Goal: Task Accomplishment & Management: Use online tool/utility

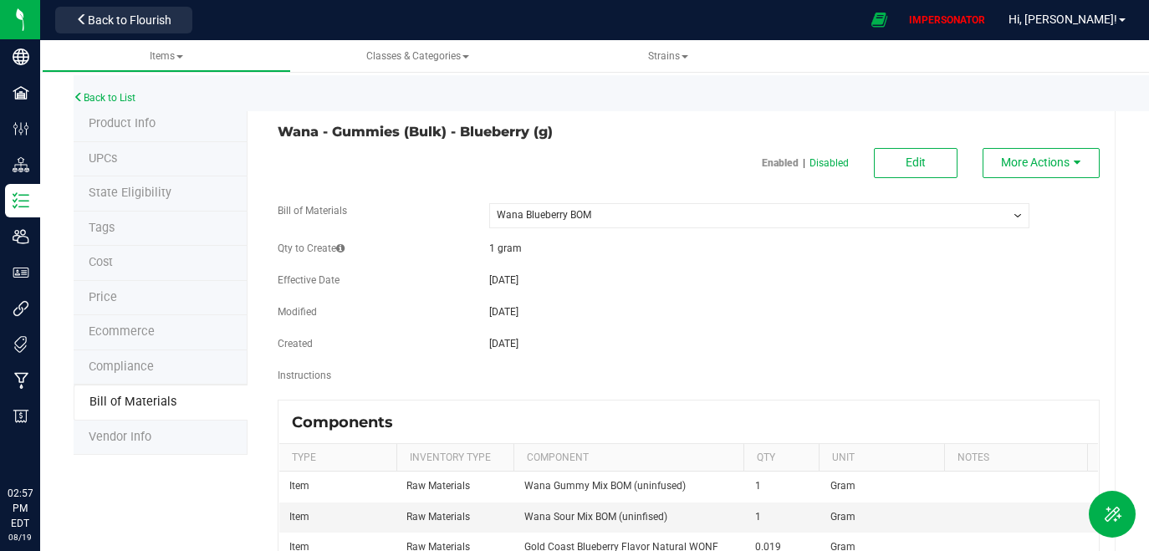
select select "31"
click at [131, 91] on div "Back to List" at bounding box center [648, 93] width 1149 height 36
click at [127, 94] on link "Back to List" at bounding box center [105, 98] width 62 height 12
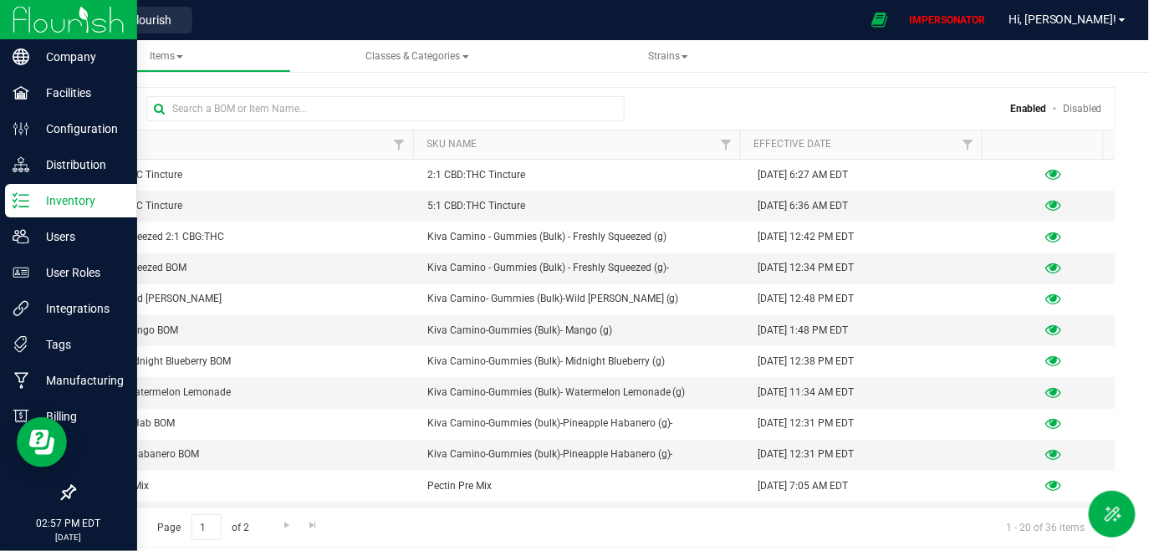
click at [23, 207] on icon at bounding box center [21, 200] width 17 height 17
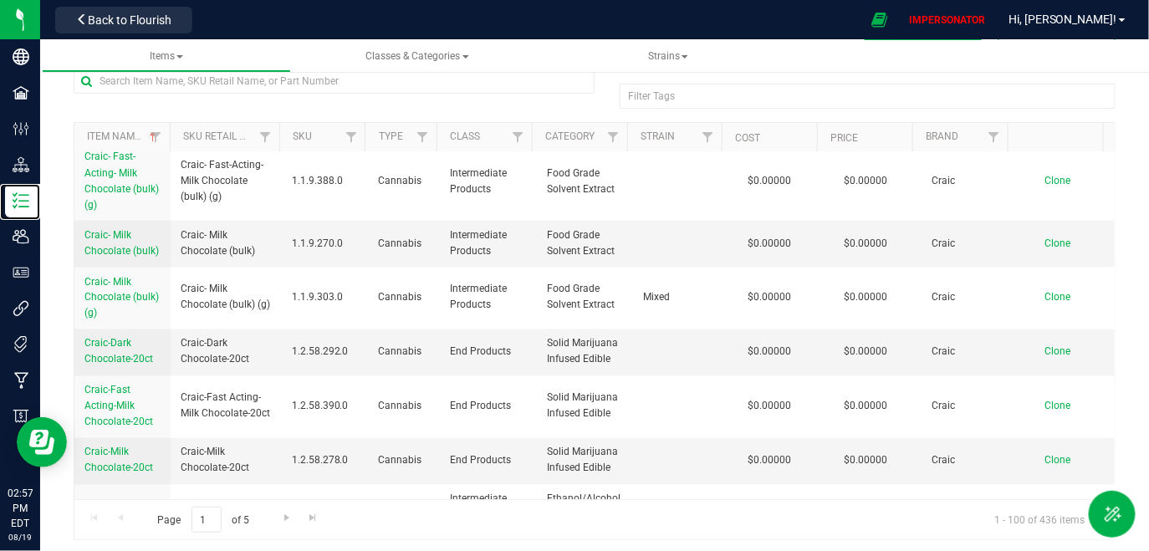
scroll to position [54, 0]
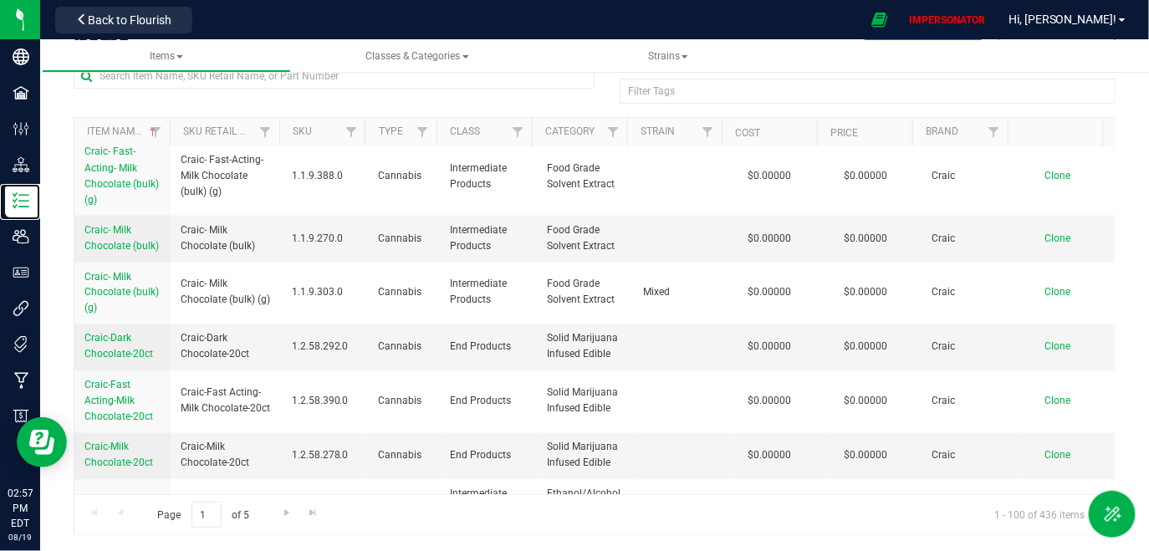
click at [1103, 460] on div "1:1 CBD:THC Azuca Quick Infusion 1:1 CBD:THC Azuca Quick Infusion 1.1.9.132.0 C…" at bounding box center [594, 320] width 1040 height 347
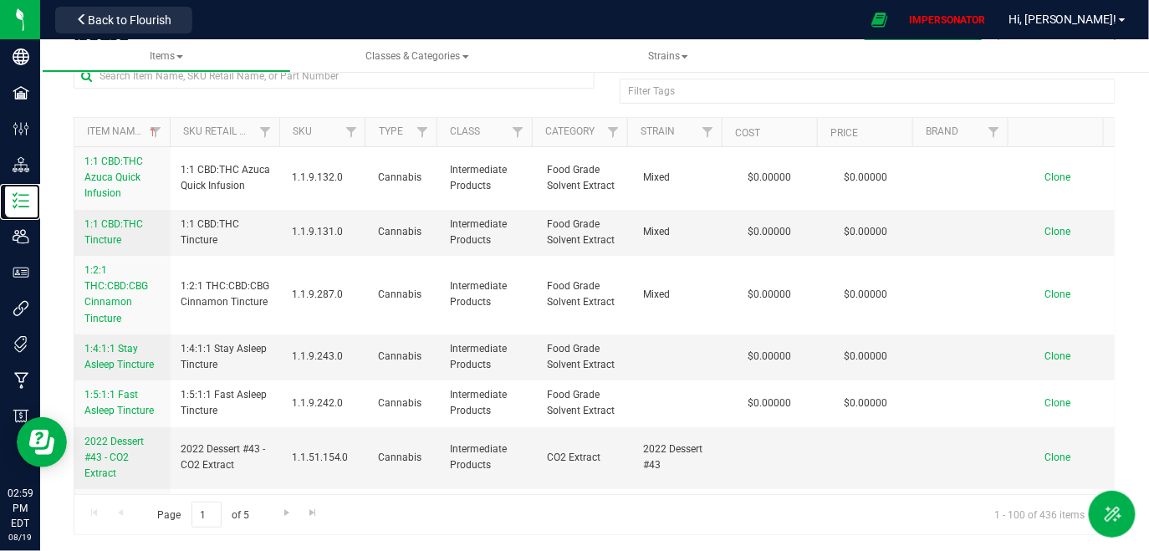
scroll to position [0, 0]
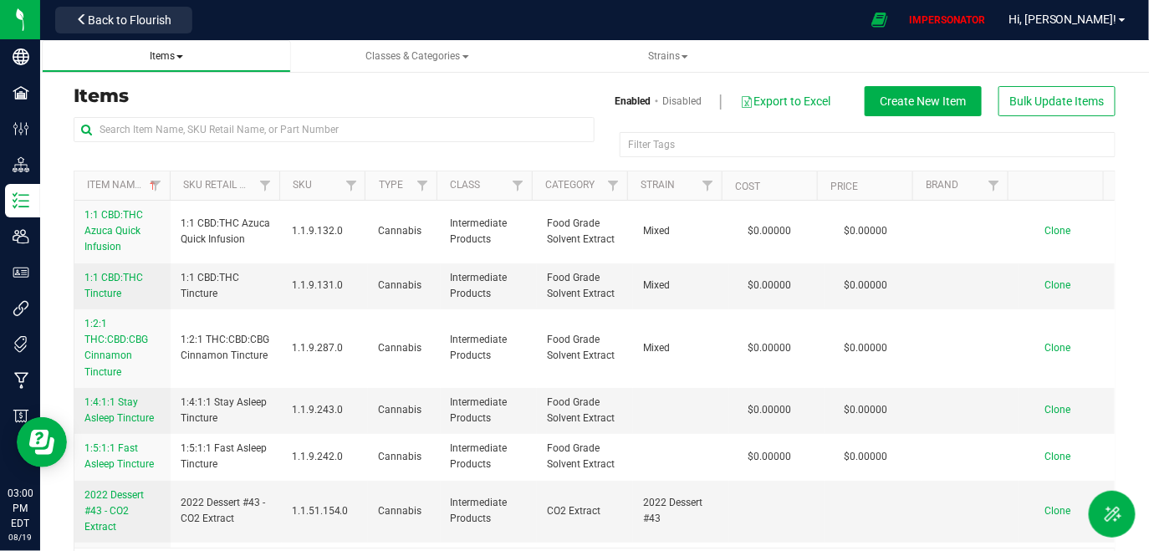
click at [172, 60] on span "Items" at bounding box center [166, 56] width 33 height 12
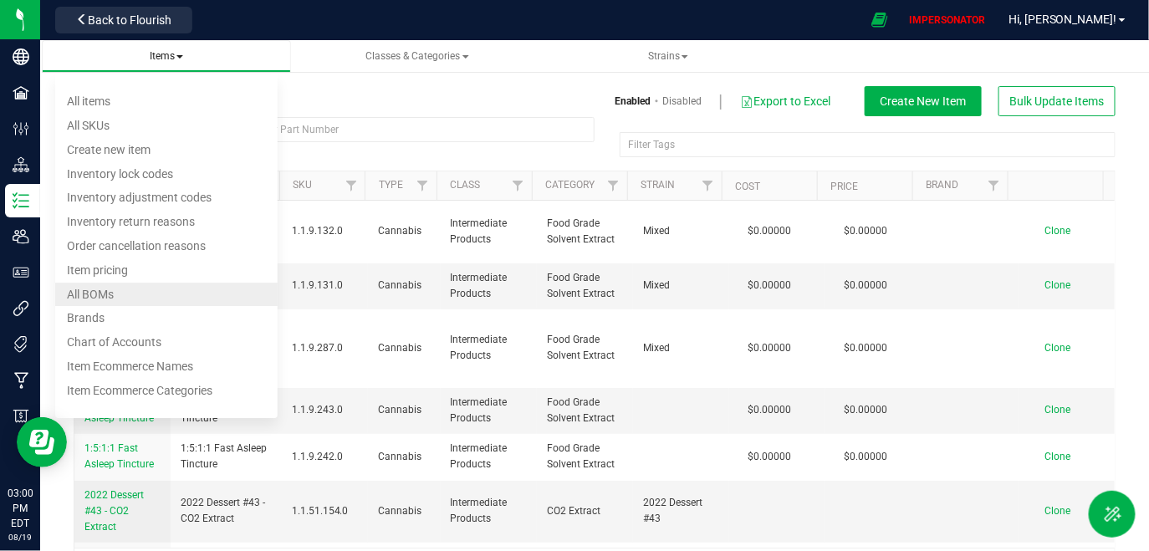
click at [114, 301] on li "All BOMs" at bounding box center [166, 295] width 222 height 24
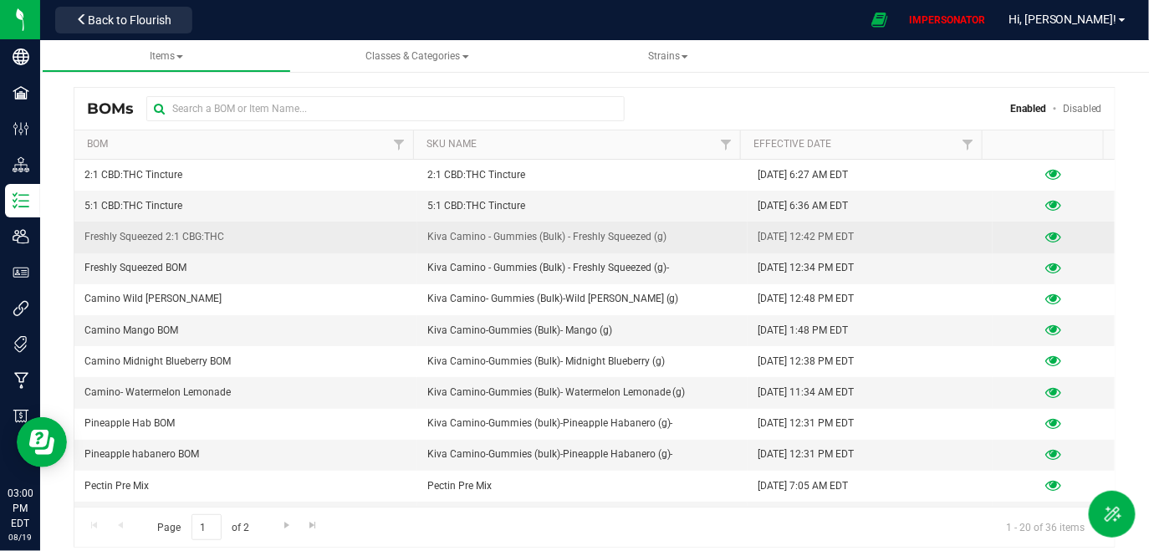
click at [1045, 234] on icon at bounding box center [1053, 238] width 16 height 12
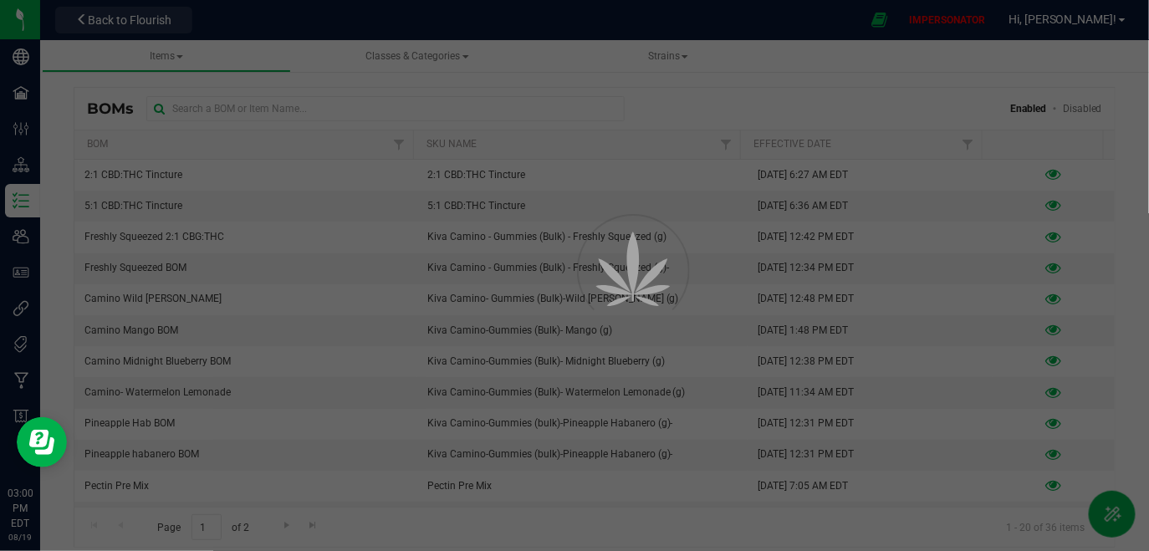
select select "22"
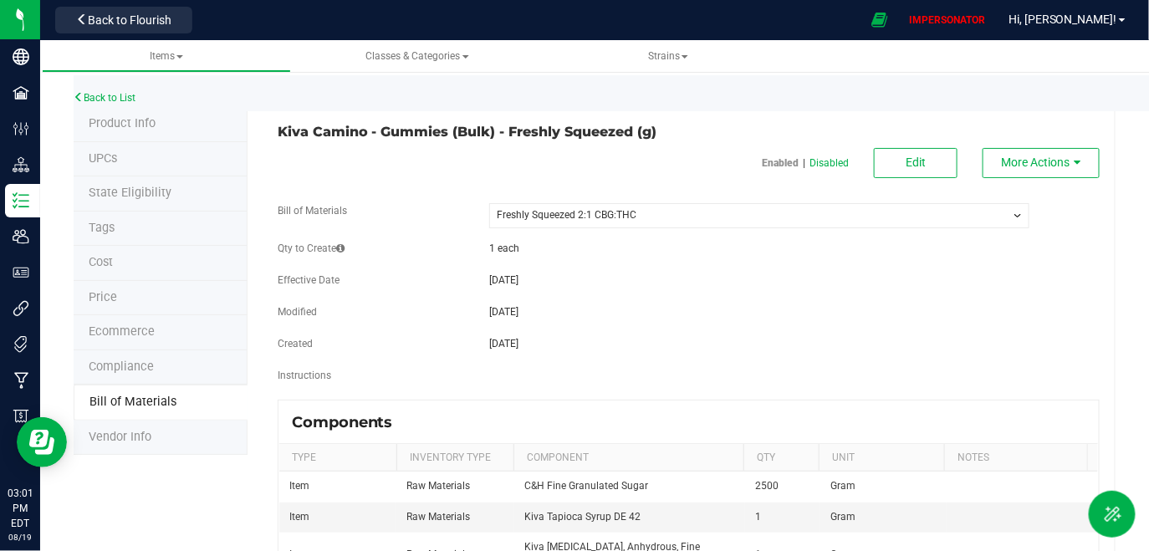
drag, startPoint x: 524, startPoint y: 247, endPoint x: 447, endPoint y: 247, distance: 77.8
click at [446, 247] on div "Qty to Create 1 each" at bounding box center [688, 250] width 847 height 19
click at [514, 248] on span "1 each" at bounding box center [504, 248] width 30 height 12
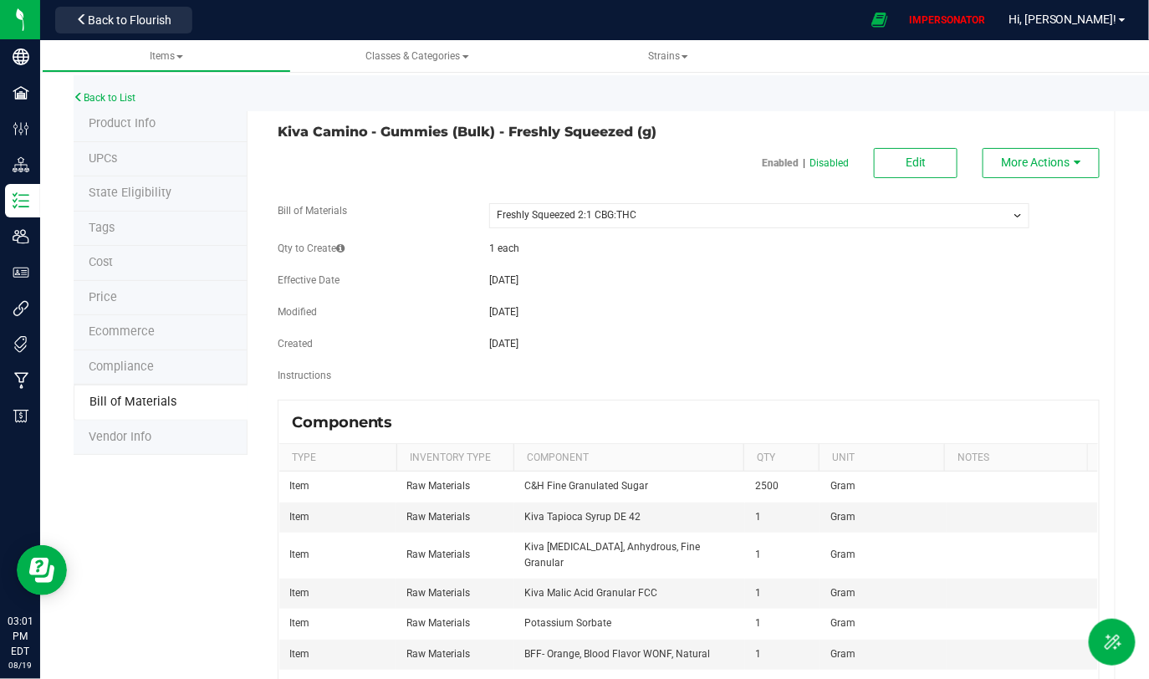
click at [523, 241] on div "1 each" at bounding box center [759, 248] width 565 height 15
drag, startPoint x: 523, startPoint y: 247, endPoint x: 443, endPoint y: 246, distance: 80.3
click at [443, 246] on div "Qty to Create 1 each" at bounding box center [688, 250] width 847 height 19
click at [500, 248] on span "1 each" at bounding box center [504, 248] width 30 height 12
drag, startPoint x: 484, startPoint y: 246, endPoint x: 574, endPoint y: 258, distance: 90.3
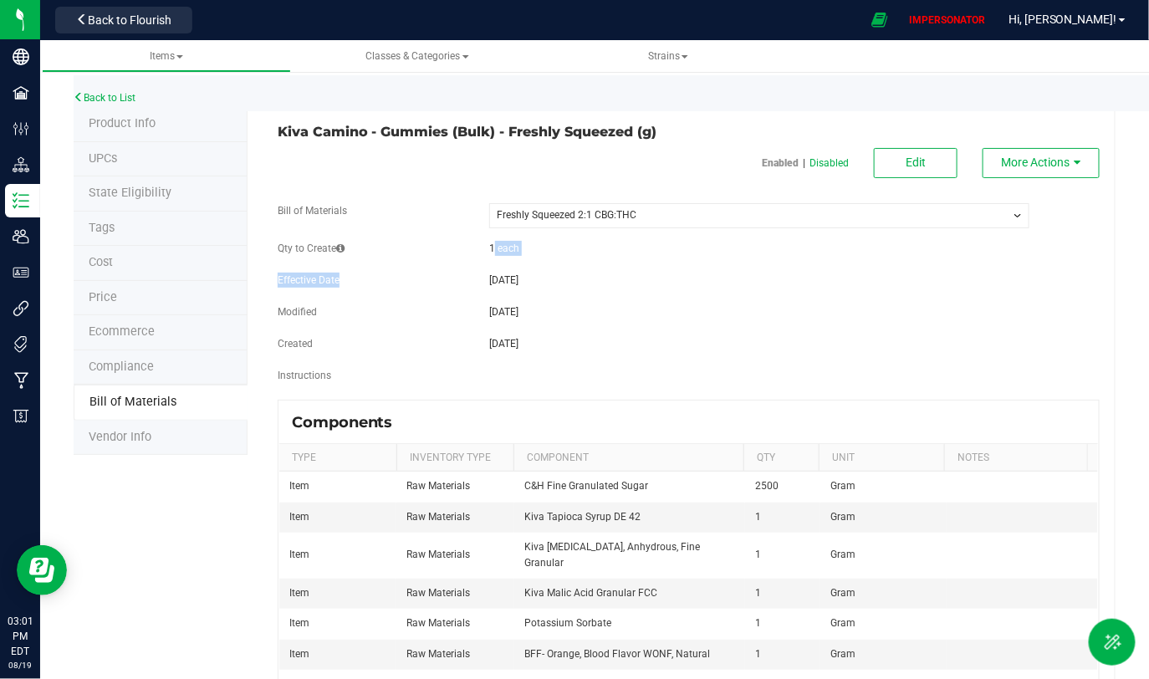
click at [574, 258] on div "Qty to Create 1 each" at bounding box center [688, 250] width 847 height 19
drag, startPoint x: 534, startPoint y: 255, endPoint x: 474, endPoint y: 256, distance: 60.2
click at [473, 255] on div "Qty to Create 1 each" at bounding box center [688, 250] width 847 height 19
click at [474, 256] on div "Qty to Create 1 each" at bounding box center [688, 250] width 847 height 19
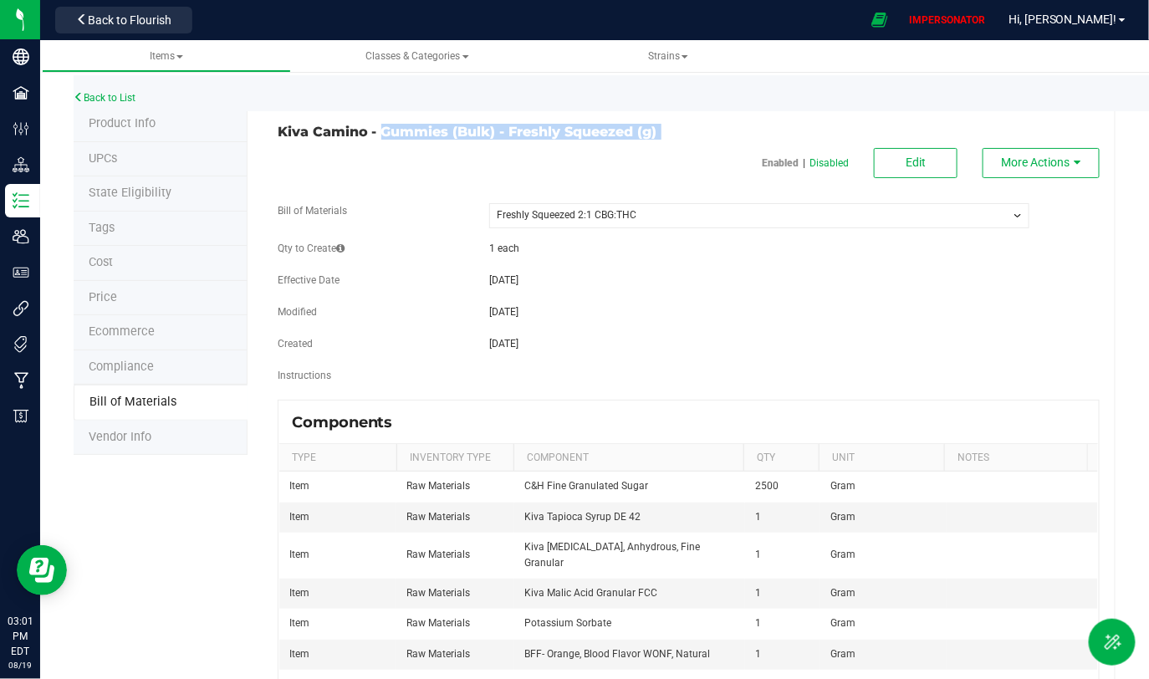
drag, startPoint x: 656, startPoint y: 140, endPoint x: 380, endPoint y: 138, distance: 275.9
click at [380, 138] on div "Kiva Camino - Gummies (Bulk) - Freshly Squeezed (g) Enabled | Disabled Edit Mor…" at bounding box center [682, 466] width 868 height 719
click at [395, 196] on div "Enabled | Disabled Edit More Actions Bill of Materials -- Select -- Freshly Squ…" at bounding box center [689, 470] width 822 height 644
click at [115, 97] on link "Back to List" at bounding box center [105, 98] width 62 height 12
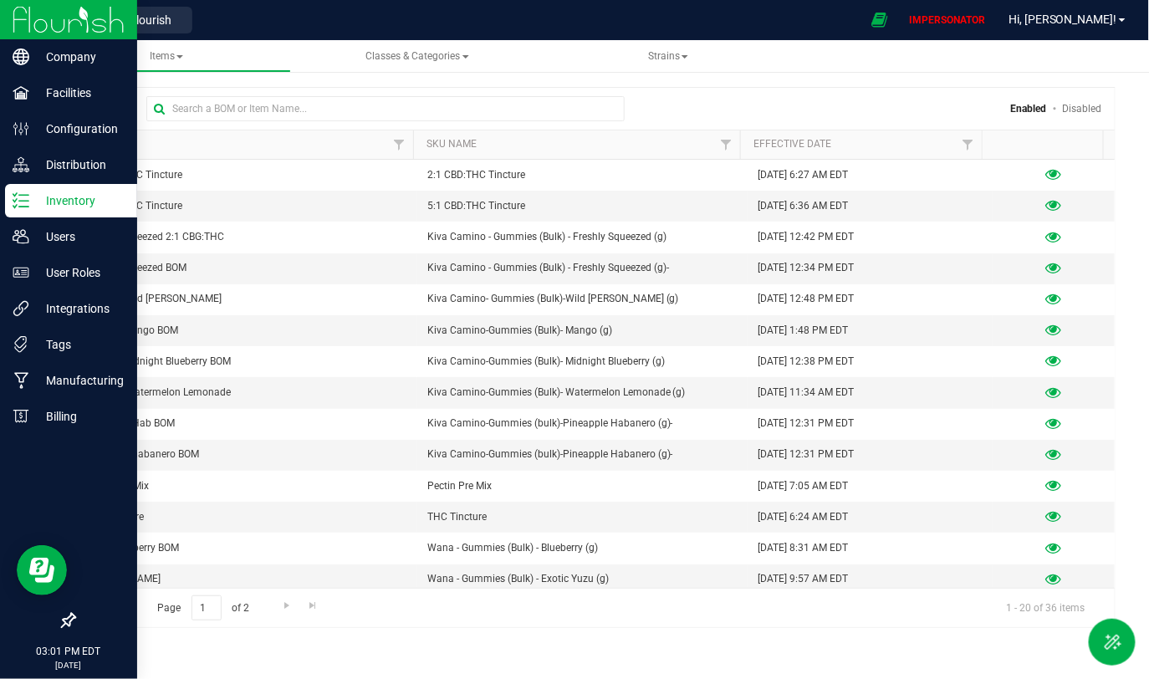
click at [40, 200] on p "Inventory" at bounding box center [79, 201] width 100 height 20
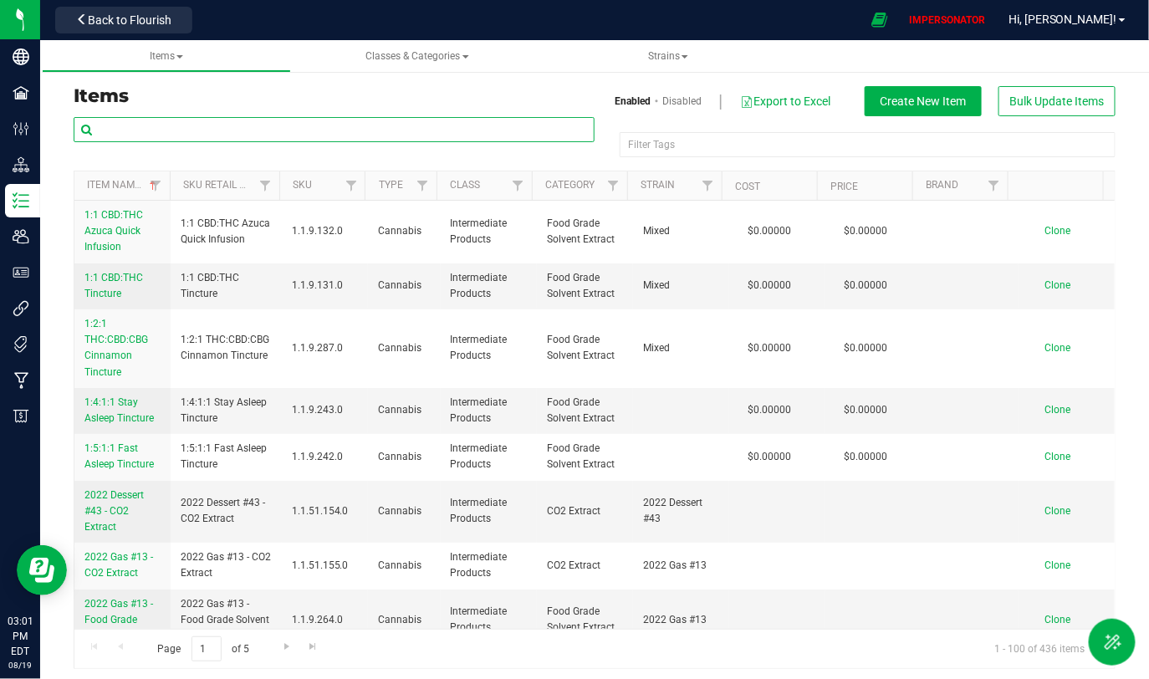
click at [320, 135] on input "text" at bounding box center [334, 129] width 521 height 25
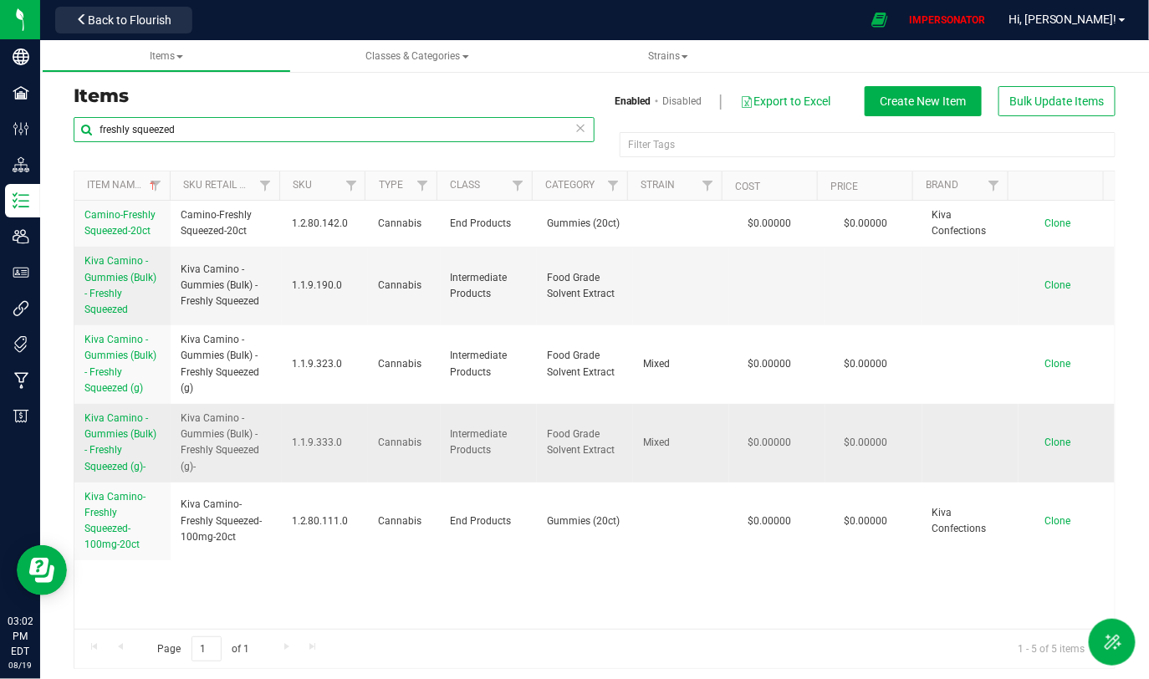
type input "freshly squeezed"
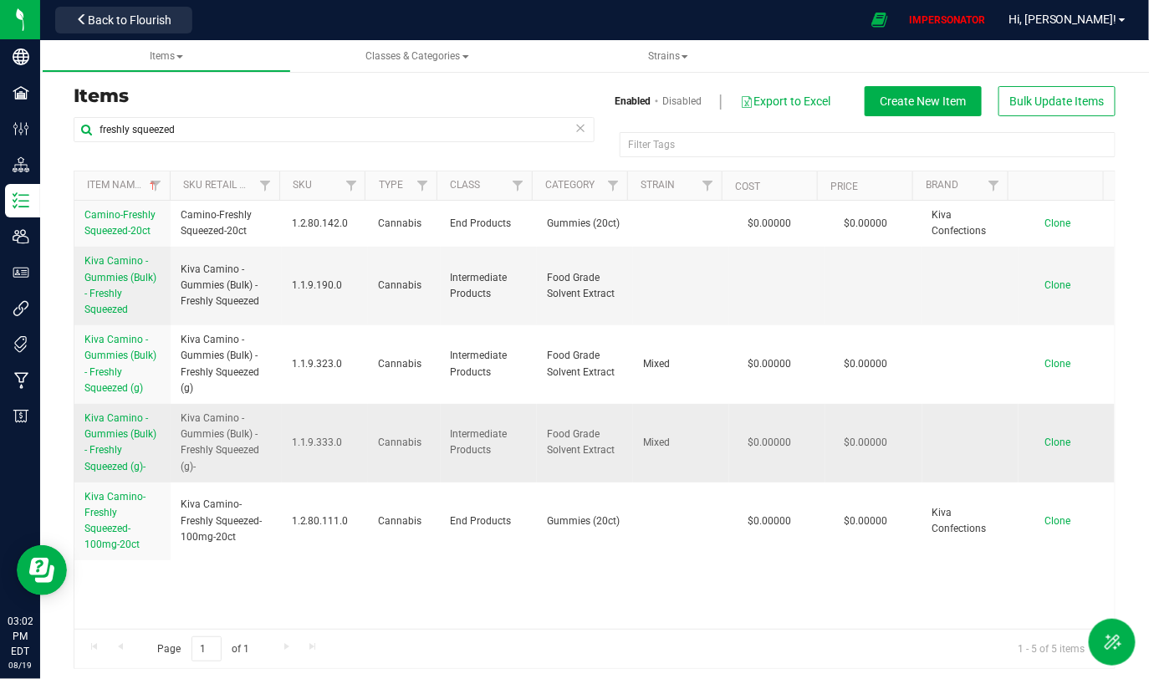
click at [130, 423] on span "Kiva Camino - Gummies (Bulk) - Freshly Squeezed (g)-" at bounding box center [120, 442] width 72 height 60
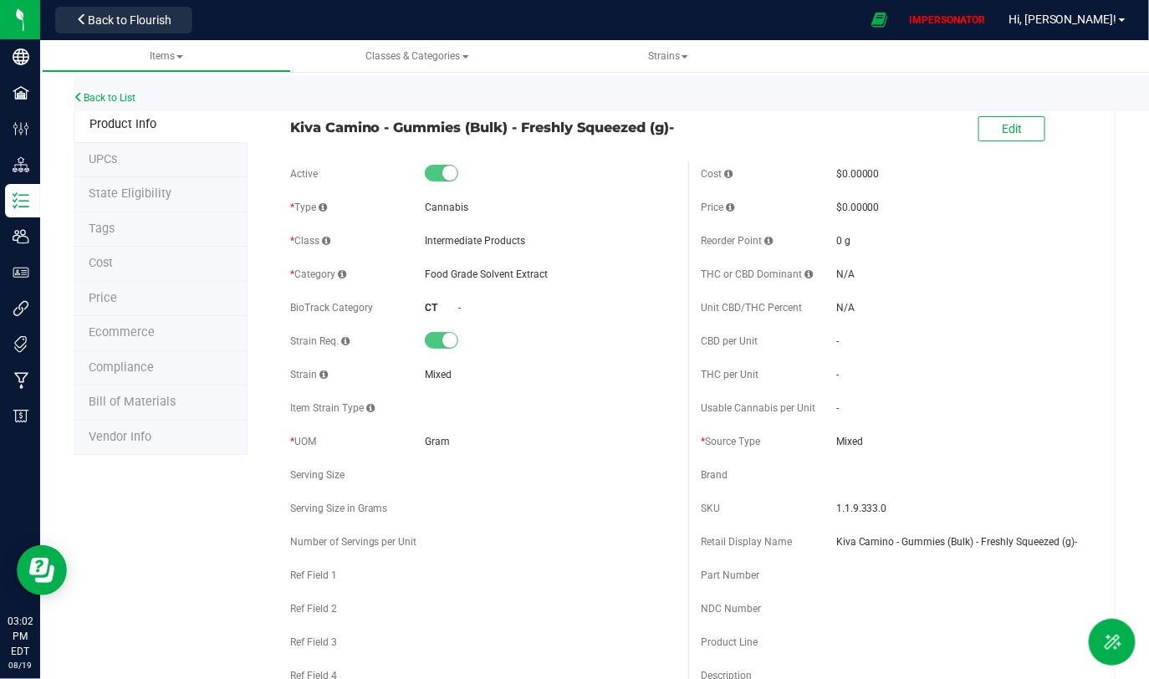
click at [145, 400] on span "Bill of Materials" at bounding box center [132, 402] width 87 height 14
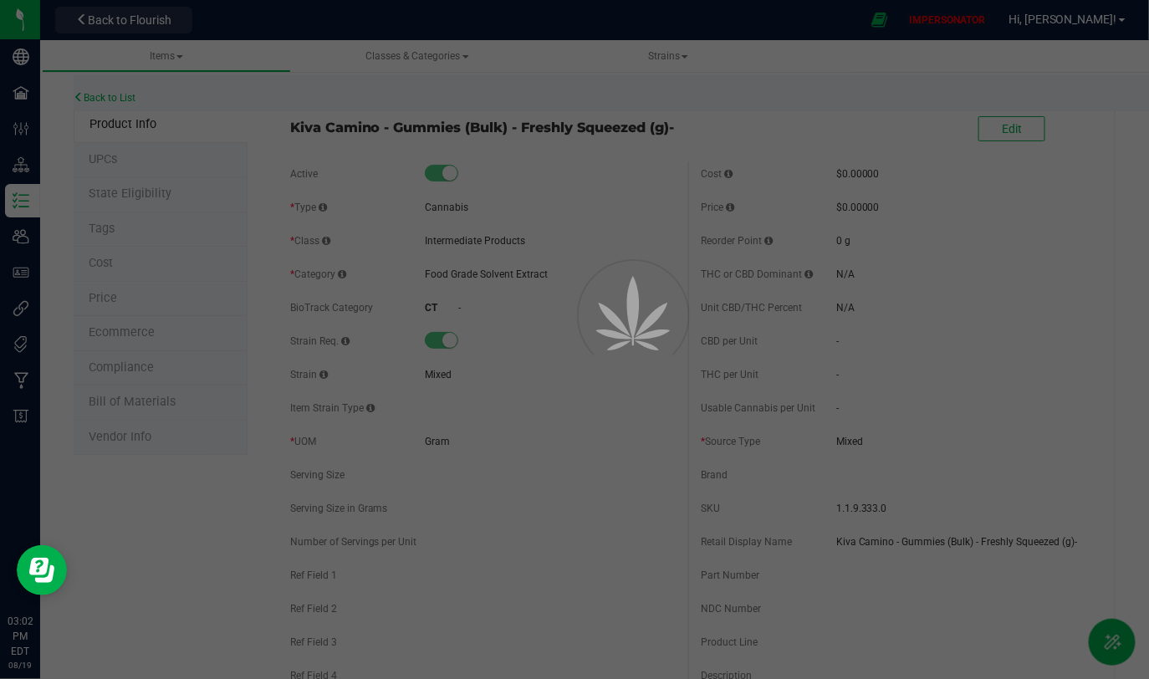
select select "23"
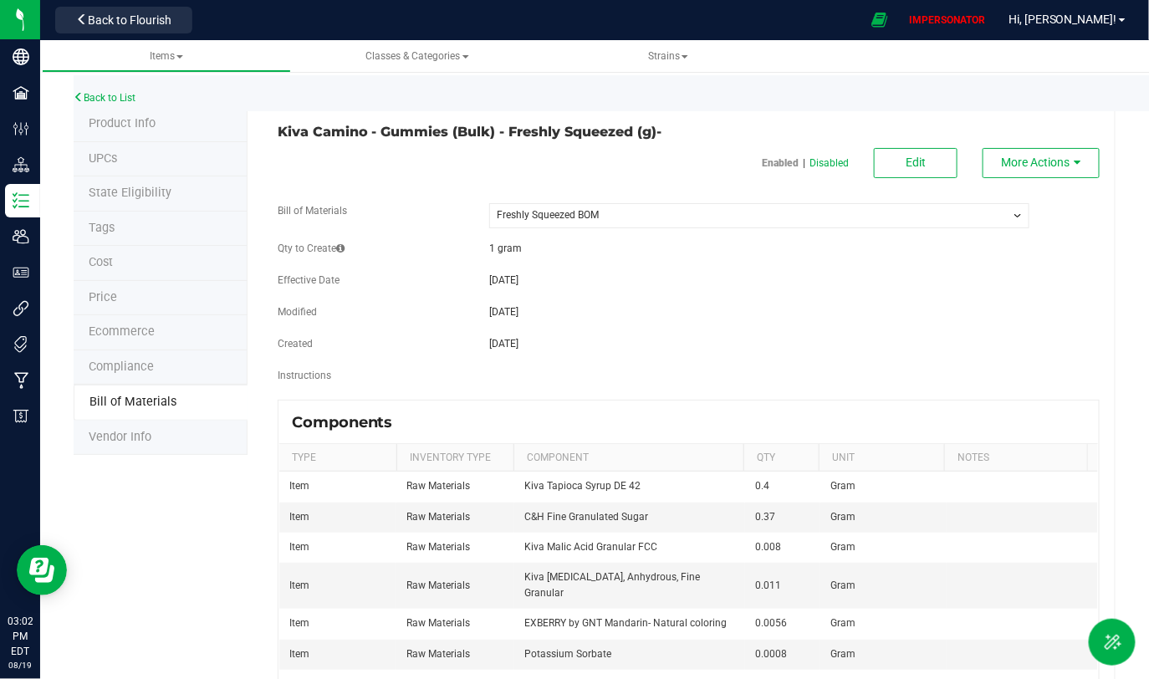
scroll to position [156, 0]
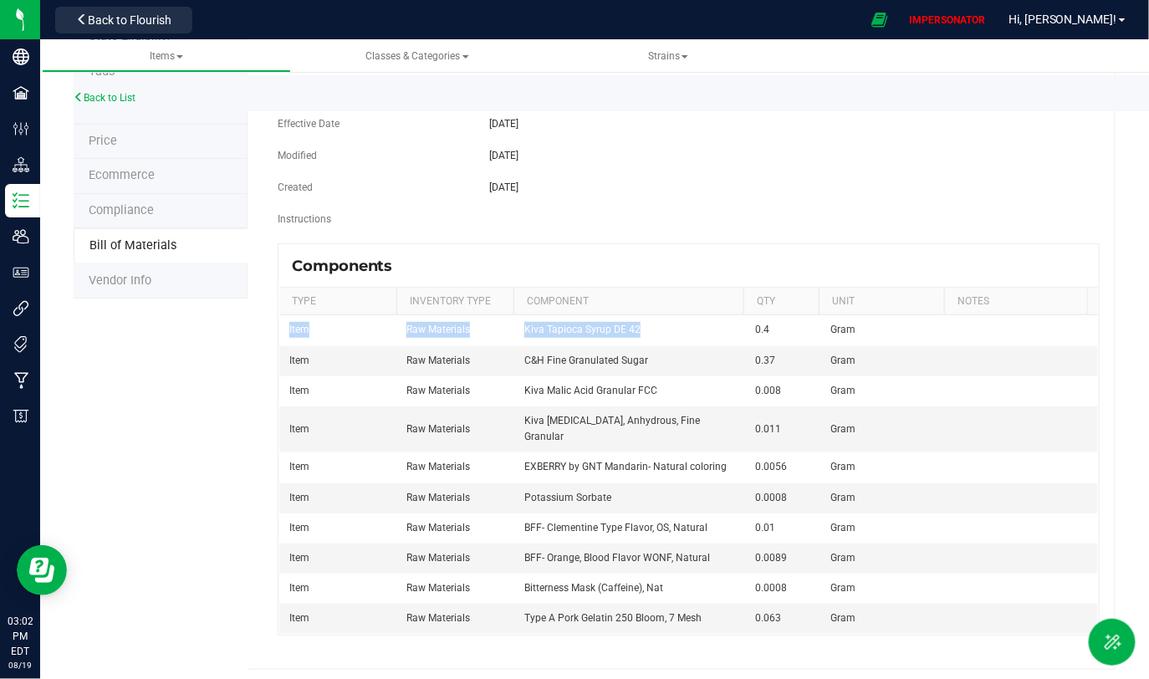
drag, startPoint x: 748, startPoint y: 330, endPoint x: 831, endPoint y: 632, distance: 313.0
click at [831, 550] on div "Kiva Camino - Gummies (Bulk) - Freshly Squeezed (g)- Enabled | Disabled Edit Mo…" at bounding box center [682, 310] width 868 height 719
click at [854, 550] on td "Gram" at bounding box center [883, 618] width 126 height 29
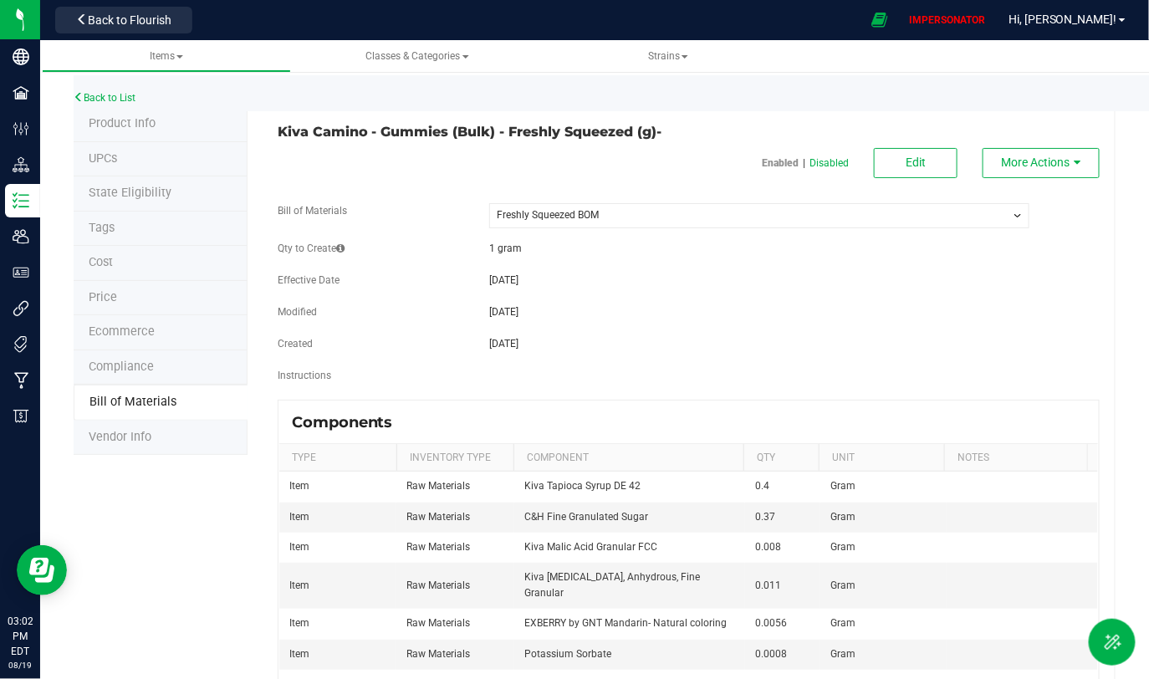
drag, startPoint x: 485, startPoint y: 243, endPoint x: 570, endPoint y: 243, distance: 85.3
click at [570, 243] on div "1 gram" at bounding box center [759, 248] width 565 height 15
click at [177, 52] on span "Items" at bounding box center [166, 56] width 33 height 12
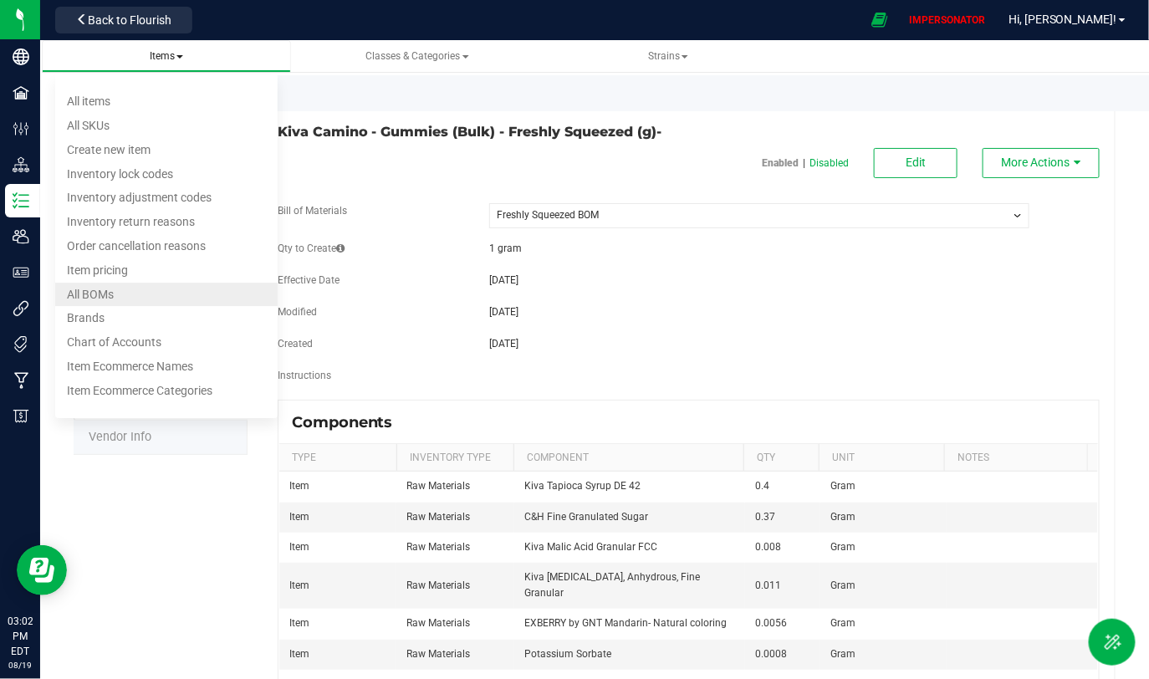
click at [108, 297] on span "All BOMs" at bounding box center [90, 294] width 47 height 13
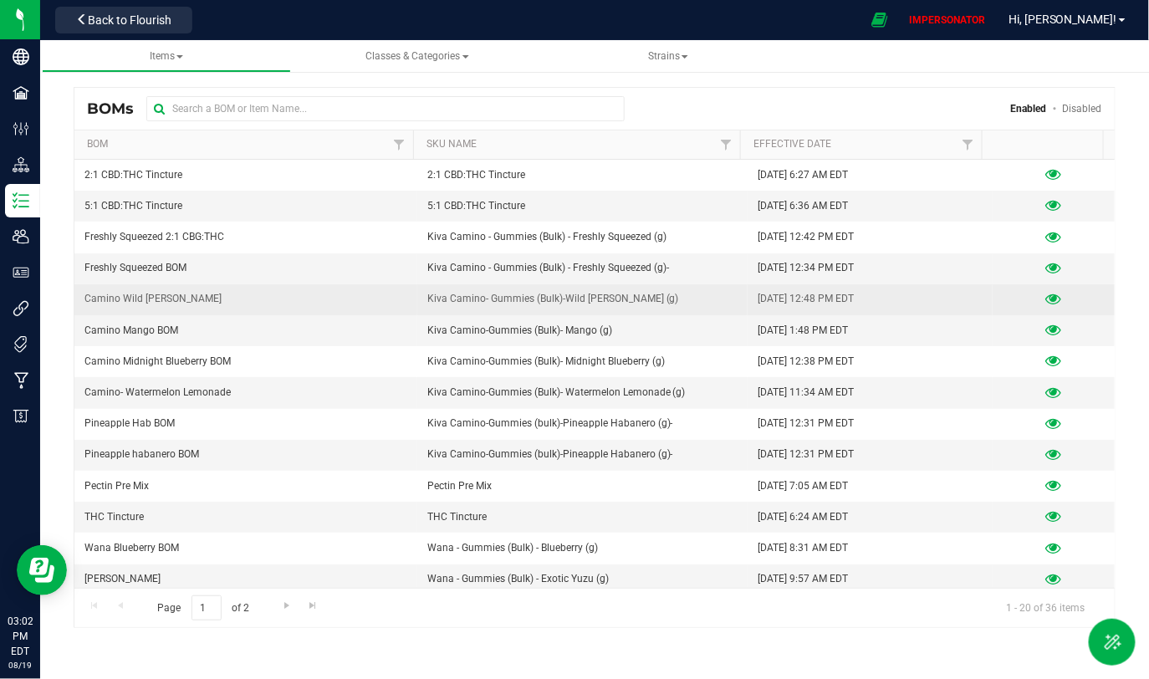
click at [1045, 293] on icon at bounding box center [1053, 299] width 16 height 12
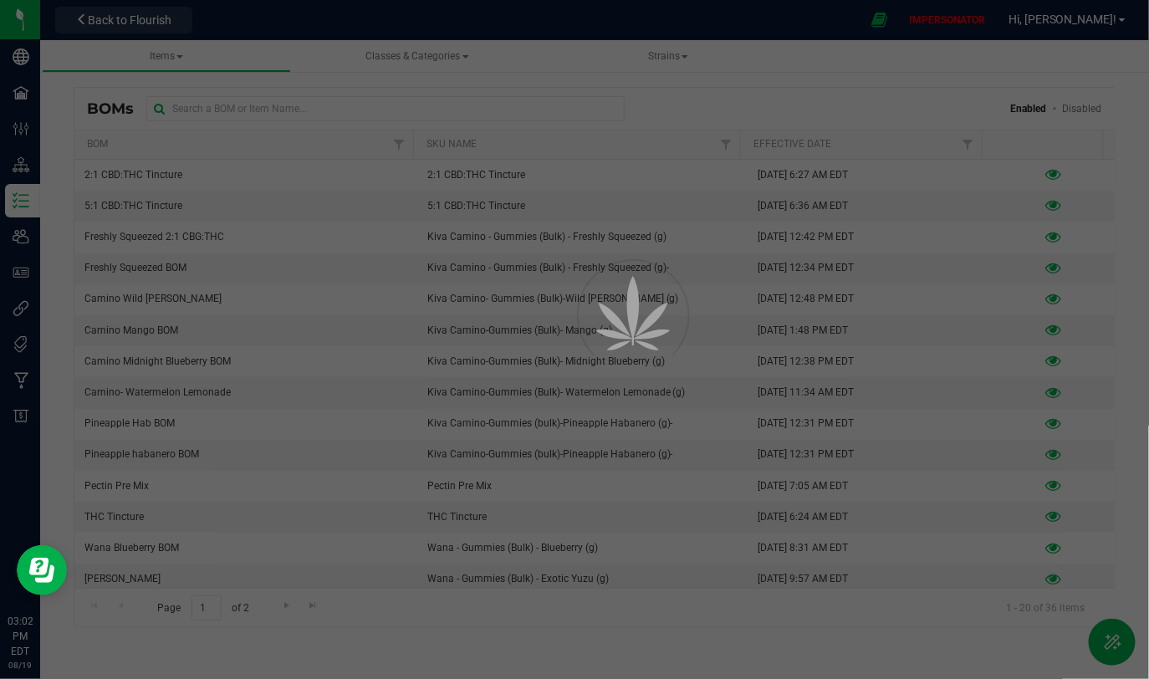
select select "29"
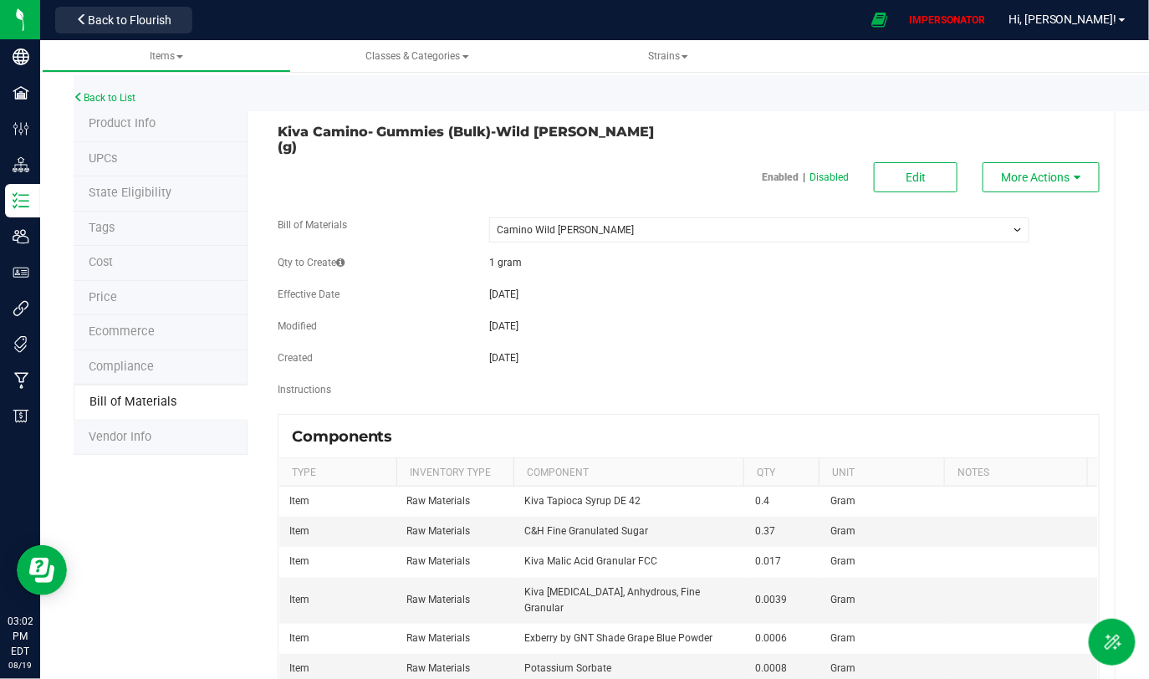
drag, startPoint x: 473, startPoint y: 243, endPoint x: 563, endPoint y: 249, distance: 89.7
click at [563, 255] on div "1 gram" at bounding box center [759, 262] width 565 height 15
click at [564, 255] on div "1 gram" at bounding box center [759, 262] width 565 height 15
click at [99, 98] on link "Back to List" at bounding box center [105, 98] width 62 height 12
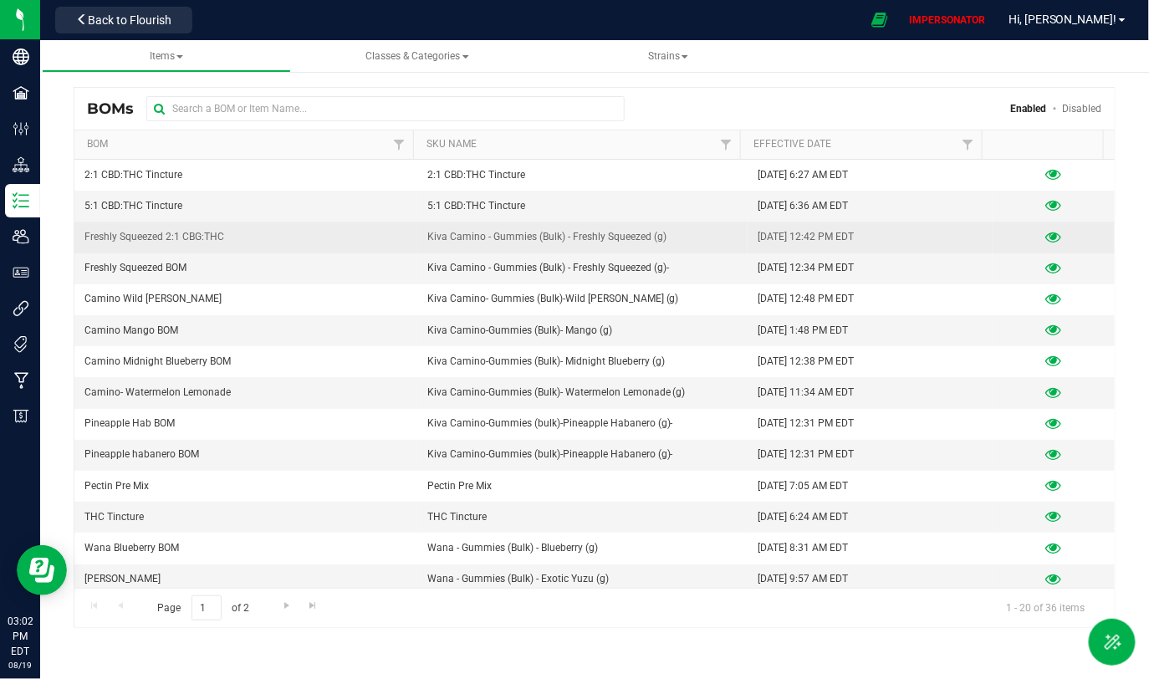
click at [1046, 236] on icon at bounding box center [1053, 238] width 16 height 12
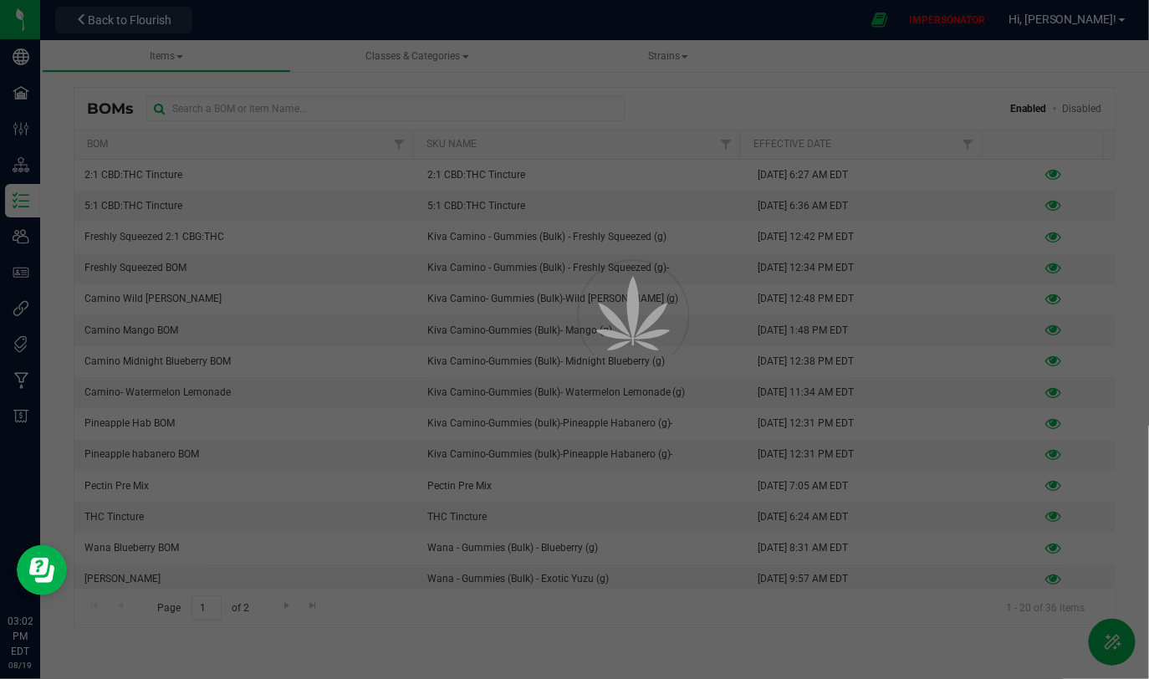
select select "22"
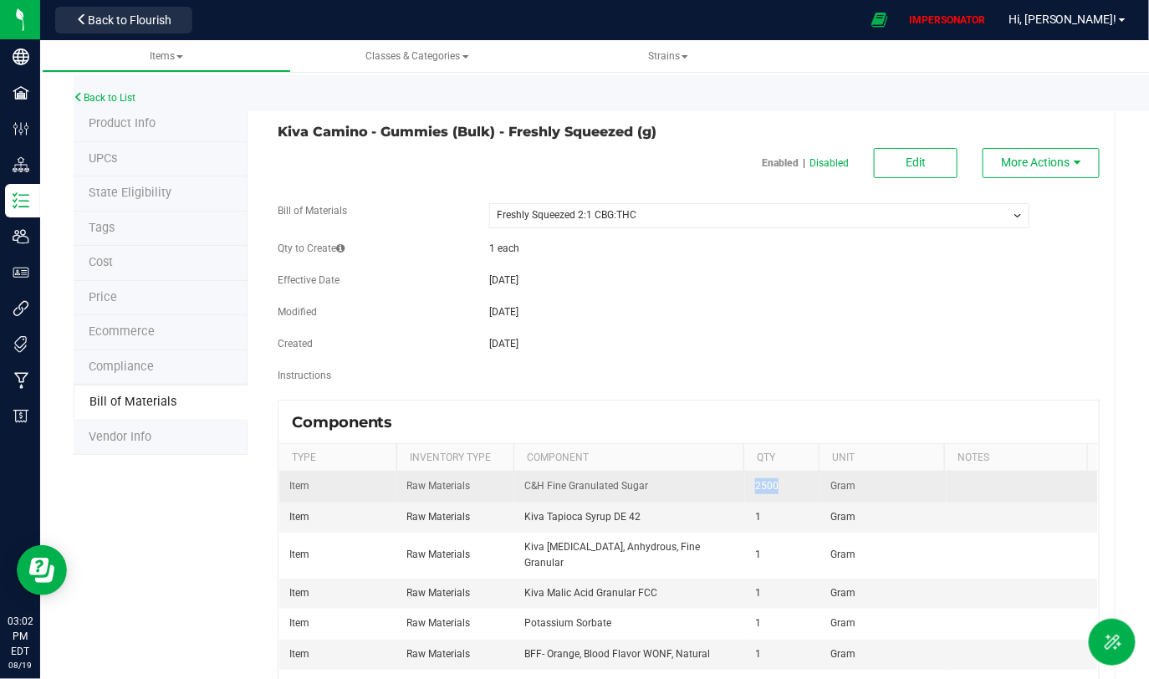
drag, startPoint x: 743, startPoint y: 487, endPoint x: 805, endPoint y: 486, distance: 61.9
click at [806, 486] on td "2500" at bounding box center [782, 487] width 75 height 30
click at [805, 486] on td "2500" at bounding box center [782, 487] width 75 height 30
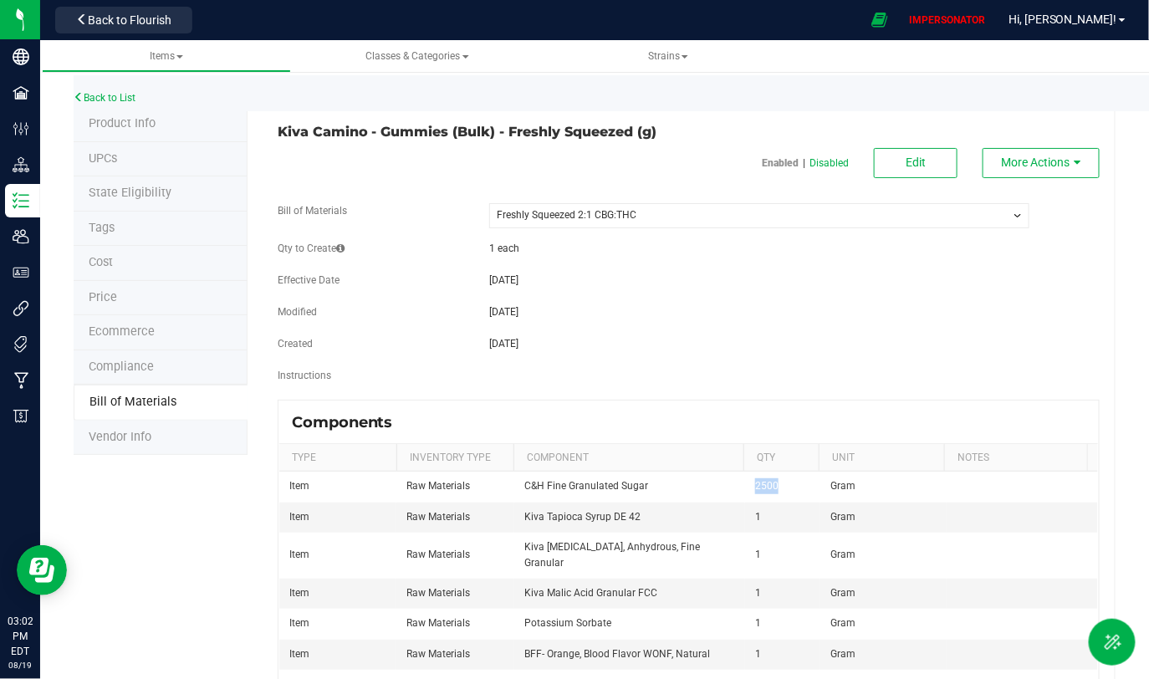
drag, startPoint x: 482, startPoint y: 244, endPoint x: 570, endPoint y: 255, distance: 88.5
click at [570, 255] on div "Qty to Create 1 each" at bounding box center [688, 250] width 847 height 19
click at [1056, 164] on span "More Actions" at bounding box center [1035, 162] width 69 height 13
click at [1026, 195] on span "Disable this BOM" at bounding box center [1036, 193] width 76 height 12
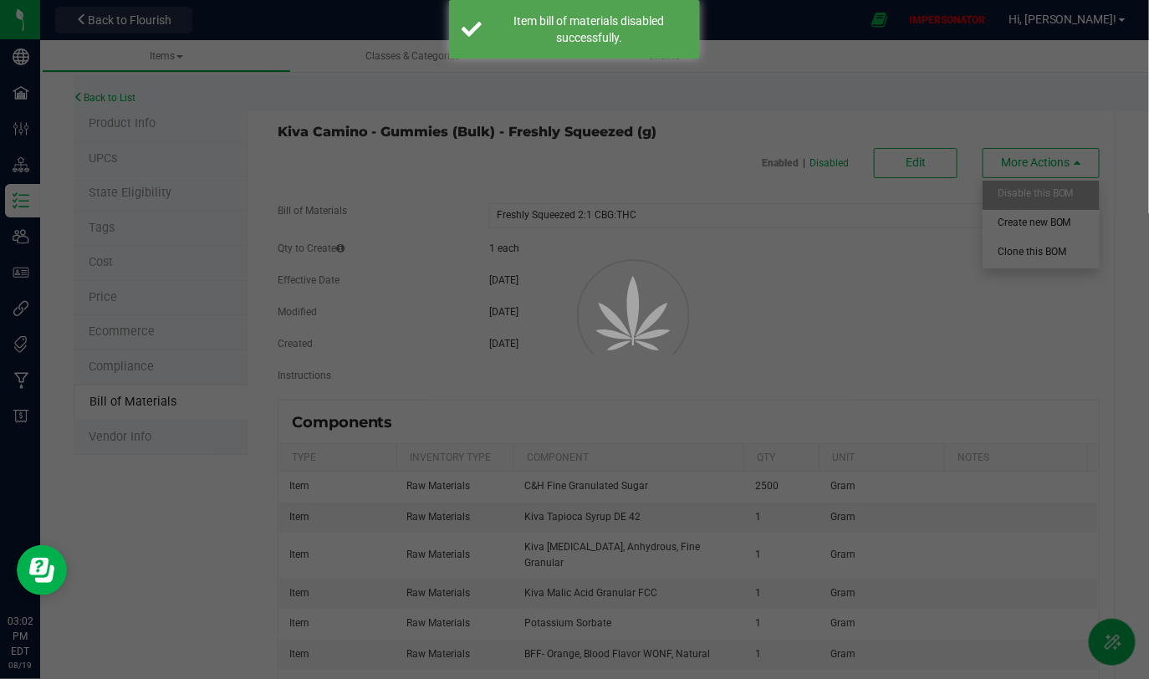
select select "22"
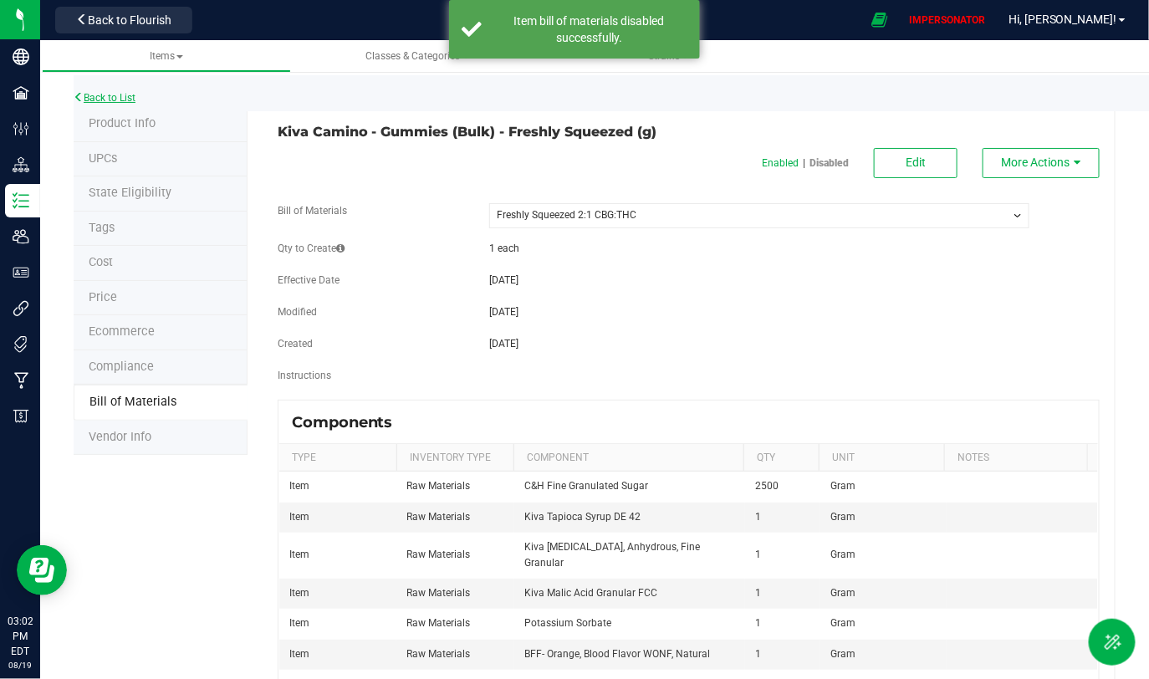
click at [125, 97] on link "Back to List" at bounding box center [105, 98] width 62 height 12
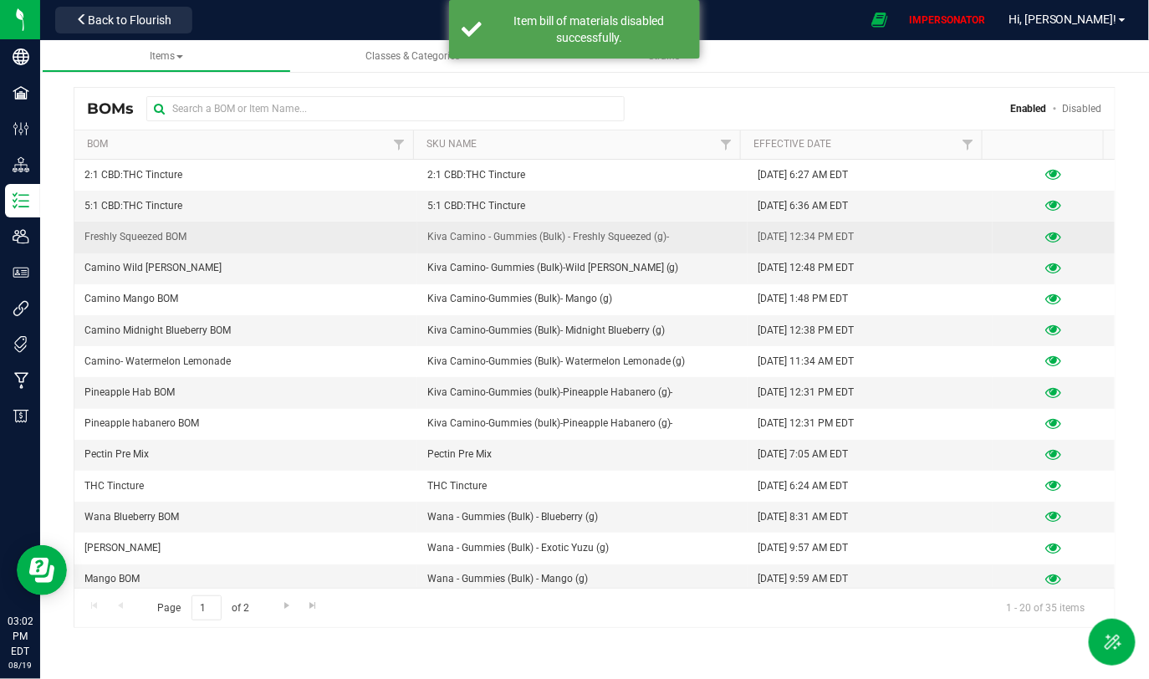
click at [1045, 237] on icon at bounding box center [1053, 238] width 16 height 12
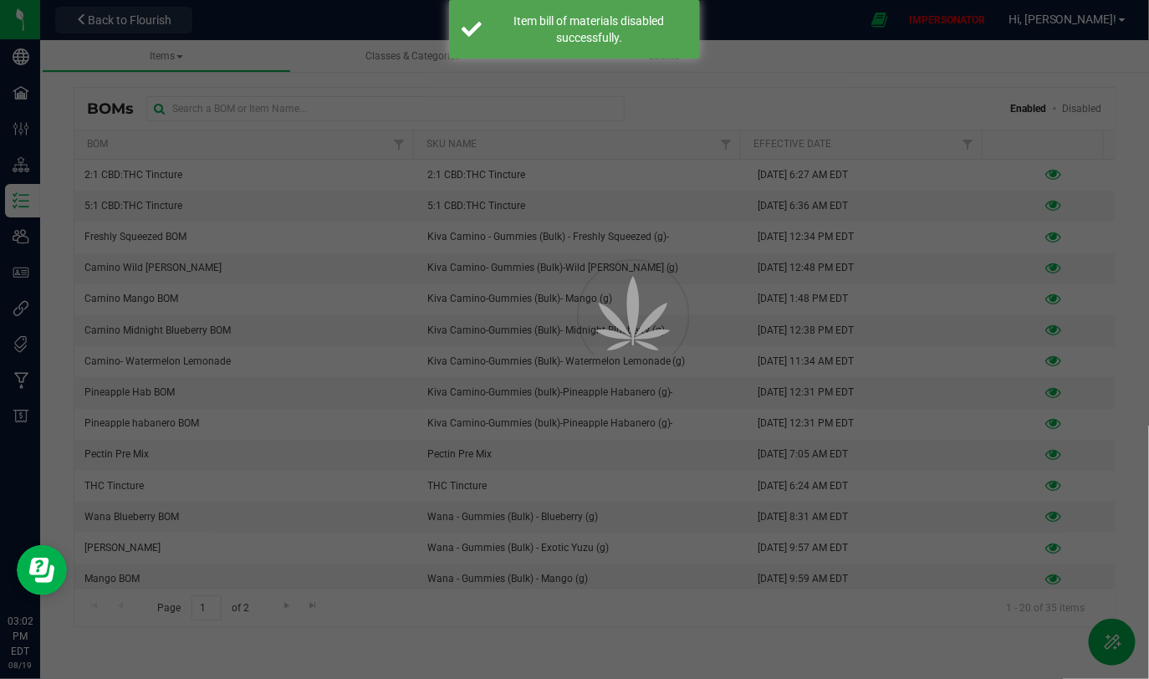
select select "23"
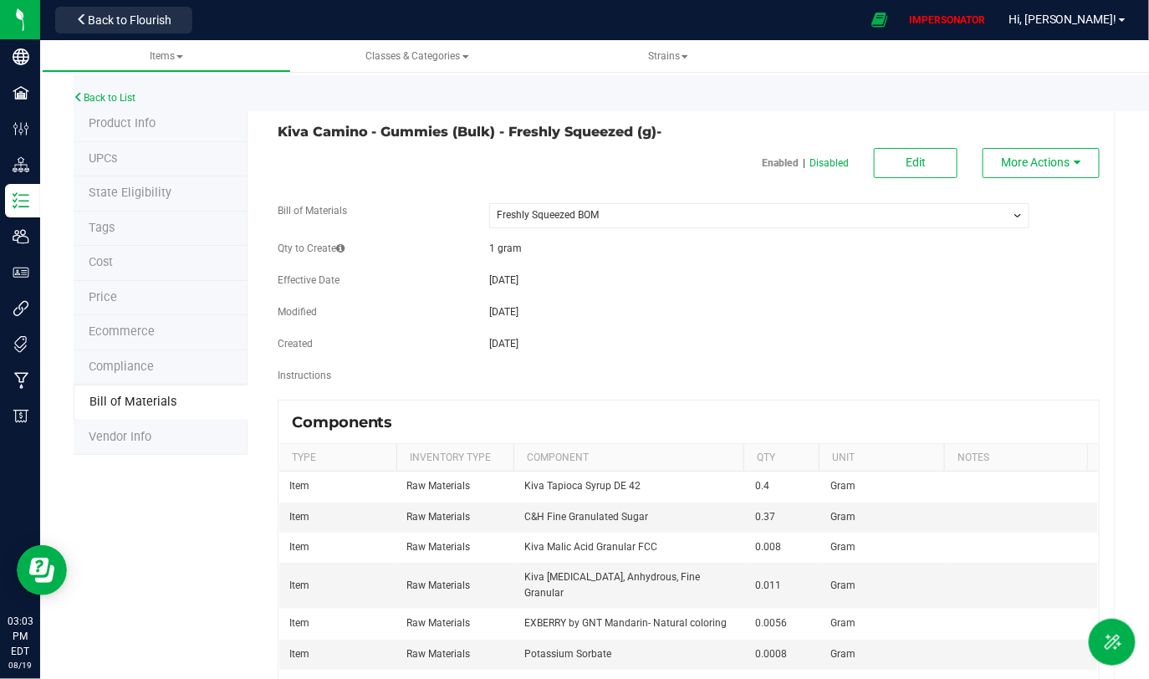
scroll to position [156, 0]
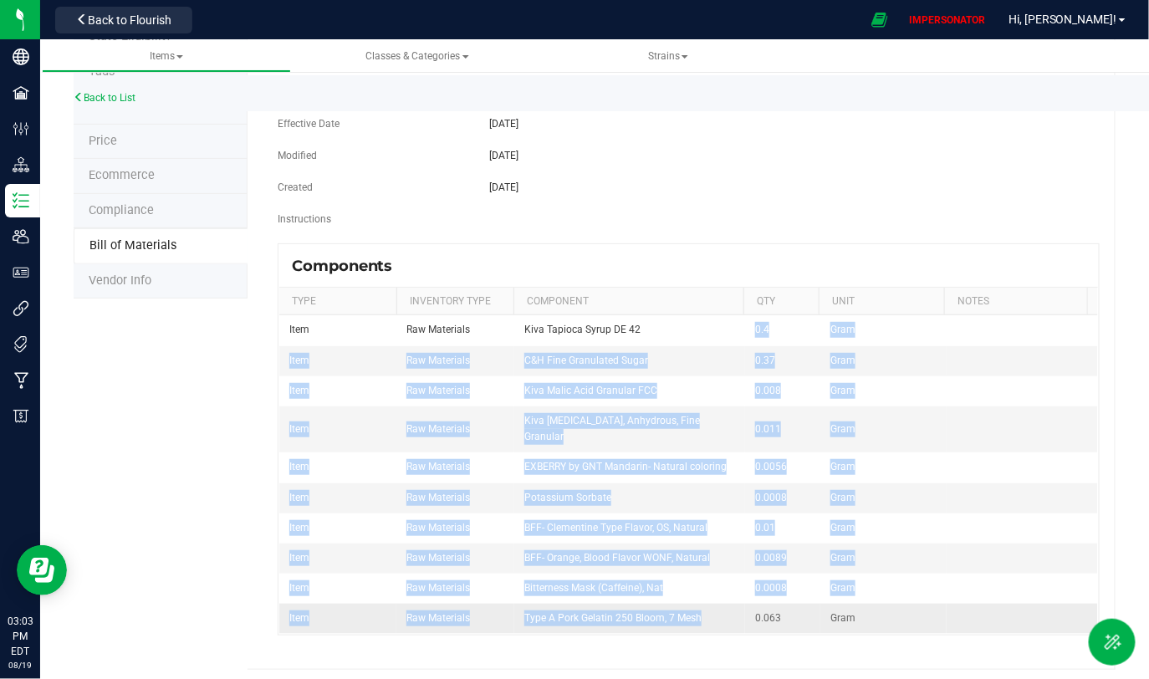
drag, startPoint x: 737, startPoint y: 334, endPoint x: 790, endPoint y: 586, distance: 258.1
click at [790, 550] on tbody "Item Raw Materials Kiva Tapioca Syrup DE 42 0.4 Gram Item Raw Materials C&H Fin…" at bounding box center [688, 474] width 819 height 318
click at [790, 550] on td "0.063" at bounding box center [782, 618] width 75 height 29
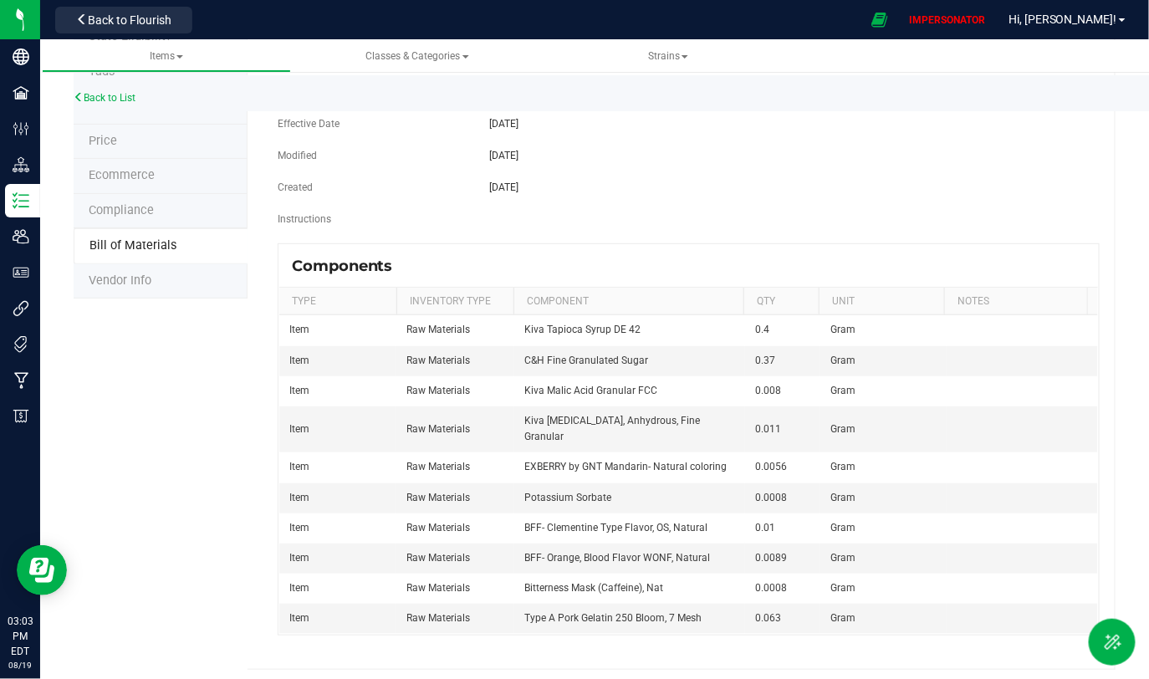
scroll to position [0, 0]
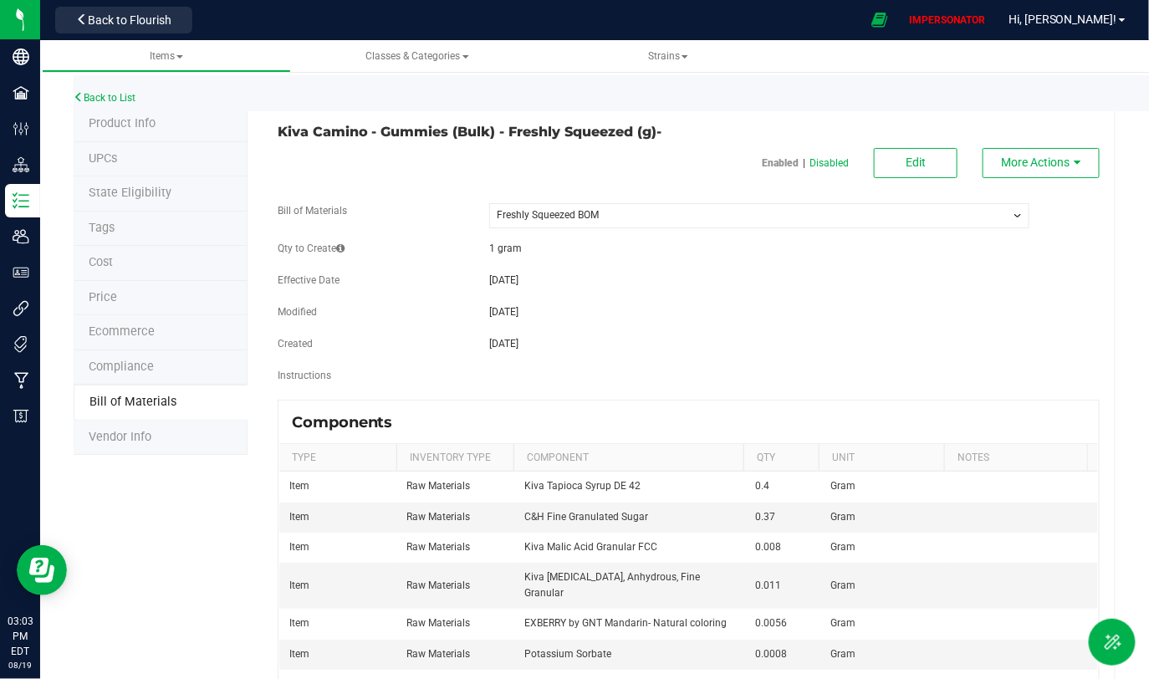
drag, startPoint x: 471, startPoint y: 242, endPoint x: 530, endPoint y: 244, distance: 59.4
click at [530, 244] on div "Qty to Create 1 gram" at bounding box center [688, 250] width 847 height 19
click at [530, 244] on div "1 gram" at bounding box center [759, 248] width 565 height 15
click at [126, 19] on span "Back to Flourish" at bounding box center [130, 19] width 84 height 13
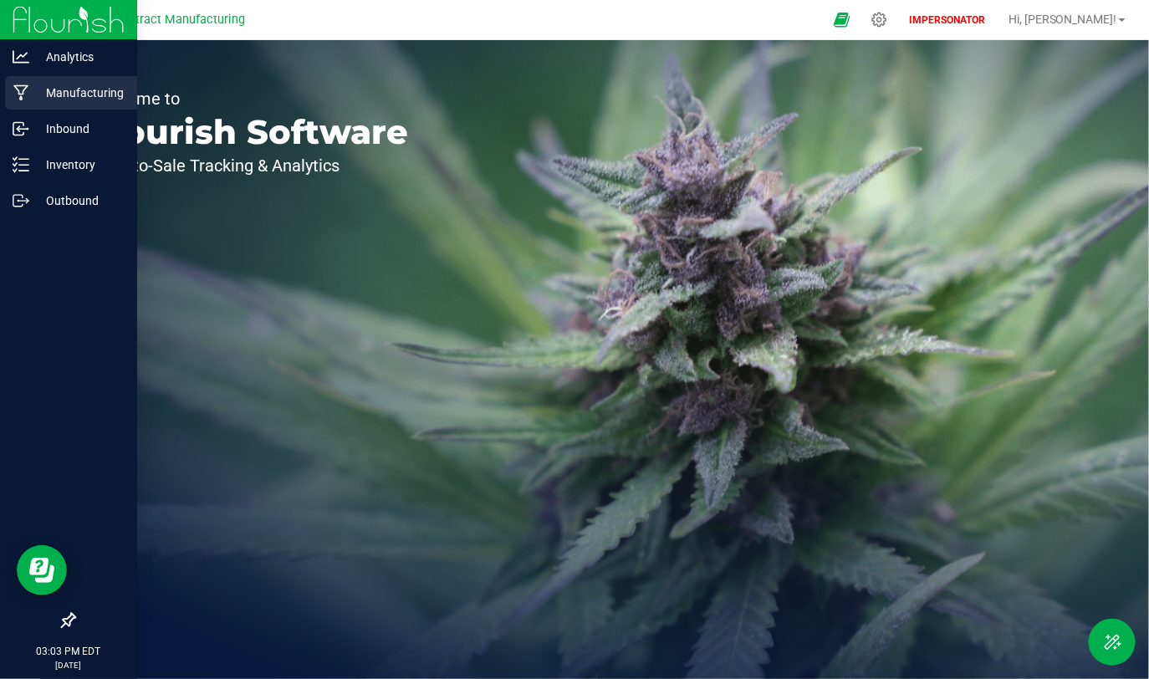
click at [53, 83] on p "Manufacturing" at bounding box center [79, 93] width 100 height 20
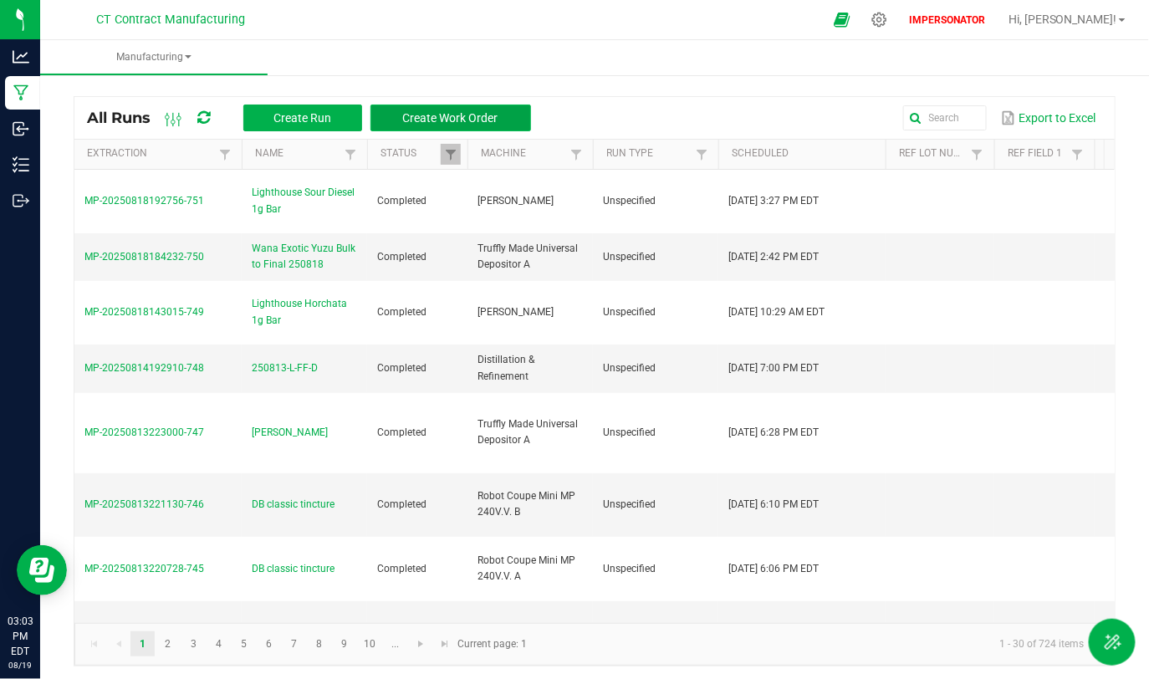
click at [453, 119] on span "Create Work Order" at bounding box center [450, 117] width 95 height 13
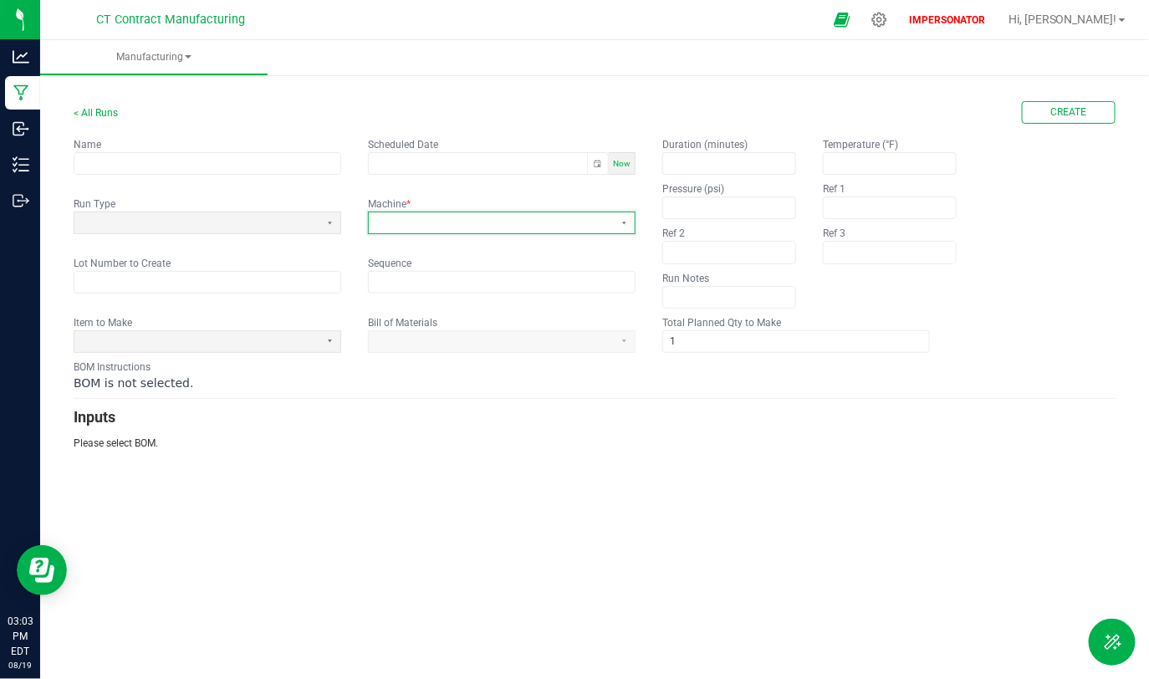
click at [472, 221] on span at bounding box center [491, 223] width 232 height 14
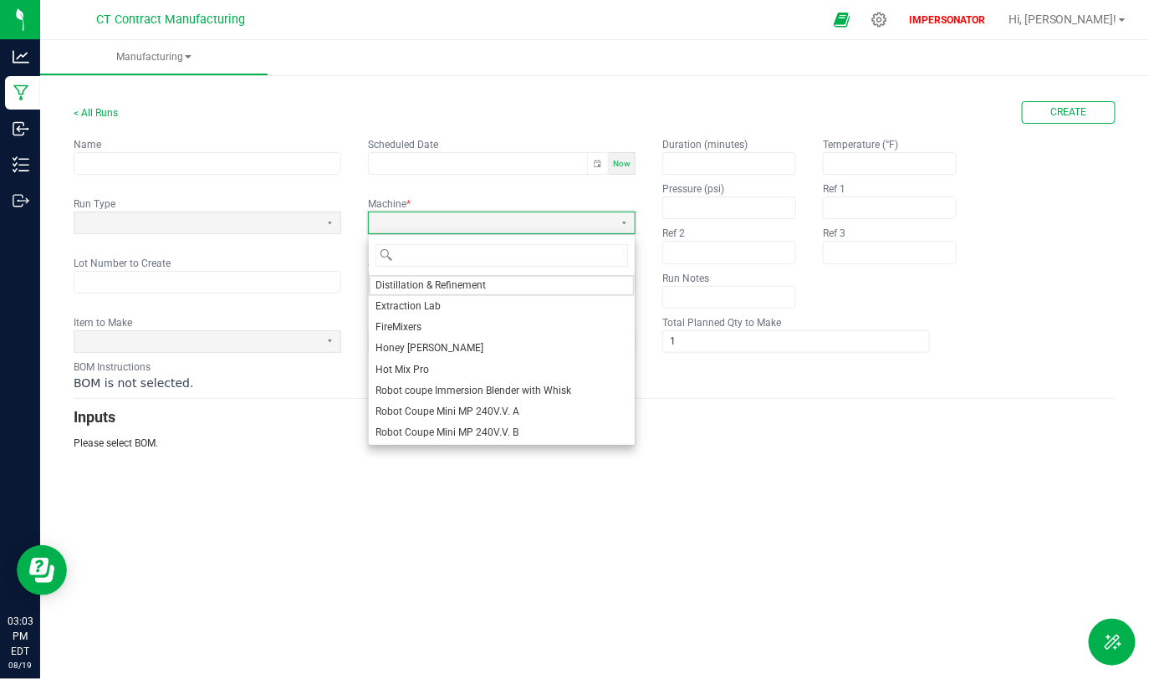
scroll to position [64, 0]
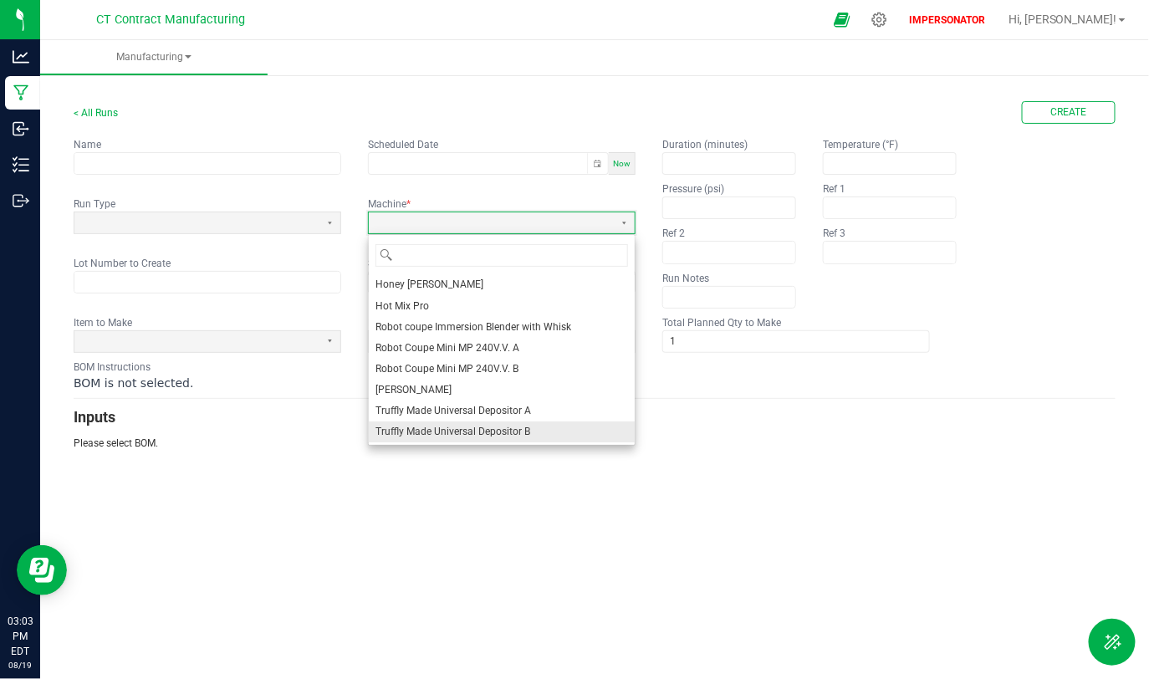
click at [498, 434] on span "Truffly Made Universal Depositor B" at bounding box center [452, 432] width 155 height 14
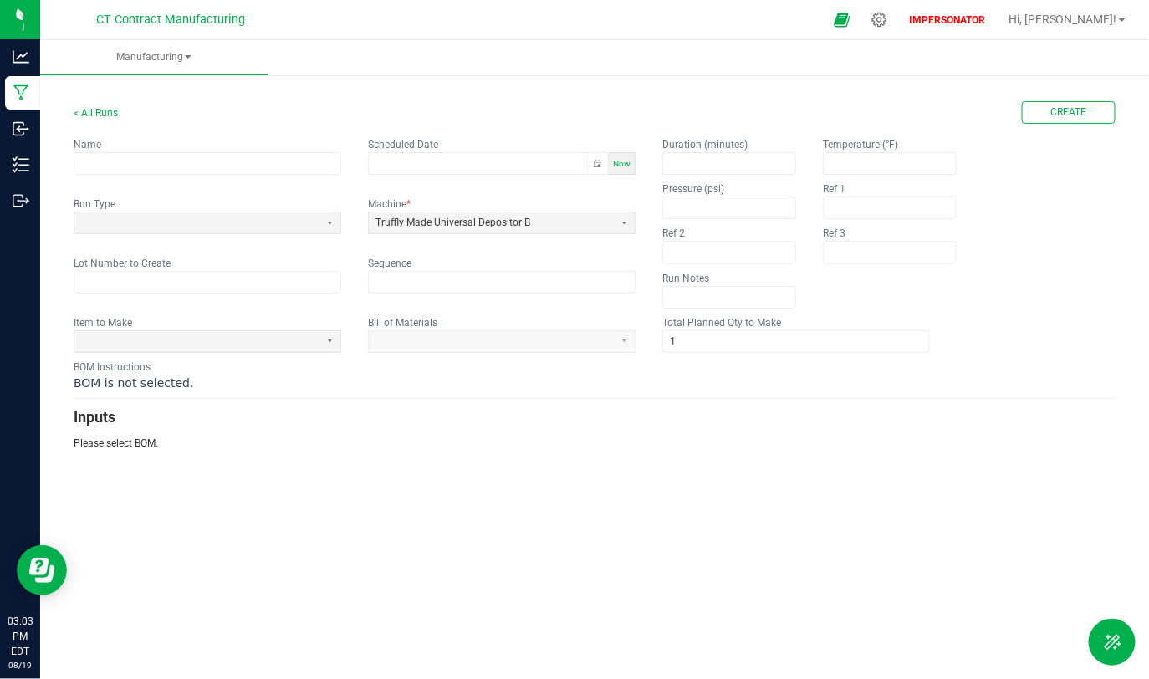
click at [557, 400] on form "< All Runs Create Name Scheduled Date Now Run Type Machine * Truffly Made Unive…" at bounding box center [595, 276] width 1042 height 350
click at [290, 347] on span at bounding box center [197, 341] width 232 height 14
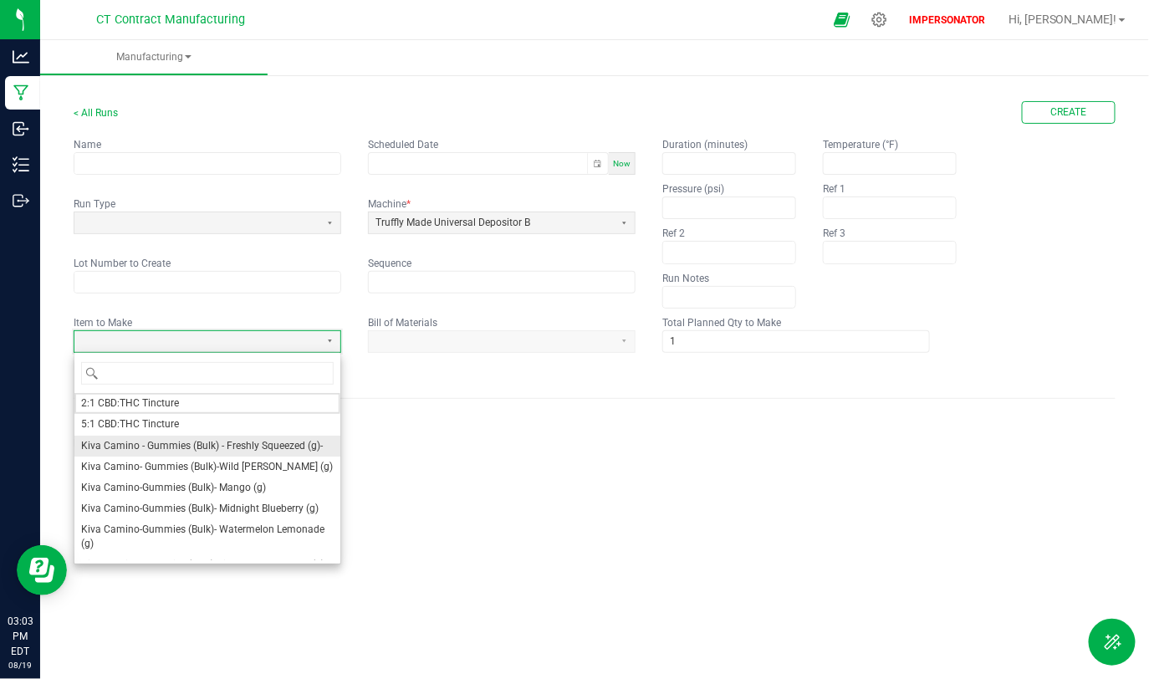
click at [242, 445] on span "Kiva Camino - Gummies (Bulk) - Freshly Squeezed (g)-" at bounding box center [202, 446] width 242 height 14
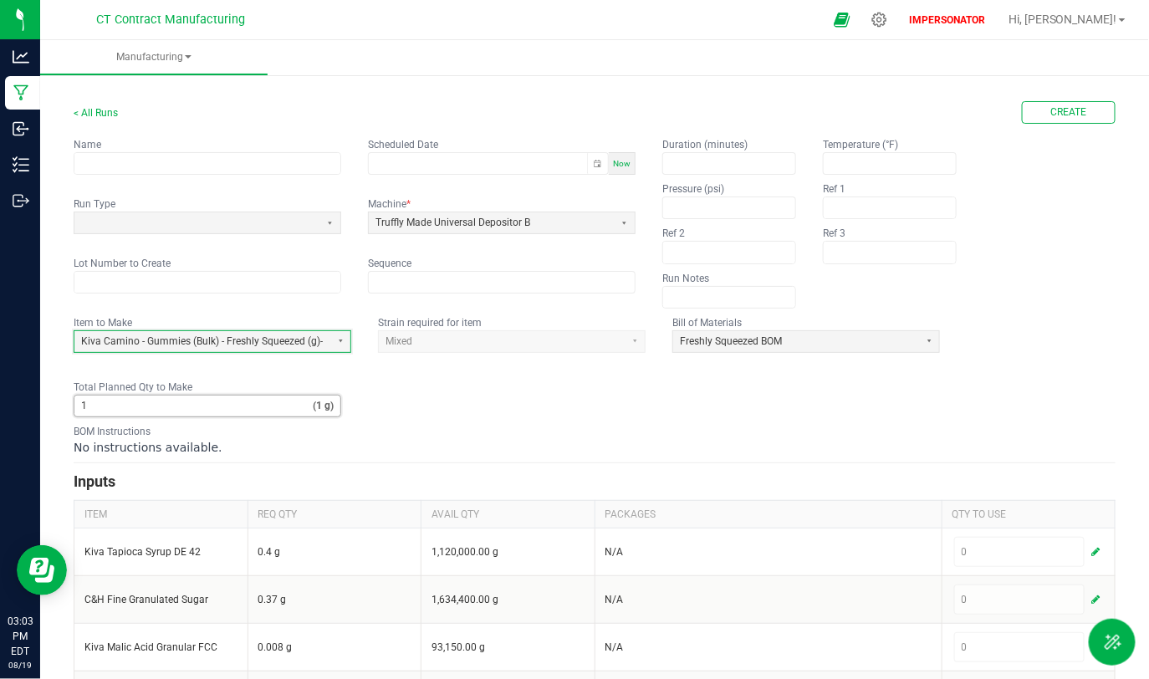
click at [191, 407] on input "1" at bounding box center [193, 405] width 238 height 21
type input "100,000"
click at [474, 420] on form "< All Runs Create Name Scheduled Date Now Run Type Machine * Truffly Made Unive…" at bounding box center [595, 543] width 1042 height 884
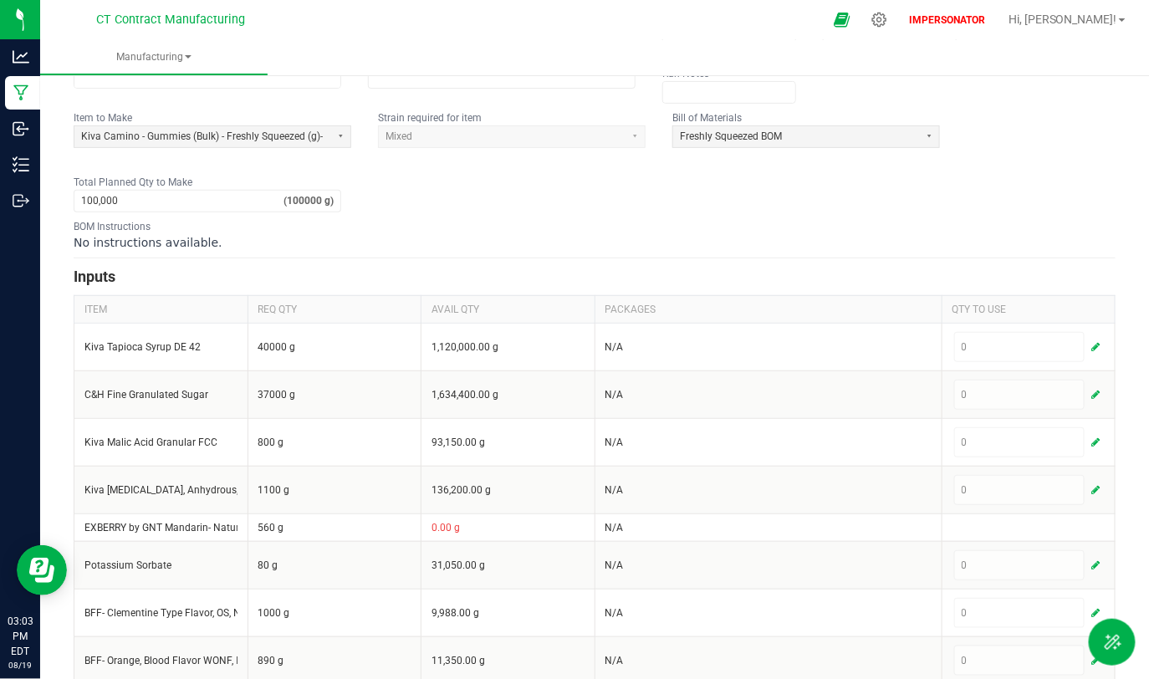
scroll to position [272, 0]
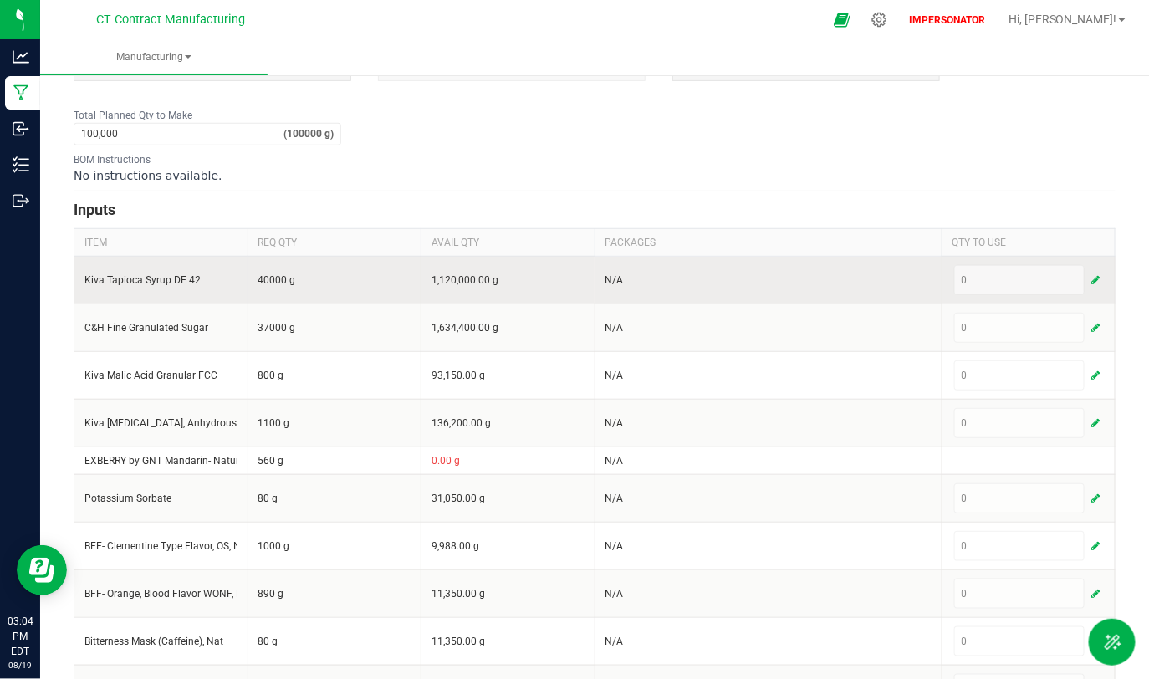
drag, startPoint x: 244, startPoint y: 273, endPoint x: 339, endPoint y: 274, distance: 94.5
click at [339, 274] on tr "Kiva Tapioca Syrup DE 42 40000 g 1,120,000.00 g N/A 0" at bounding box center [594, 280] width 1041 height 48
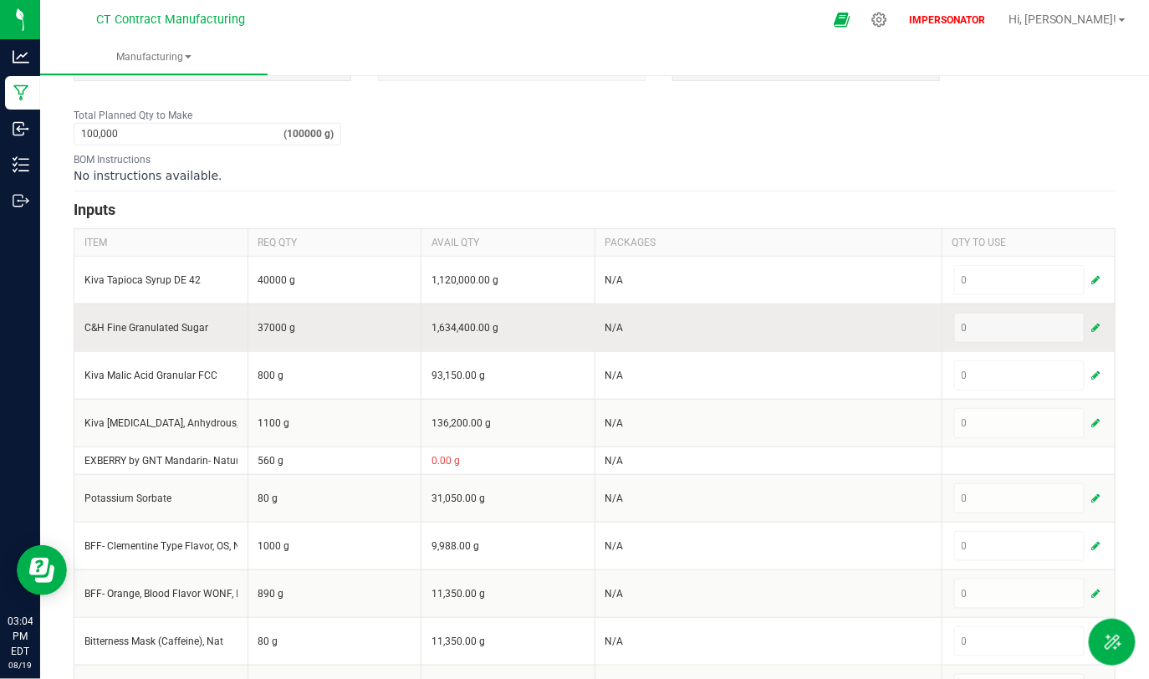
drag, startPoint x: 275, startPoint y: 322, endPoint x: 348, endPoint y: 321, distance: 72.7
click at [348, 321] on td "37000 g" at bounding box center [335, 328] width 174 height 48
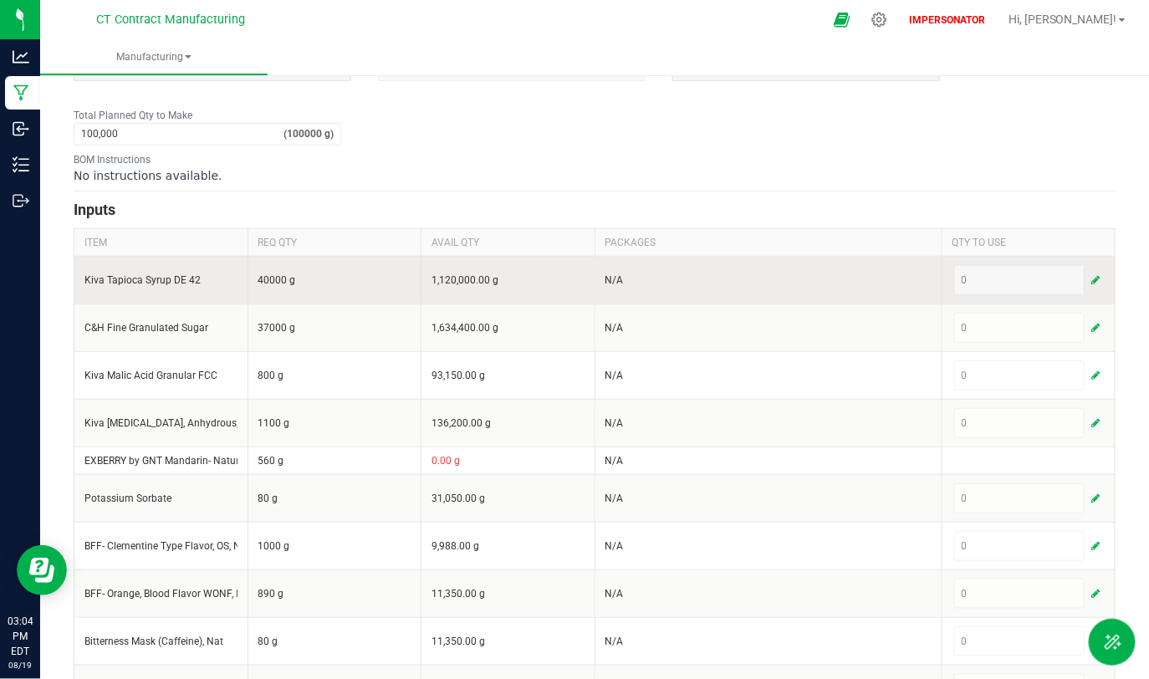
click at [1091, 275] on span "button" at bounding box center [1095, 279] width 8 height 13
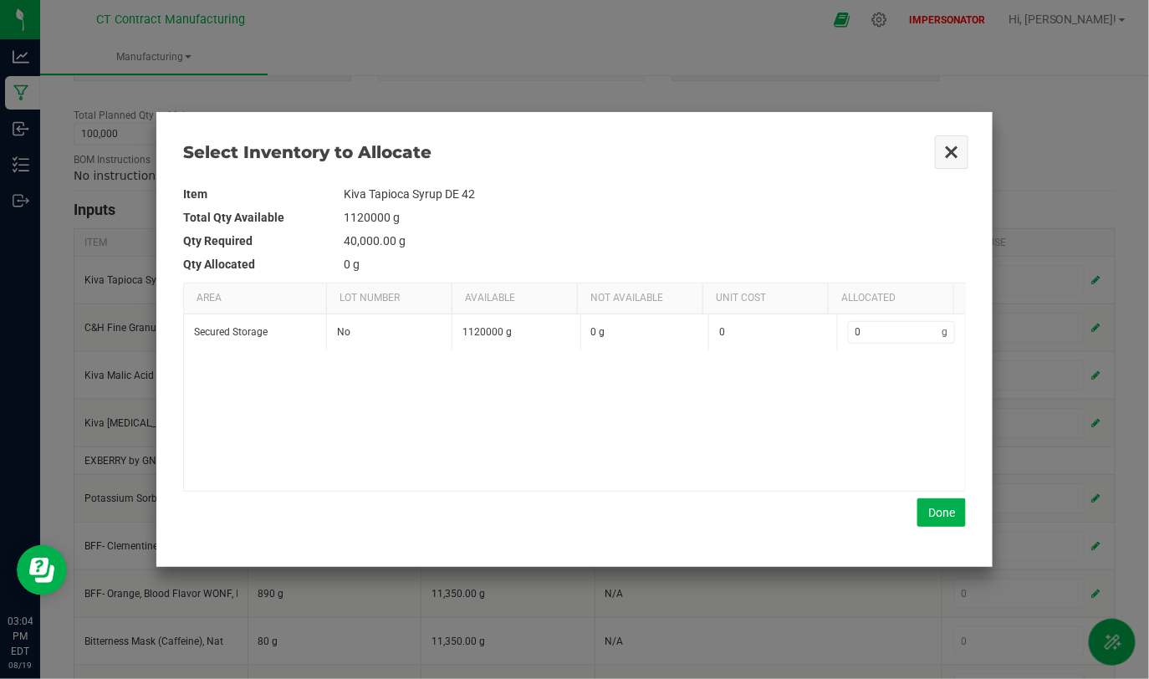
click at [948, 145] on button "Close" at bounding box center [951, 152] width 35 height 35
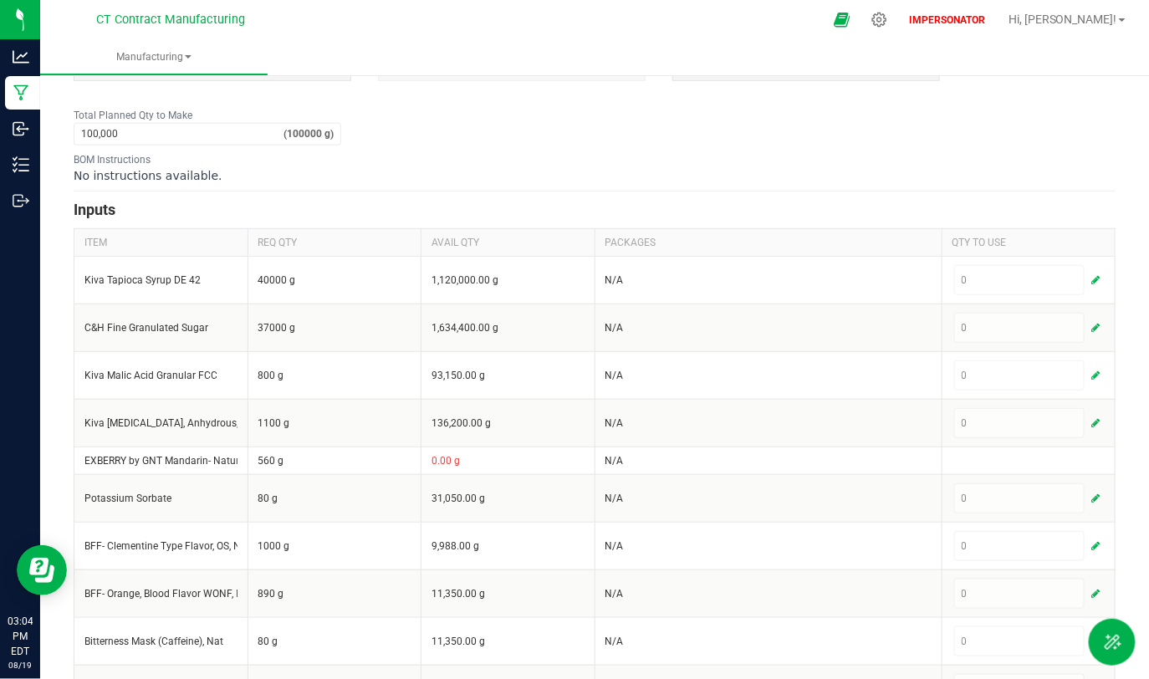
scroll to position [320, 0]
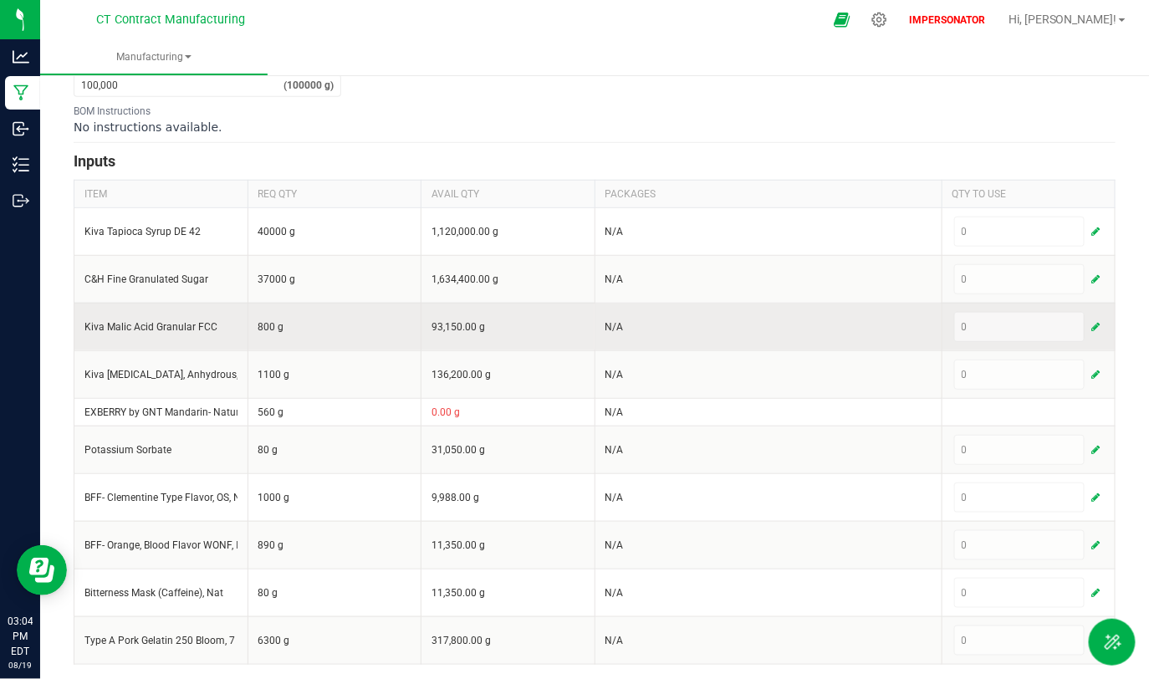
click at [258, 308] on td "800 g" at bounding box center [335, 327] width 174 height 48
drag, startPoint x: 255, startPoint y: 321, endPoint x: 288, endPoint y: 329, distance: 34.3
click at [288, 329] on td "800 g" at bounding box center [335, 327] width 174 height 48
click at [248, 325] on td "800 g" at bounding box center [335, 327] width 174 height 48
drag, startPoint x: 70, startPoint y: 324, endPoint x: 285, endPoint y: 326, distance: 214.9
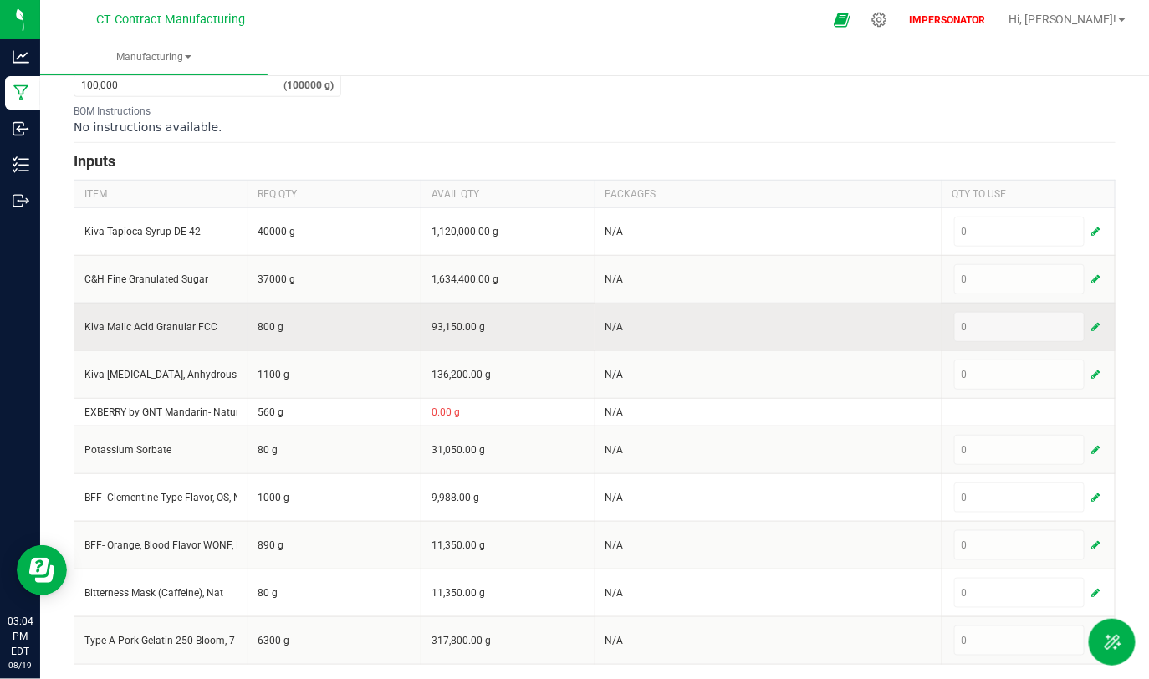
click at [285, 326] on div "< All Runs Create Name Scheduled Date Now Run Type Machine * Truffly Made Unive…" at bounding box center [594, 216] width 1109 height 931
click at [285, 326] on td "800 g" at bounding box center [335, 327] width 174 height 48
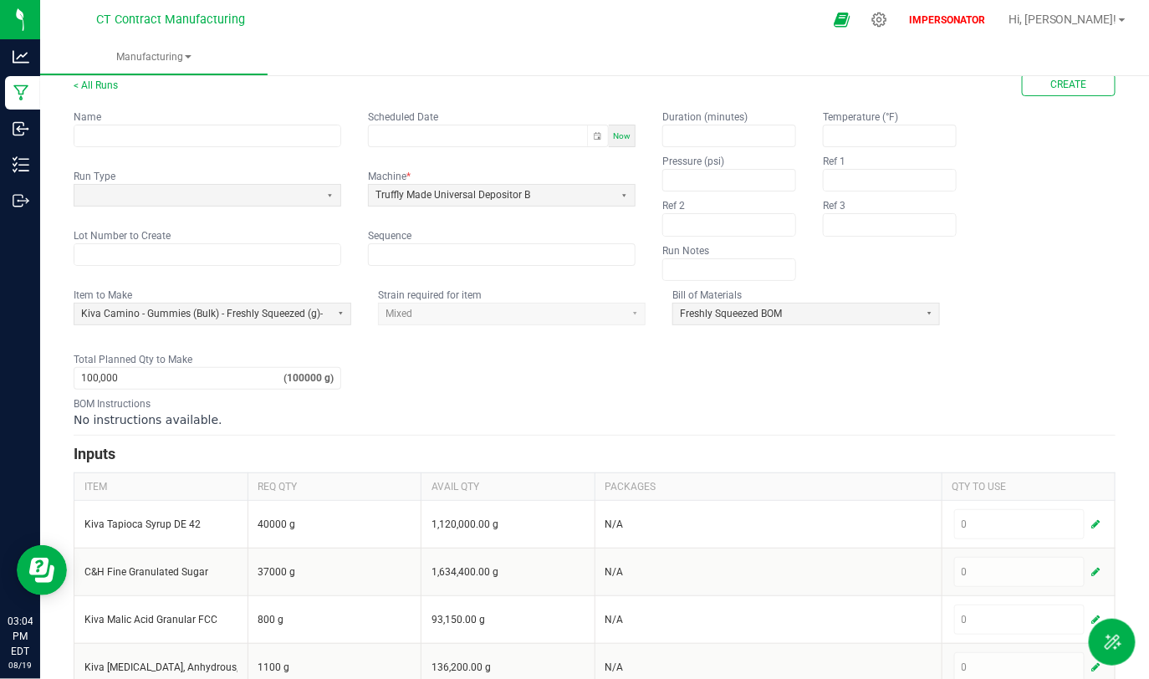
scroll to position [0, 0]
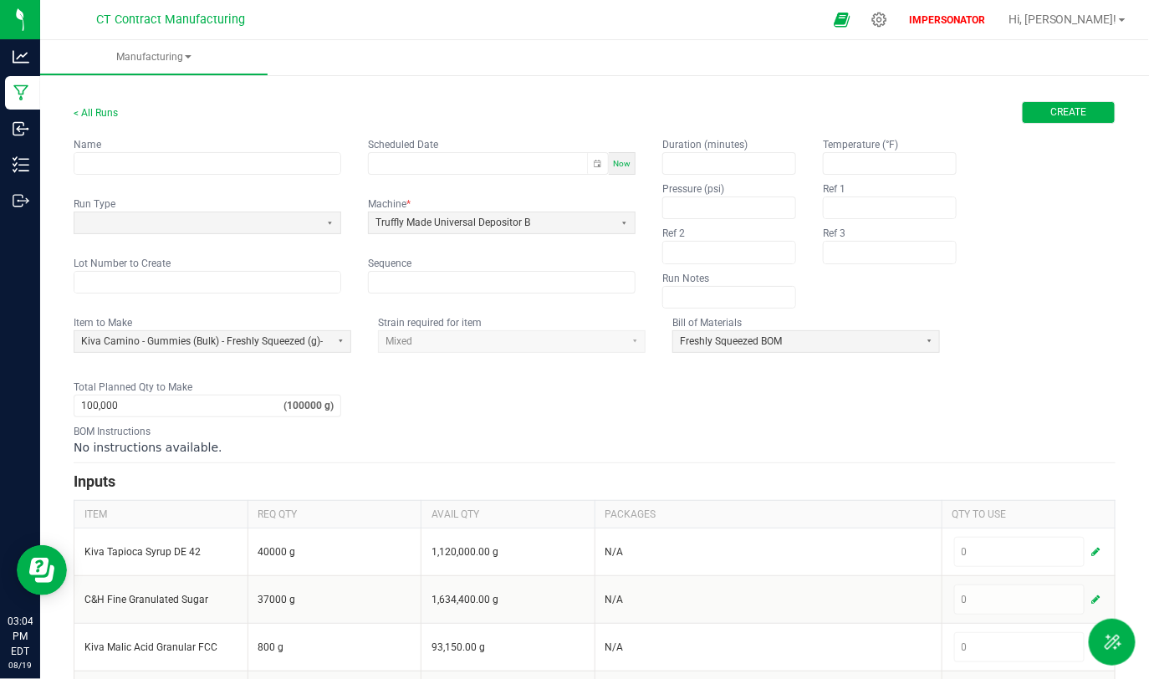
click at [1068, 114] on span "Create" at bounding box center [1069, 112] width 36 height 14
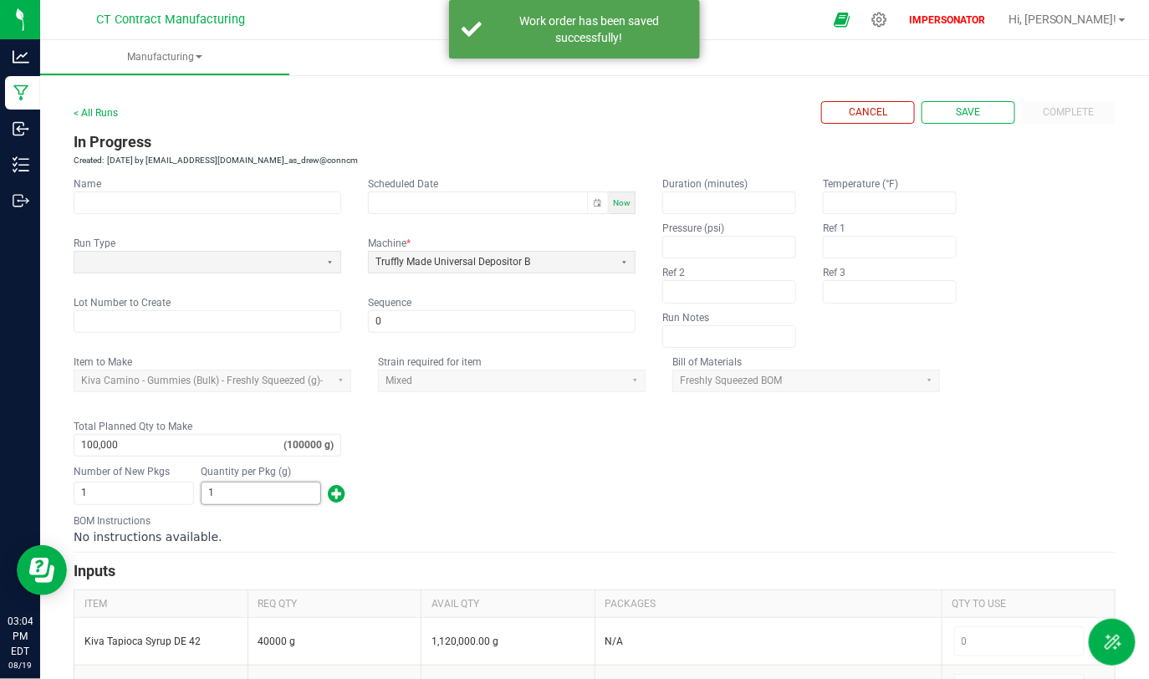
click at [256, 497] on input "1" at bounding box center [261, 492] width 119 height 21
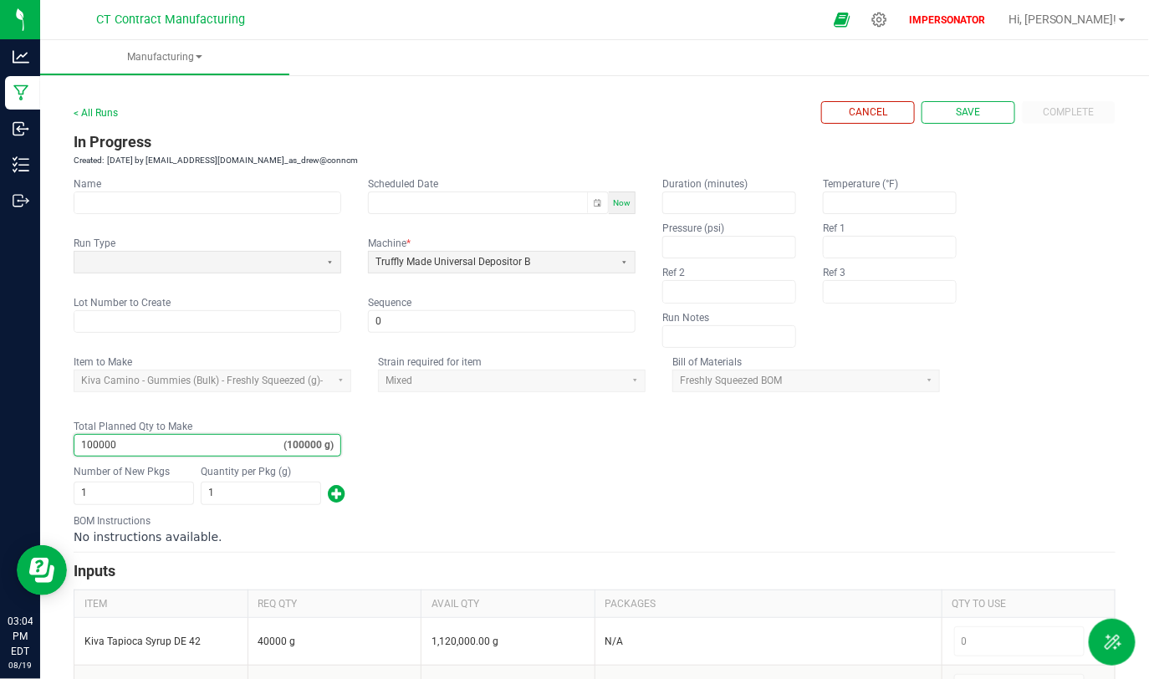
click at [128, 442] on input "100000" at bounding box center [178, 445] width 209 height 21
click at [265, 493] on input "1" at bounding box center [261, 492] width 119 height 21
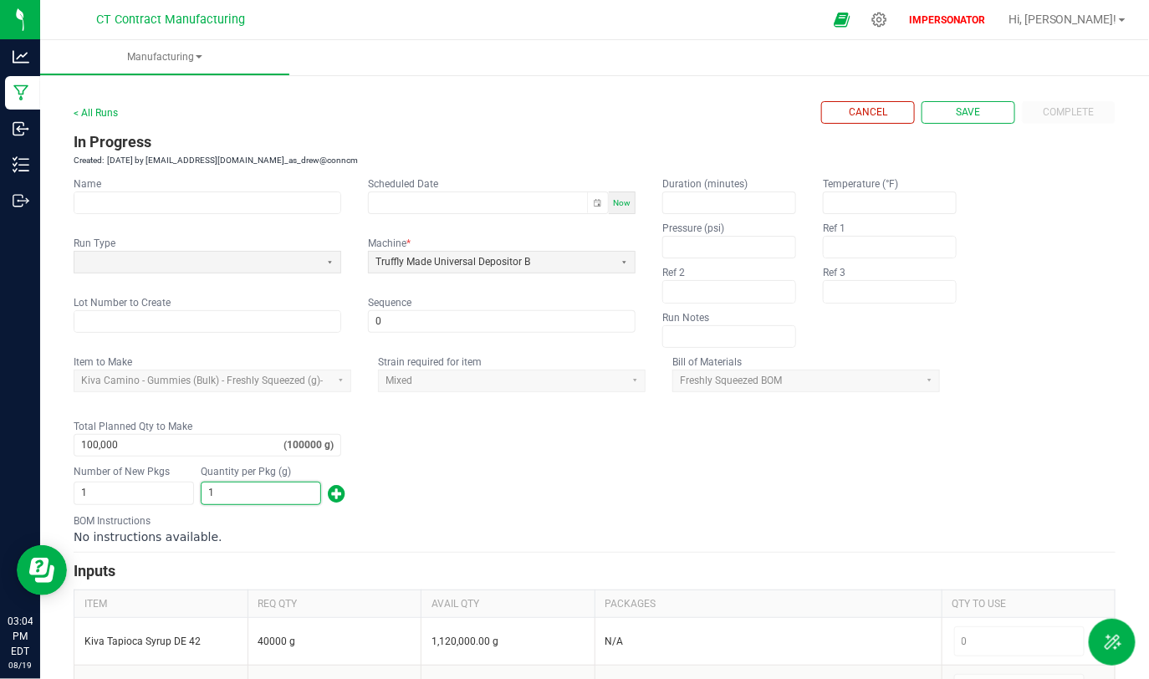
click at [543, 463] on div "Number of New Pkgs 1 Quantity per Pkg (g) 1" at bounding box center [595, 484] width 1042 height 43
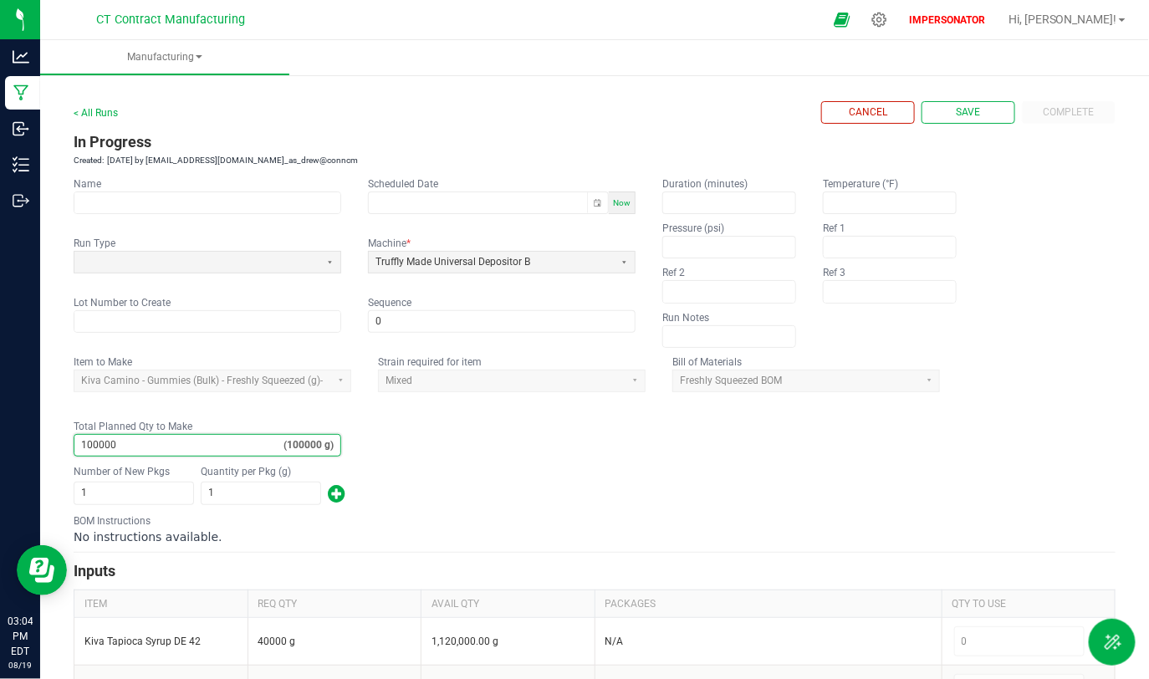
drag, startPoint x: 130, startPoint y: 444, endPoint x: 51, endPoint y: 445, distance: 79.4
click at [51, 445] on div "< All Runs Cancel Save Complete In Progress Created: Aug 19, 2025 by cwestfall@…" at bounding box center [594, 581] width 1109 height 1020
click at [151, 440] on input "100000" at bounding box center [178, 445] width 209 height 21
type input "100,000"
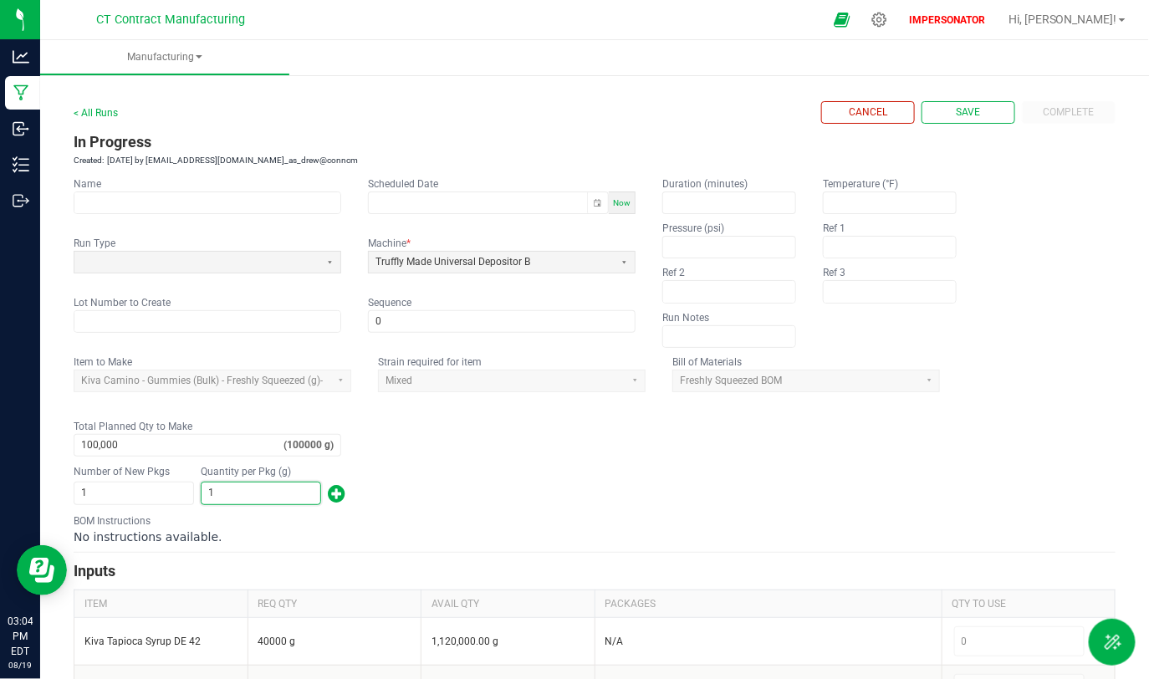
click at [228, 488] on input "1" at bounding box center [261, 492] width 119 height 21
click at [297, 533] on div "No instructions available." at bounding box center [595, 536] width 1042 height 17
drag, startPoint x: 223, startPoint y: 491, endPoint x: 238, endPoint y: 492, distance: 15.1
click at [224, 491] on input "998765" at bounding box center [261, 492] width 119 height 21
click at [248, 492] on input "998765" at bounding box center [261, 492] width 119 height 21
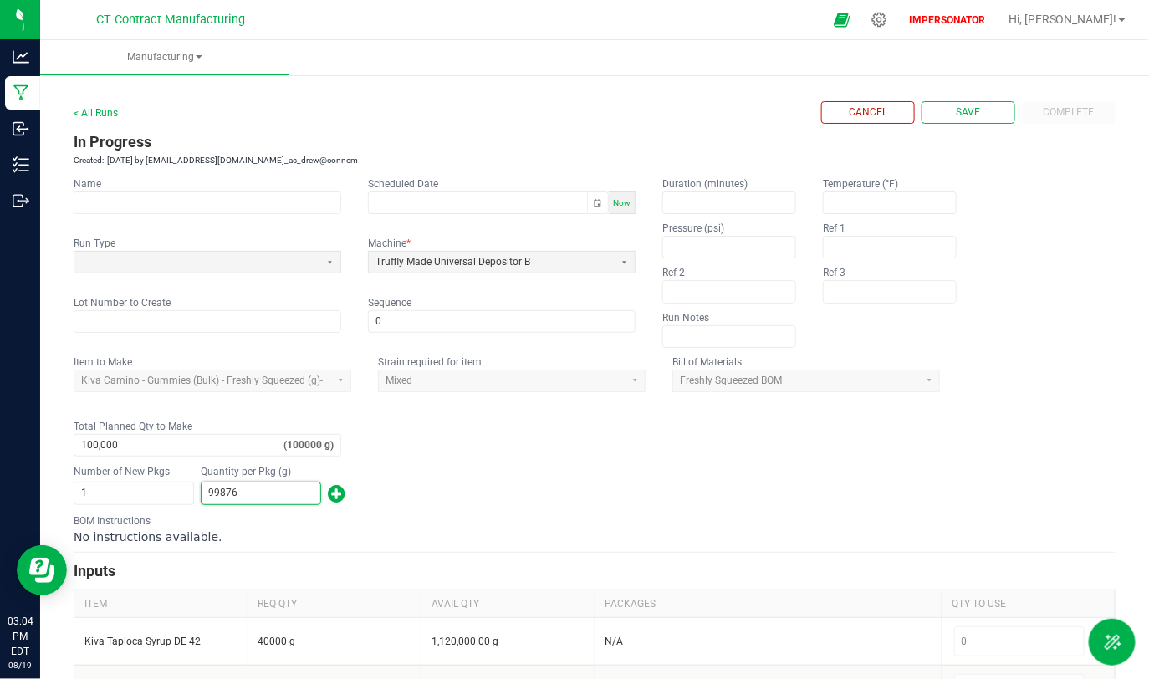
type input "99,876"
click at [250, 508] on form "< All Runs Cancel Save Complete In Progress Created: Aug 19, 2025 by cwestfall@…" at bounding box center [595, 587] width 1042 height 973
click at [256, 531] on div "No instructions available." at bounding box center [595, 536] width 1042 height 17
click at [100, 439] on input "100000" at bounding box center [178, 445] width 209 height 21
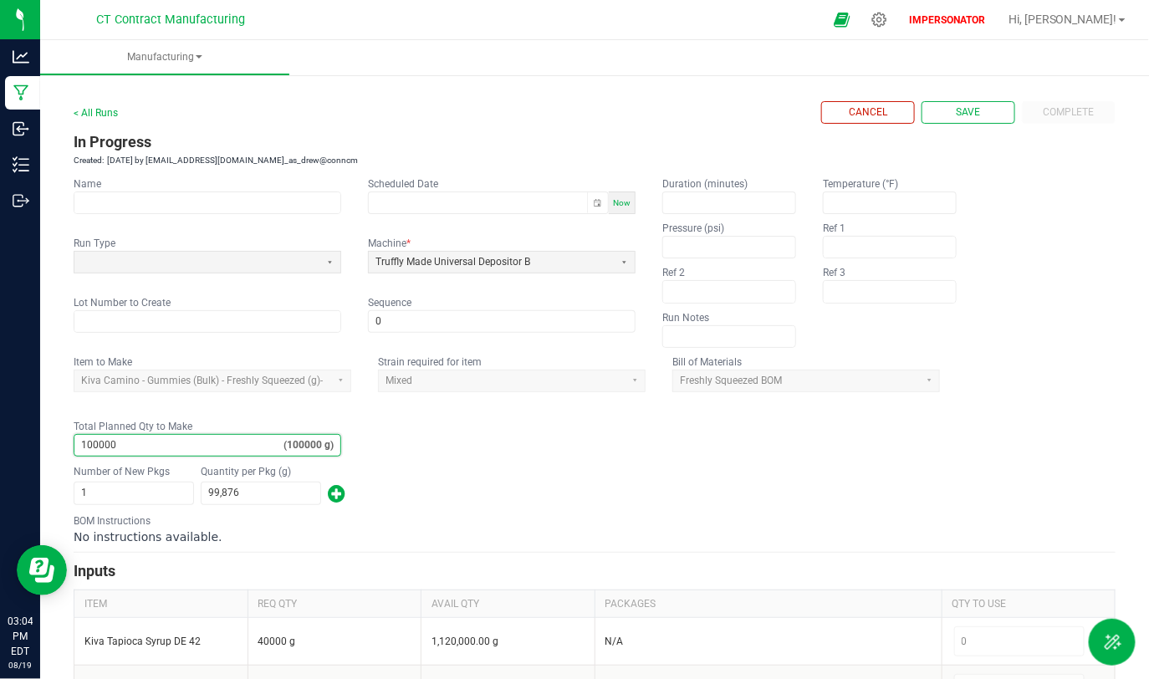
click at [150, 447] on input "100000" at bounding box center [178, 445] width 209 height 21
type input "100,000"
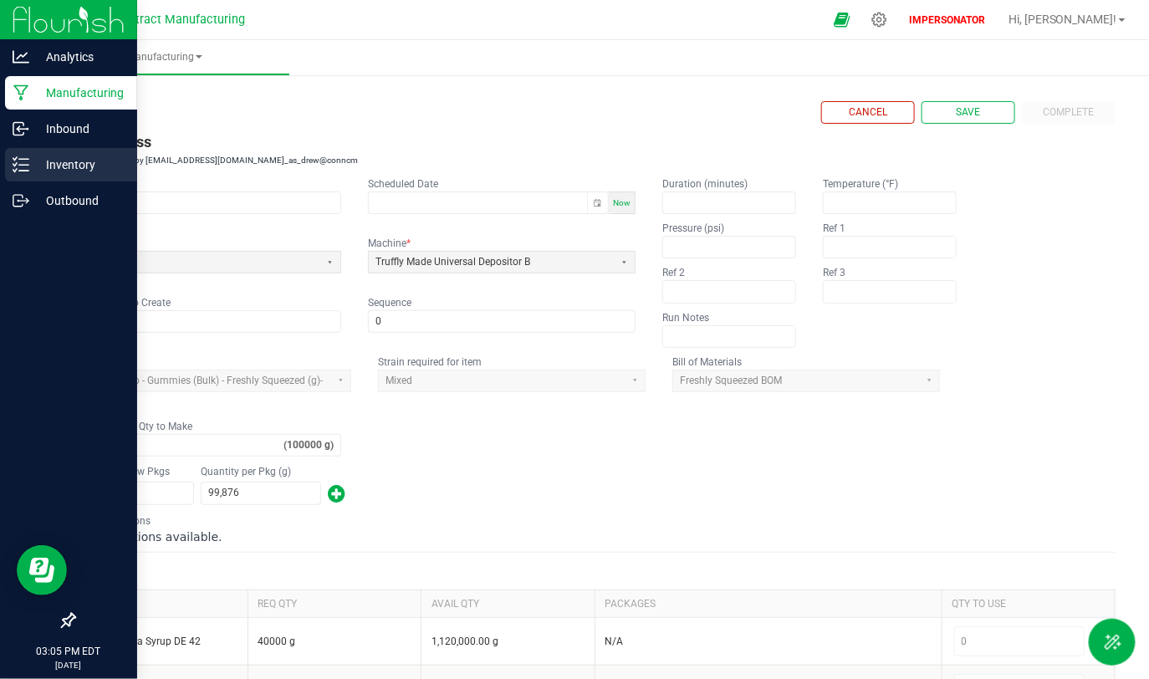
click at [40, 160] on p "Inventory" at bounding box center [79, 165] width 100 height 20
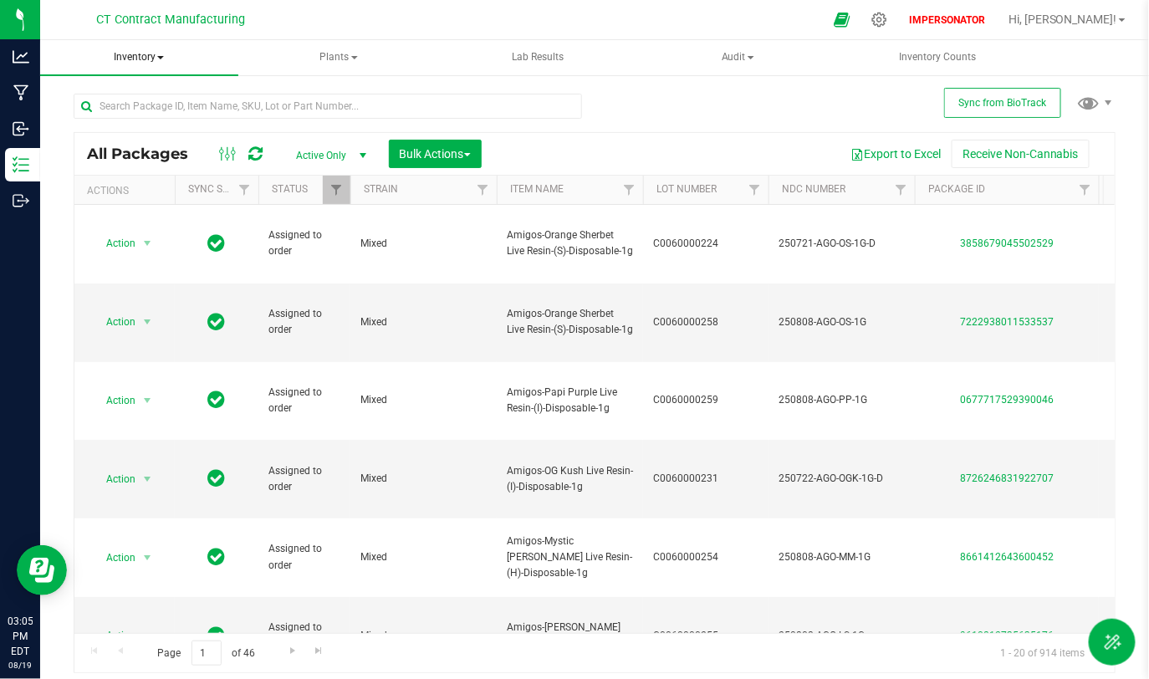
click at [159, 54] on span "Inventory" at bounding box center [139, 57] width 198 height 35
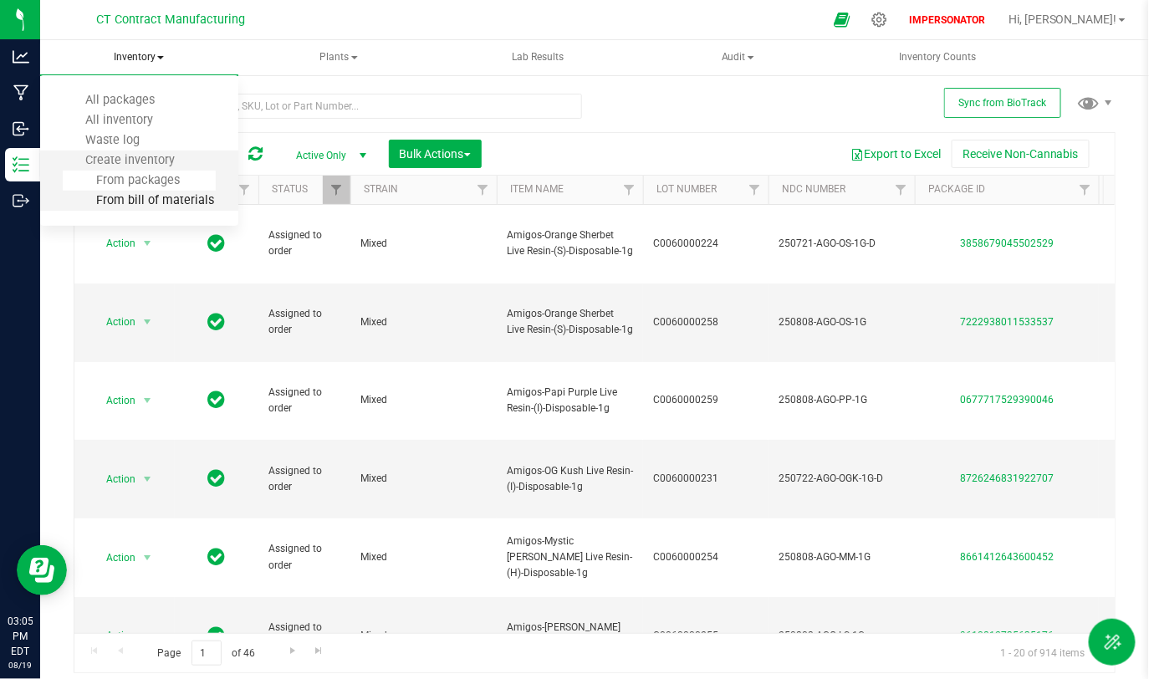
click at [149, 206] on span "From bill of materials" at bounding box center [138, 200] width 151 height 14
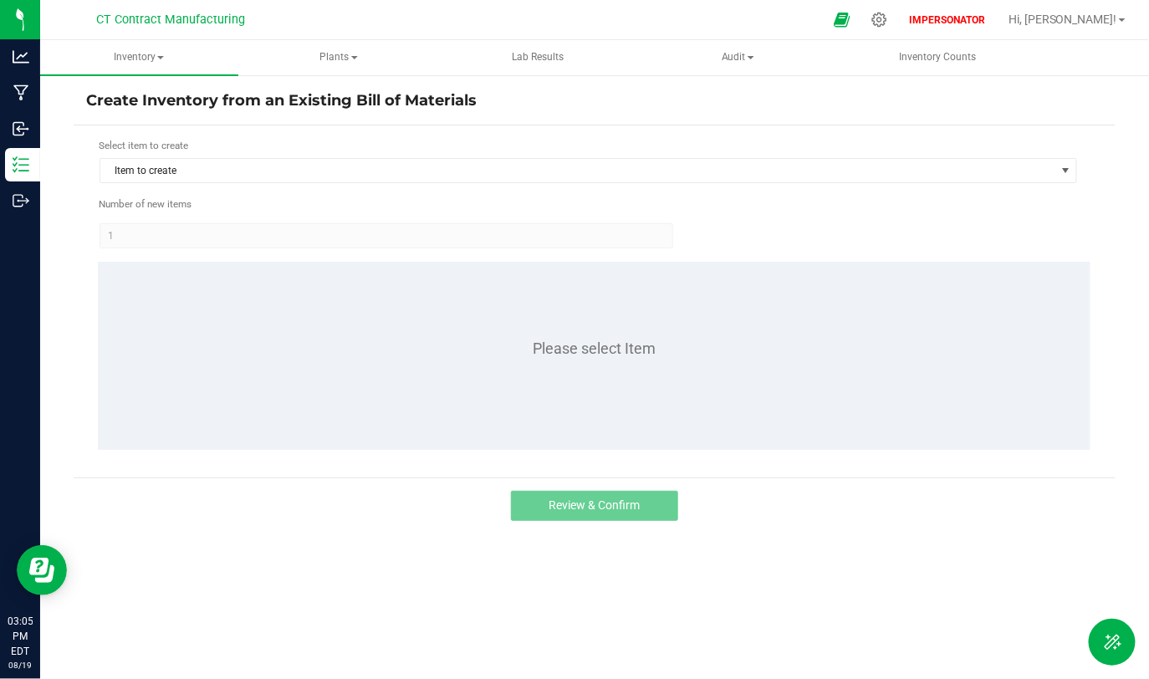
click at [346, 155] on div "Select item to create Item to create" at bounding box center [588, 161] width 979 height 46
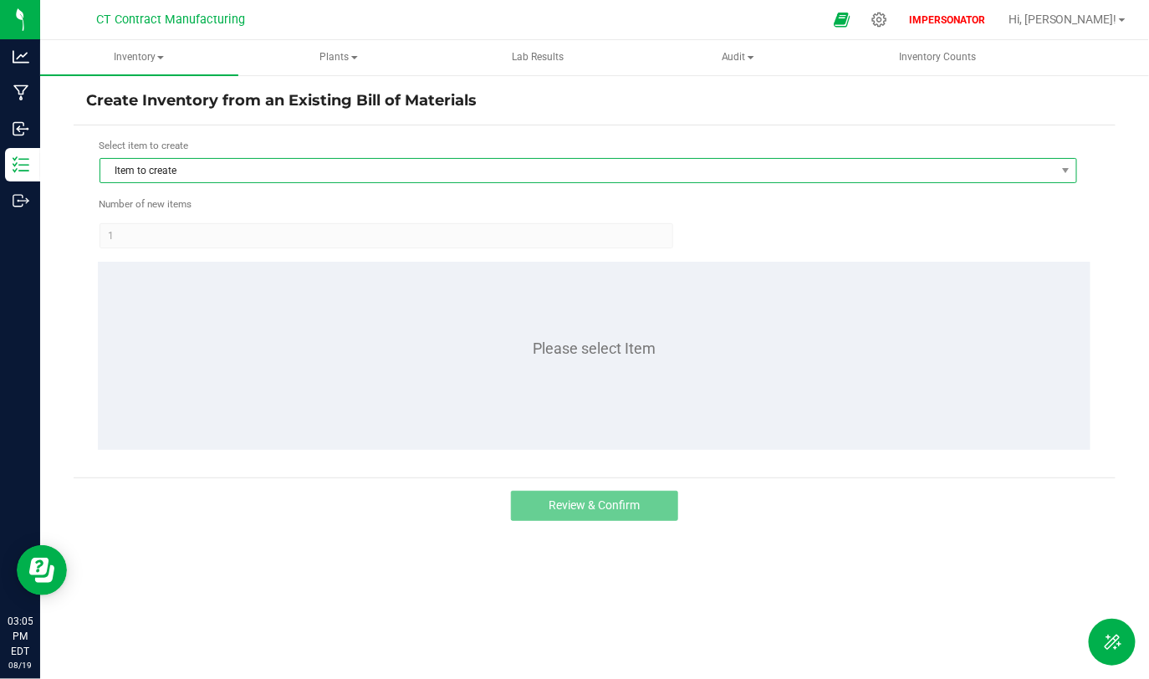
click at [346, 162] on span "Item to create" at bounding box center [577, 170] width 955 height 23
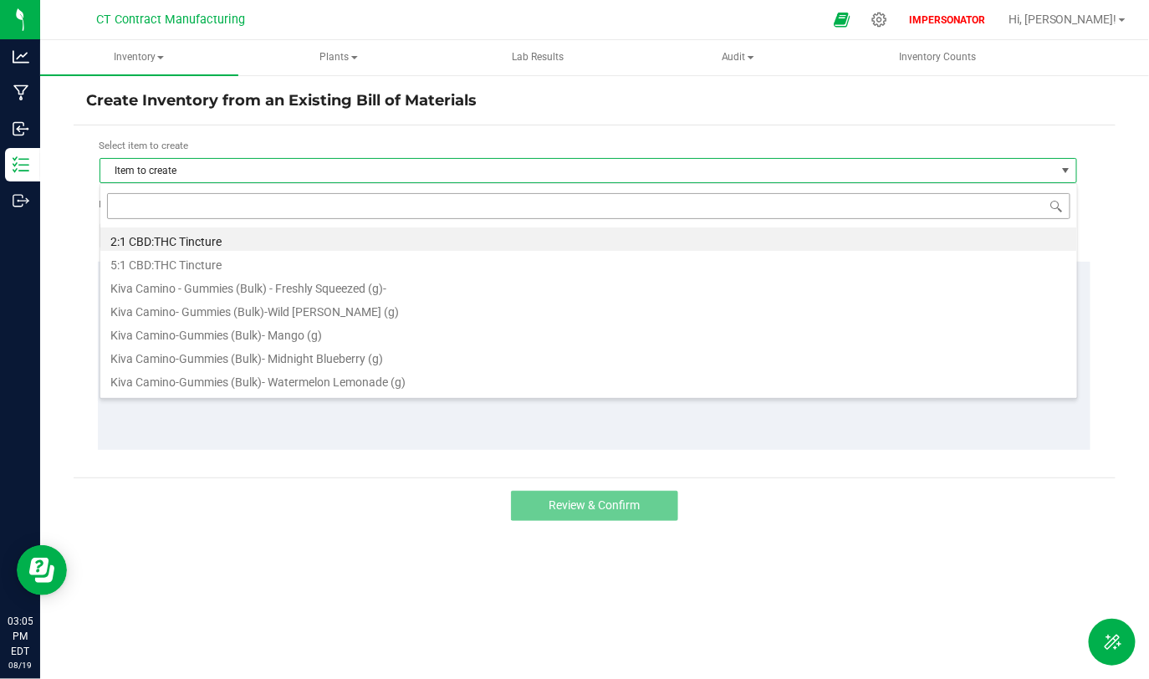
scroll to position [24, 978]
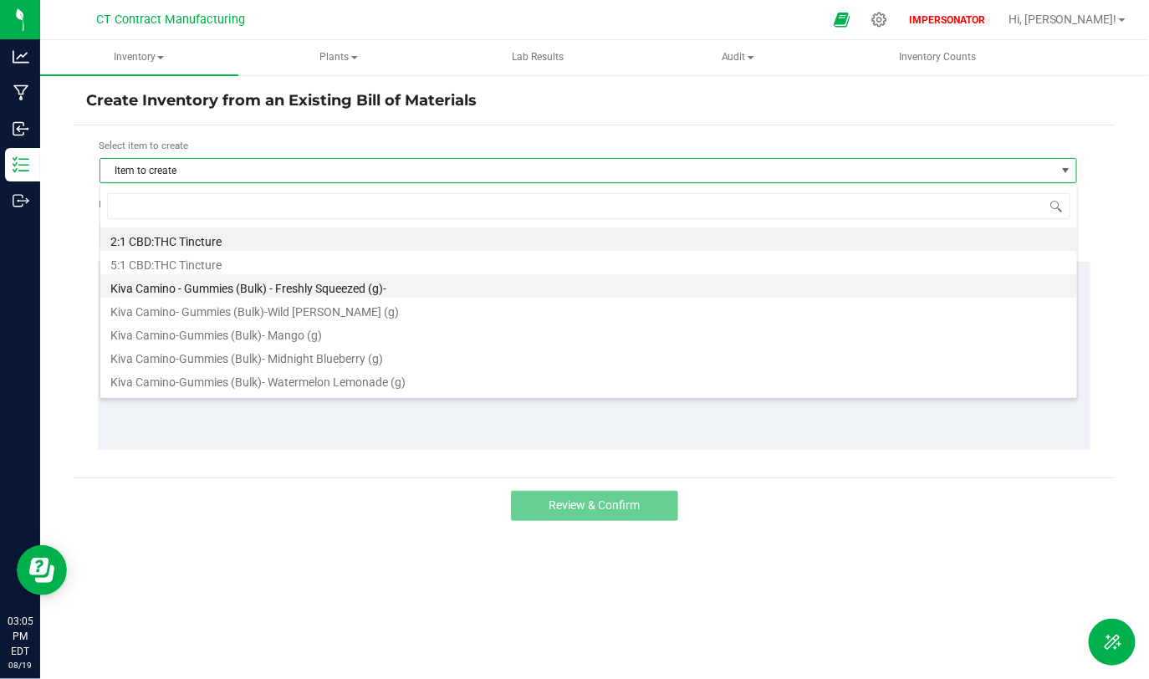
click at [334, 289] on li "Kiva Camino - Gummies (Bulk) - Freshly Squeezed (g)-" at bounding box center [588, 285] width 977 height 23
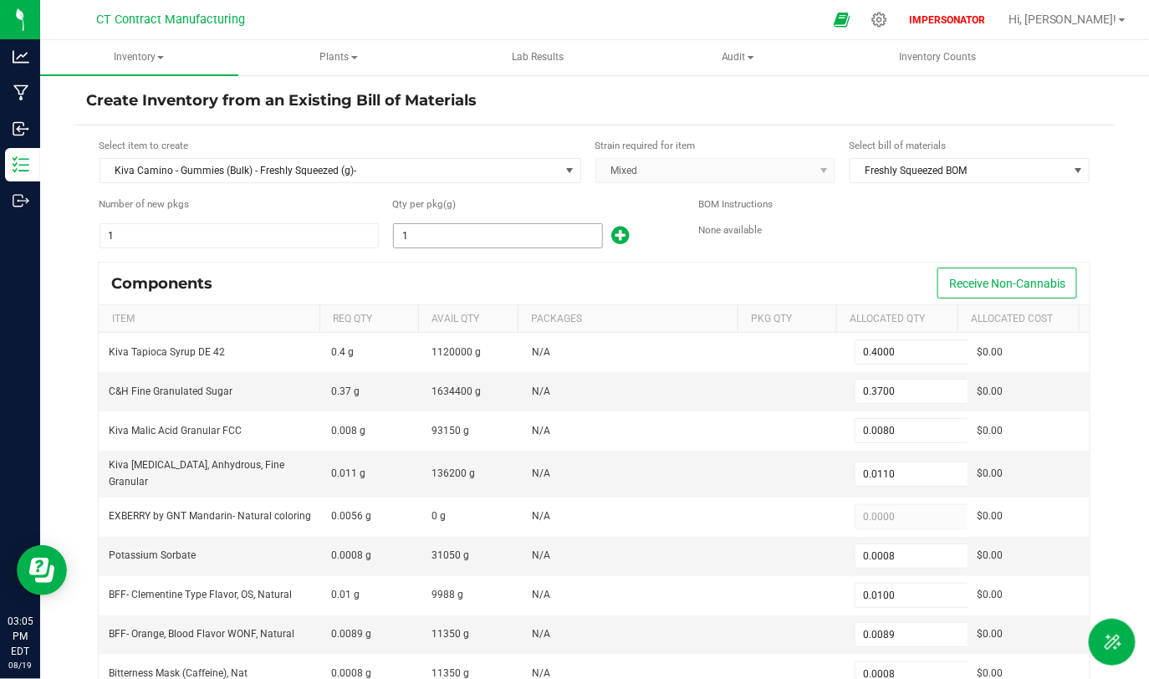
click at [442, 232] on input "1" at bounding box center [498, 235] width 208 height 23
click at [422, 234] on input "1" at bounding box center [498, 235] width 208 height 23
type input "1.0000"
click at [439, 268] on div "Components Receive Non-Cannabis" at bounding box center [594, 284] width 991 height 42
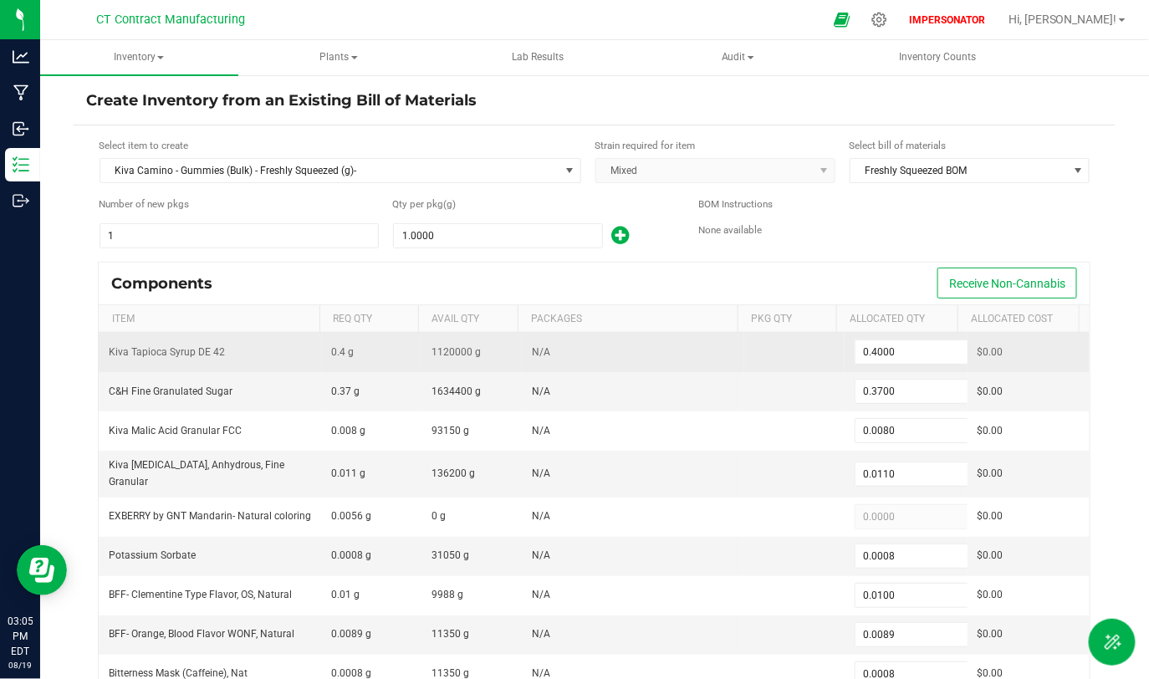
drag, startPoint x: 420, startPoint y: 350, endPoint x: 476, endPoint y: 351, distance: 56.0
click at [476, 349] on td "1120000 g" at bounding box center [471, 352] width 100 height 39
click at [476, 351] on td "1120000 g" at bounding box center [471, 352] width 100 height 39
type input "0.4"
click at [875, 348] on input "0.4" at bounding box center [916, 351] width 123 height 23
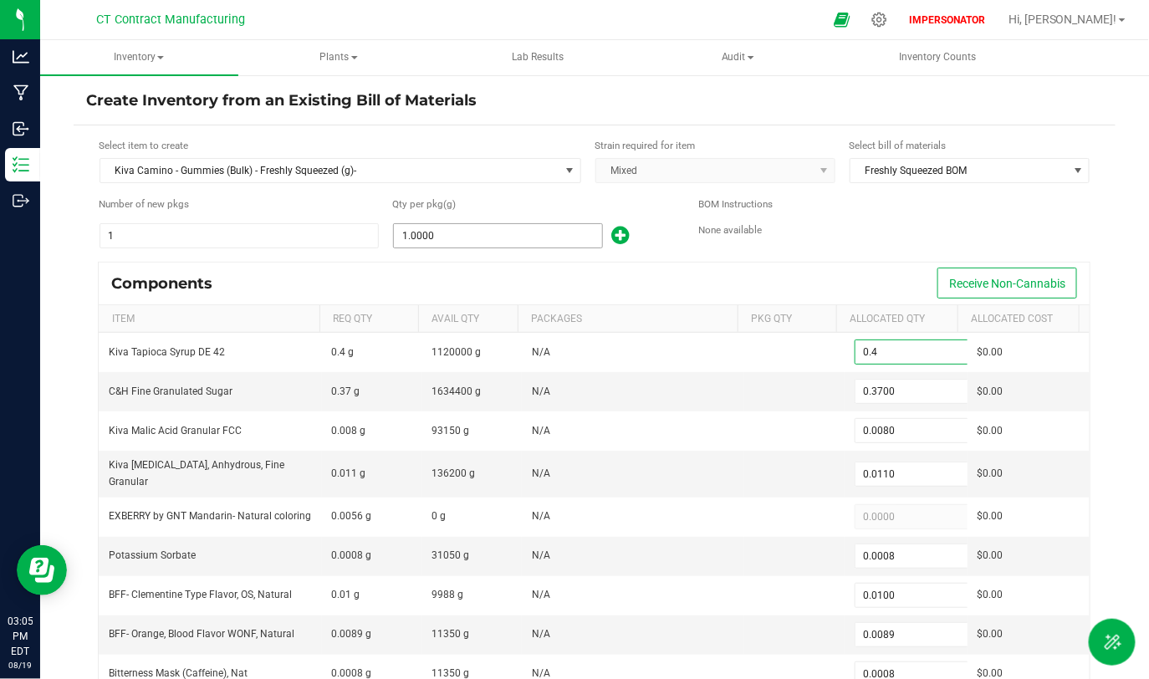
type input "1"
type input "0.4000"
click at [447, 233] on input "1" at bounding box center [498, 235] width 208 height 23
type input "10"
type input "4.0000"
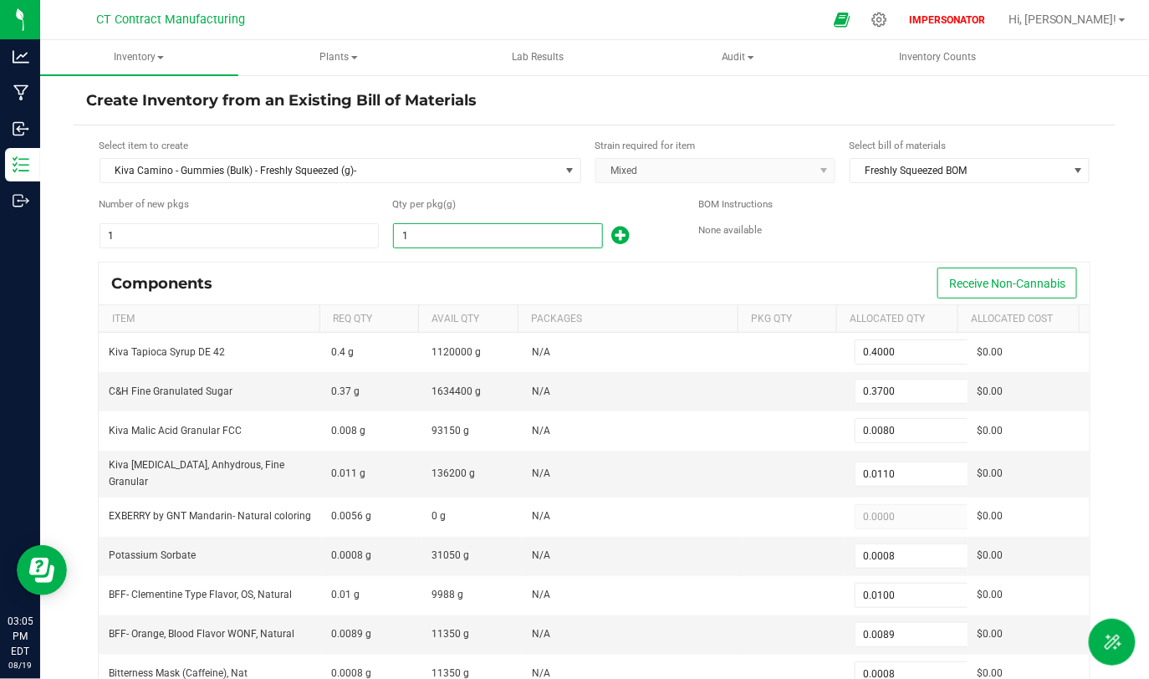
type input "3.7000"
type input "0.0800"
type input "0.1100"
type input "0.0080"
type input "0.1000"
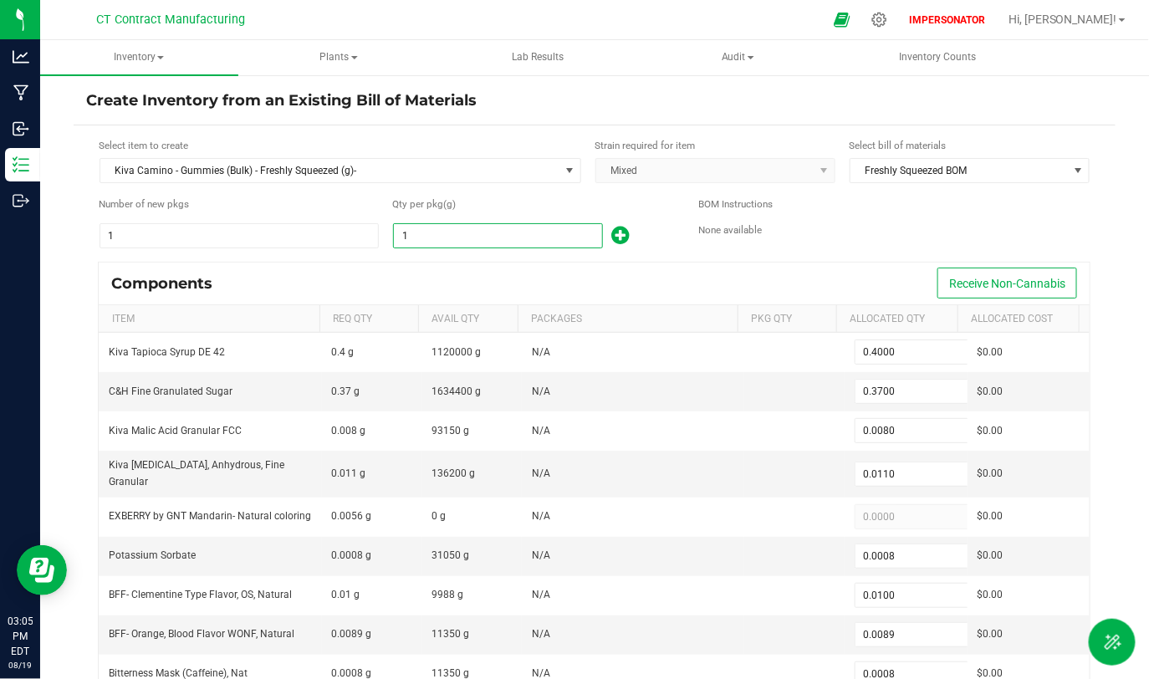
type input "0.0890"
type input "0.0080"
type input "0.6300"
type input "100"
type input "40.0000"
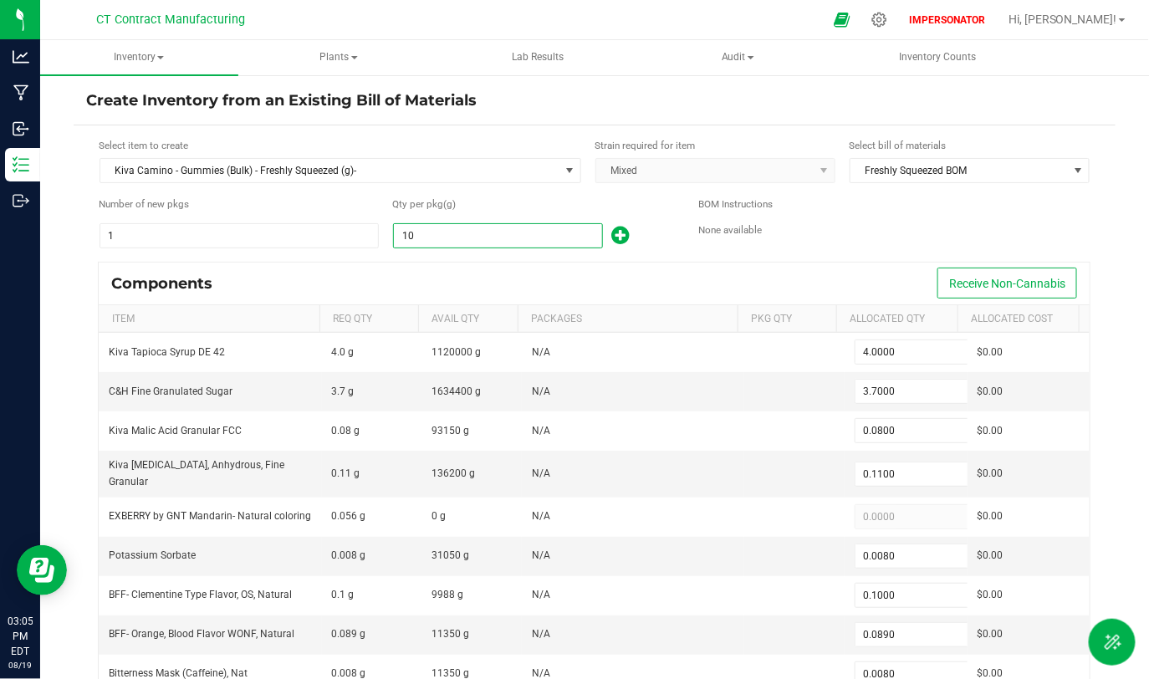
type input "37.0000"
type input "0.8000"
type input "1.1000"
type input "0.0800"
type input "1.0000"
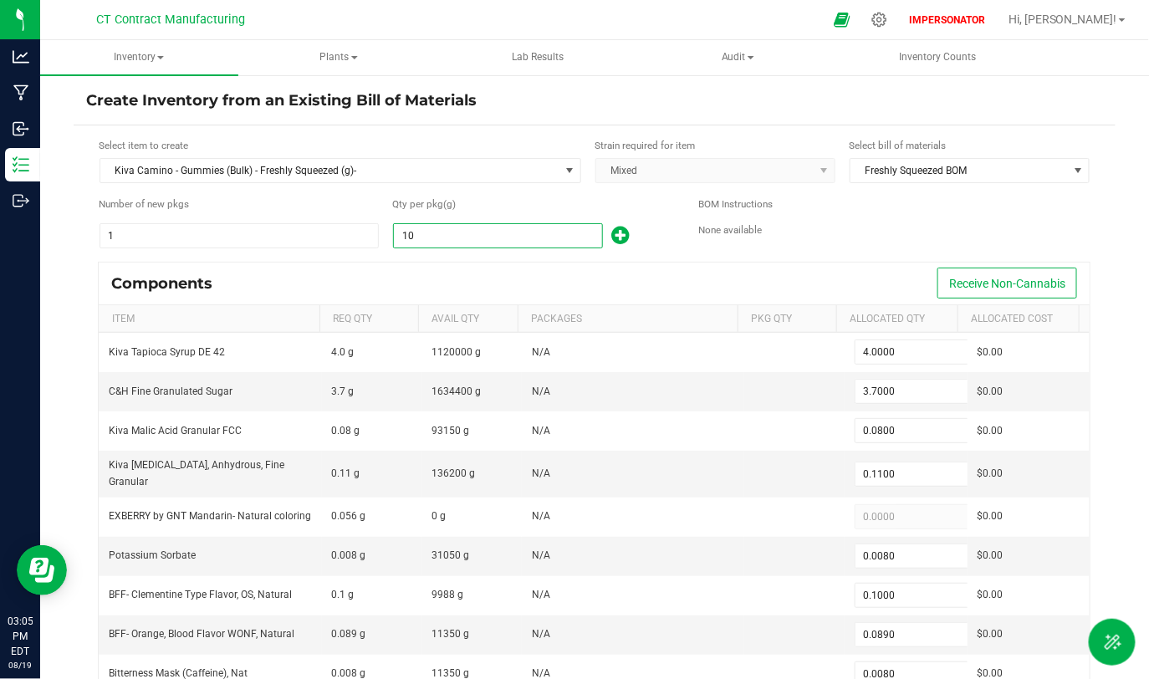
type input "0.8900"
type input "0.0800"
type input "6.3000"
type input "1000"
type input "400.0000"
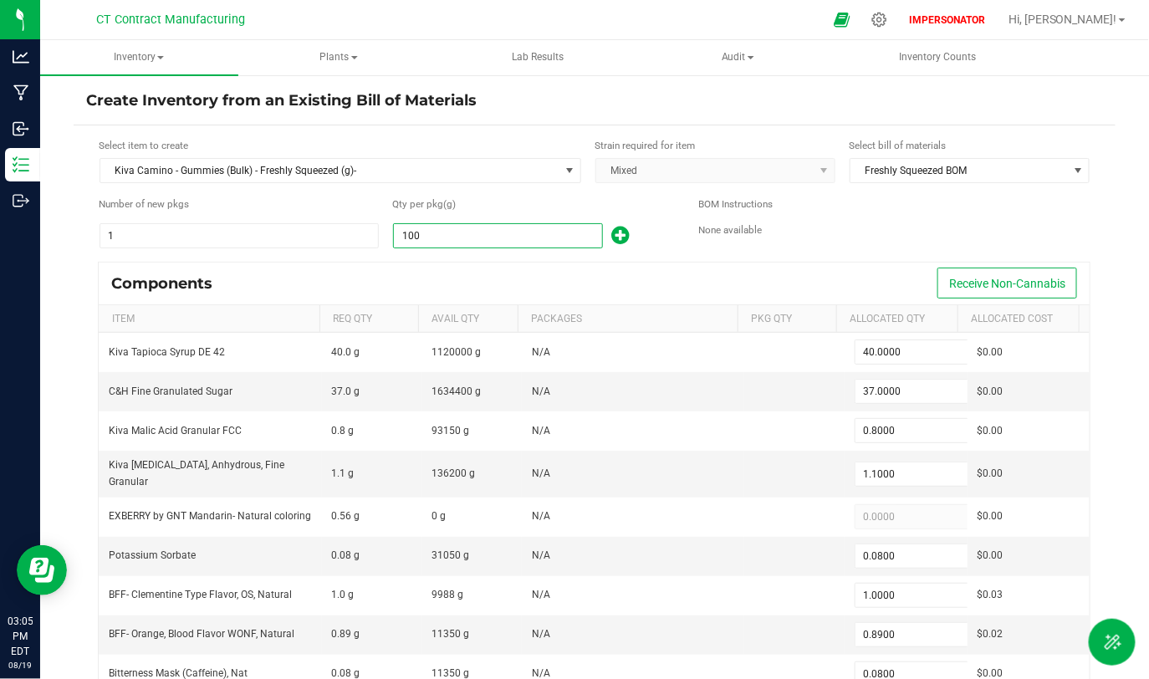
type input "370.0000"
type input "8.0000"
type input "11.0000"
type input "0.8000"
type input "10.0000"
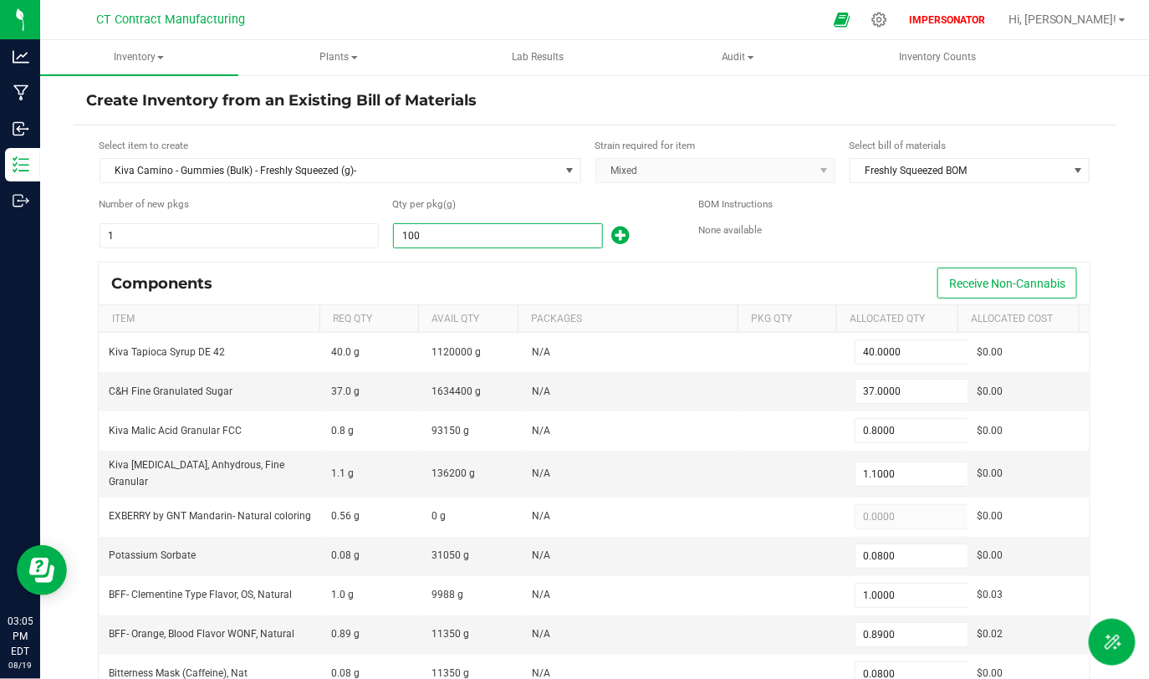
type input "8.9000"
type input "0.8000"
type input "63.0000"
type input "10000"
type input "4,000.0000"
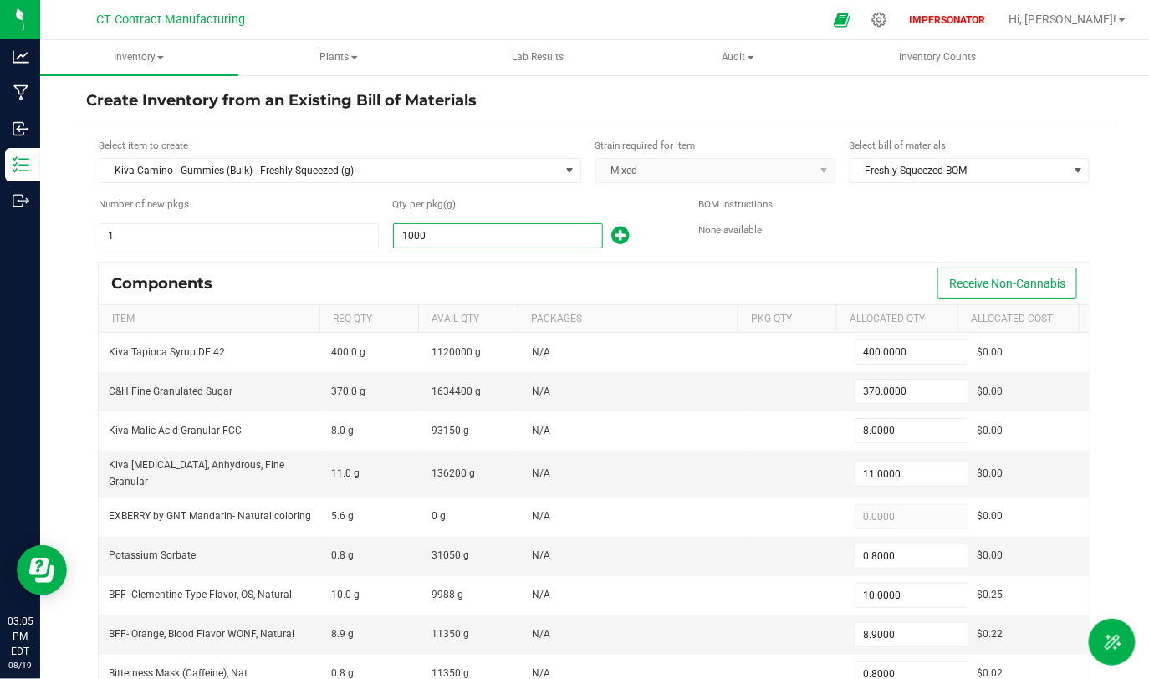
type input "3,700.0000"
type input "80.0000"
type input "110.0000"
type input "8.0000"
type input "100.0000"
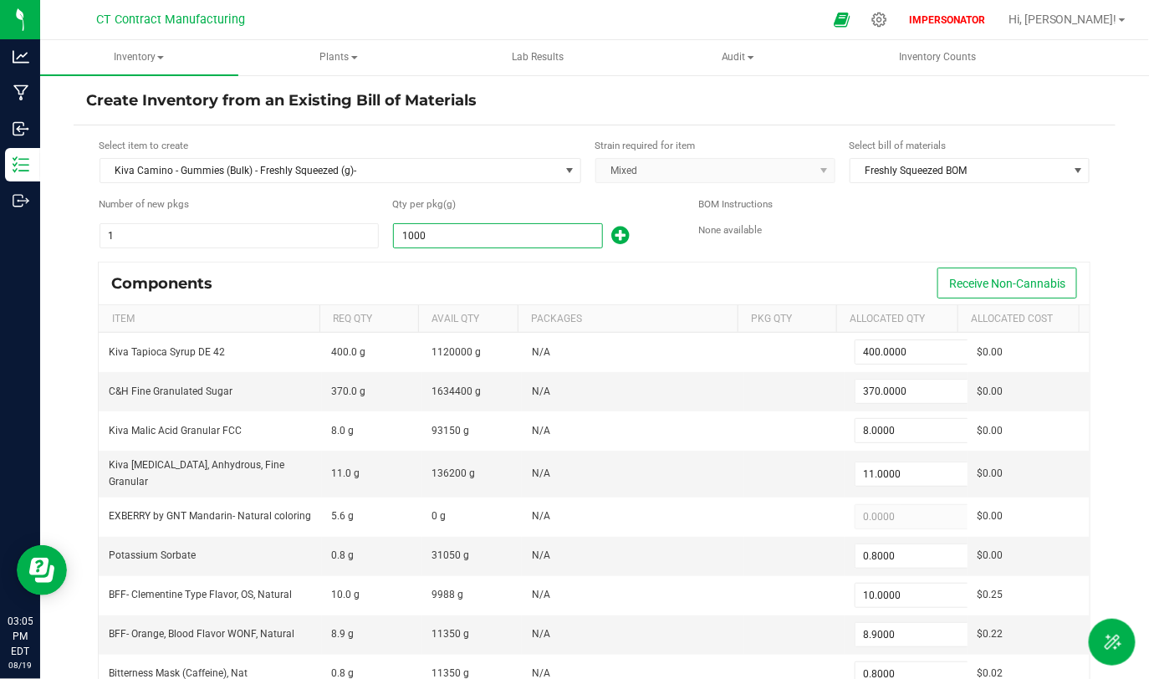
type input "89.0000"
type input "8.0000"
type input "630.0000"
type input "100000"
type input "40,000.0000"
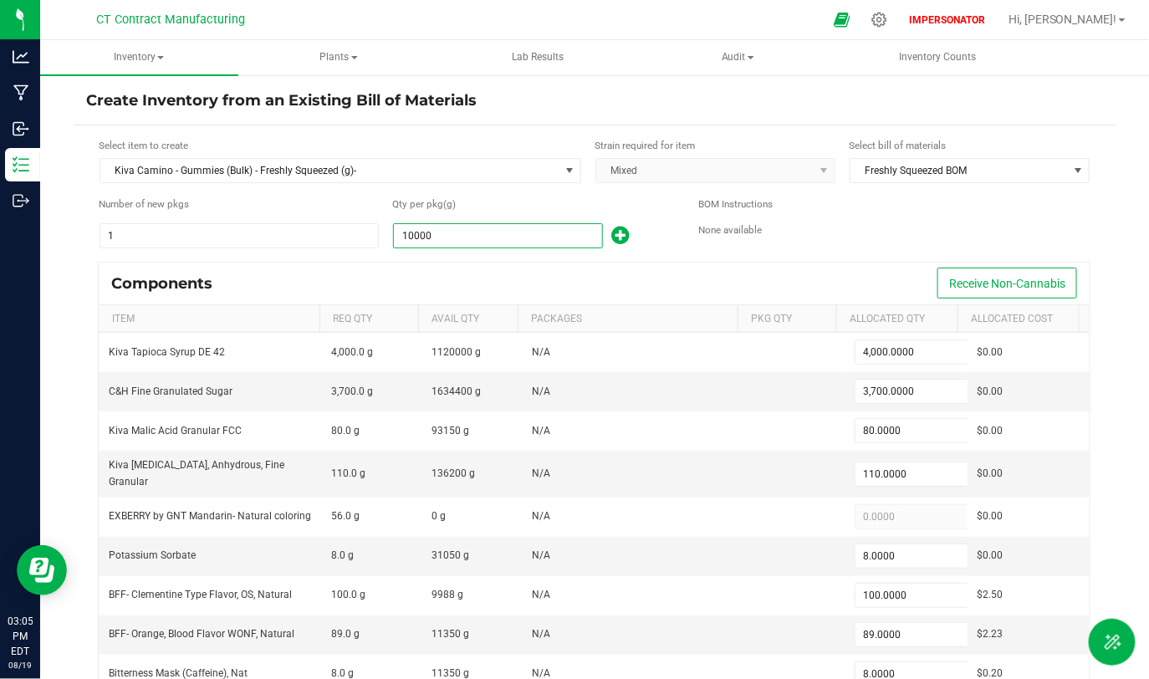
type input "37,000.0000"
type input "800.0000"
type input "1,100.0000"
type input "80.0000"
type input "1,000.0000"
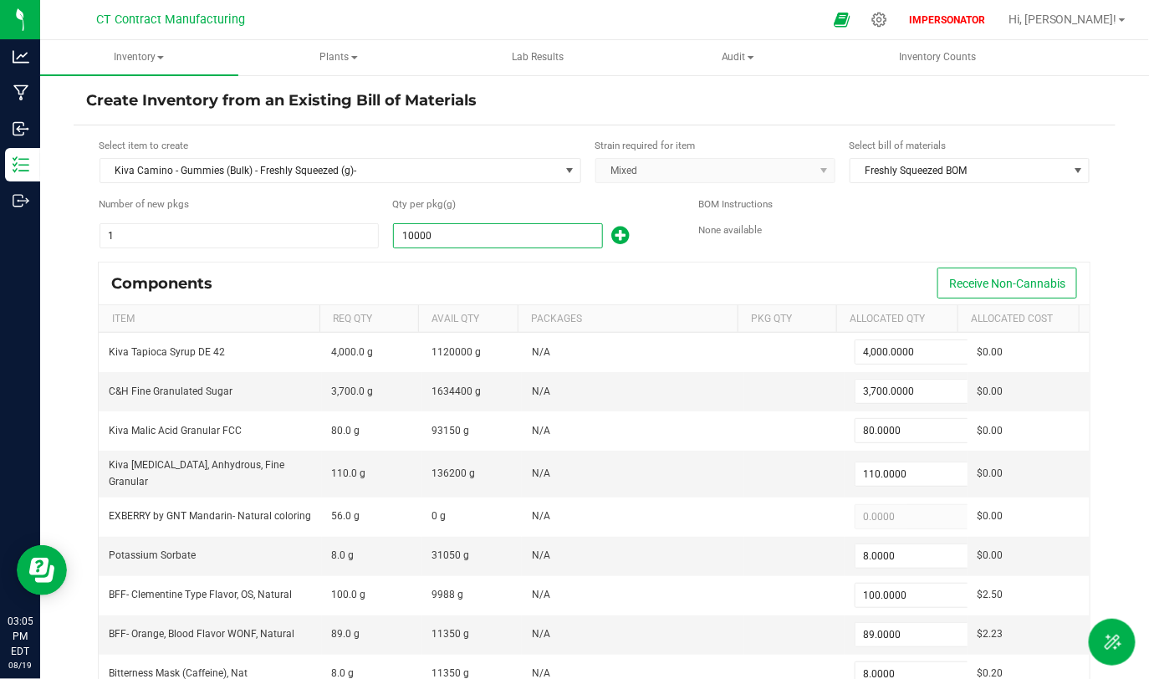
type input "890.0000"
type input "80.0000"
type input "6,300.0000"
type input "100,000.0000"
click at [470, 252] on form "Select item to create Kiva Camino - Gummies (Bulk) - Freshly Squeezed (g)- Stra…" at bounding box center [594, 464] width 1017 height 652
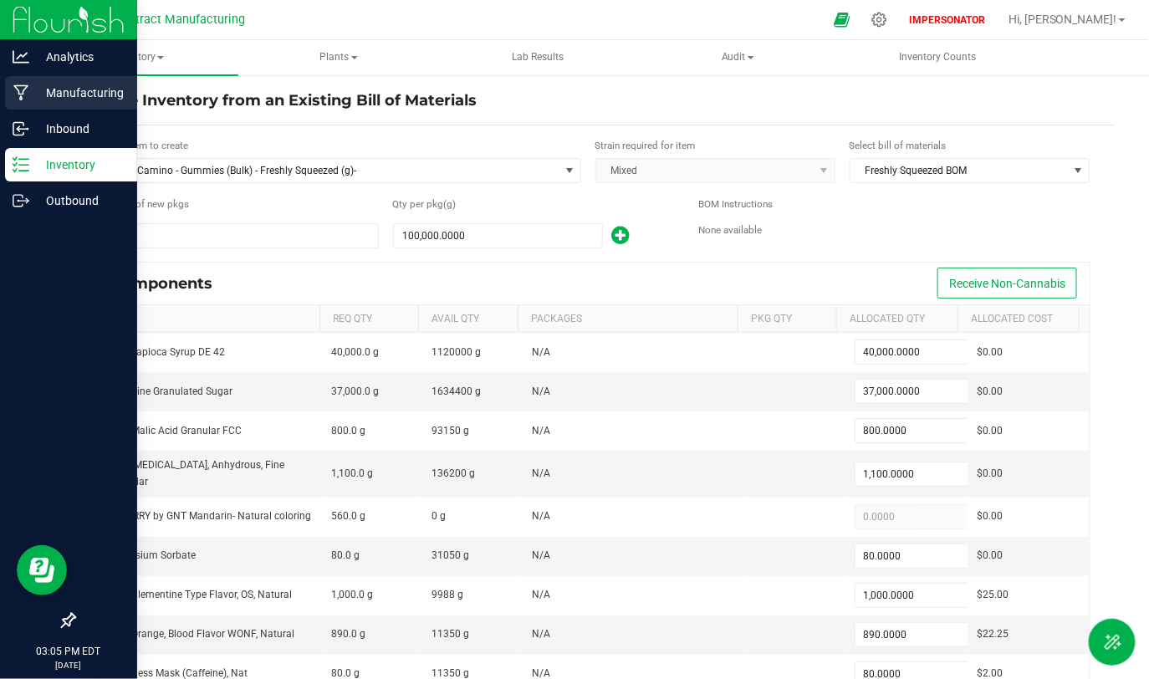
click at [39, 94] on p "Manufacturing" at bounding box center [79, 93] width 100 height 20
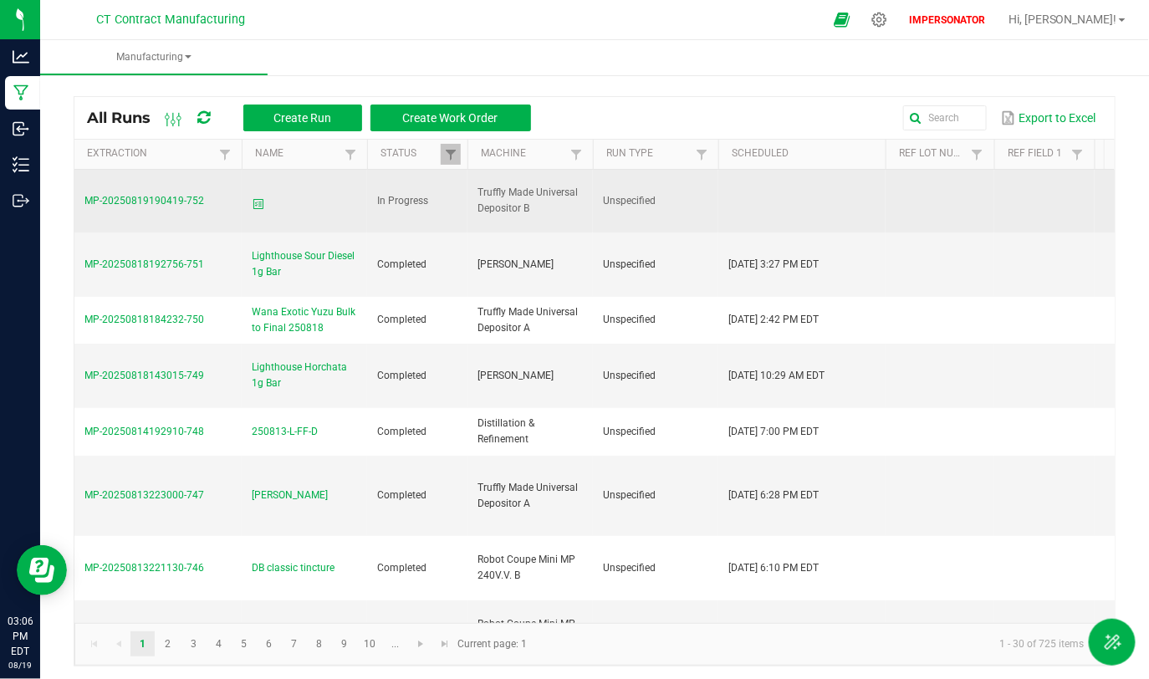
click at [156, 195] on span "MP-20250819190419-752" at bounding box center [144, 201] width 120 height 12
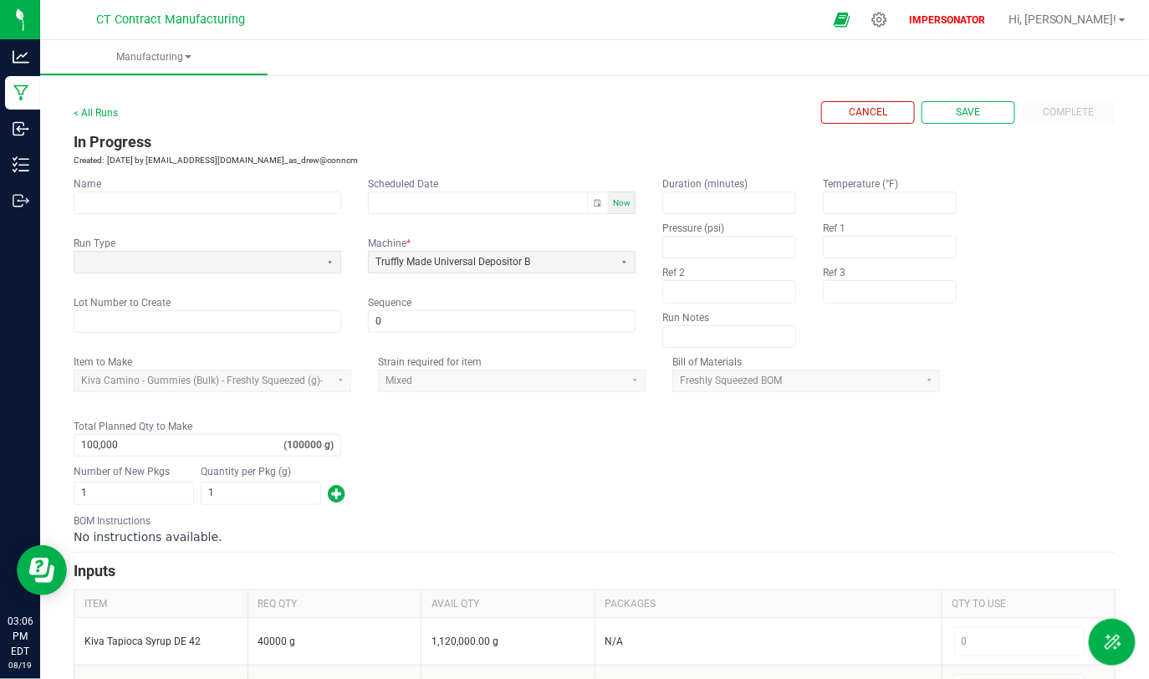
scroll to position [410, 0]
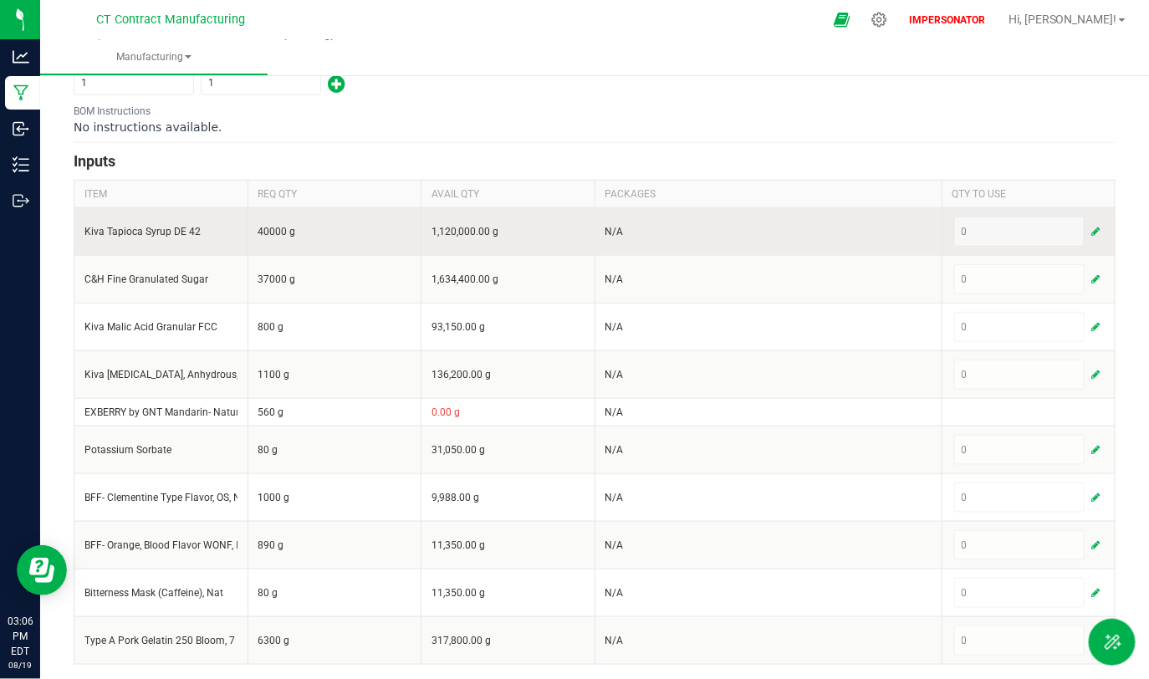
drag, startPoint x: 400, startPoint y: 227, endPoint x: 518, endPoint y: 227, distance: 118.7
click at [518, 227] on tr "Kiva Tapioca Syrup DE 42 40000 g 1,120,000.00 g N/A 0" at bounding box center [594, 231] width 1041 height 48
click at [518, 227] on td "1,120,000.00 g" at bounding box center [508, 231] width 174 height 48
drag, startPoint x: 264, startPoint y: 232, endPoint x: 355, endPoint y: 237, distance: 91.2
click at [355, 237] on td "40000 g" at bounding box center [335, 231] width 174 height 48
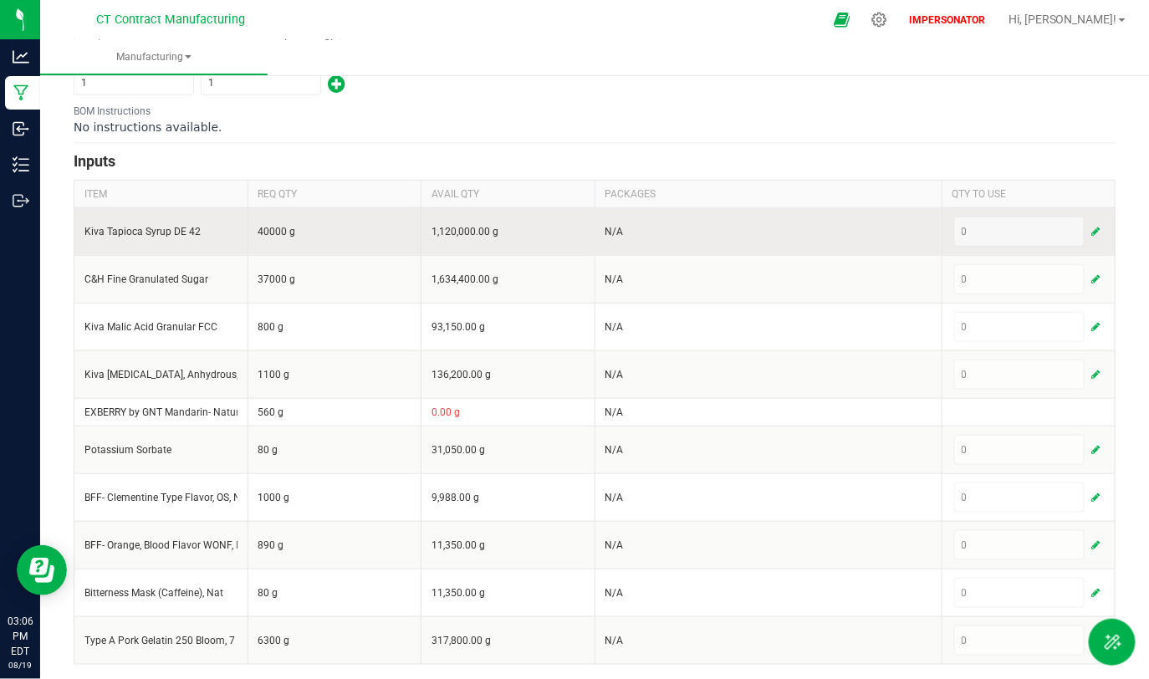
click at [355, 237] on td "40000 g" at bounding box center [335, 231] width 174 height 48
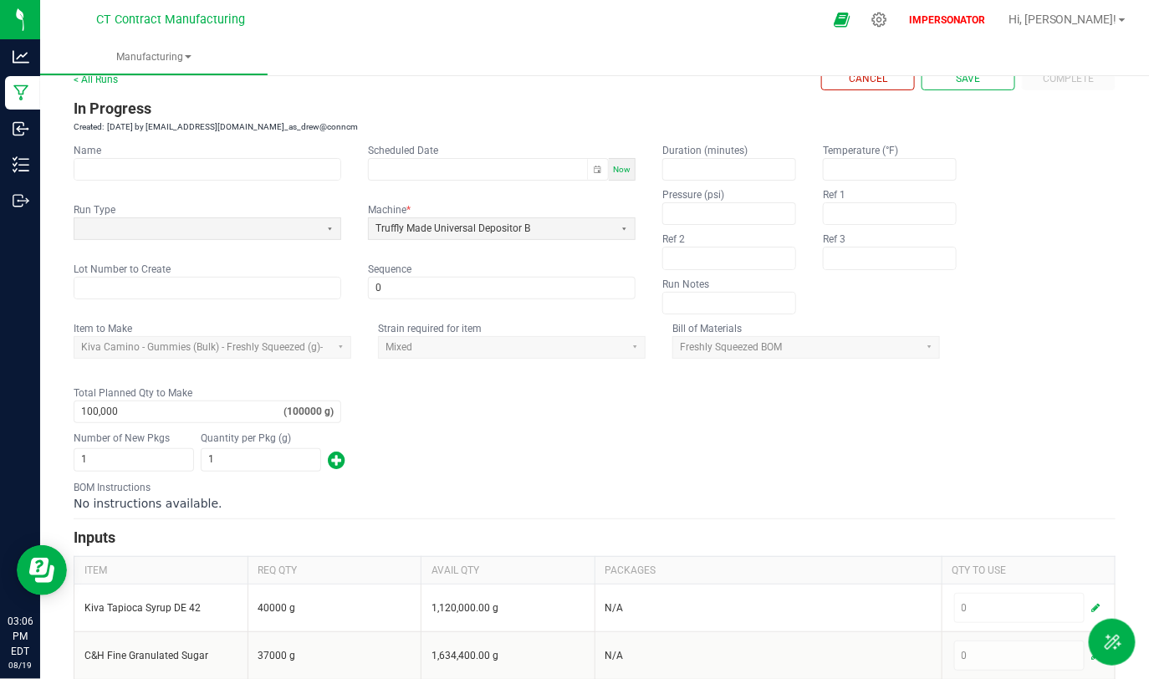
scroll to position [0, 0]
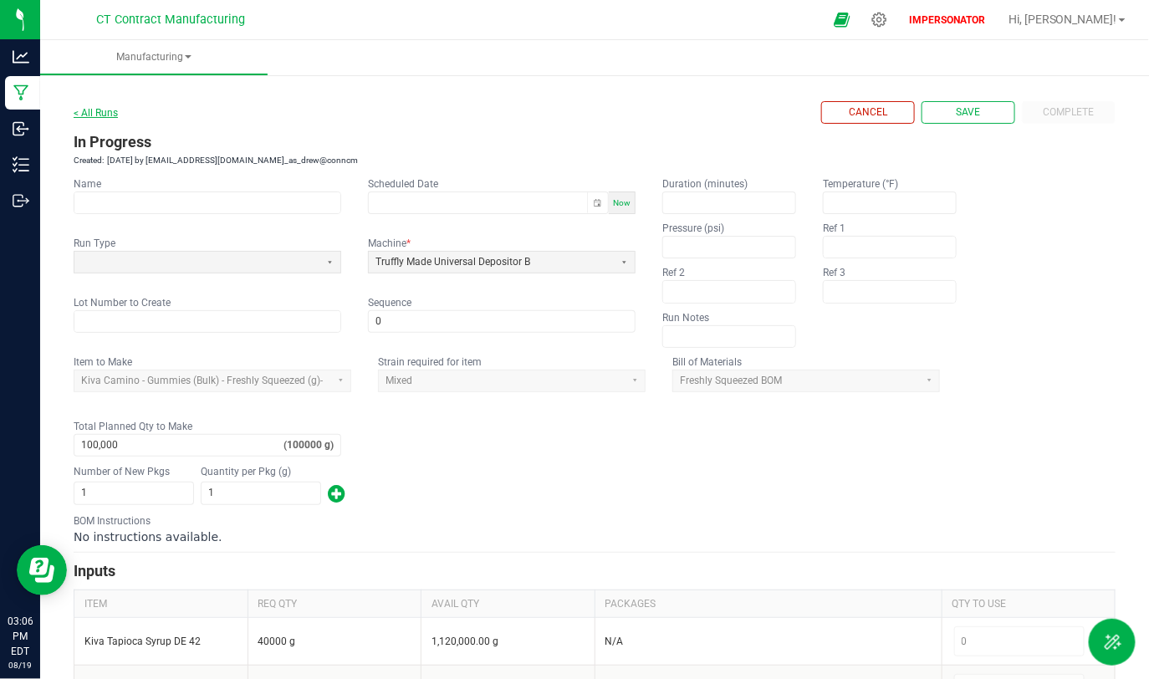
click at [108, 107] on link "< All Runs" at bounding box center [96, 113] width 44 height 12
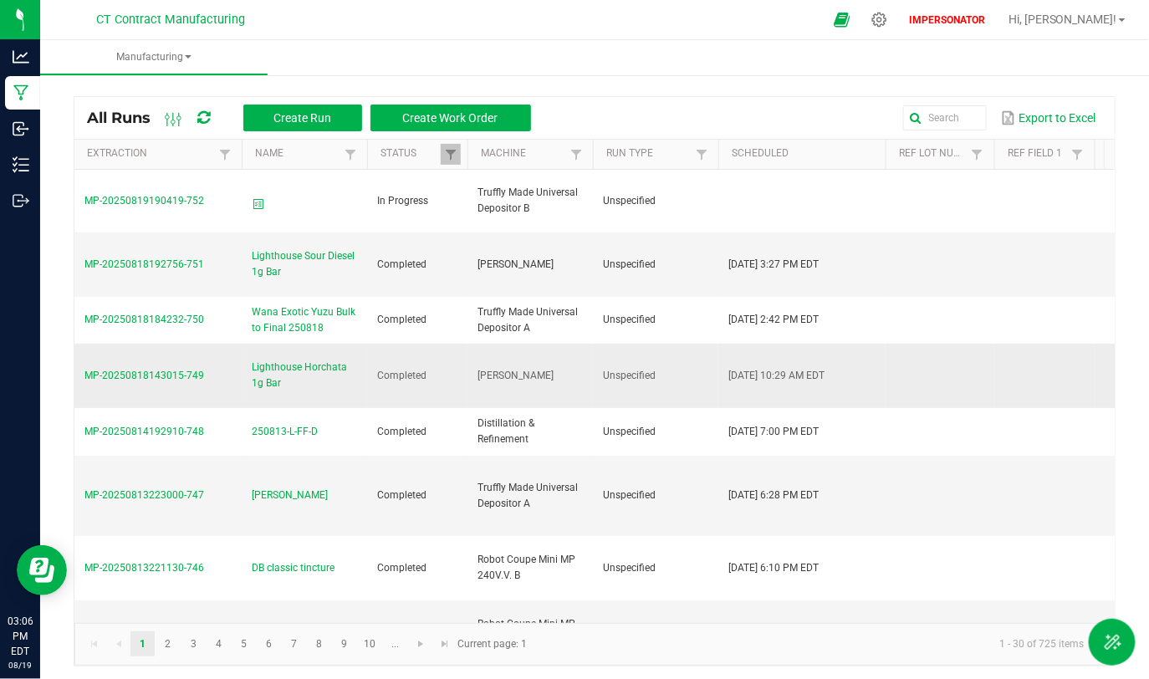
drag, startPoint x: 462, startPoint y: 347, endPoint x: 566, endPoint y: 347, distance: 103.7
click at [566, 347] on tr "MP-20250818143015-749 Lighthouse Horchata 1g Bar Completed Thompson Duke Unspec…" at bounding box center [1019, 376] width 1890 height 64
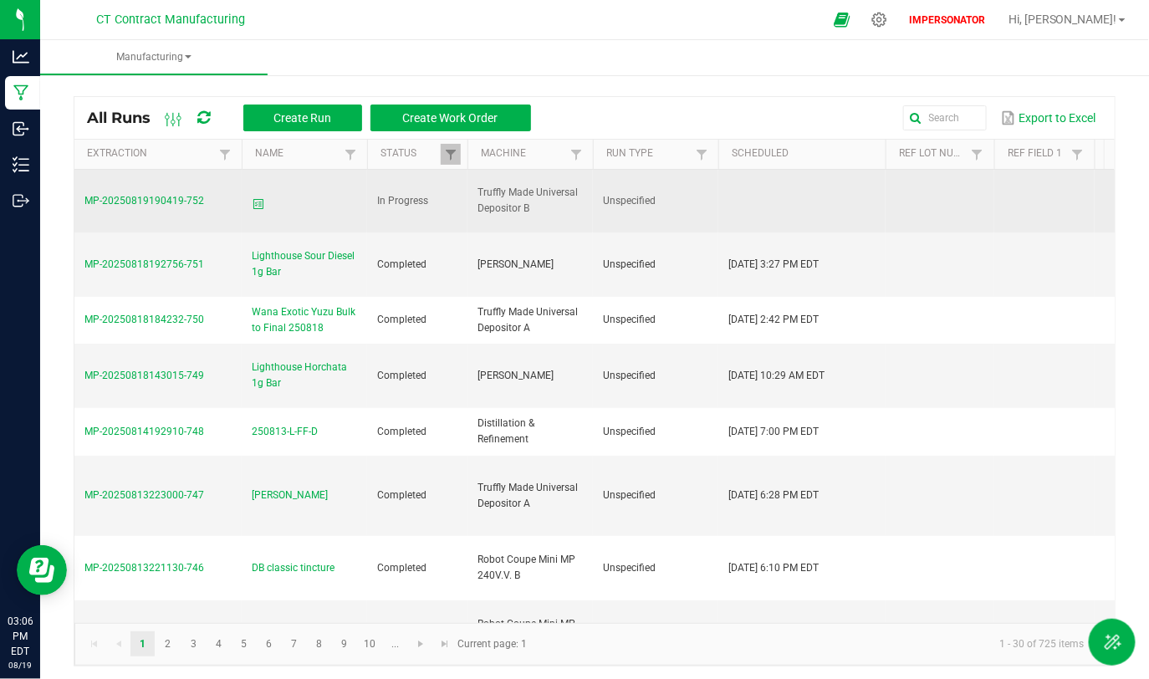
click at [180, 198] on span "MP-20250819190419-752" at bounding box center [144, 201] width 120 height 12
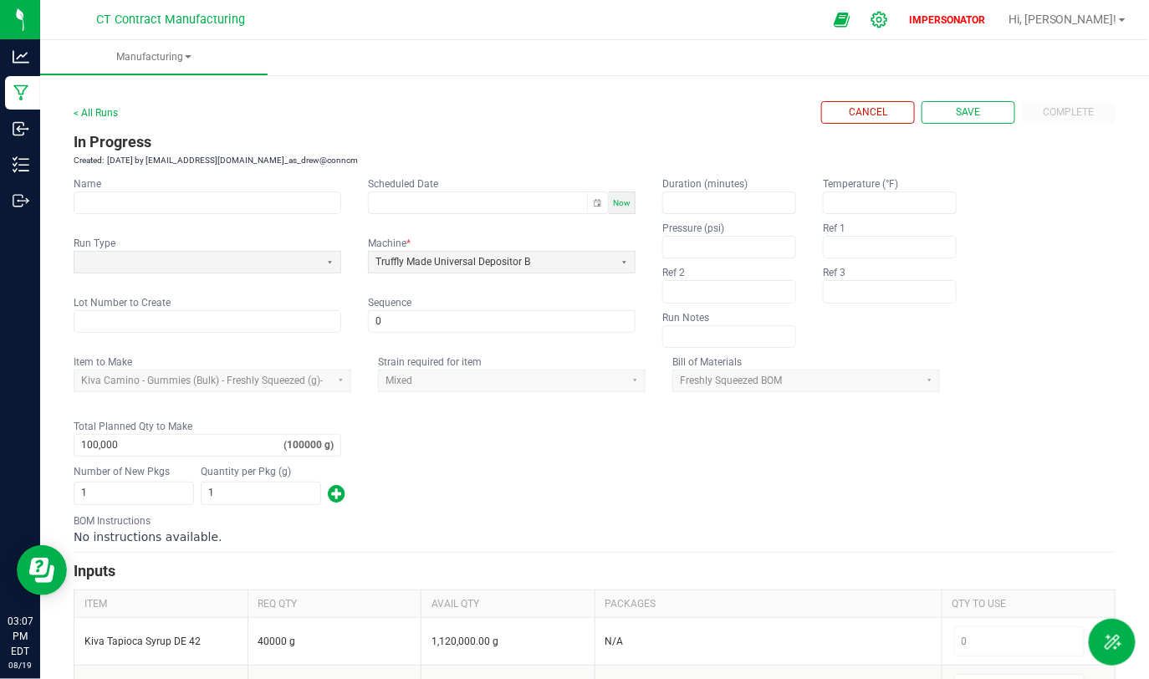
click at [887, 18] on icon at bounding box center [879, 20] width 16 height 16
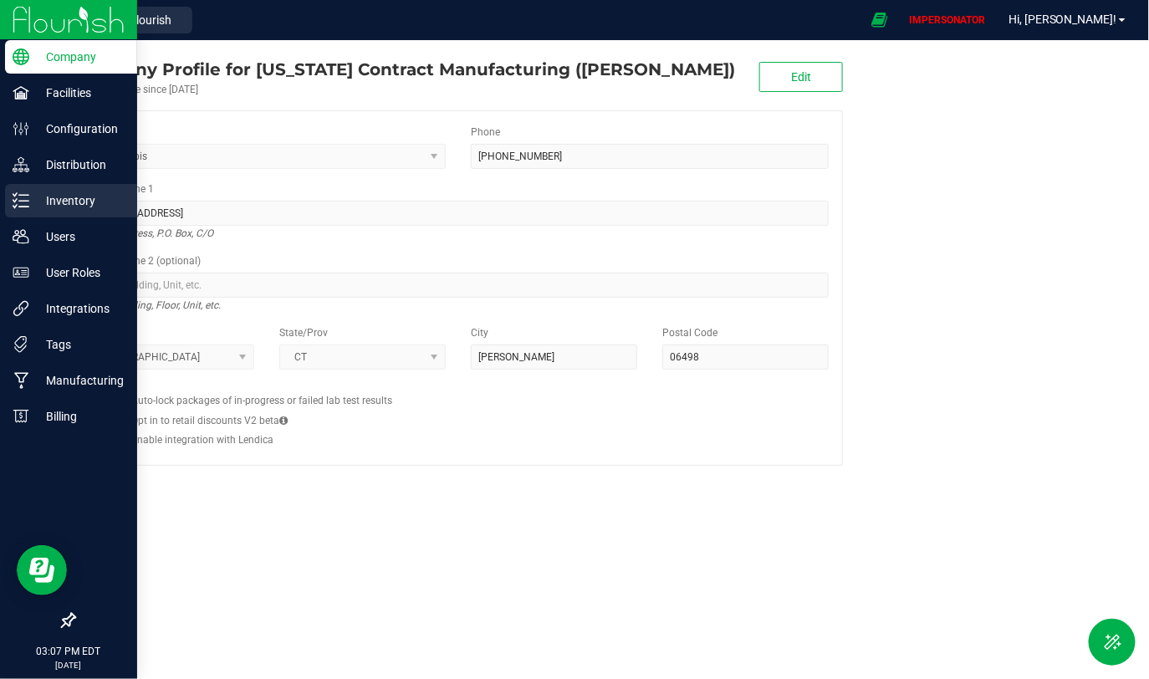
click at [88, 197] on p "Inventory" at bounding box center [79, 201] width 100 height 20
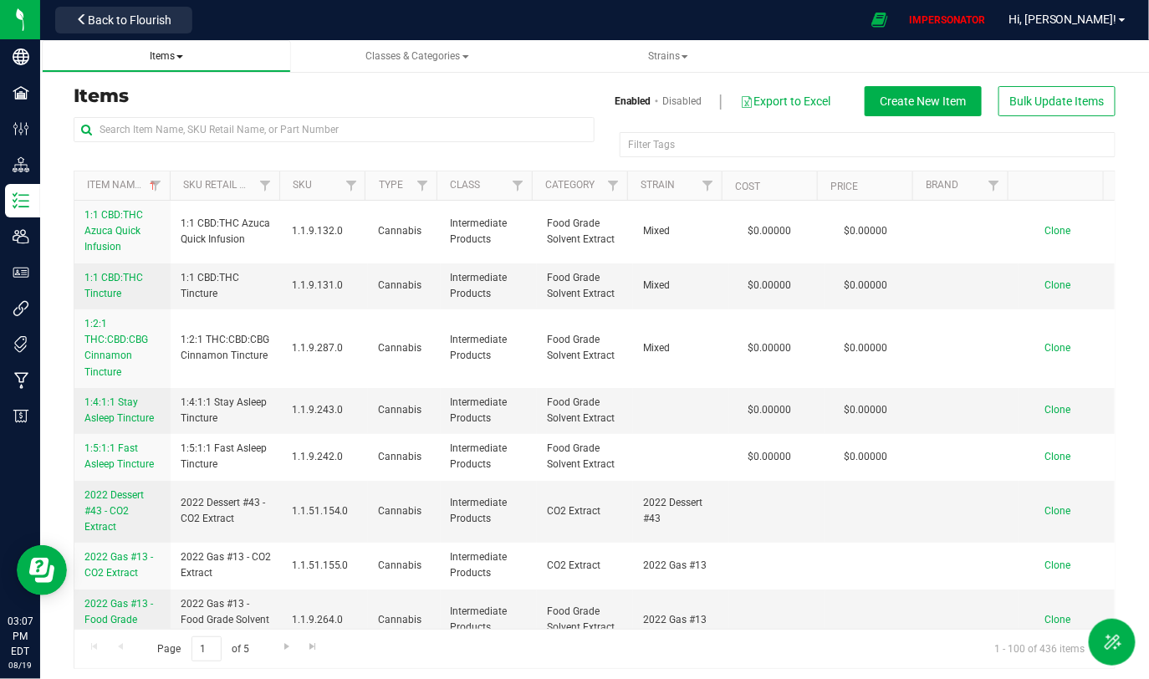
click at [173, 51] on span "Items" at bounding box center [166, 56] width 33 height 12
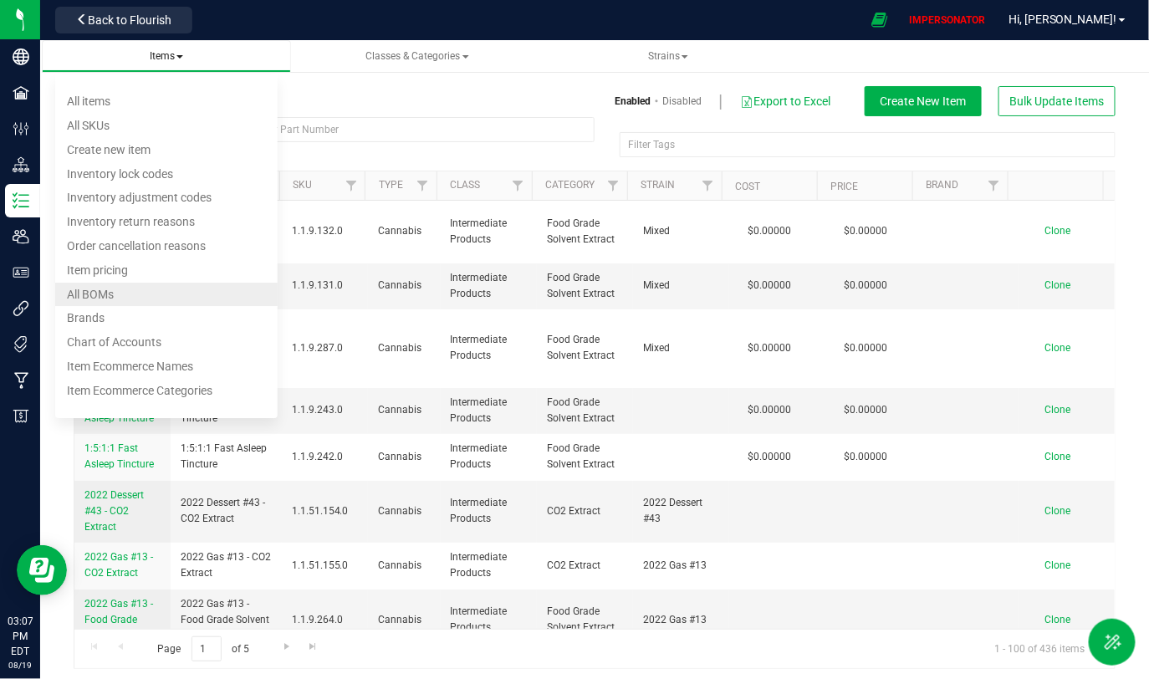
click at [112, 298] on span "All BOMs" at bounding box center [90, 294] width 47 height 13
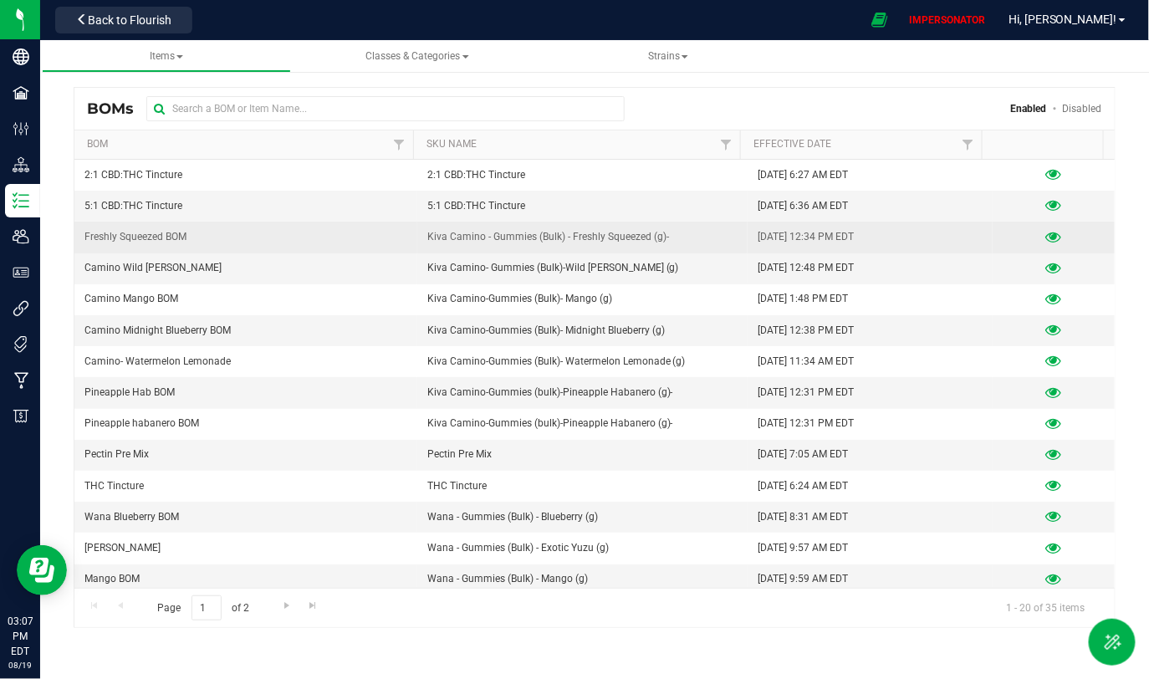
click at [1045, 240] on icon at bounding box center [1053, 238] width 16 height 12
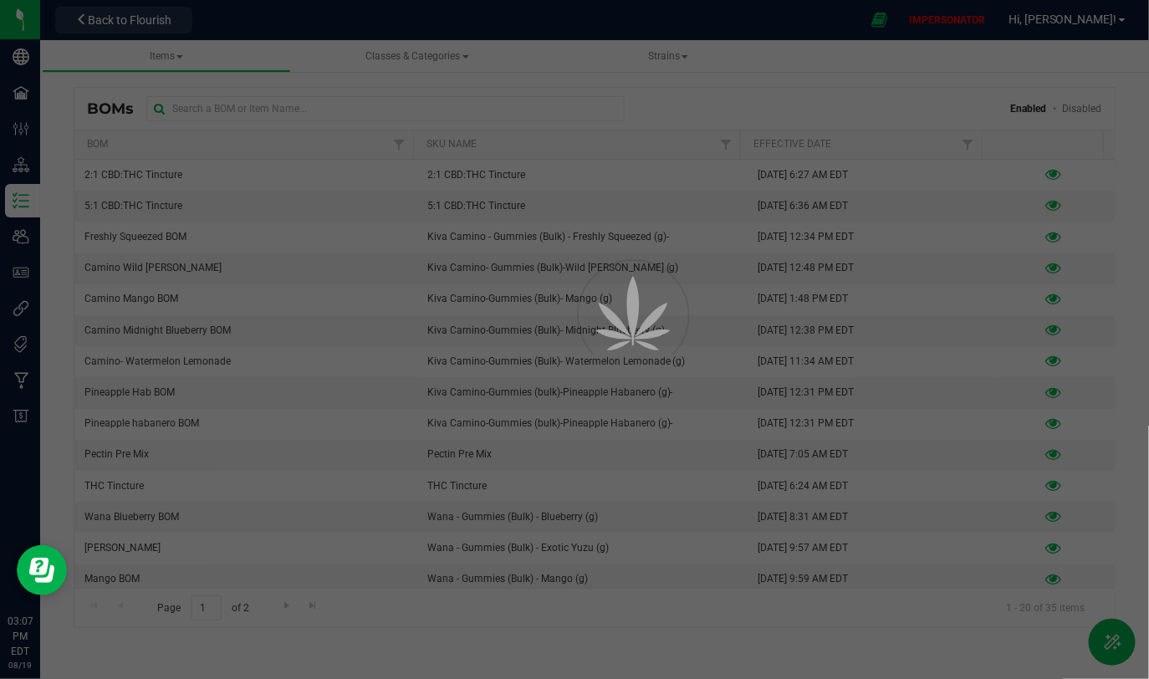
select select "23"
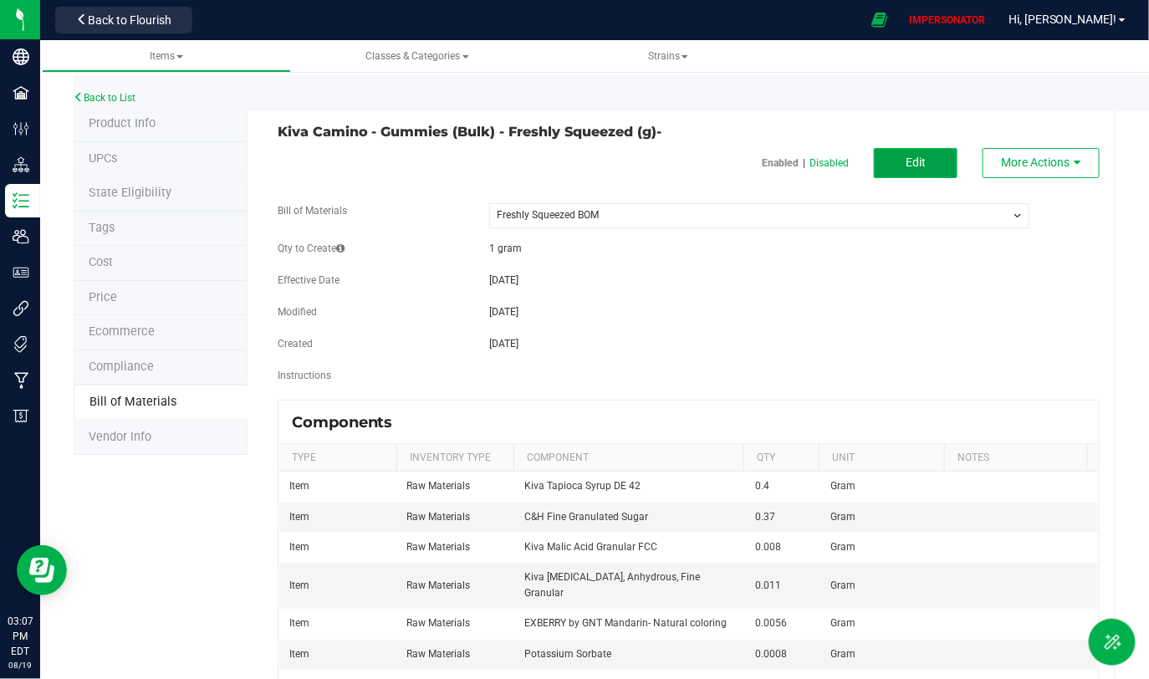
click at [924, 161] on button "Edit" at bounding box center [916, 163] width 84 height 30
select select "23"
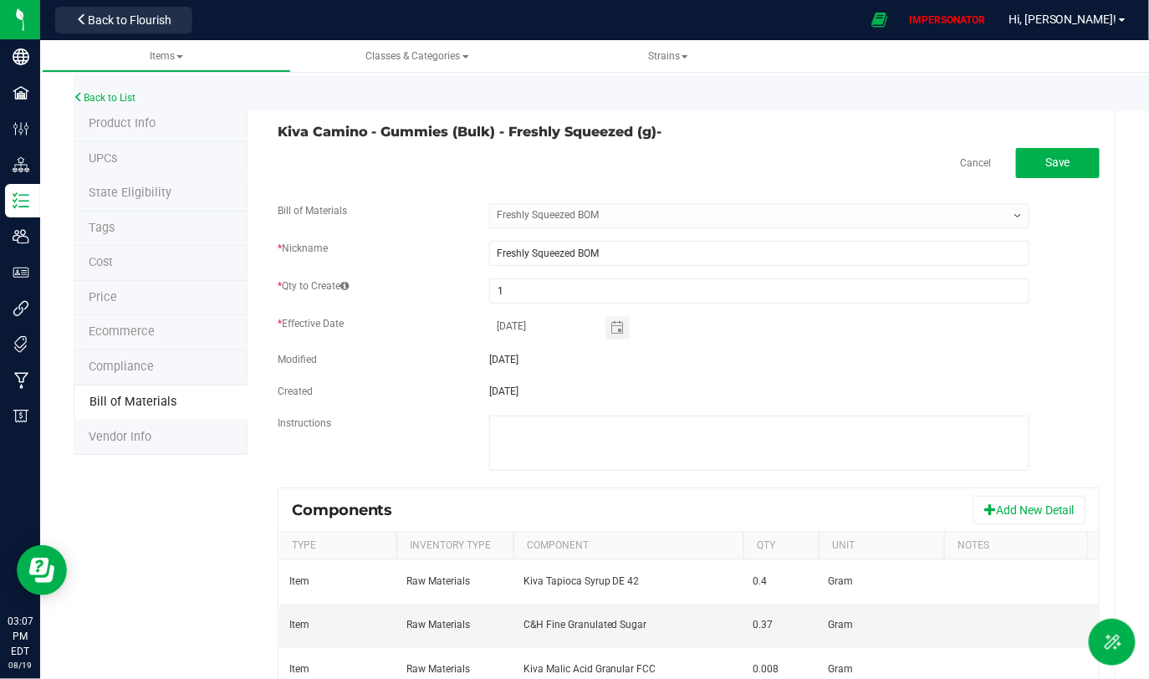
scroll to position [380, 0]
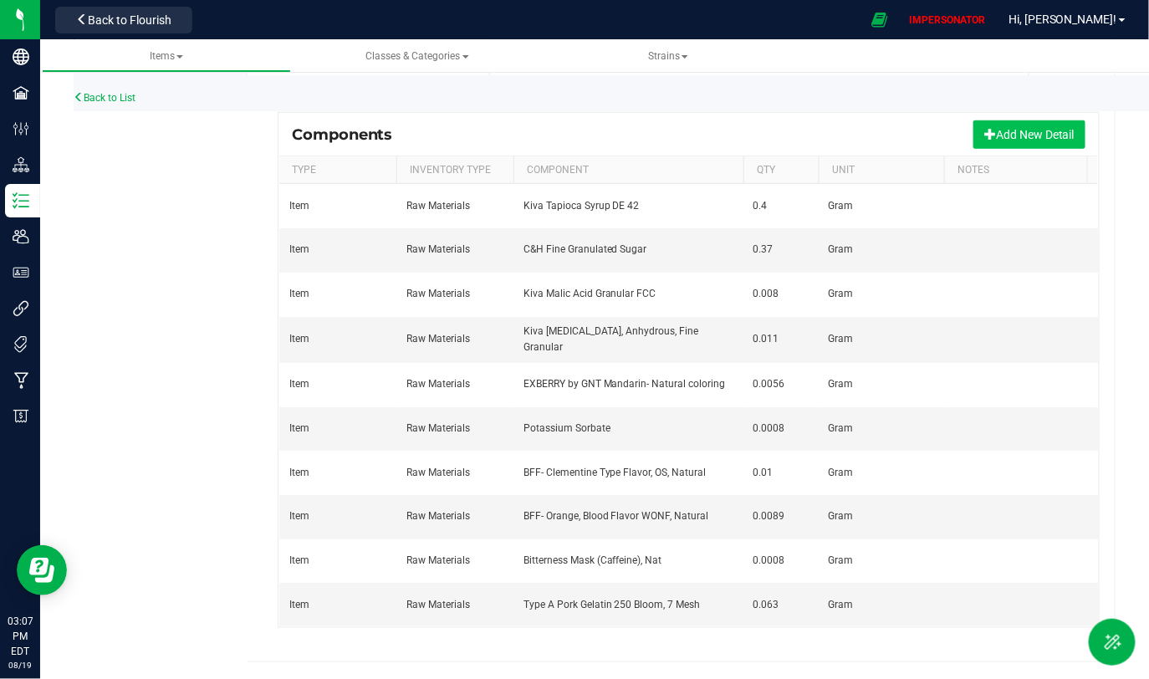
click at [999, 134] on button "Add New Detail" at bounding box center [1029, 134] width 112 height 28
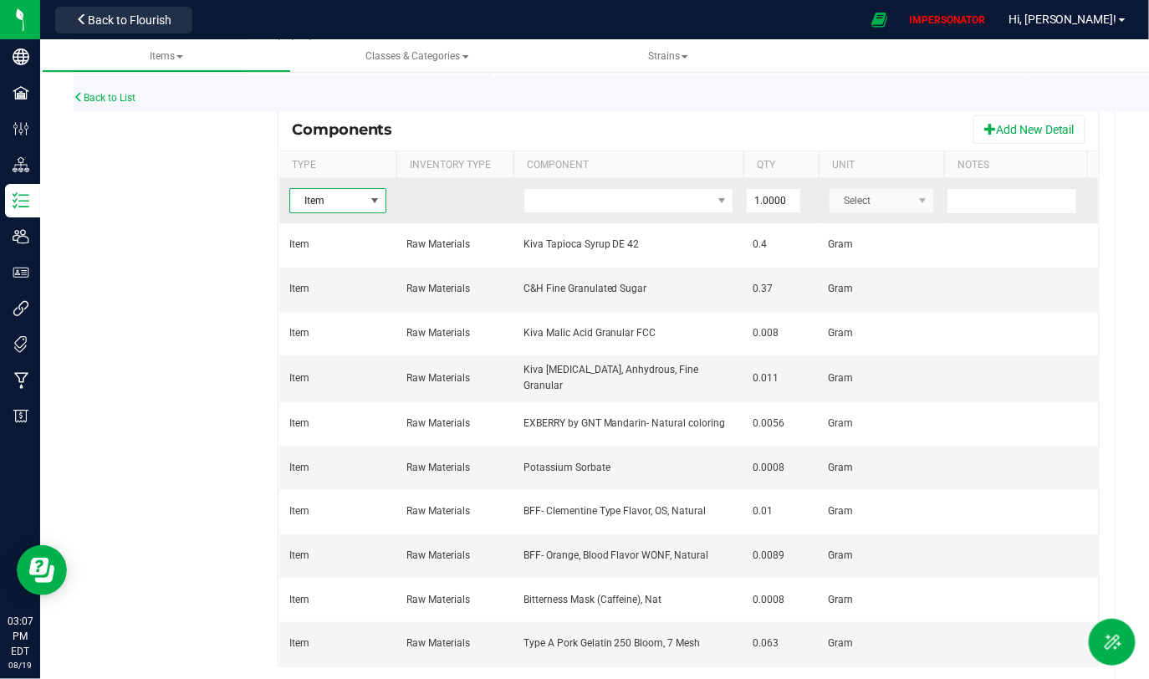
click at [309, 190] on span "Item" at bounding box center [327, 200] width 74 height 23
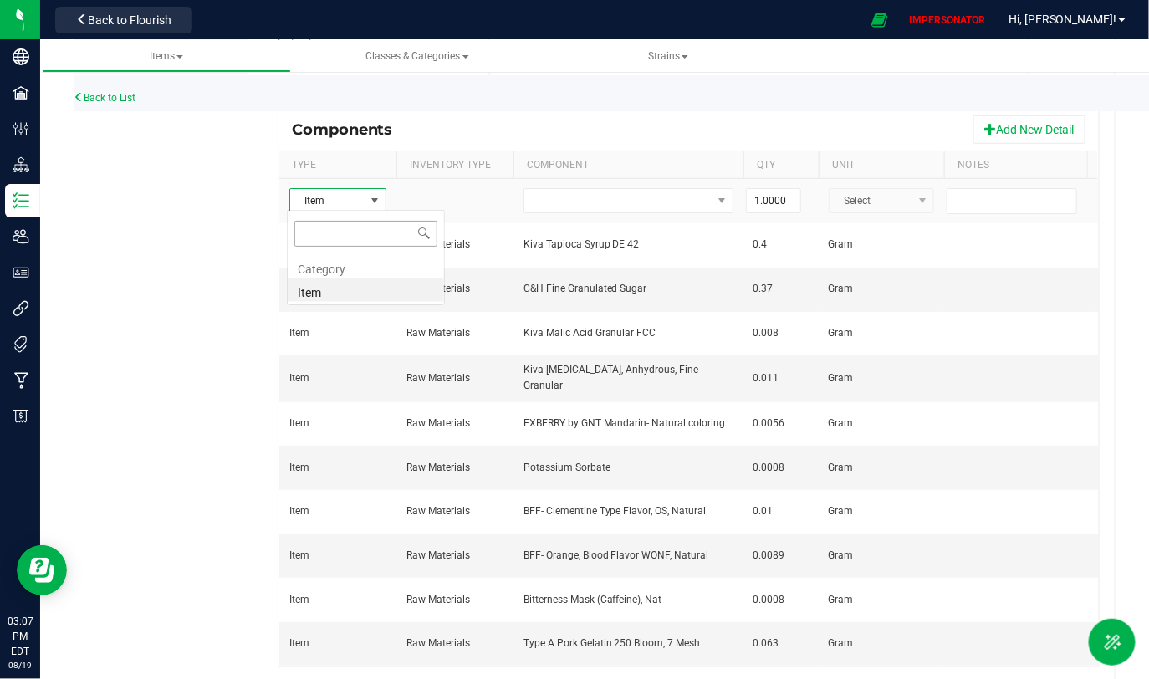
scroll to position [24, 96]
click at [314, 270] on li "Category" at bounding box center [366, 266] width 156 height 23
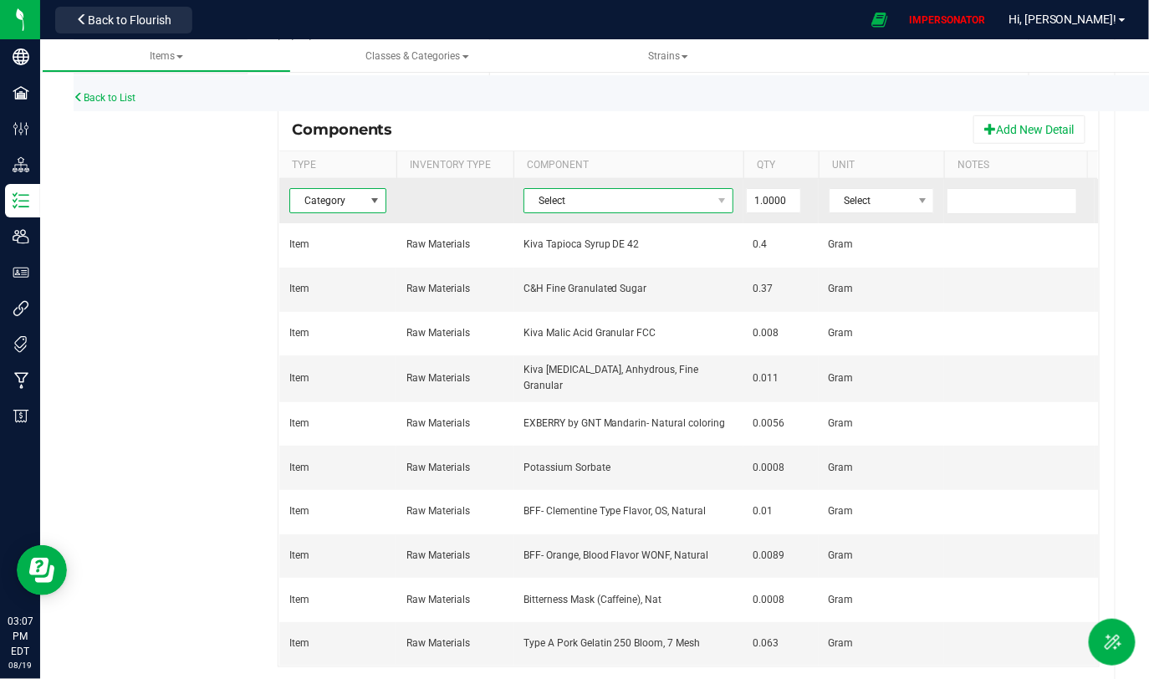
click at [625, 198] on span "Select" at bounding box center [617, 200] width 187 height 23
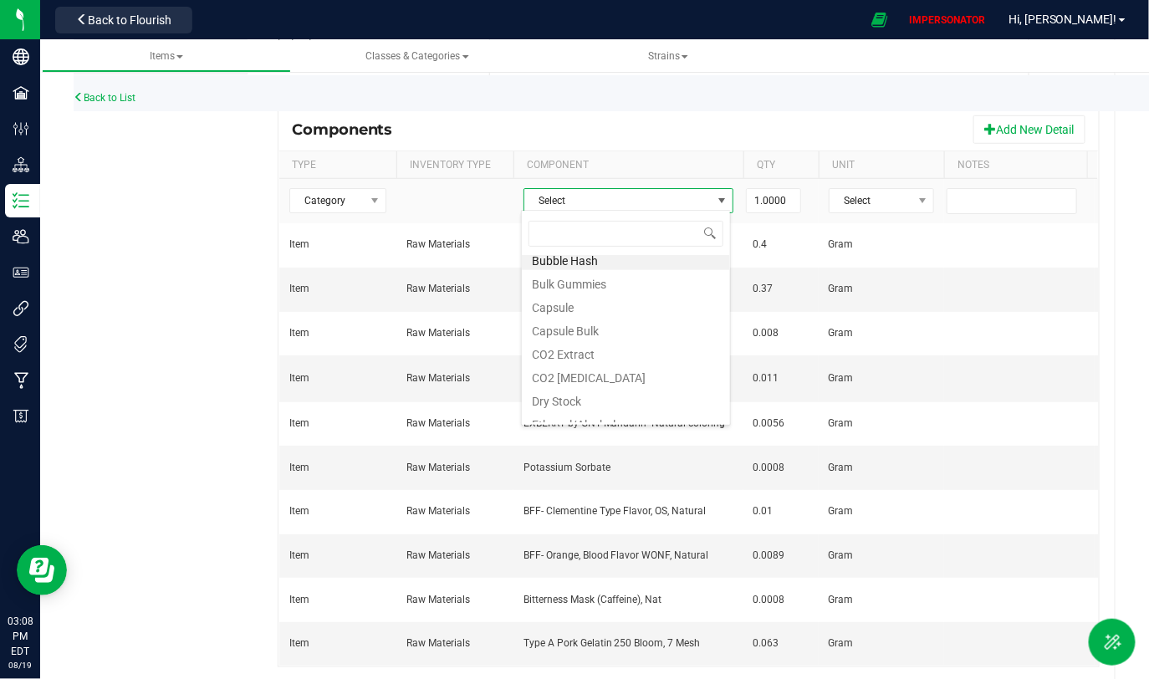
scroll to position [0, 0]
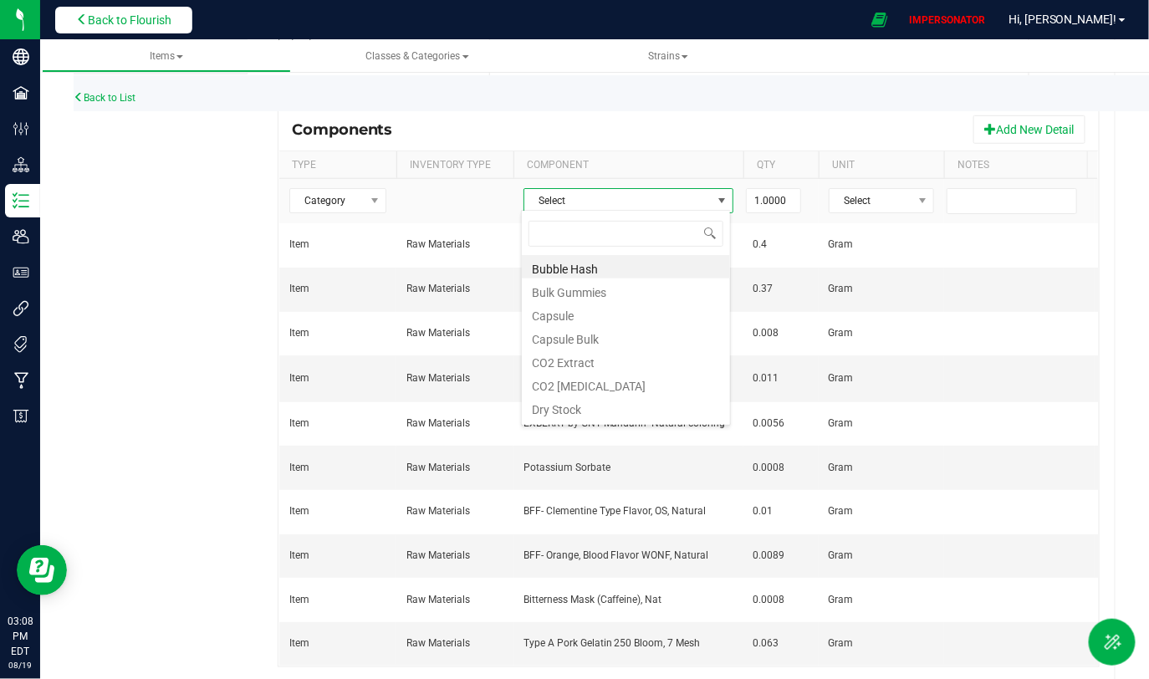
click at [101, 23] on span "Back to Flourish" at bounding box center [130, 19] width 84 height 13
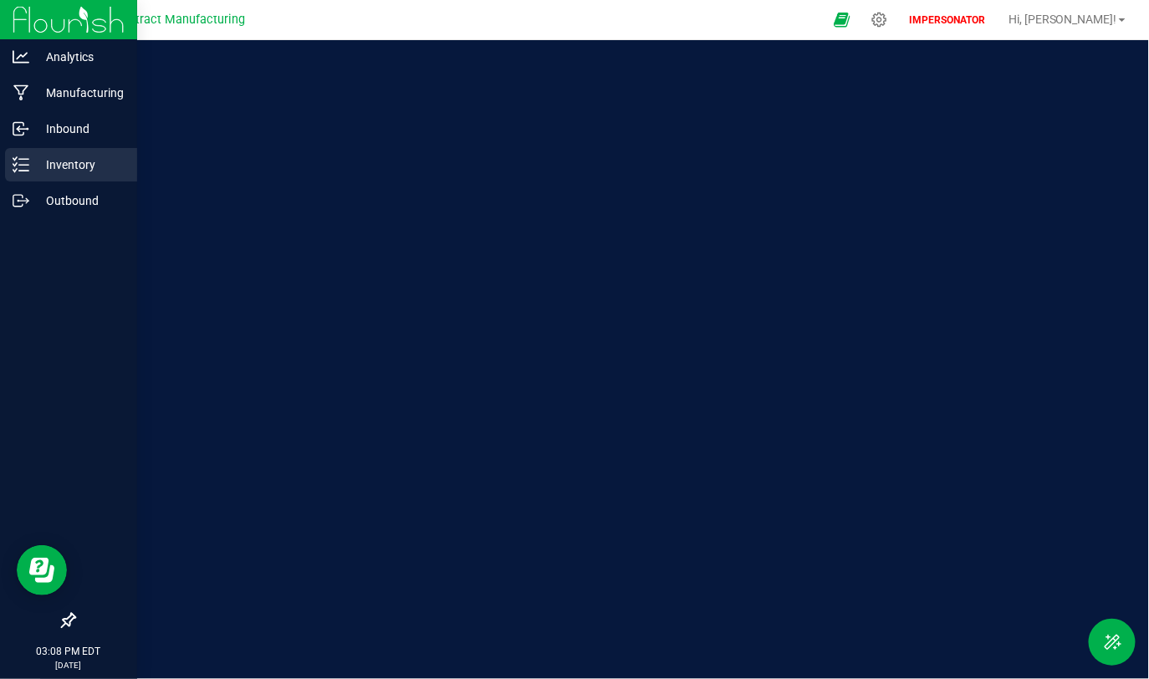
click at [74, 170] on p "Inventory" at bounding box center [79, 165] width 100 height 20
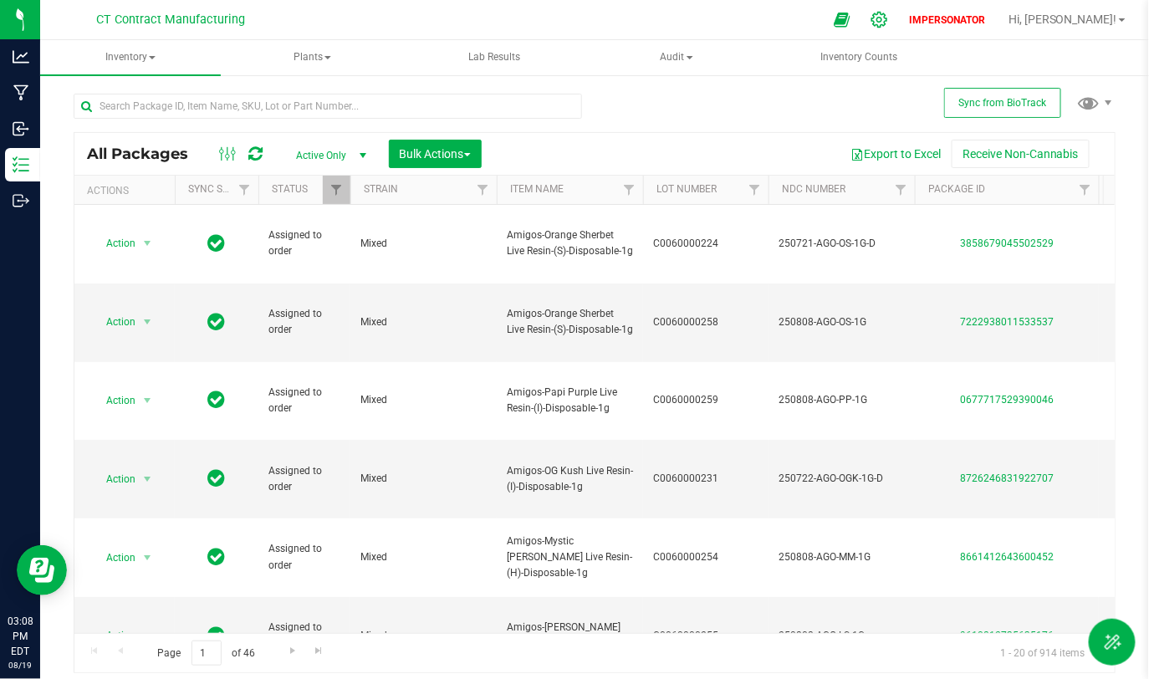
click at [888, 18] on icon at bounding box center [879, 20] width 18 height 18
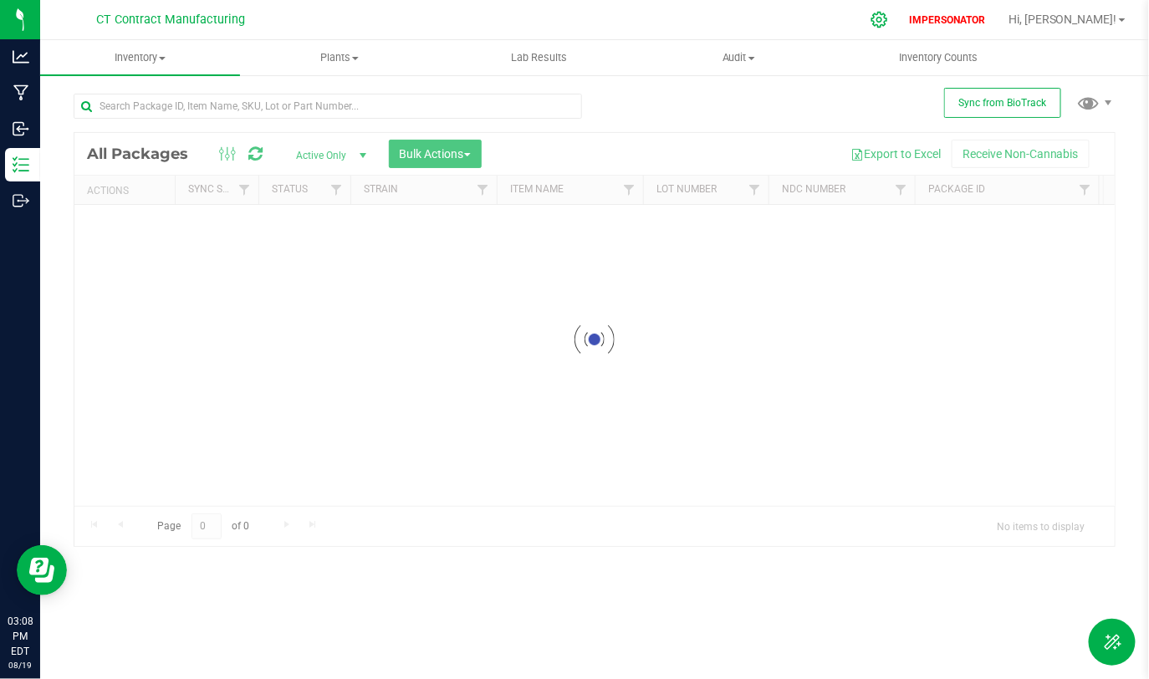
click at [888, 19] on icon at bounding box center [879, 20] width 18 height 18
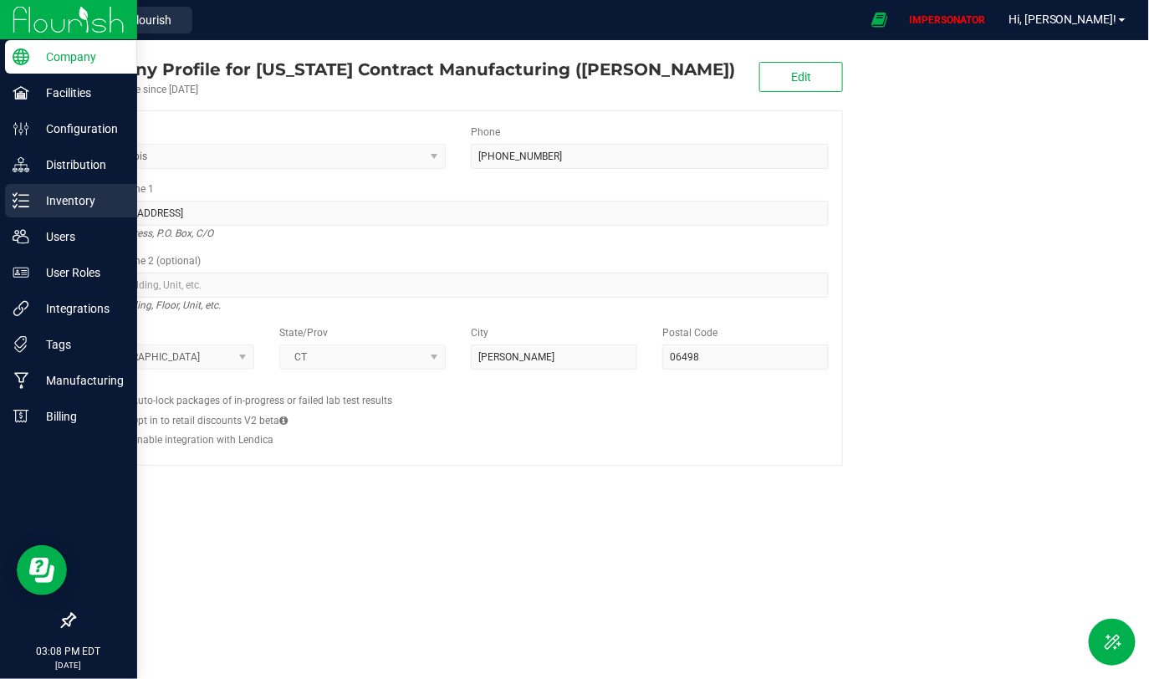
click at [59, 207] on p "Inventory" at bounding box center [79, 201] width 100 height 20
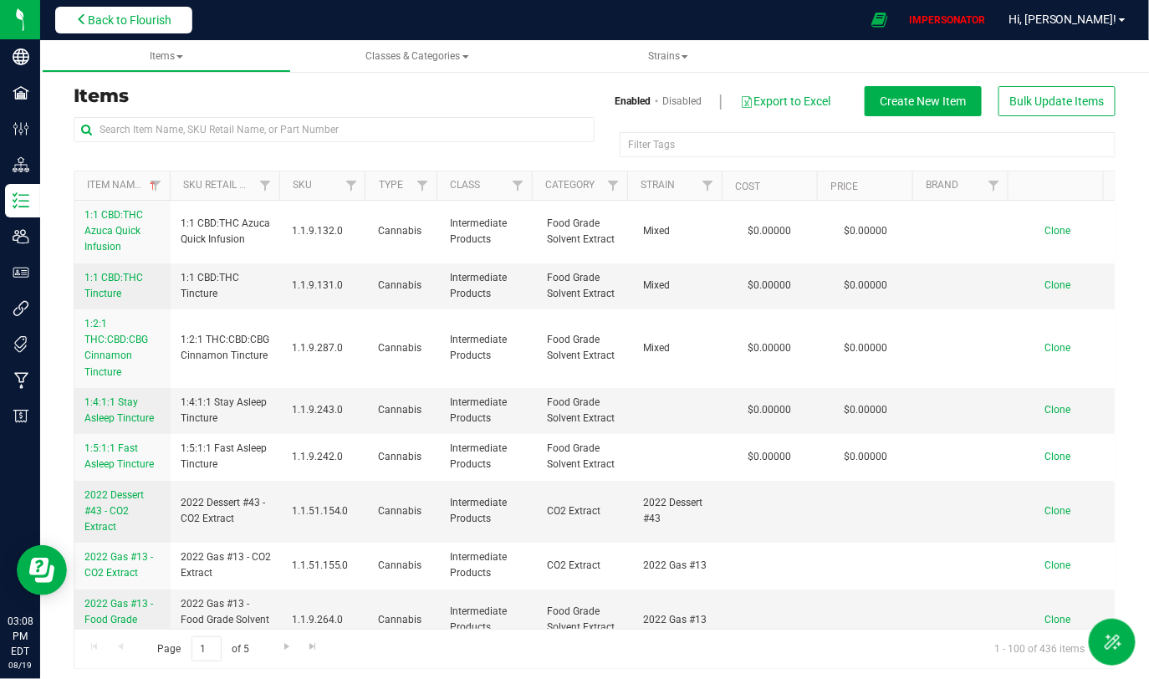
click at [151, 22] on span "Back to Flourish" at bounding box center [130, 19] width 84 height 13
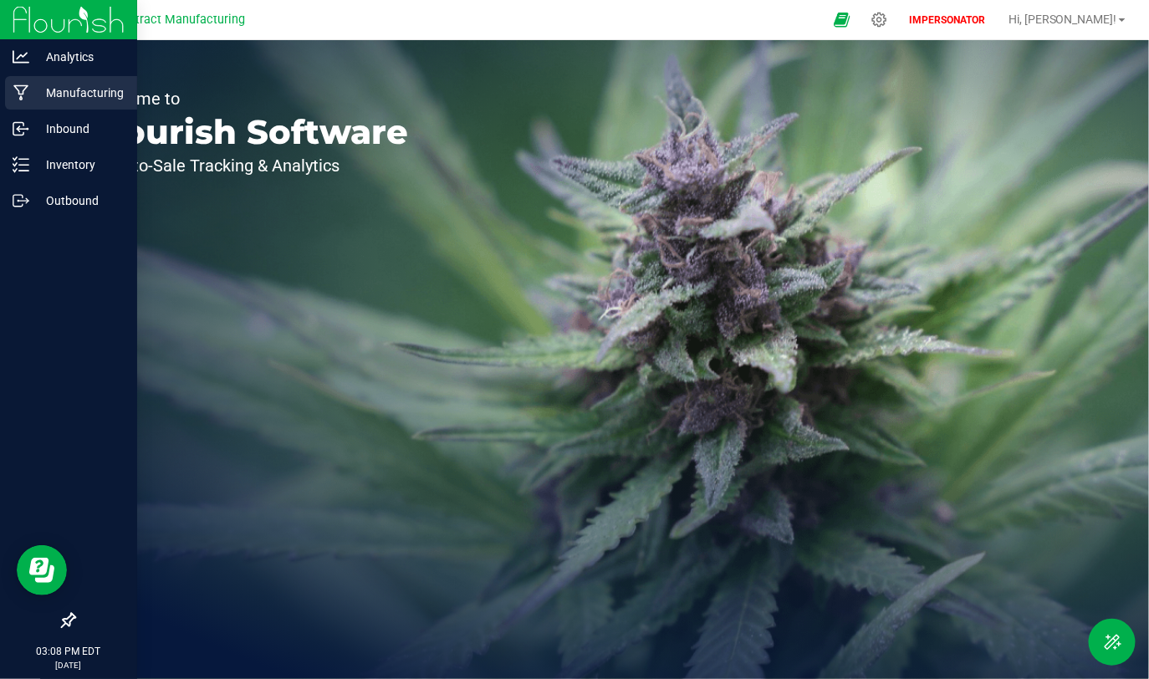
click at [50, 86] on p "Manufacturing" at bounding box center [79, 93] width 100 height 20
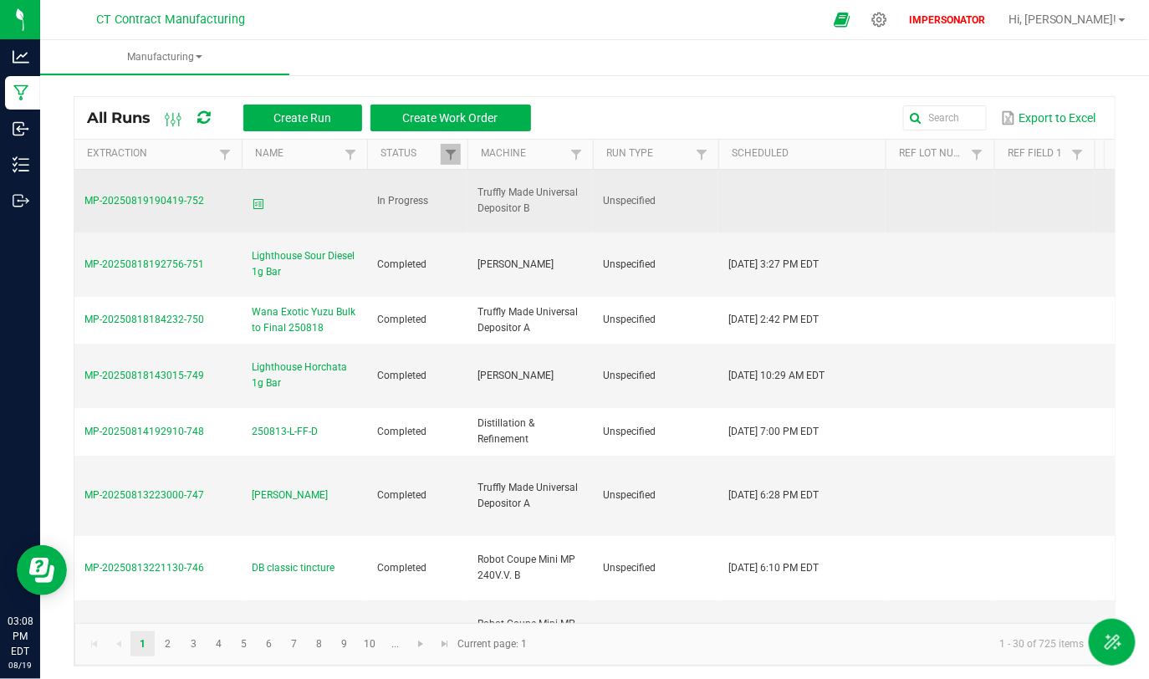
click at [258, 202] on icon at bounding box center [258, 204] width 13 height 20
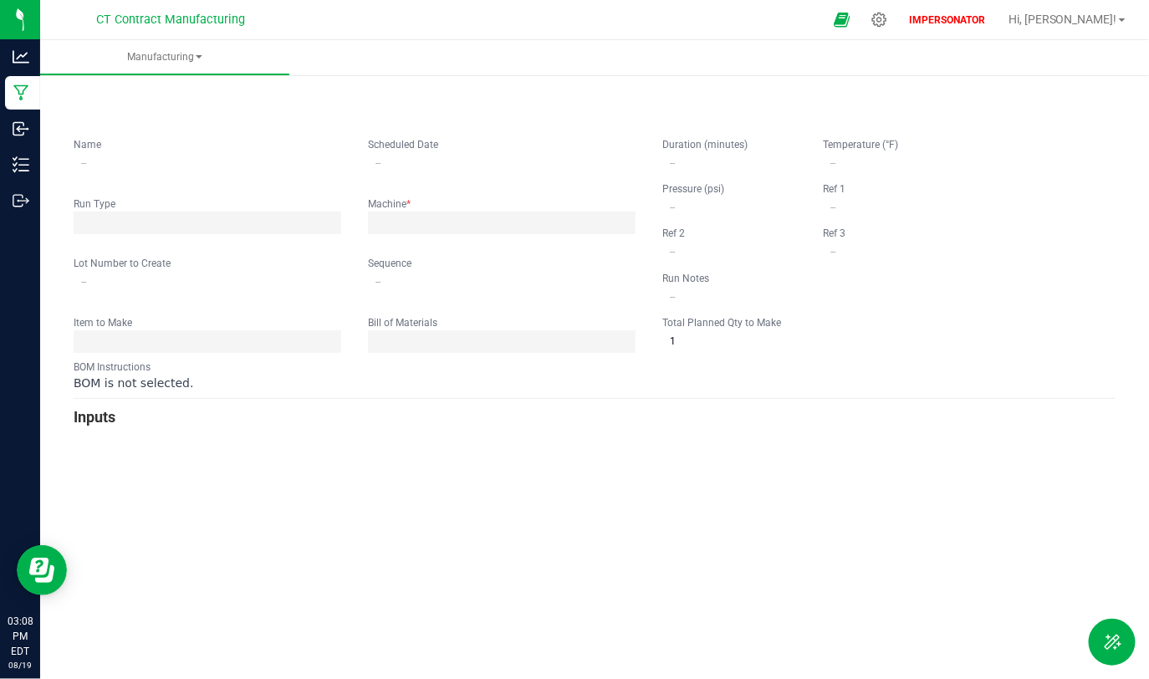
type input "0"
type input "100,000"
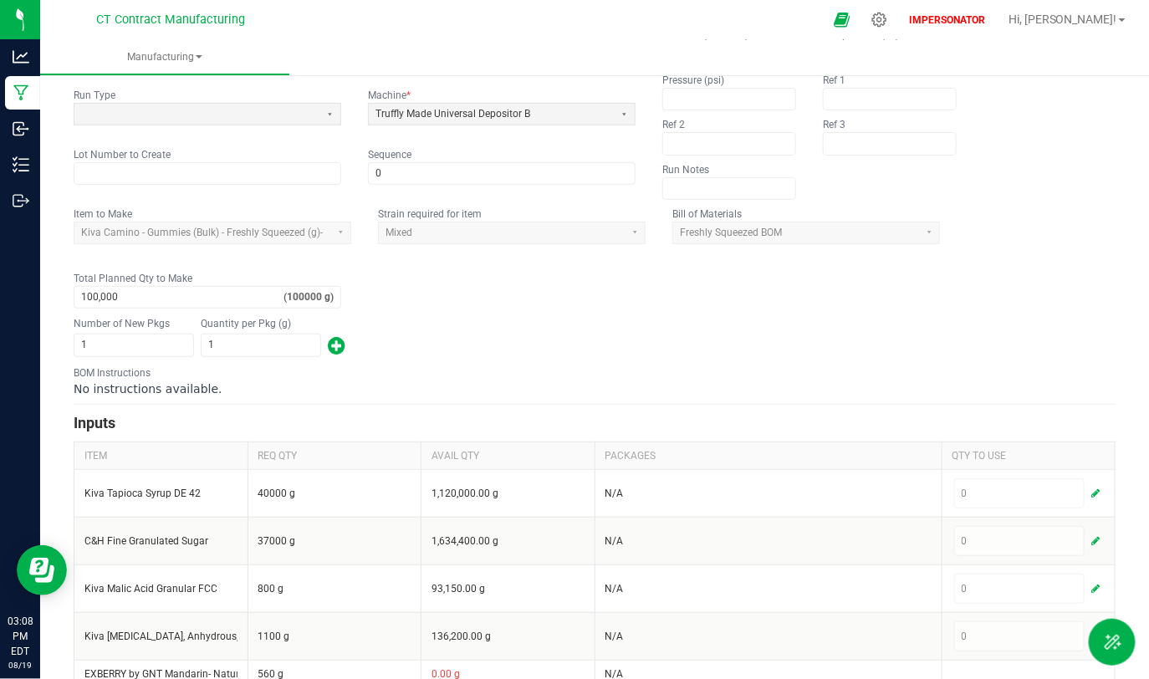
scroll to position [96, 0]
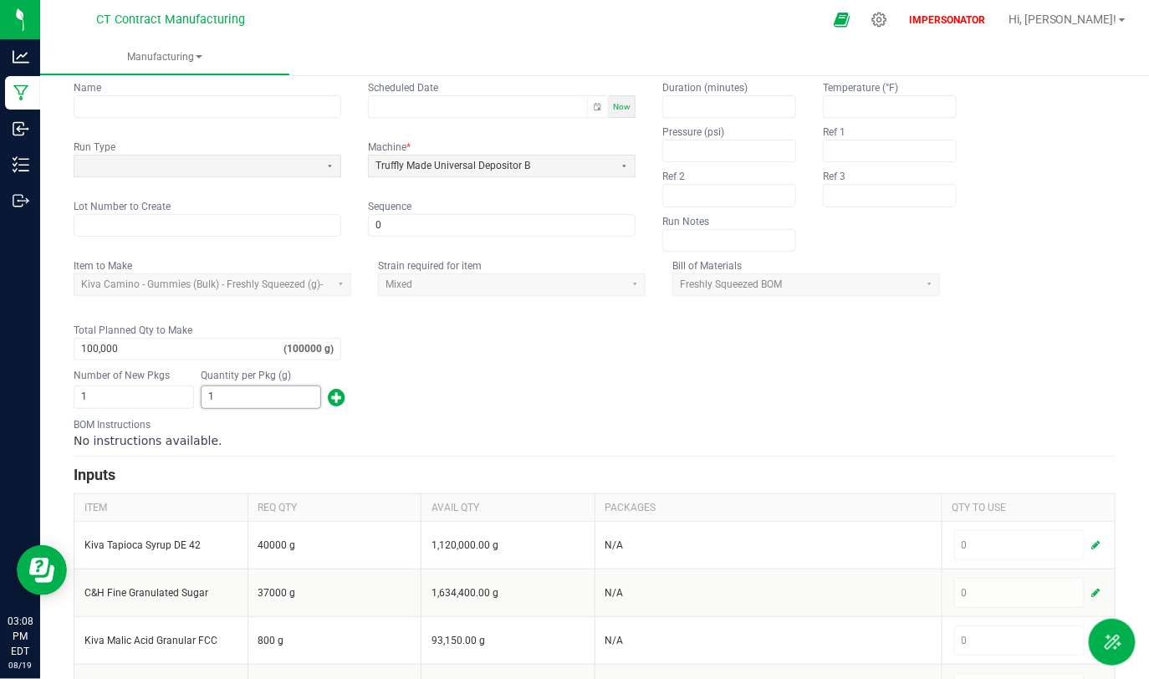
click at [208, 403] on input "1" at bounding box center [261, 396] width 119 height 21
click at [230, 401] on input "1" at bounding box center [261, 396] width 119 height 21
click at [214, 395] on input "1" at bounding box center [261, 396] width 119 height 21
drag, startPoint x: 217, startPoint y: 395, endPoint x: 195, endPoint y: 395, distance: 21.7
click at [195, 395] on div "Number of New Pkgs 1 Quantity per Pkg (g) 1" at bounding box center [595, 388] width 1042 height 43
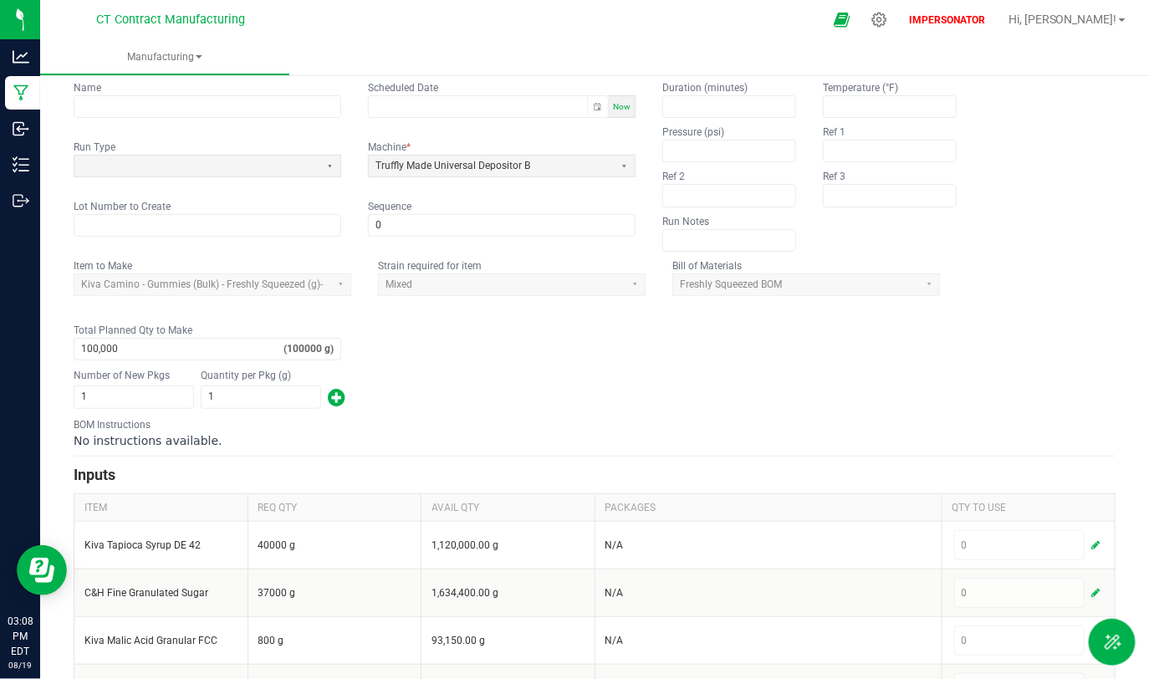
click at [262, 407] on div "Number of New Pkgs 1 Quantity per Pkg (g) 1" at bounding box center [595, 388] width 1042 height 43
click at [221, 392] on input "1" at bounding box center [261, 396] width 119 height 21
click at [232, 403] on input "1" at bounding box center [261, 396] width 119 height 21
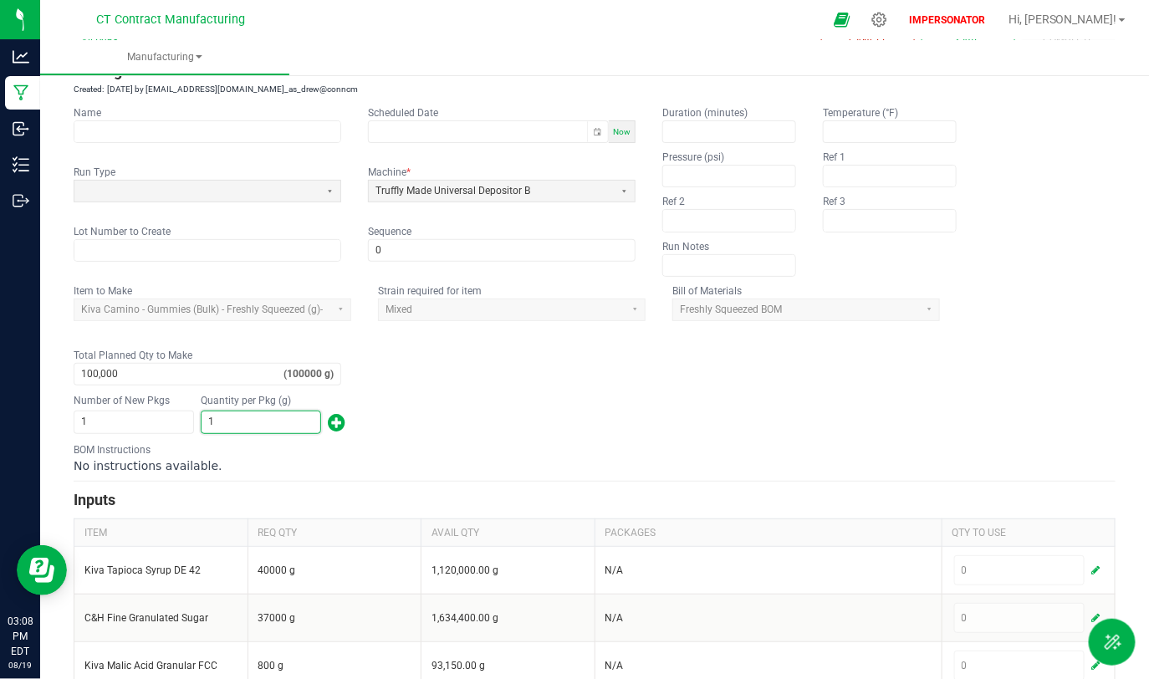
scroll to position [57, 0]
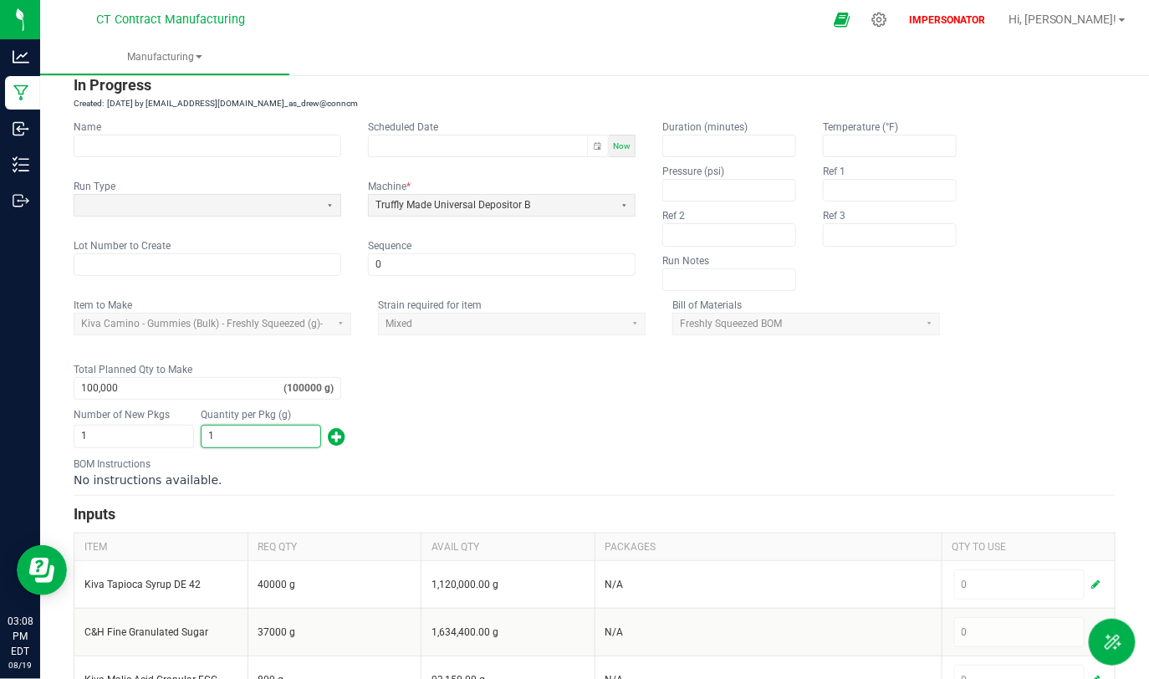
drag, startPoint x: 252, startPoint y: 436, endPoint x: 220, endPoint y: 436, distance: 31.8
click at [220, 436] on input "1" at bounding box center [261, 436] width 119 height 21
type input "0"
click at [335, 477] on div "No instructions available." at bounding box center [595, 480] width 1042 height 17
click at [596, 410] on div "Number of New Pkgs 1 Quantity per Pkg (g) 0" at bounding box center [595, 427] width 1042 height 43
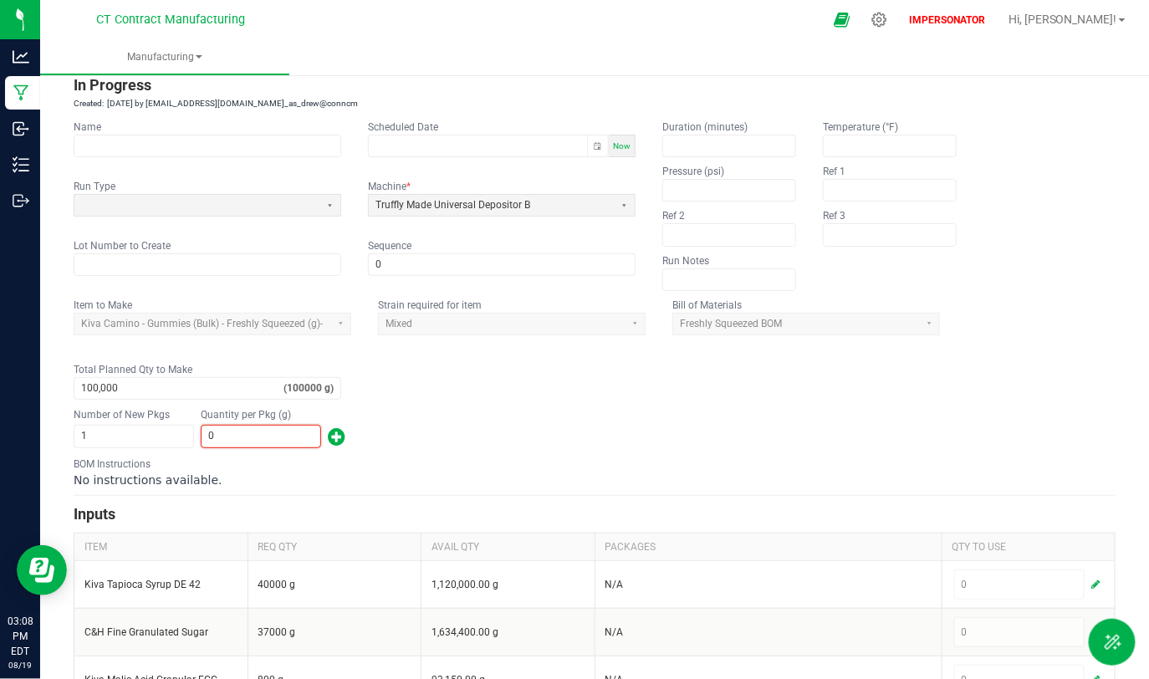
click at [237, 439] on input "0" at bounding box center [261, 436] width 119 height 21
click at [233, 484] on div "No instructions available." at bounding box center [595, 480] width 1042 height 17
click at [206, 439] on input at bounding box center [261, 436] width 119 height 21
click at [130, 385] on input "100000" at bounding box center [178, 388] width 209 height 21
type input "100,000"
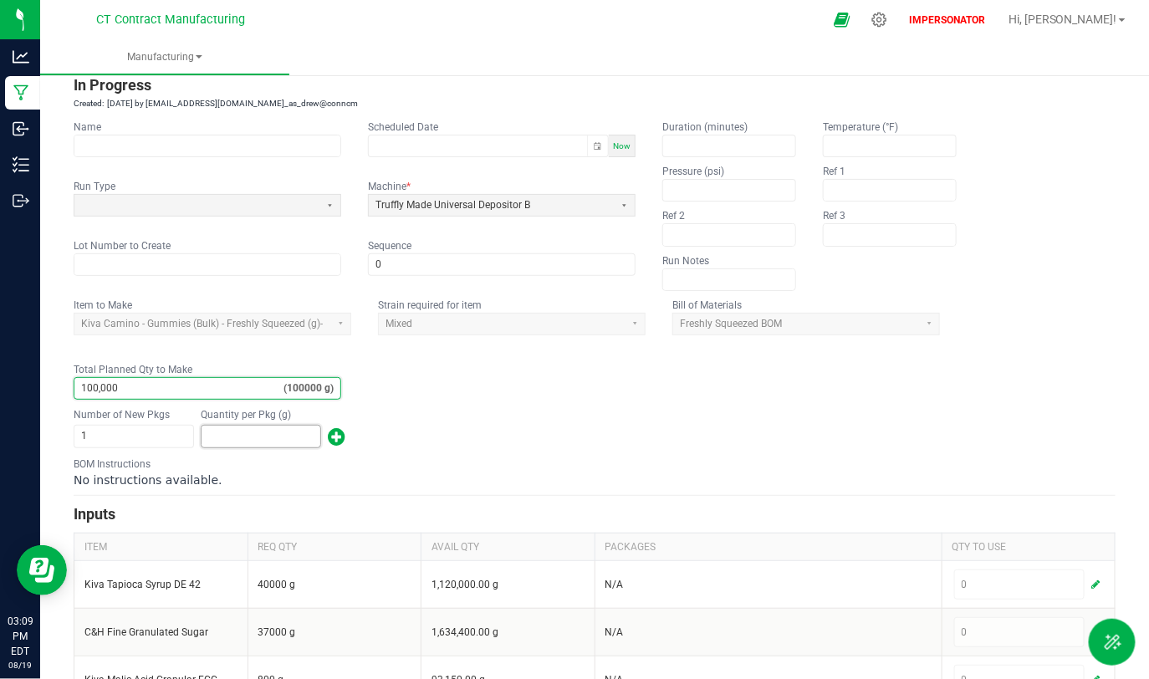
click at [243, 431] on input at bounding box center [261, 436] width 119 height 21
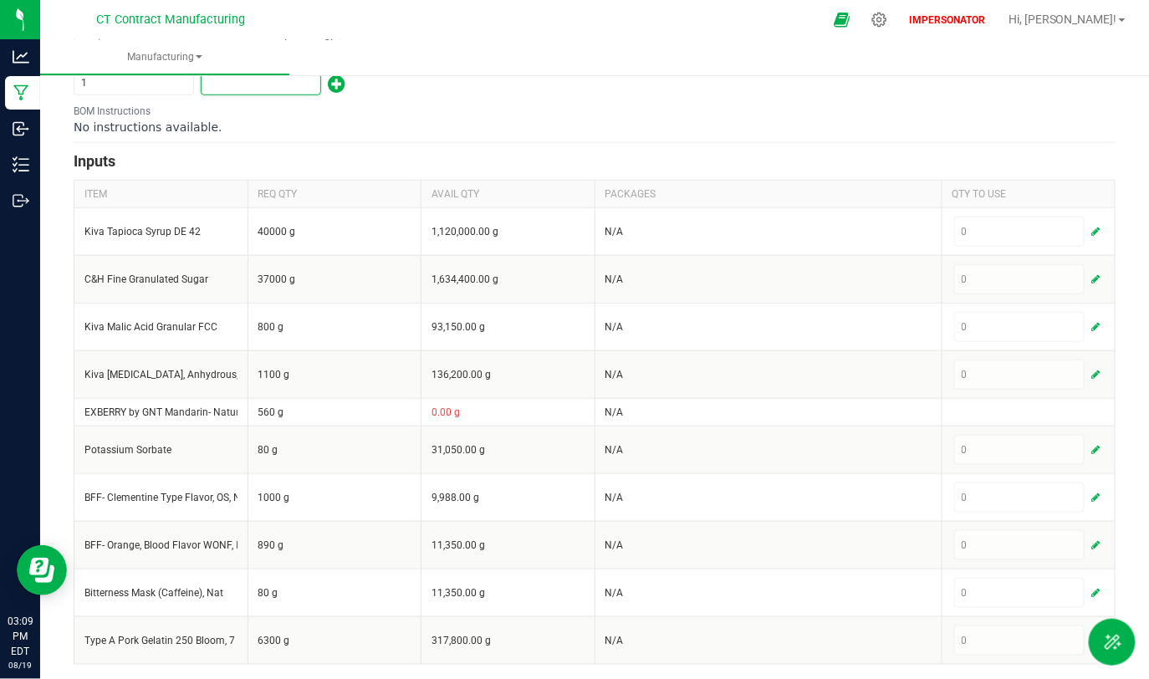
scroll to position [0, 0]
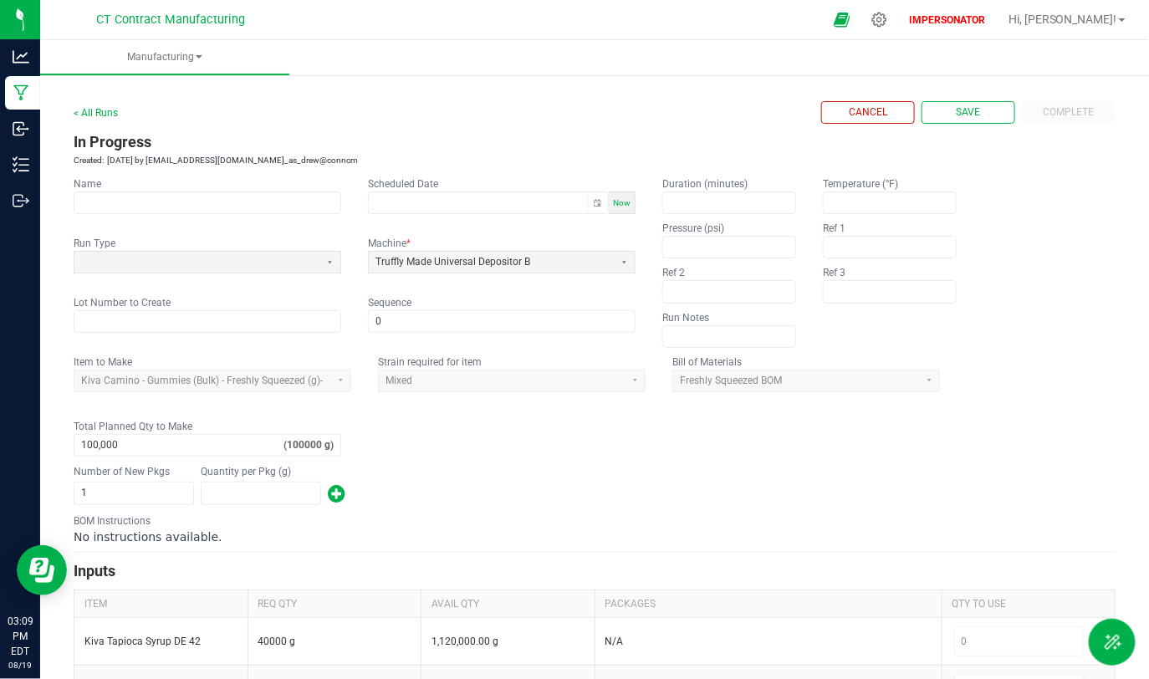
click at [1056, 120] on div "Cancel Save Complete" at bounding box center [968, 112] width 294 height 23
drag, startPoint x: 107, startPoint y: 382, endPoint x: 312, endPoint y: 383, distance: 204.9
click at [312, 383] on app-dropdownlist-async "Kiva Camino - Gummies (Bulk) - Freshly Squeezed (g)-" at bounding box center [213, 380] width 278 height 12
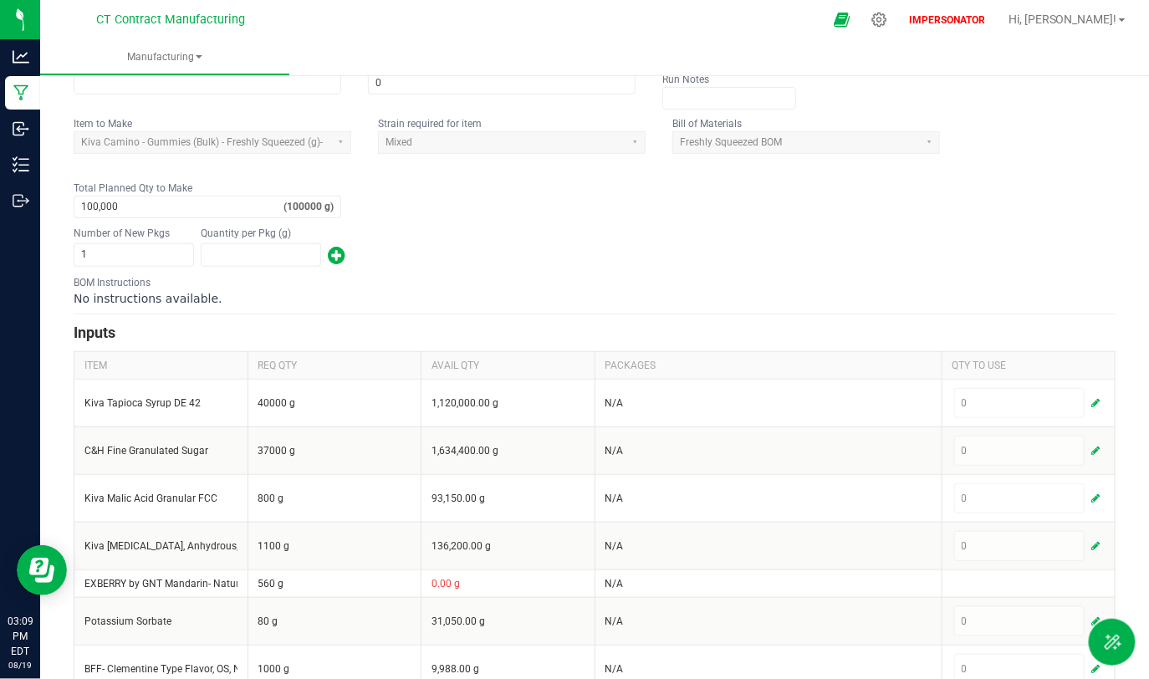
scroll to position [96, 0]
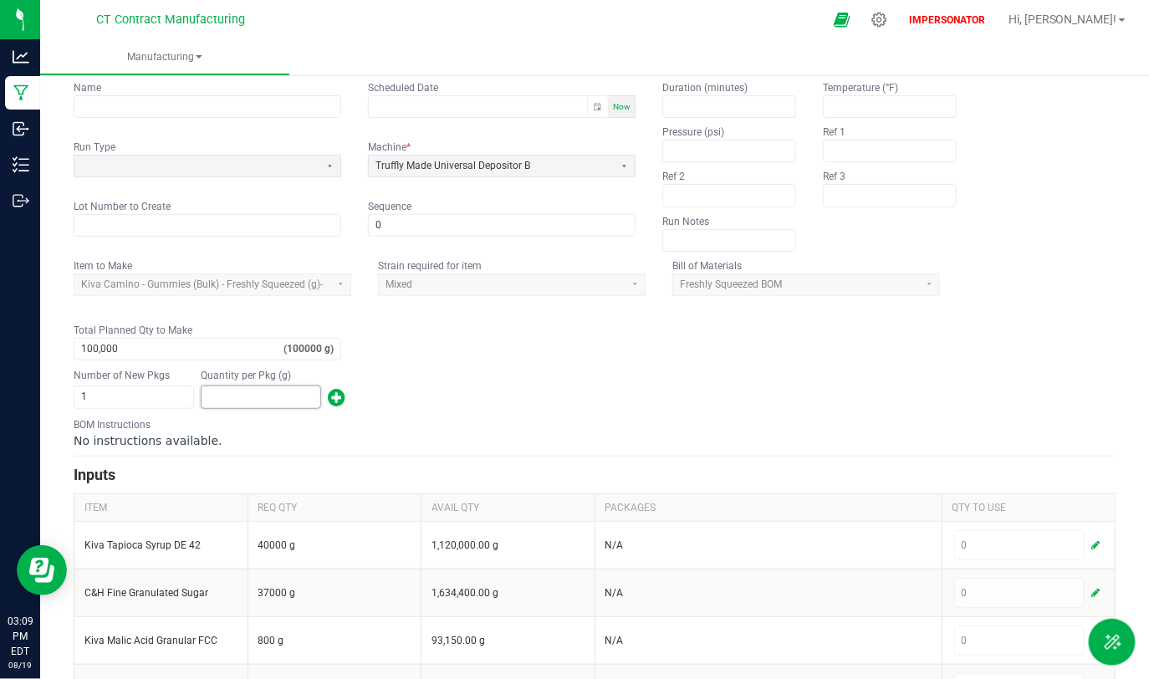
click at [227, 402] on input at bounding box center [261, 396] width 119 height 21
click at [888, 16] on icon at bounding box center [879, 20] width 18 height 18
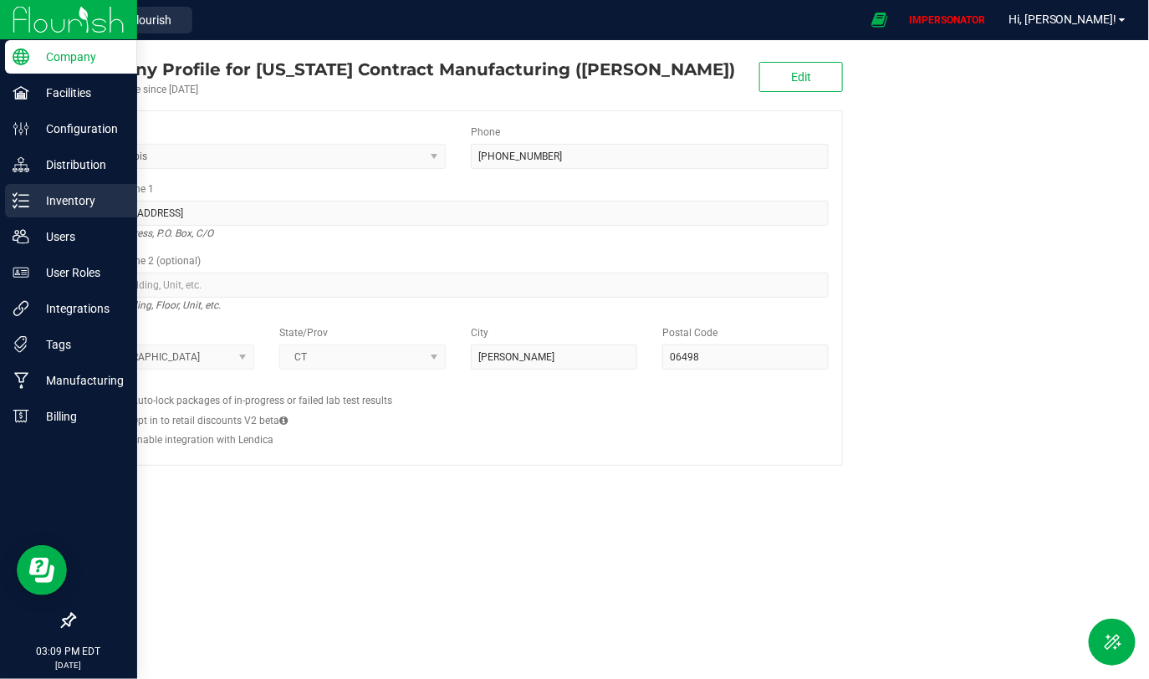
click at [73, 203] on p "Inventory" at bounding box center [79, 201] width 100 height 20
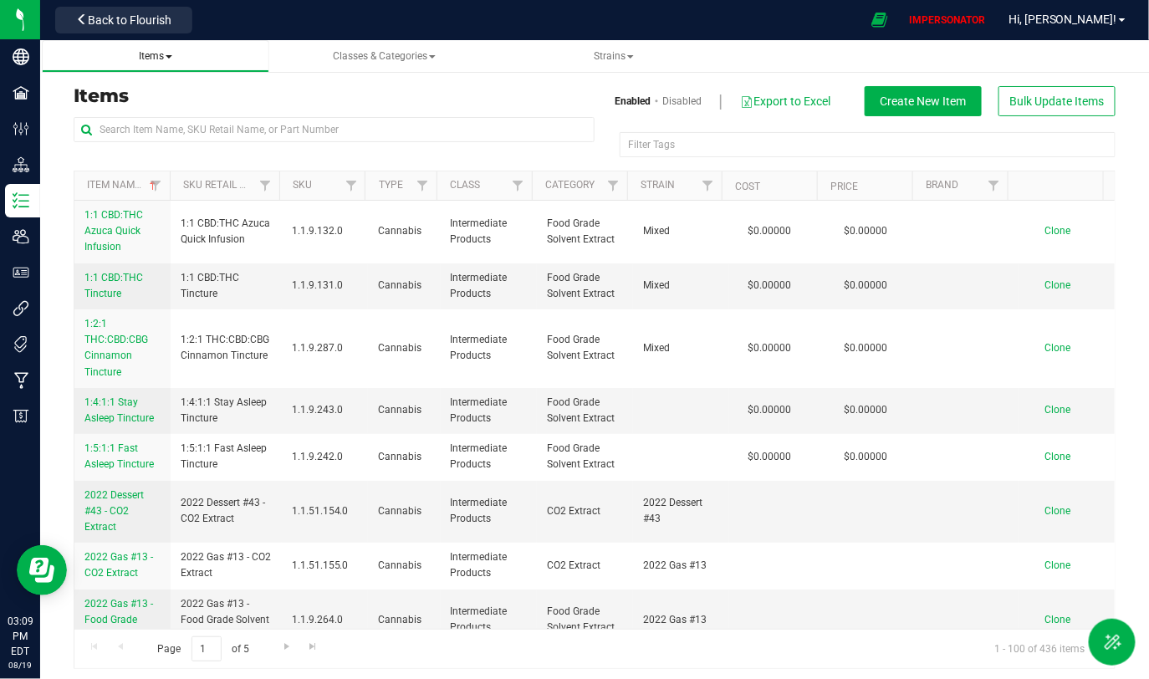
click at [155, 54] on span "Items" at bounding box center [155, 56] width 33 height 12
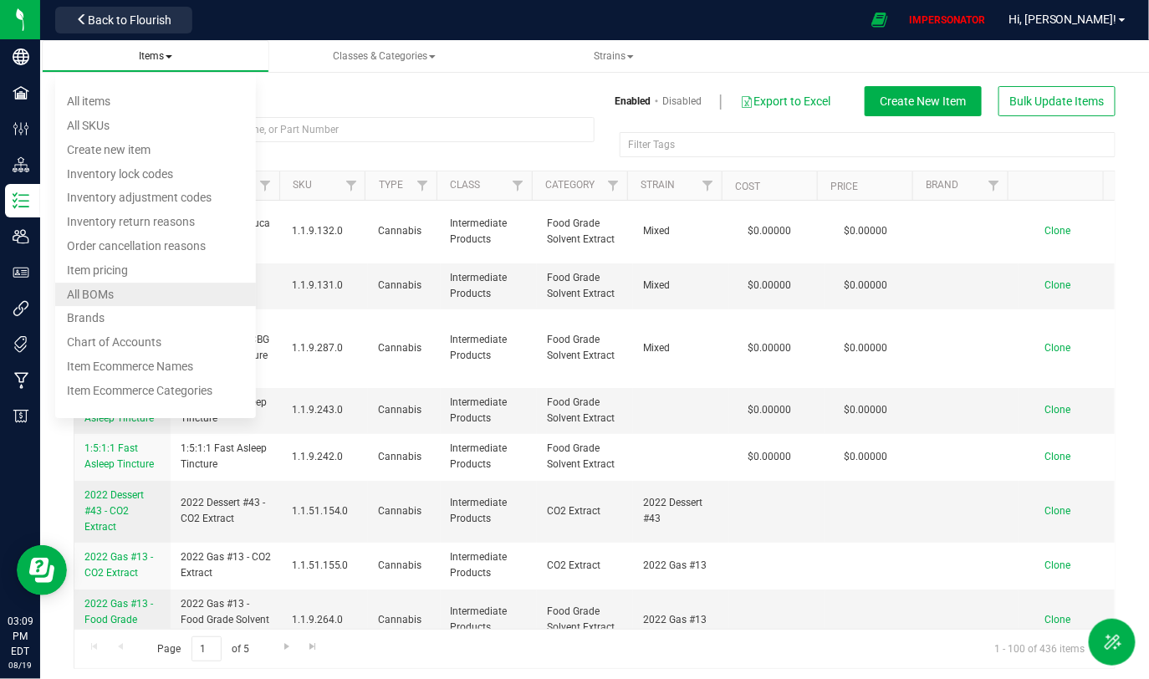
click at [122, 285] on li "All BOMs" at bounding box center [155, 295] width 201 height 24
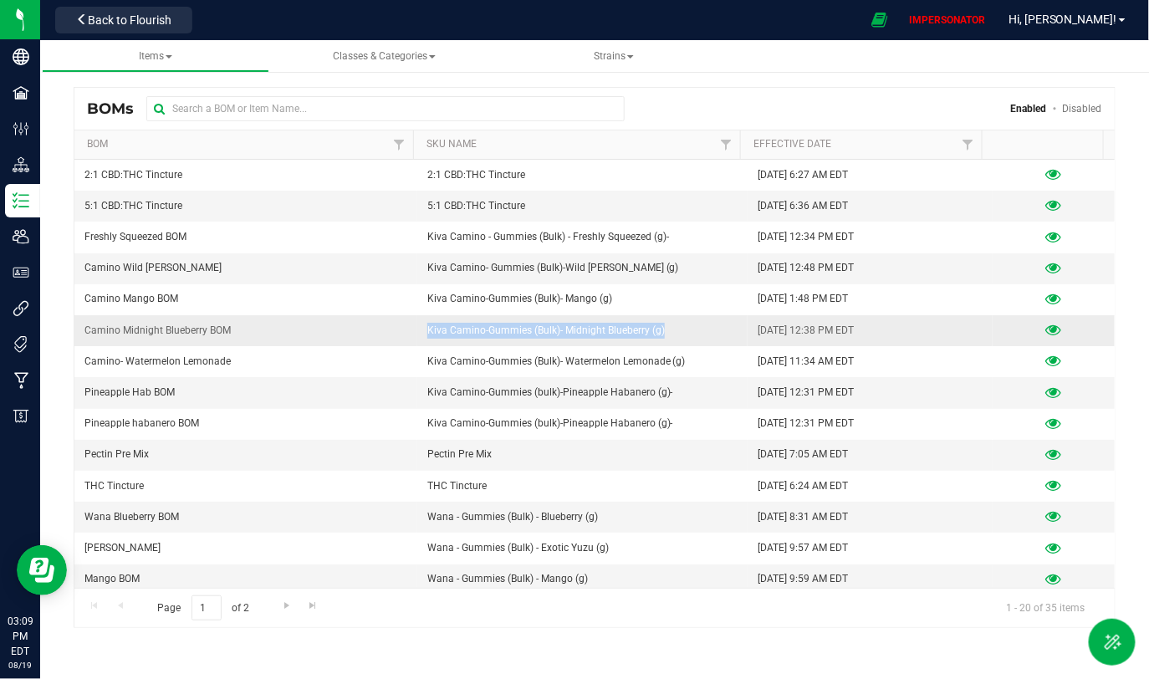
drag, startPoint x: 420, startPoint y: 328, endPoint x: 721, endPoint y: 328, distance: 301.0
click at [721, 328] on td "Kiva Camino-Gummies (Bulk)- Midnight Blueberry (g)" at bounding box center [582, 330] width 330 height 31
click at [716, 328] on td "Kiva Camino-Gummies (Bulk)- Midnight Blueberry (g)" at bounding box center [582, 330] width 330 height 31
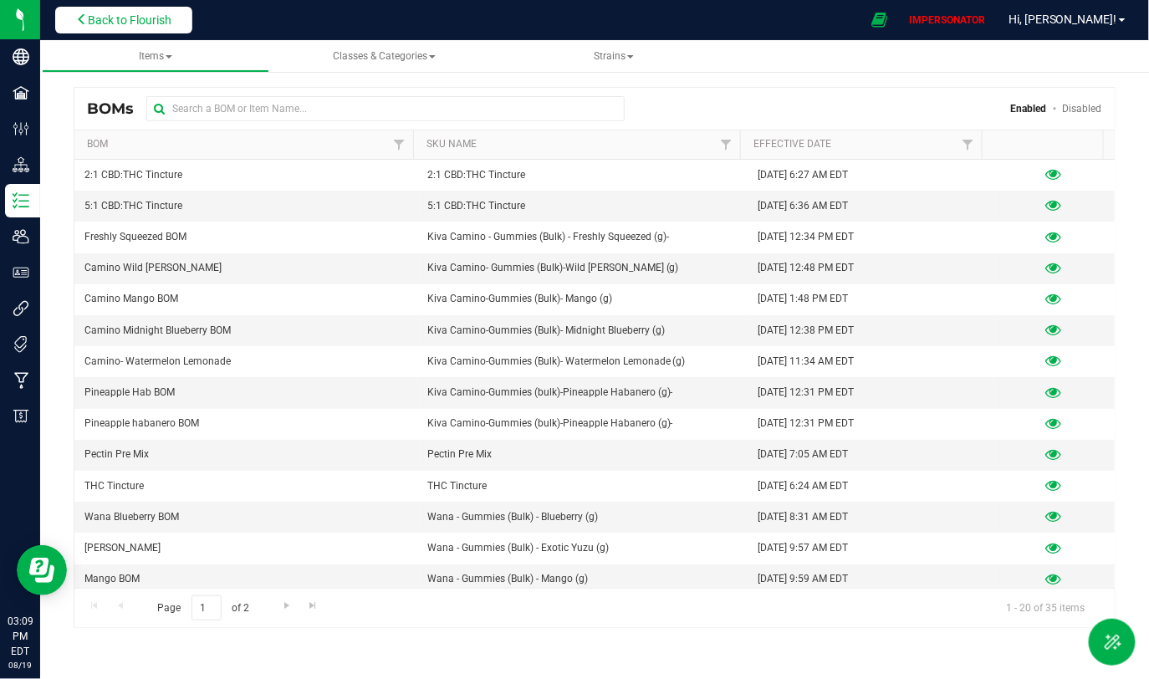
click at [150, 25] on span "Back to Flourish" at bounding box center [130, 19] width 84 height 13
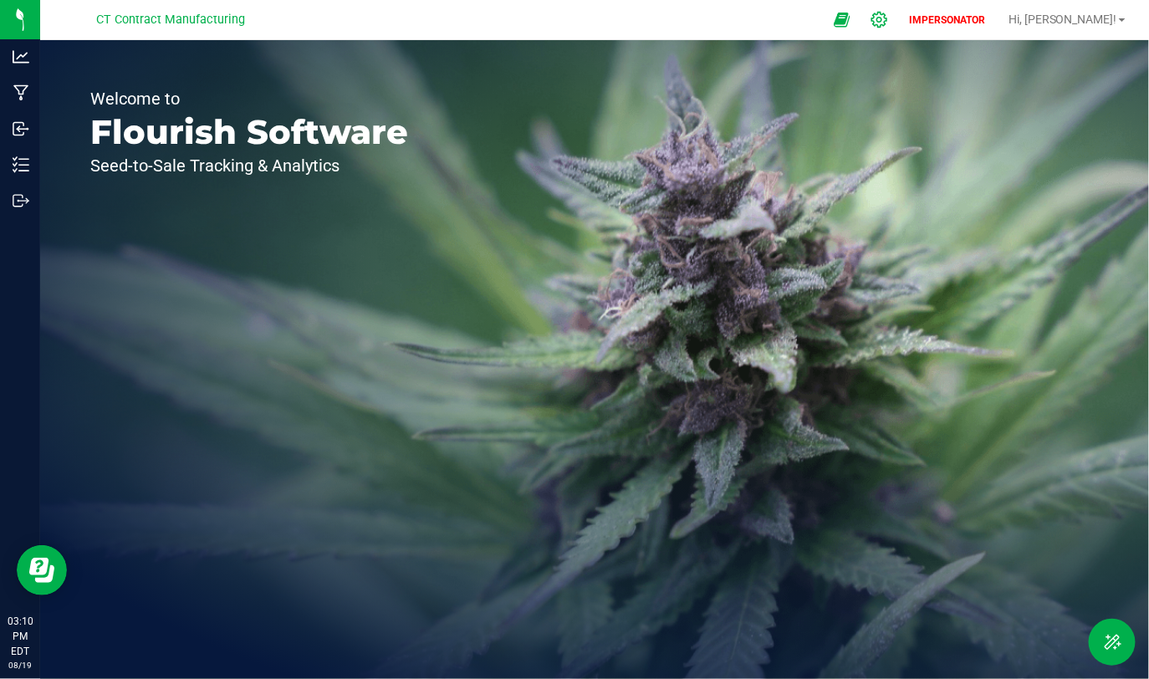
click at [888, 16] on icon at bounding box center [879, 20] width 18 height 18
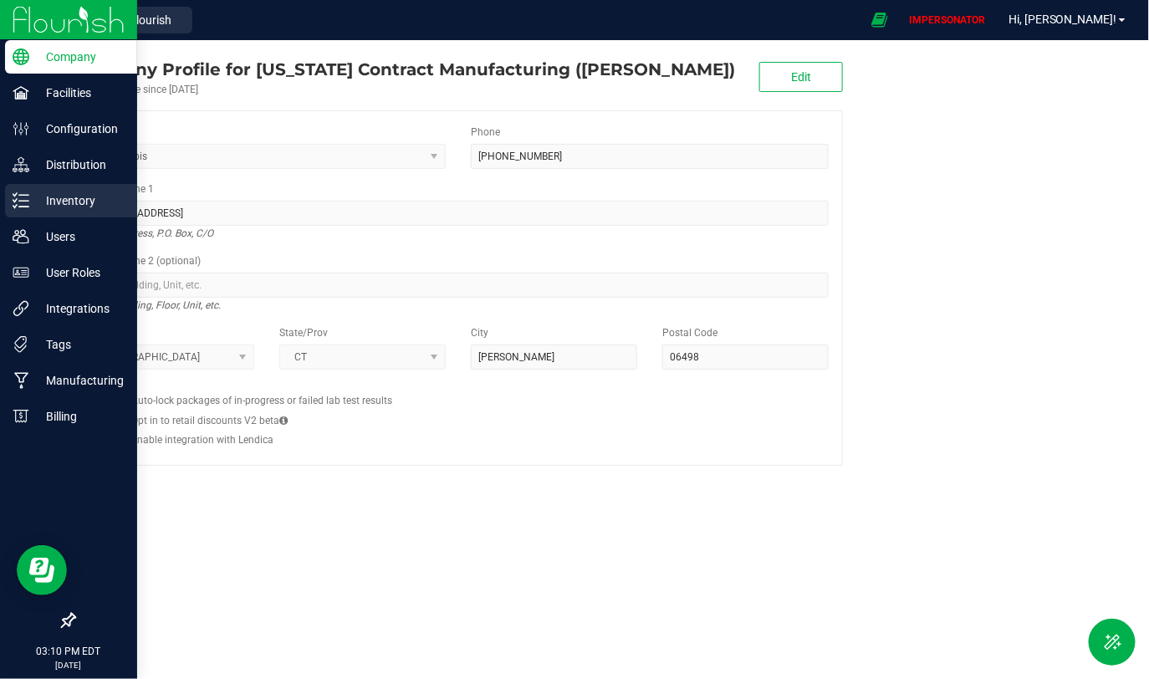
click at [84, 195] on p "Inventory" at bounding box center [79, 201] width 100 height 20
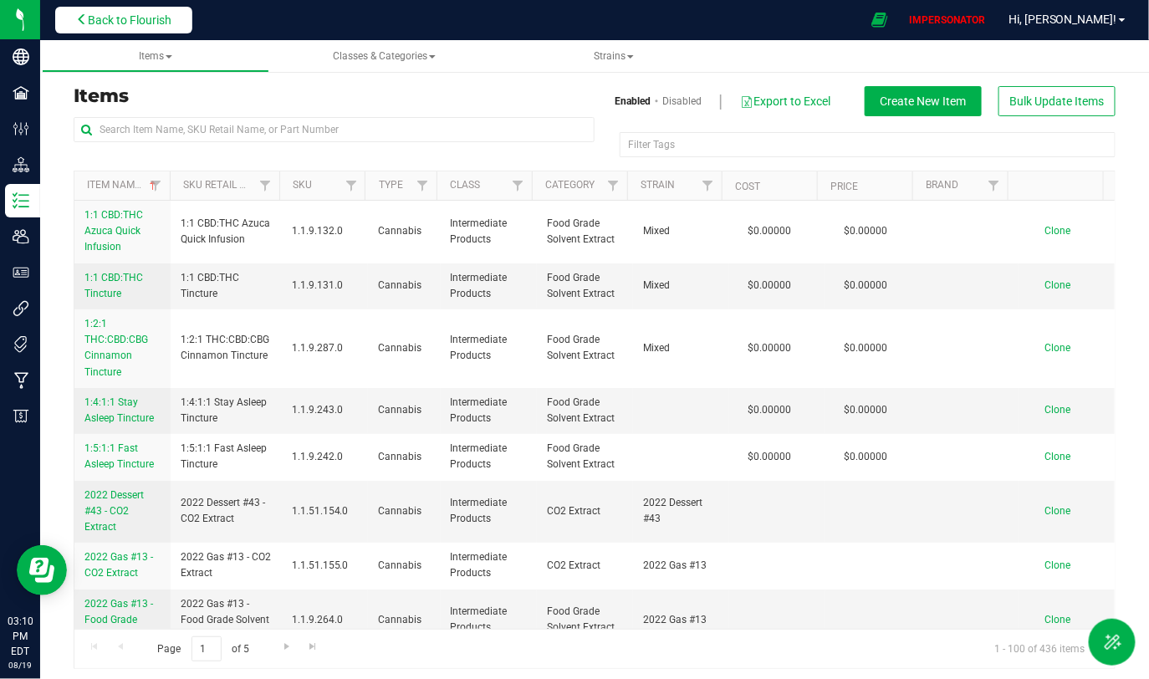
click at [130, 22] on span "Back to Flourish" at bounding box center [130, 19] width 84 height 13
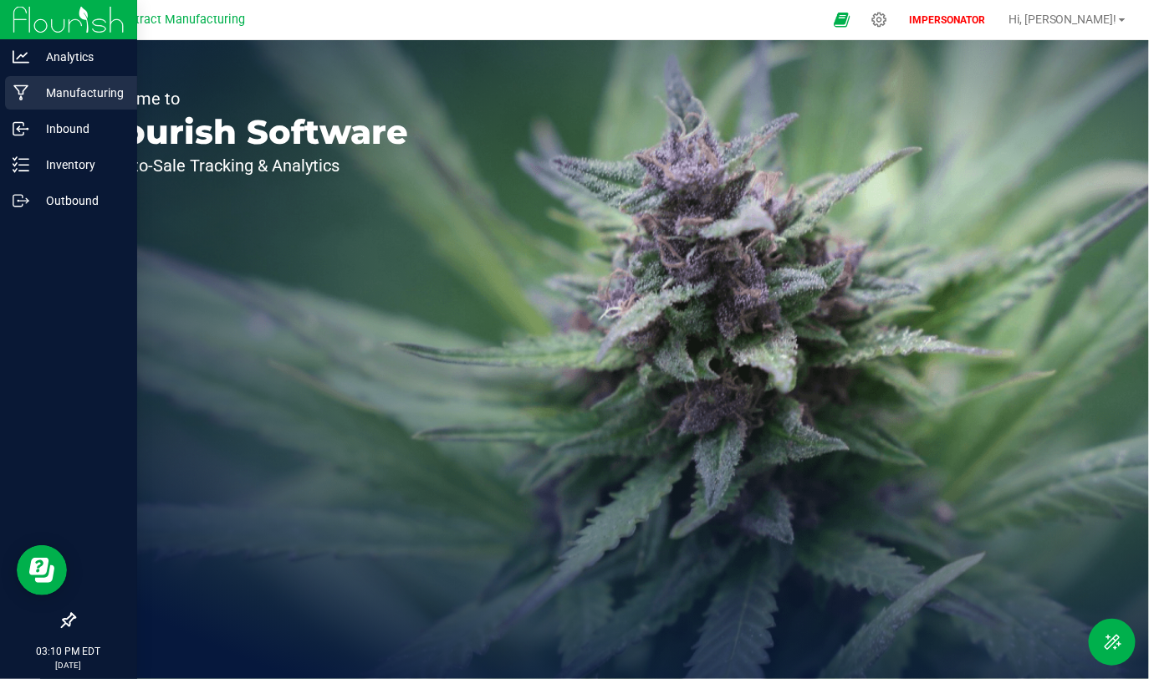
click at [78, 99] on p "Manufacturing" at bounding box center [79, 93] width 100 height 20
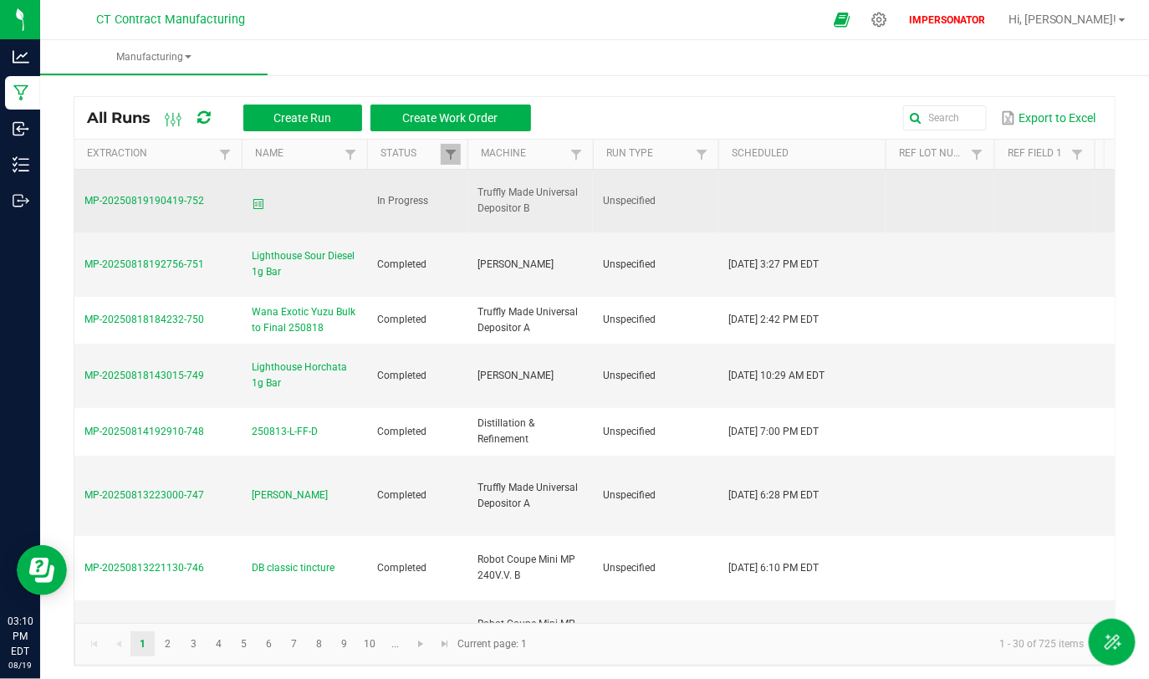
drag, startPoint x: 485, startPoint y: 194, endPoint x: 557, endPoint y: 222, distance: 77.0
click at [557, 222] on td "Truffly Made Universal Depositor B" at bounding box center [529, 202] width 125 height 64
click at [158, 202] on span "MP-20250819190419-752" at bounding box center [144, 201] width 120 height 12
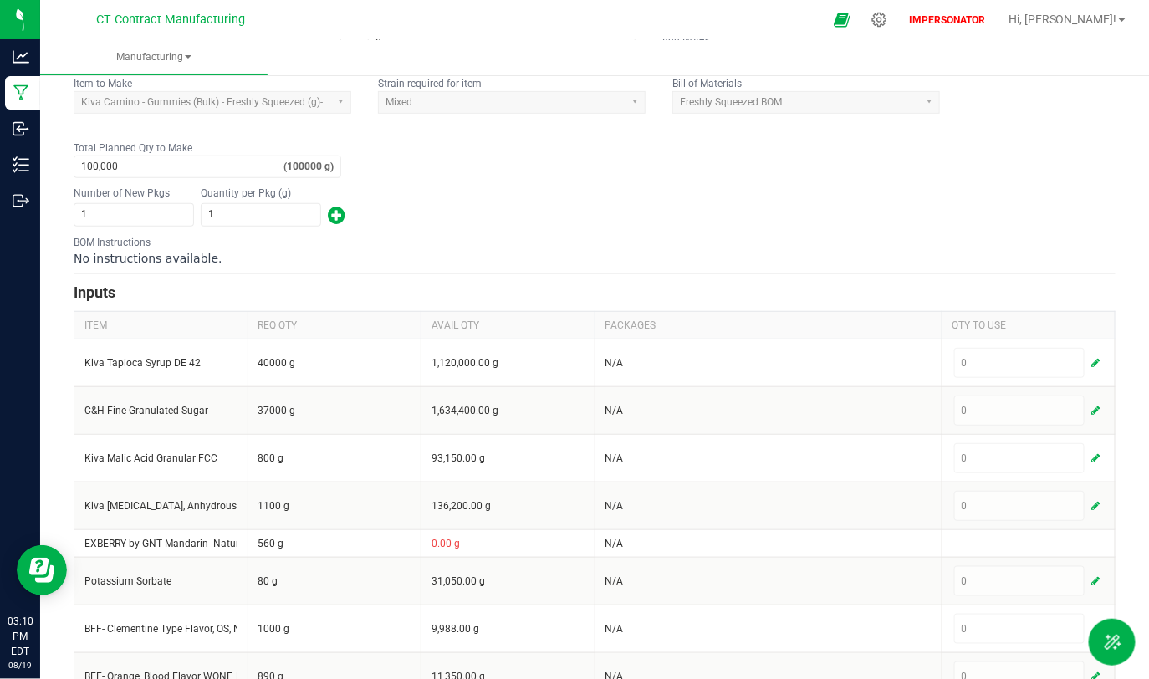
scroll to position [410, 0]
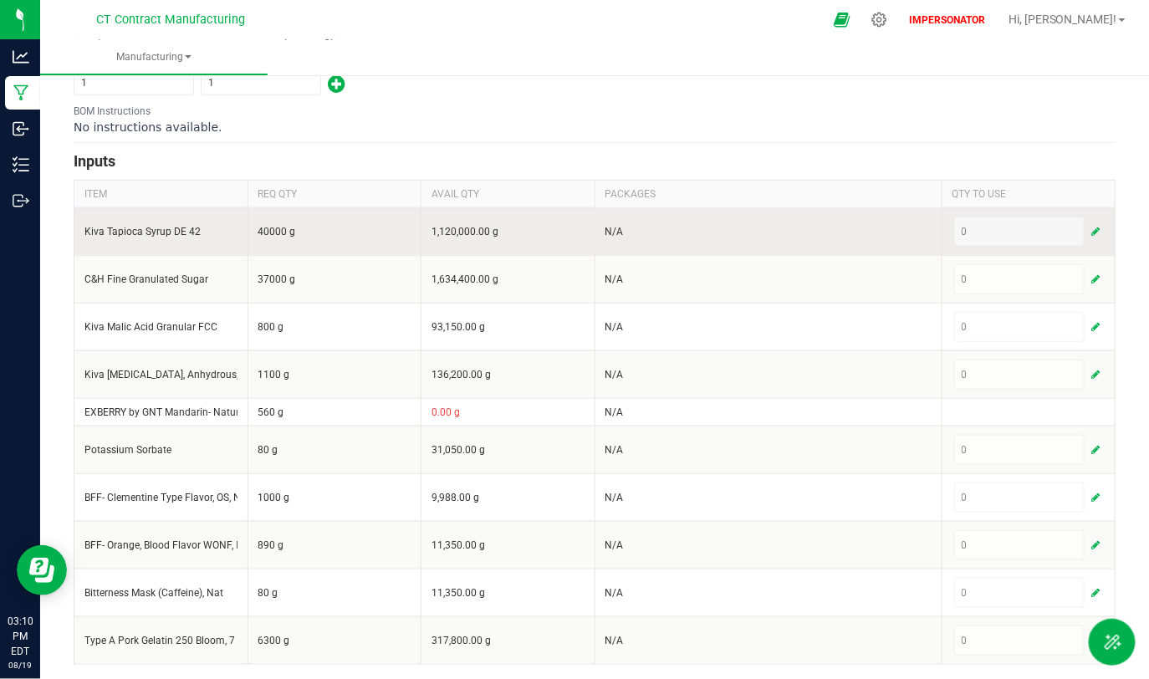
click at [1090, 224] on button "button" at bounding box center [1095, 232] width 15 height 20
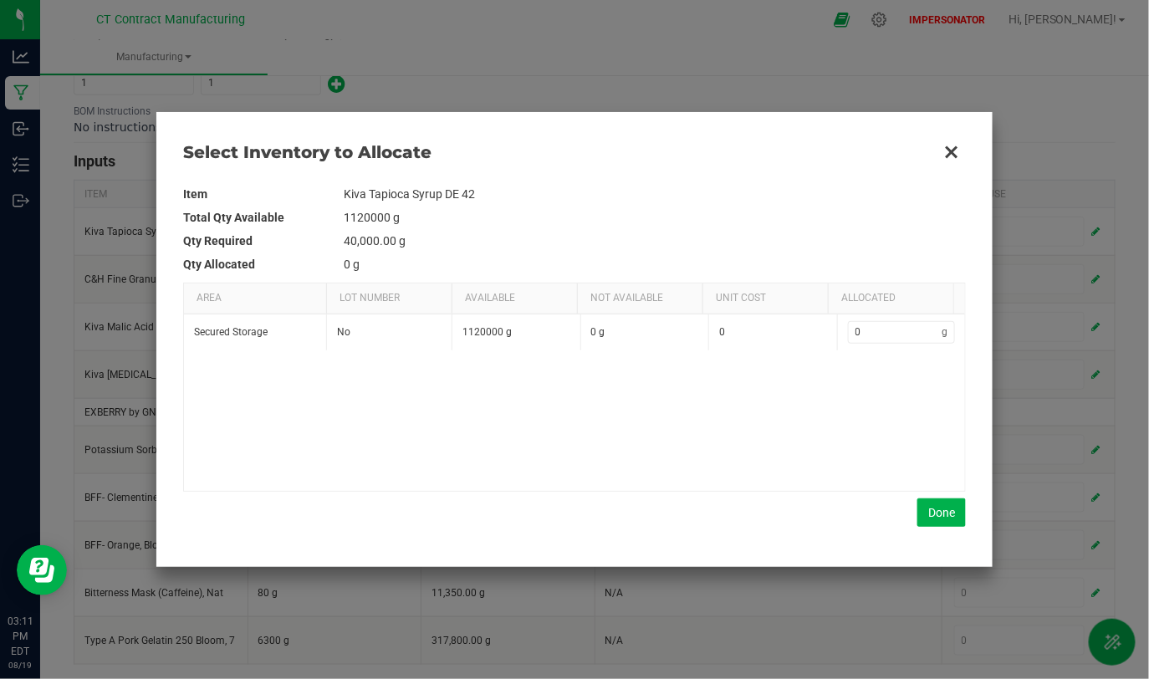
drag, startPoint x: 332, startPoint y: 238, endPoint x: 436, endPoint y: 239, distance: 103.7
click at [436, 240] on tr "Qty Required 40,000.00 g" at bounding box center [574, 240] width 783 height 23
click at [433, 239] on td "40,000.00 g" at bounding box center [655, 240] width 622 height 23
drag, startPoint x: 339, startPoint y: 242, endPoint x: 512, endPoint y: 243, distance: 173.1
click at [512, 243] on tr "Qty Required 40,000.00 g" at bounding box center [574, 240] width 783 height 23
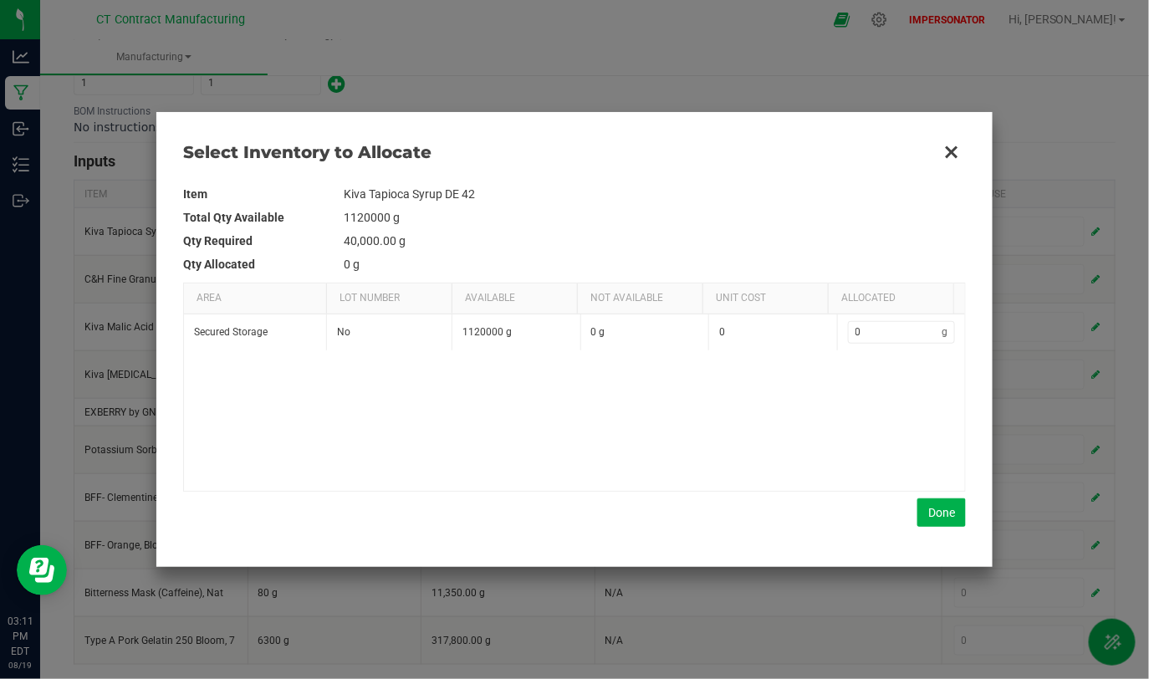
click at [512, 243] on td "40,000.00 g" at bounding box center [655, 240] width 622 height 23
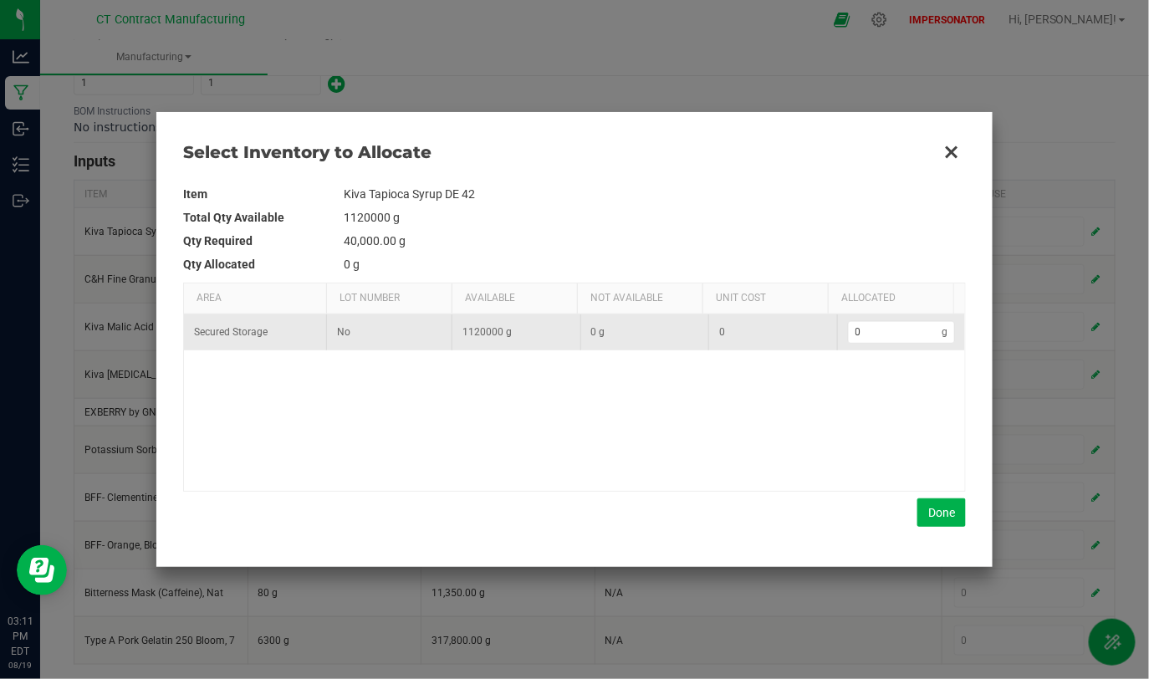
click at [862, 347] on td "0 g" at bounding box center [901, 332] width 129 height 36
click at [869, 335] on input "0" at bounding box center [896, 332] width 94 height 21
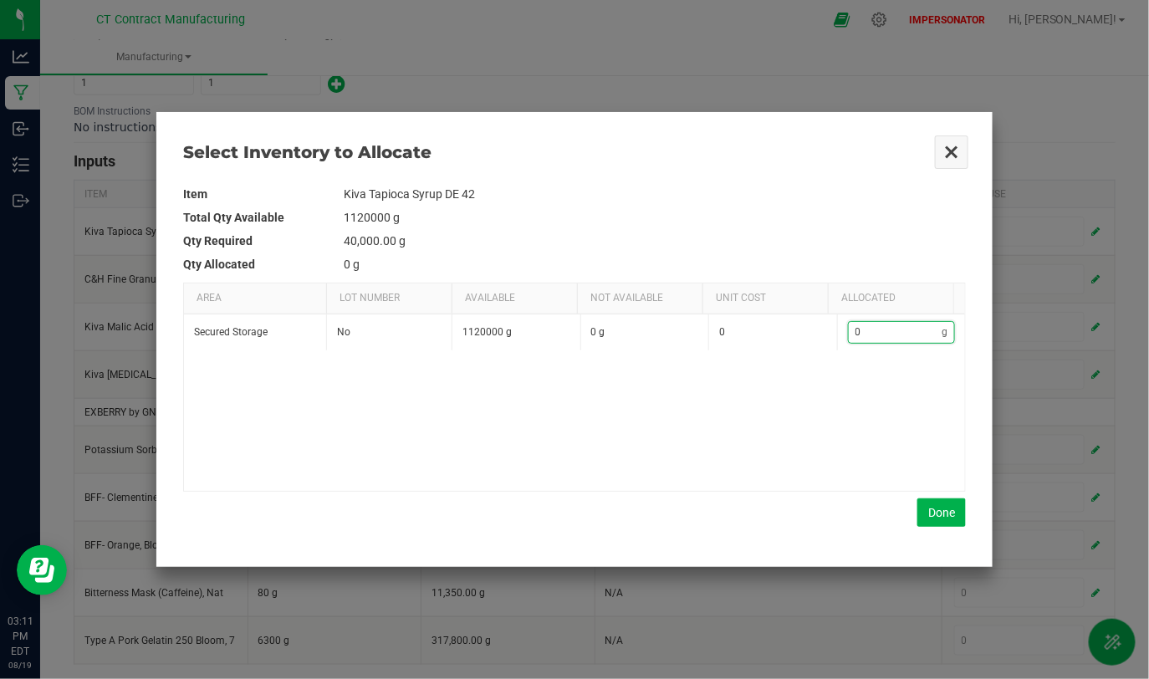
click at [952, 146] on button "Close" at bounding box center [951, 152] width 35 height 35
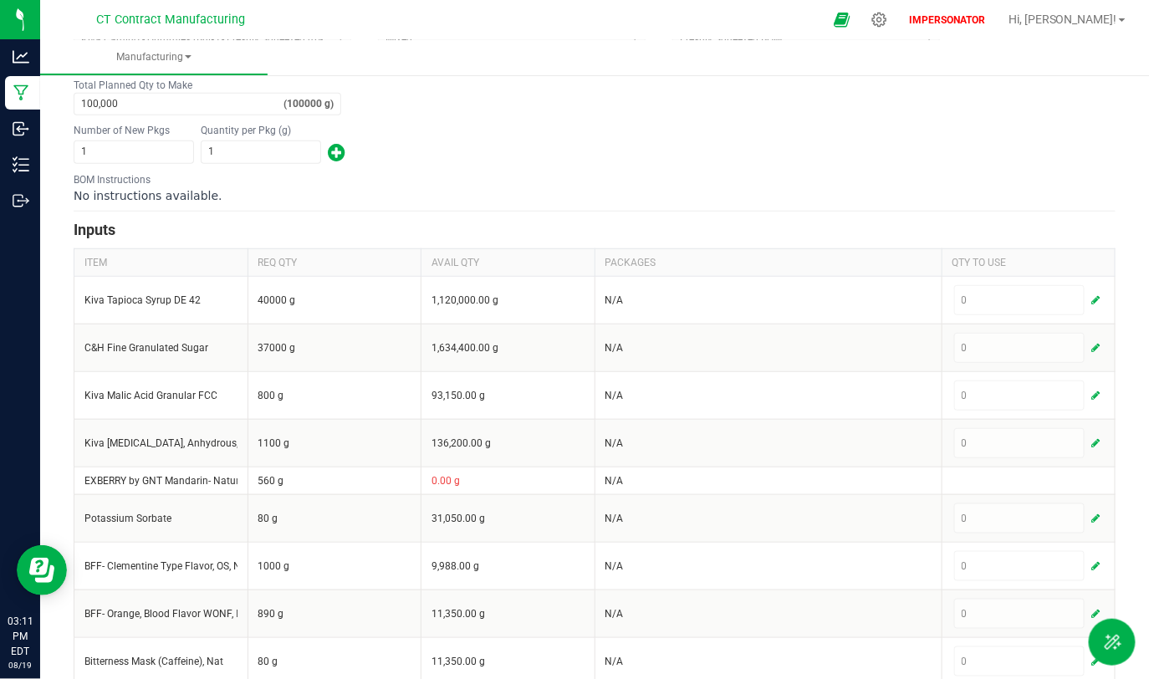
scroll to position [322, 0]
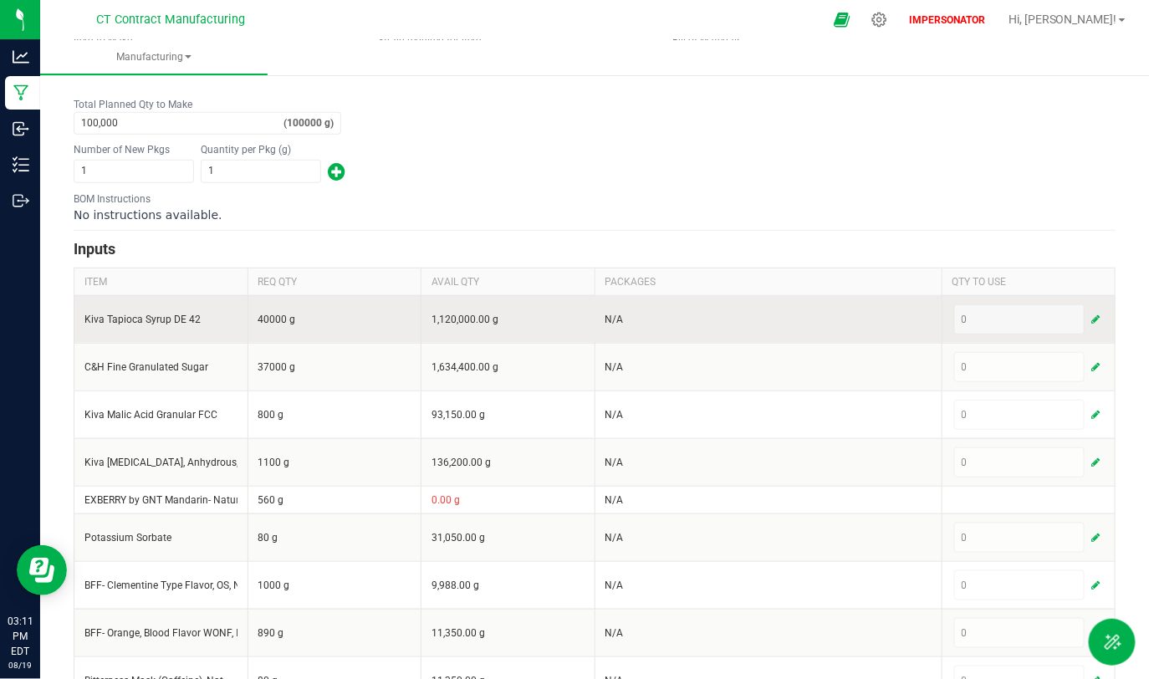
click at [1100, 314] on td "0" at bounding box center [1029, 319] width 174 height 48
click at [1091, 314] on span "button" at bounding box center [1095, 319] width 8 height 13
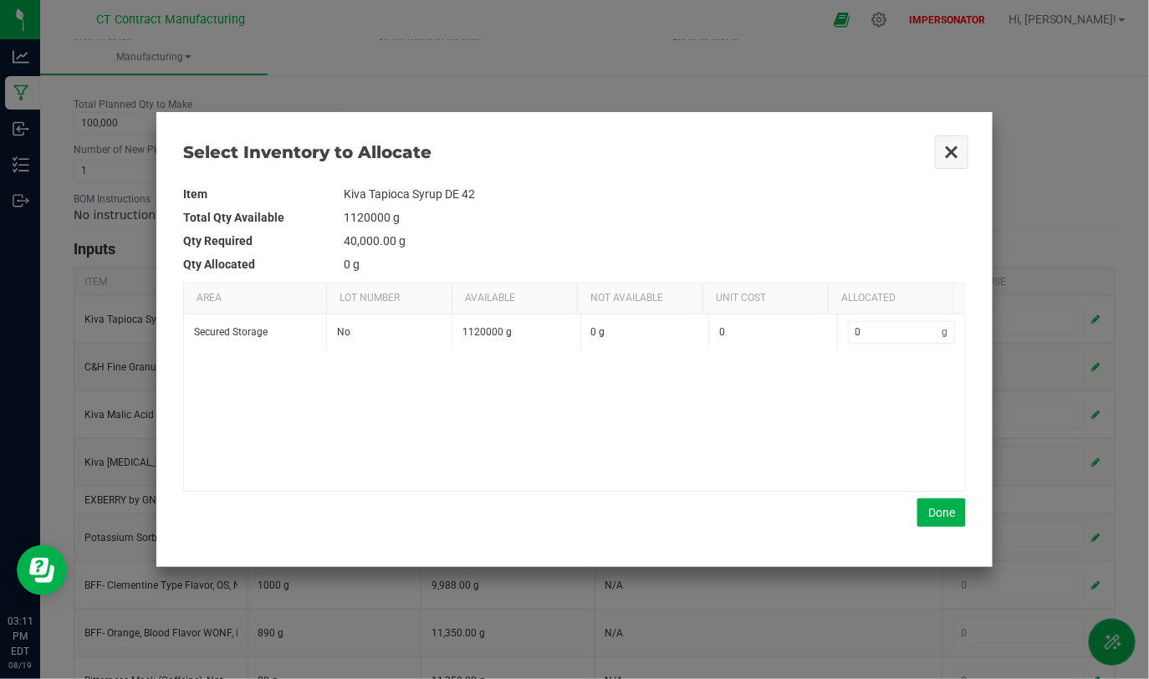
click at [958, 141] on button "Close" at bounding box center [951, 152] width 35 height 35
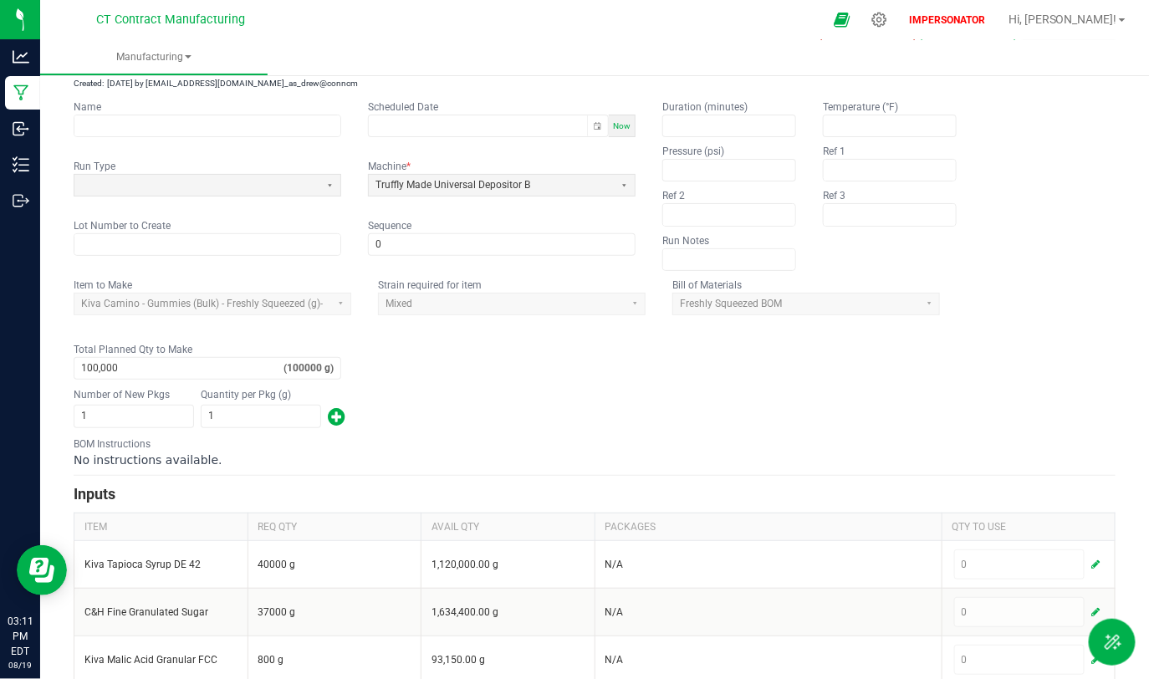
scroll to position [0, 0]
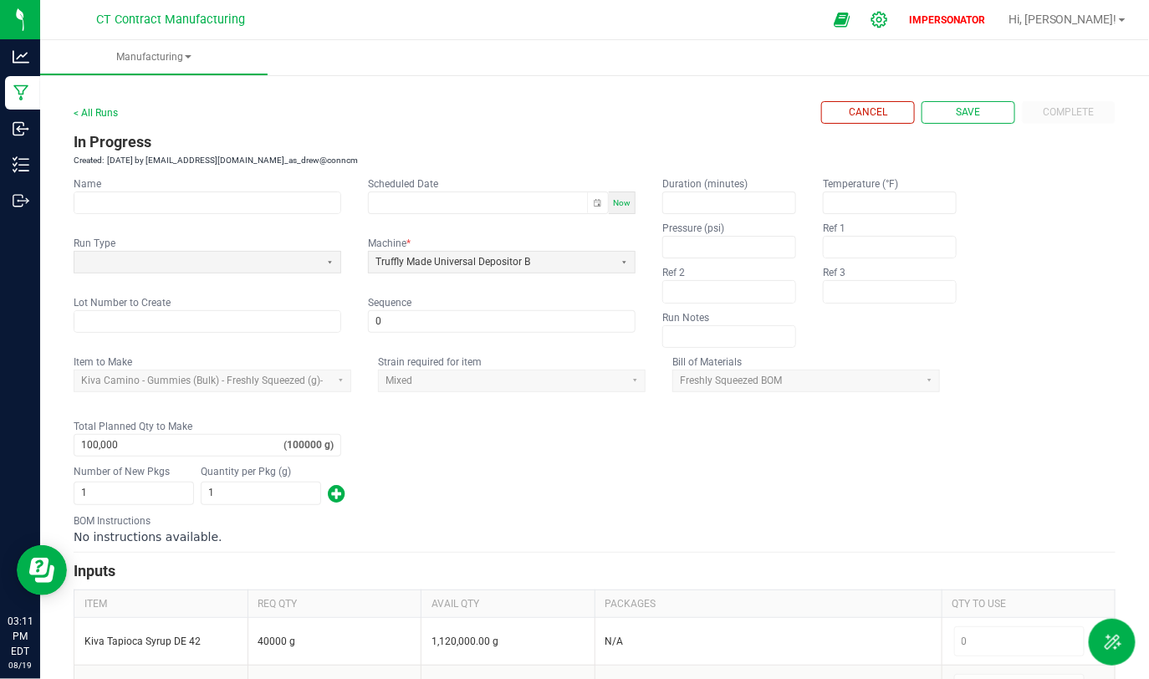
click at [887, 24] on icon at bounding box center [879, 20] width 16 height 16
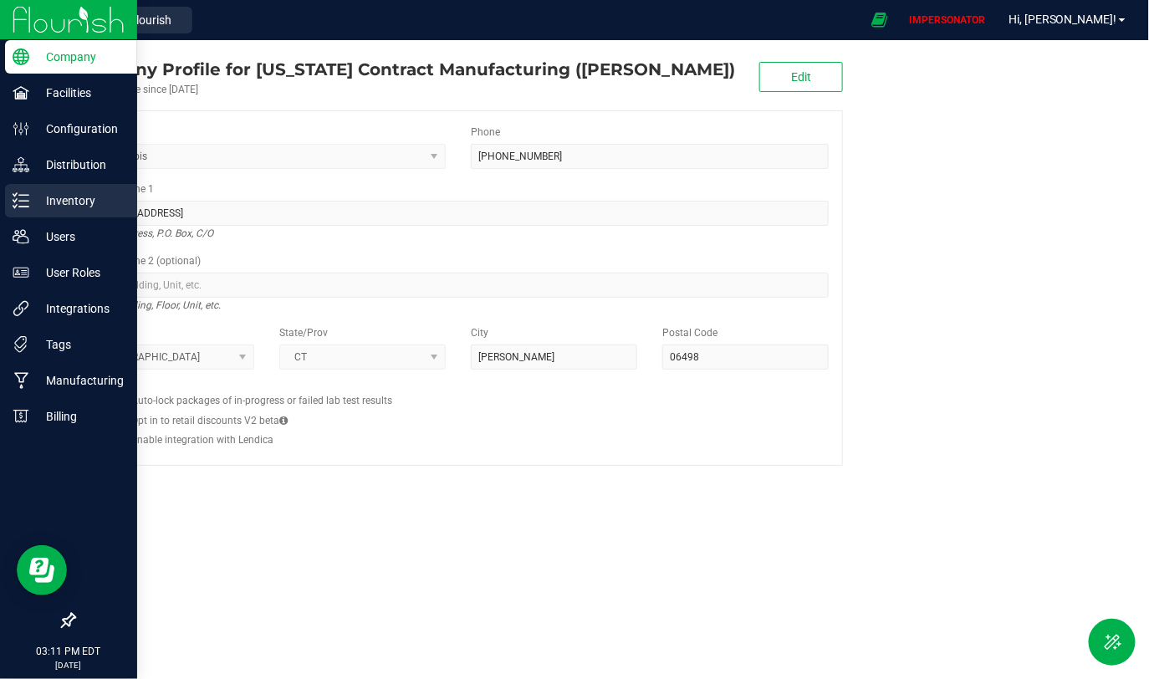
click at [54, 201] on p "Inventory" at bounding box center [79, 201] width 100 height 20
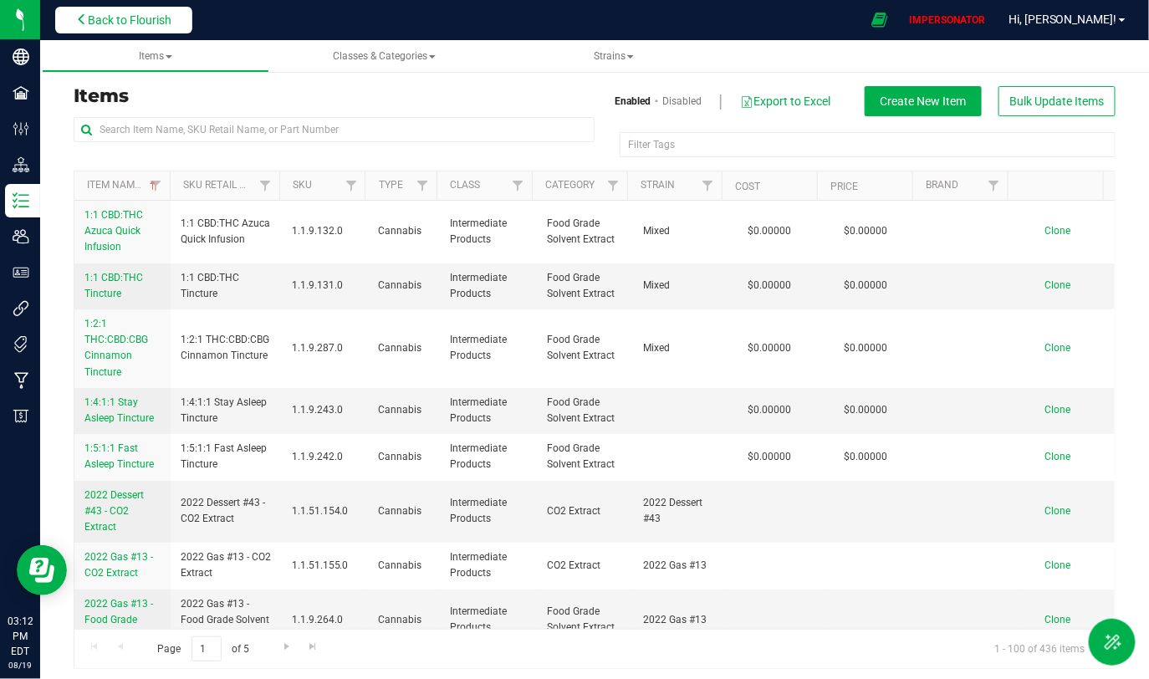
click at [130, 22] on span "Back to Flourish" at bounding box center [130, 19] width 84 height 13
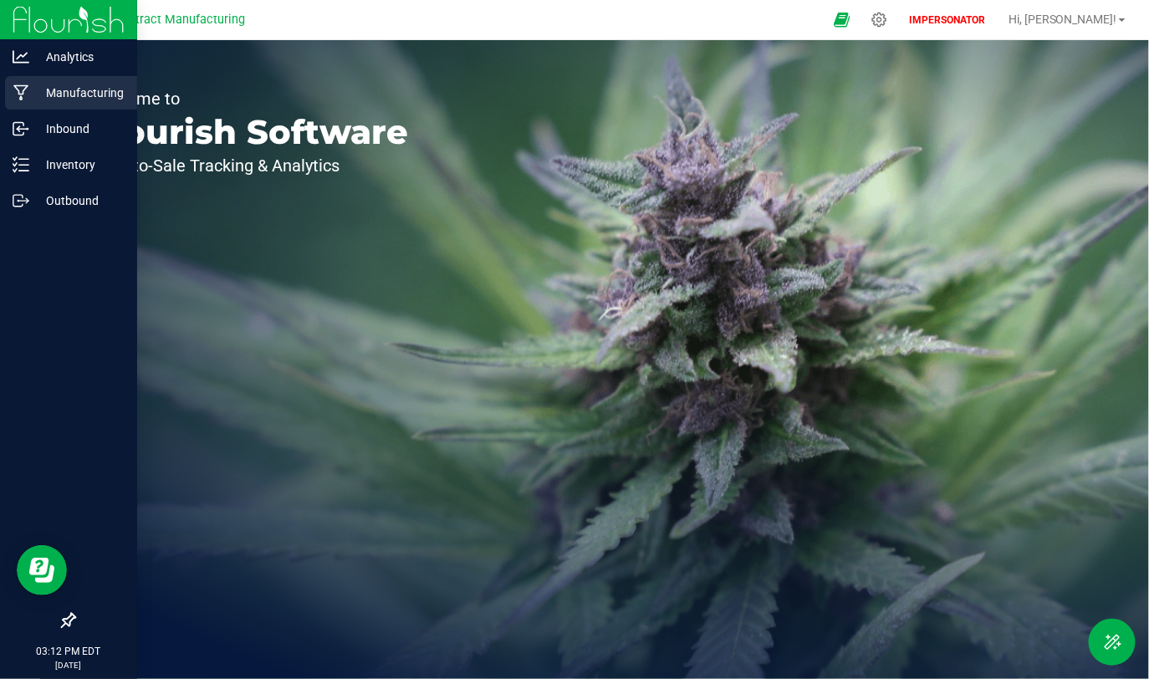
click at [59, 84] on p "Manufacturing" at bounding box center [79, 93] width 100 height 20
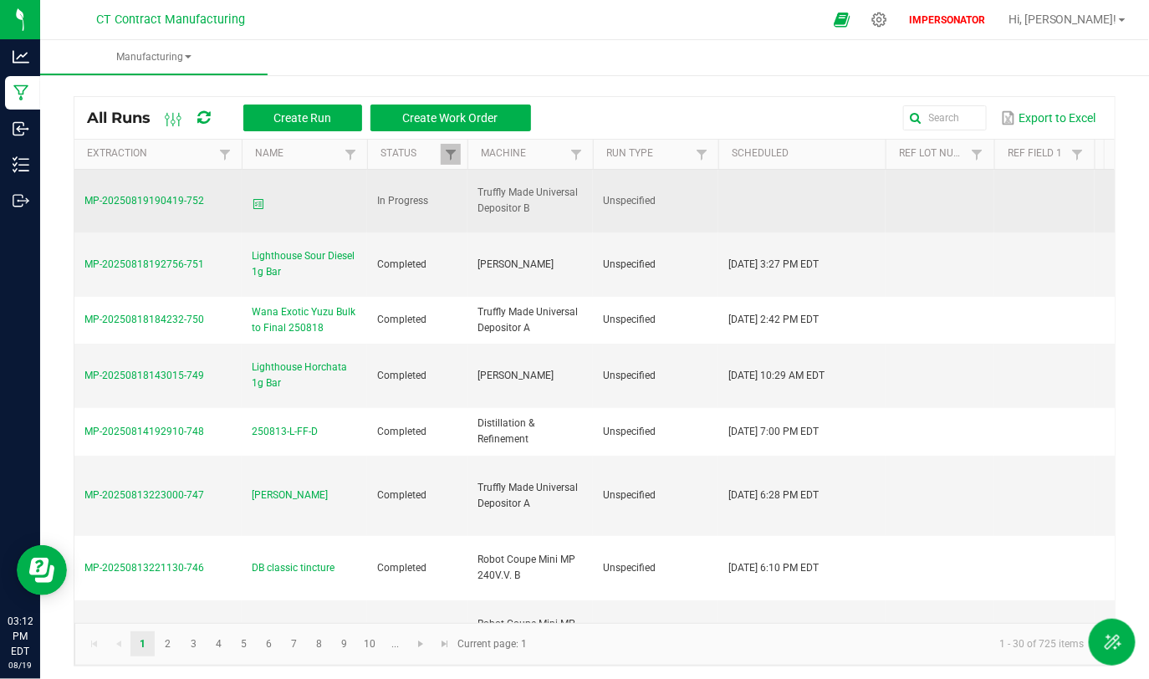
click at [156, 199] on span "MP-20250819190419-752" at bounding box center [144, 201] width 120 height 12
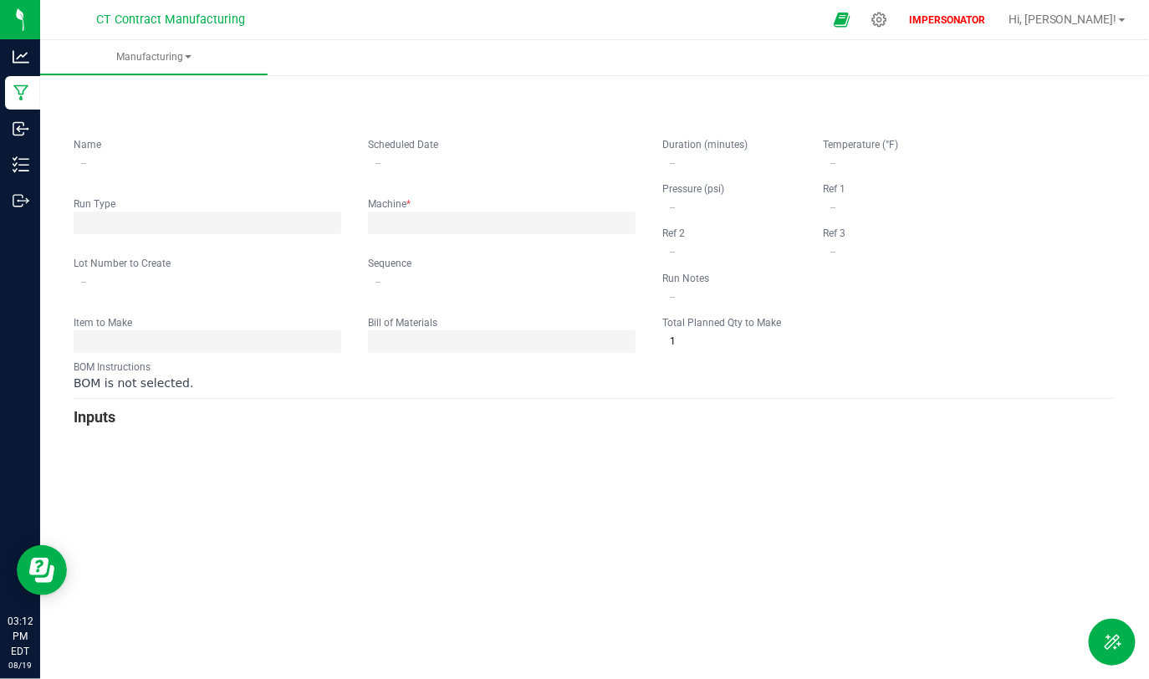
type input "0"
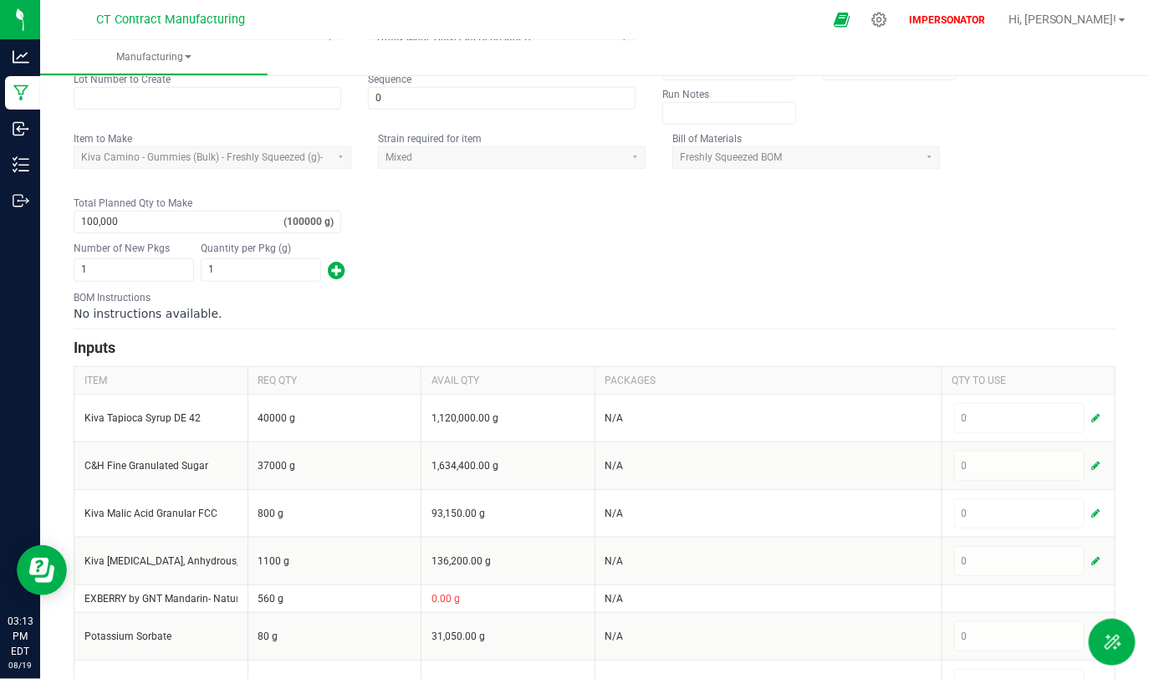
scroll to position [222, 0]
type input "100000"
click at [141, 220] on input "100000" at bounding box center [178, 223] width 209 height 21
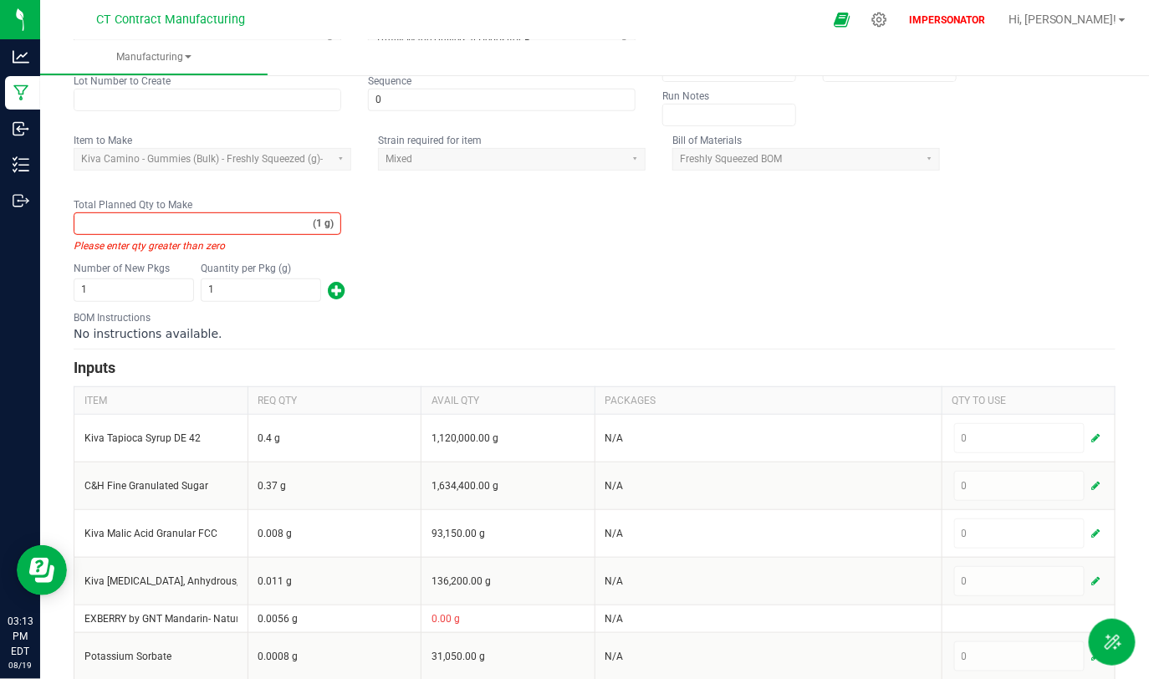
click at [421, 208] on fieldset "Item to Make Kiva Camino - Gummies (Bulk) - Freshly Squeezed (g)- Strain requir…" at bounding box center [595, 193] width 1042 height 120
click at [111, 223] on input "Total Planned Qty to Make" at bounding box center [193, 223] width 238 height 21
click at [440, 229] on fieldset "Item to Make Kiva Camino - Gummies (Bulk) - Freshly Squeezed (g)- Strain requir…" at bounding box center [595, 193] width 1042 height 120
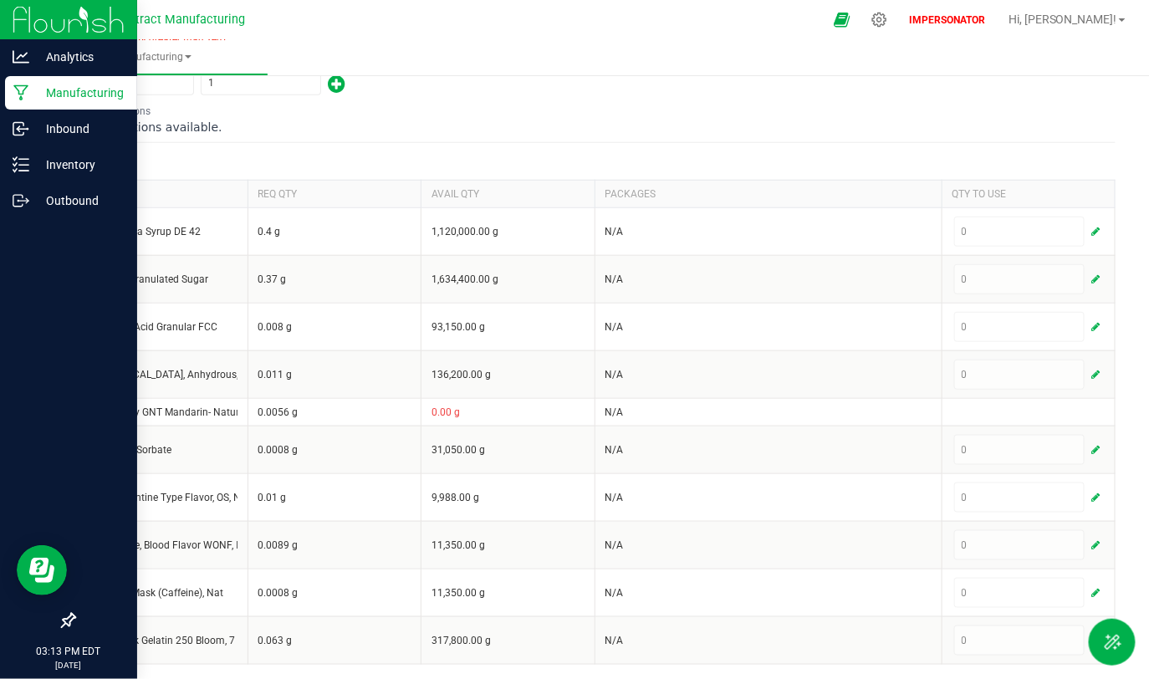
click at [73, 91] on p "Manufacturing" at bounding box center [79, 93] width 100 height 20
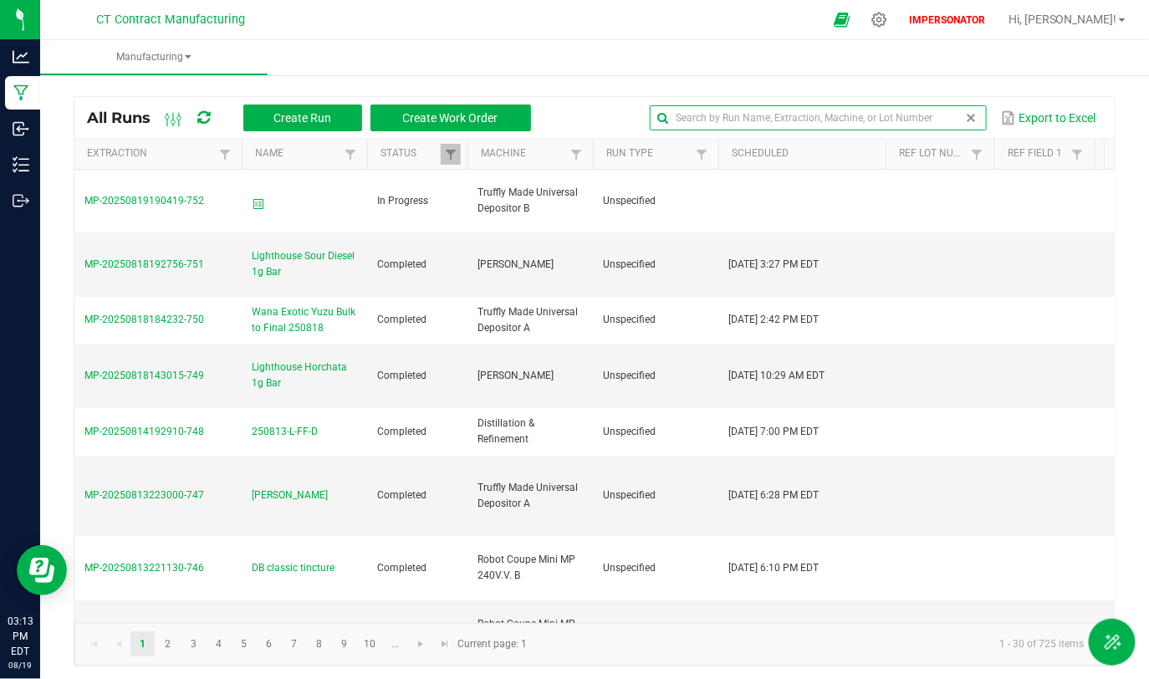
click at [928, 119] on input "text" at bounding box center [818, 117] width 336 height 25
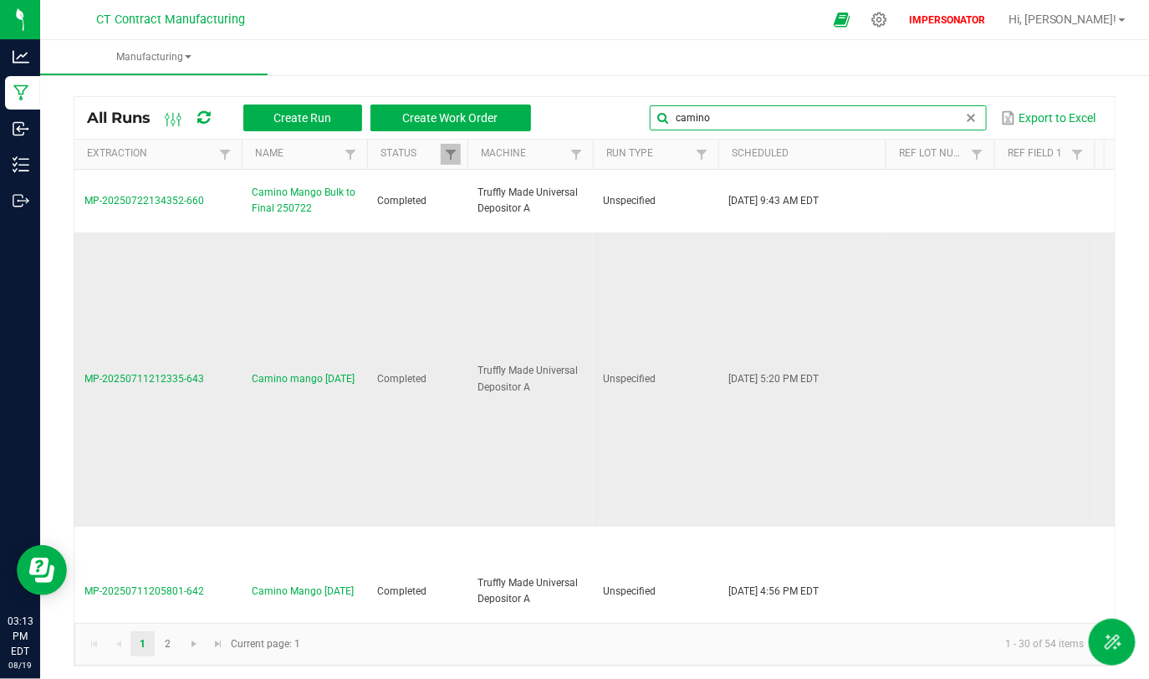
type input "camino"
click at [295, 371] on span "Camino mango [DATE]" at bounding box center [303, 379] width 103 height 16
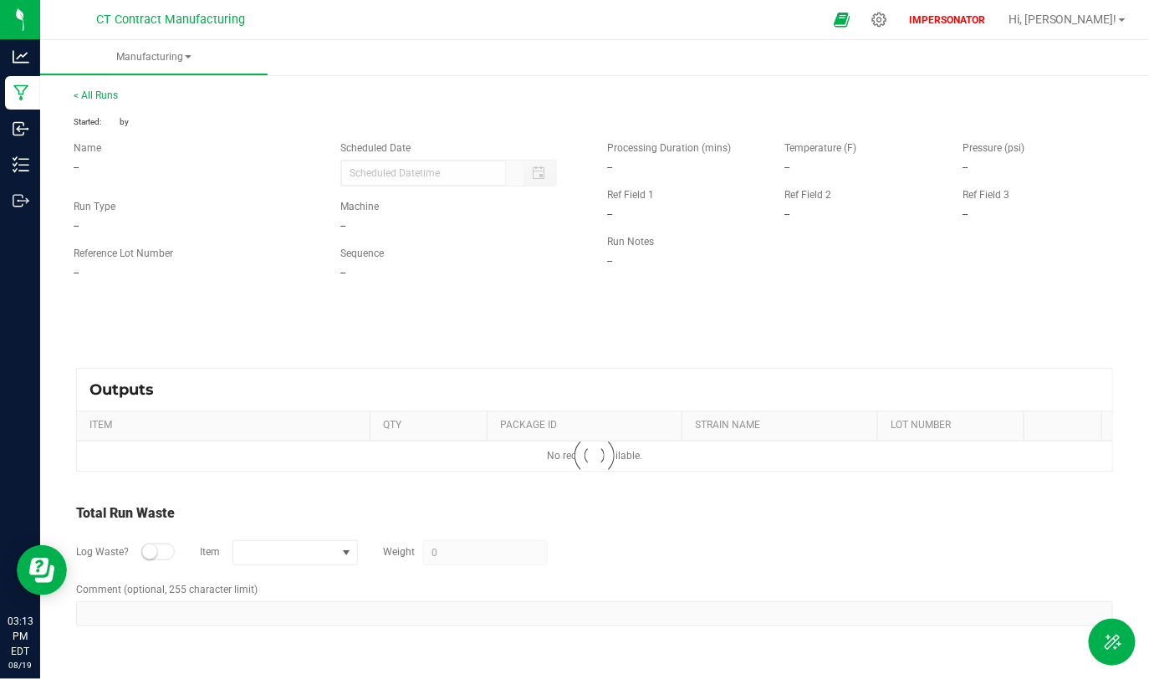
type input "[DATE] 5:20 PM"
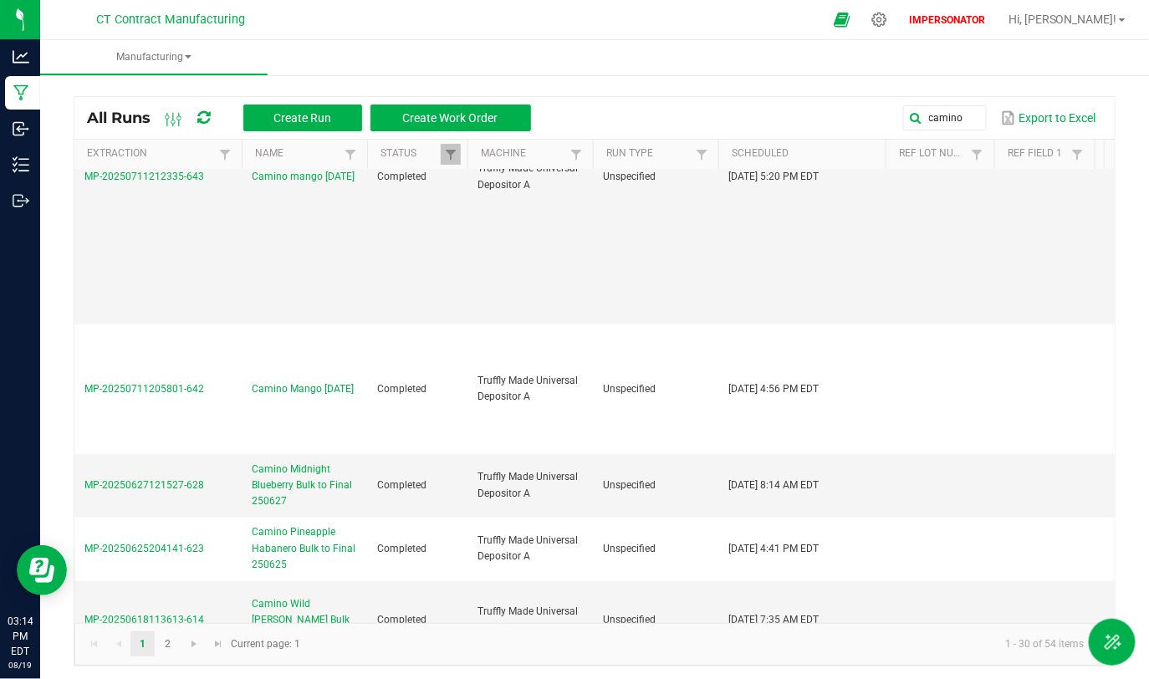
scroll to position [213, 0]
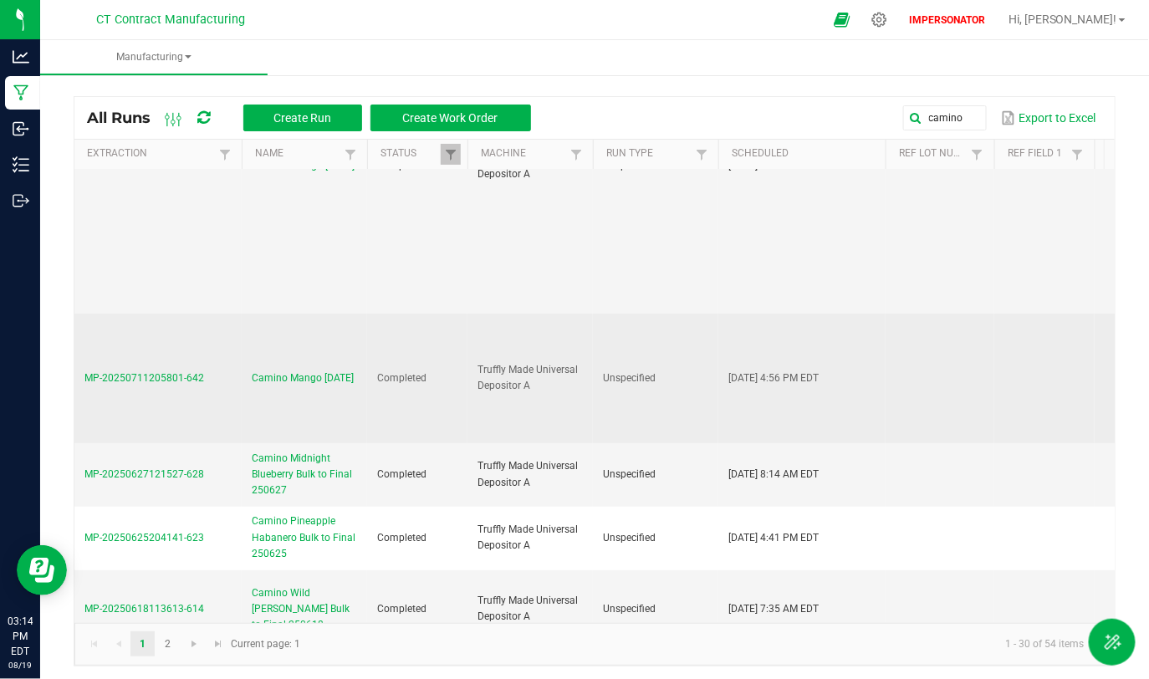
click at [278, 380] on span "Camino Mango [DATE]" at bounding box center [303, 378] width 102 height 16
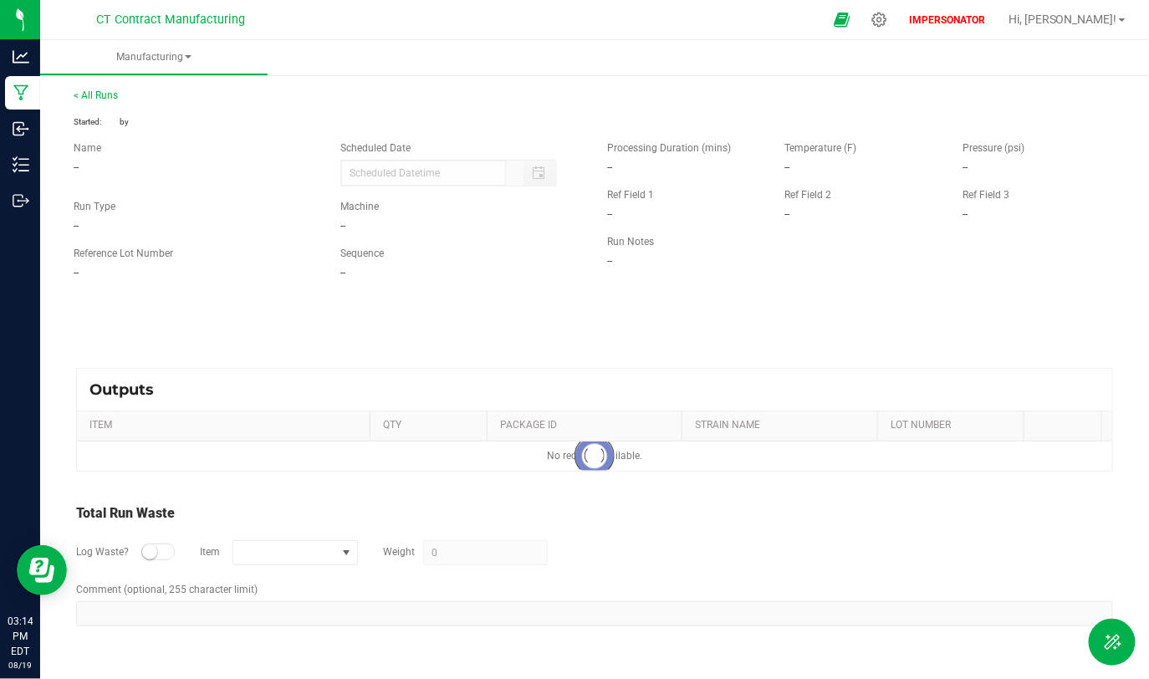
type input "[DATE] 4:56 PM"
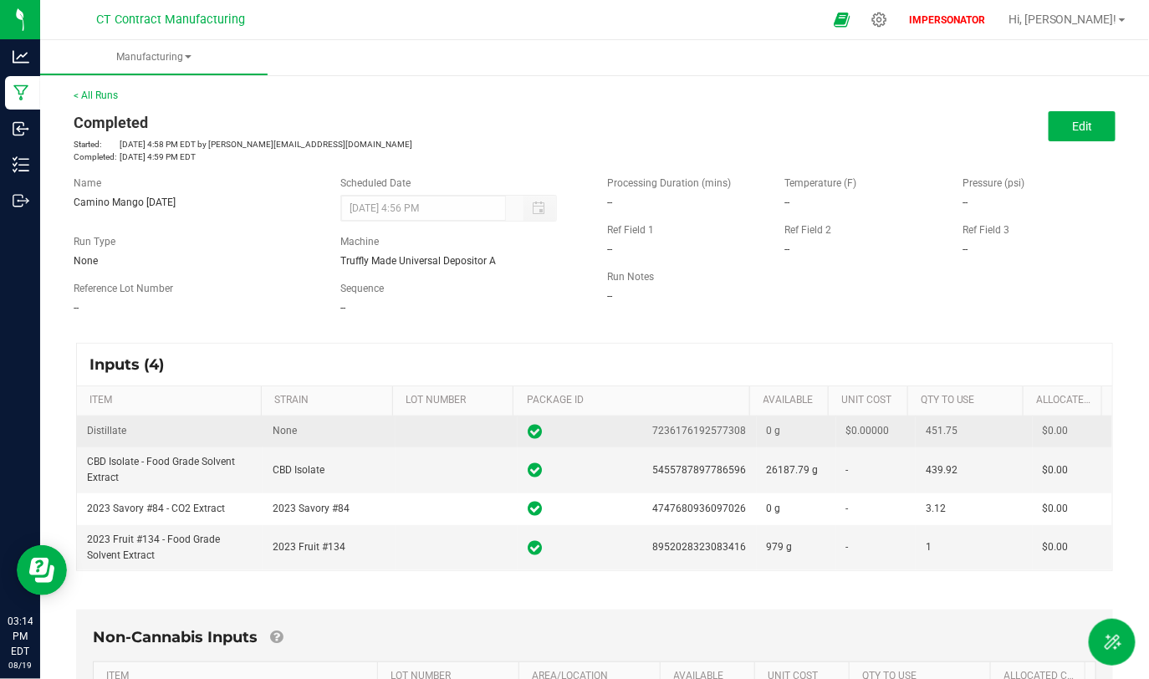
drag, startPoint x: 903, startPoint y: 432, endPoint x: 967, endPoint y: 430, distance: 64.4
click at [967, 430] on td "451.75" at bounding box center [974, 431] width 117 height 31
click at [967, 430] on div "451.75" at bounding box center [974, 431] width 97 height 16
drag, startPoint x: 964, startPoint y: 431, endPoint x: 892, endPoint y: 429, distance: 71.9
click at [892, 429] on tr "Distillate None 7236176192577308 0 g $0.00000 451.75 $0.00" at bounding box center [594, 431] width 1035 height 31
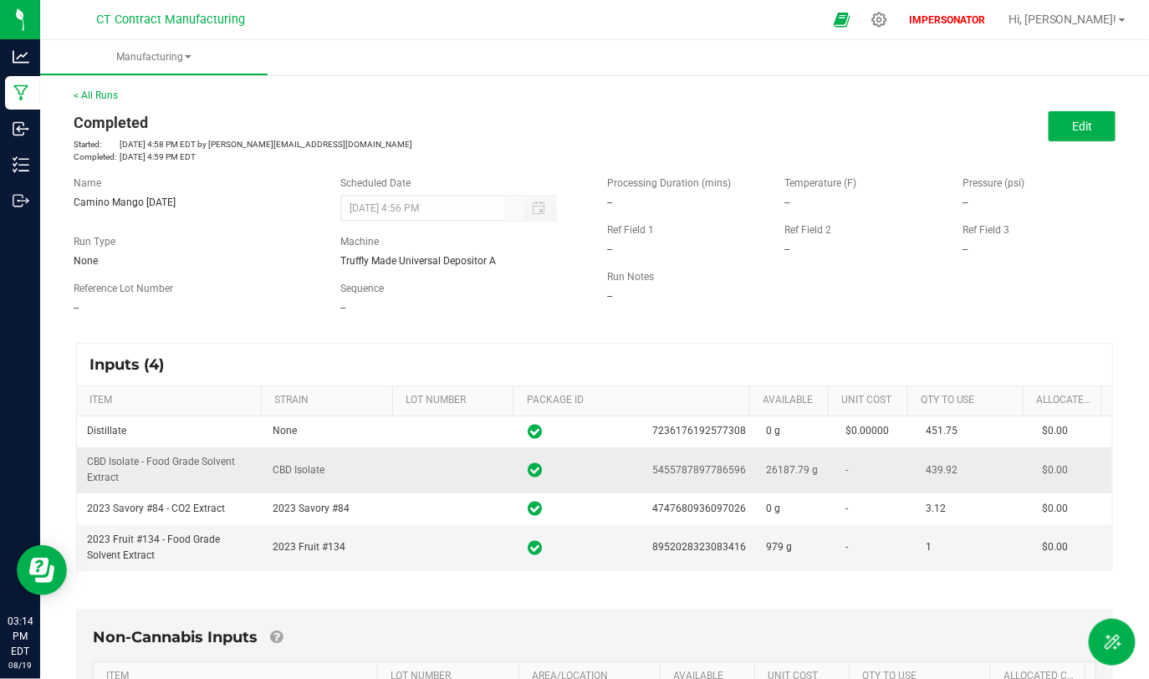
click at [934, 447] on td "439.92" at bounding box center [974, 470] width 117 height 46
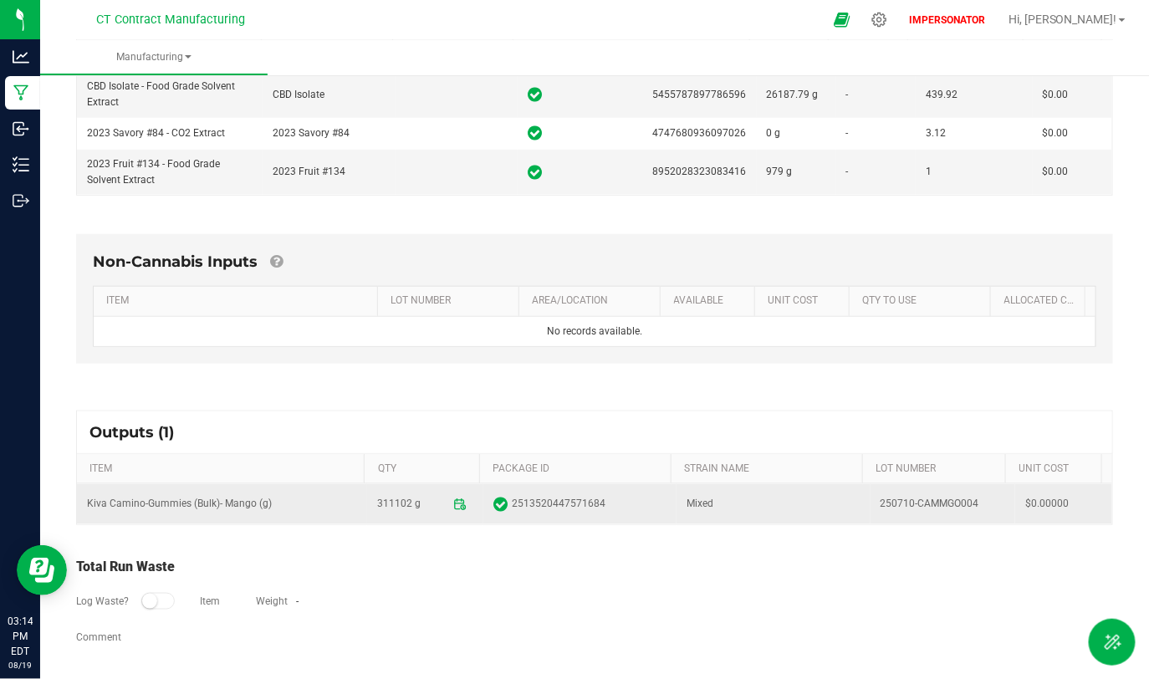
drag, startPoint x: 371, startPoint y: 498, endPoint x: 427, endPoint y: 503, distance: 56.2
click at [427, 502] on span "311102 g" at bounding box center [425, 504] width 96 height 27
click at [427, 503] on span "311102 g" at bounding box center [425, 504] width 96 height 27
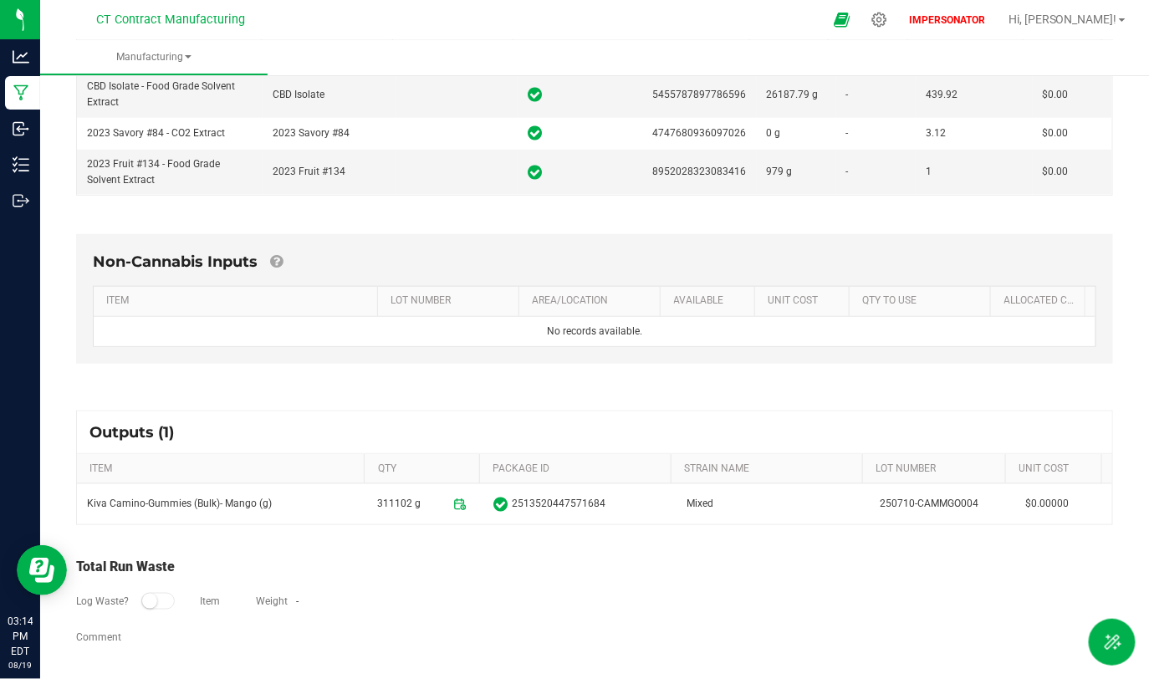
scroll to position [0, 0]
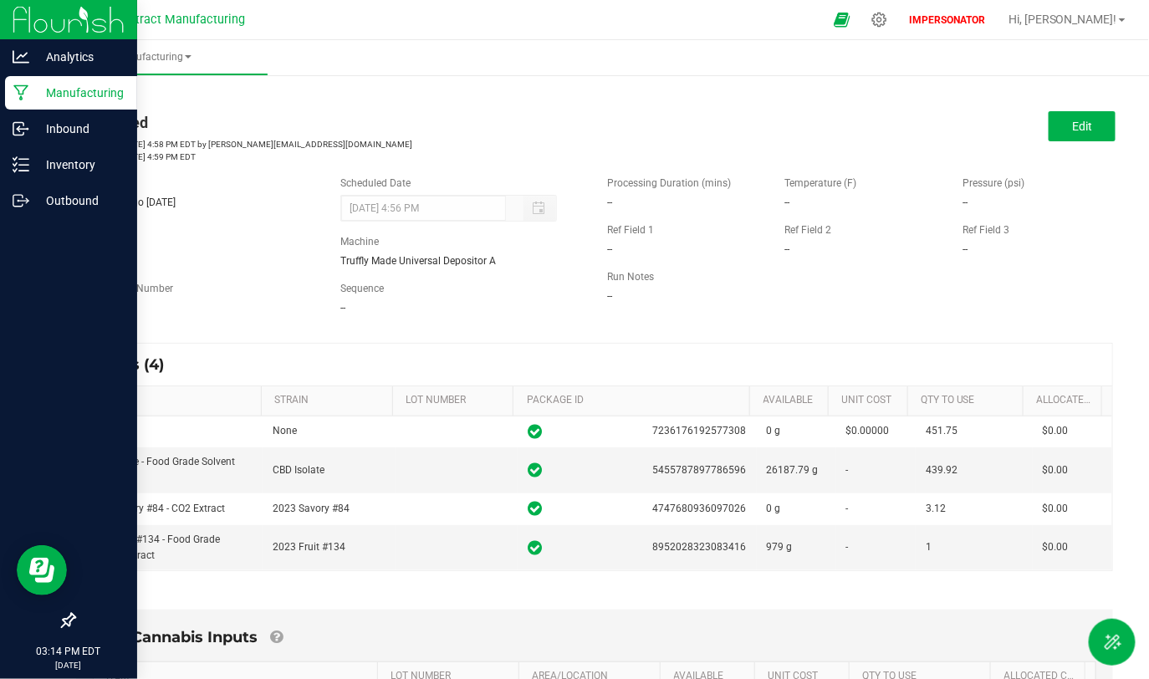
click at [42, 101] on p "Manufacturing" at bounding box center [79, 93] width 100 height 20
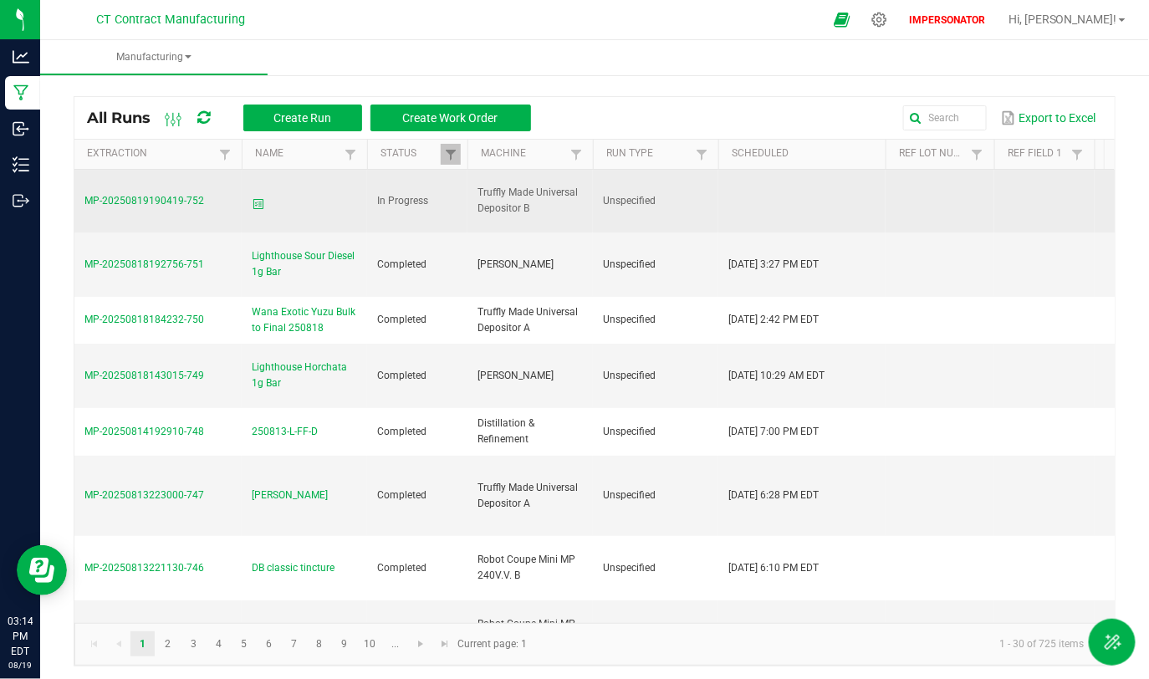
click at [180, 192] on td "MP-20250819190419-752" at bounding box center [157, 202] width 167 height 64
click at [180, 199] on span "MP-20250819190419-752" at bounding box center [144, 201] width 120 height 12
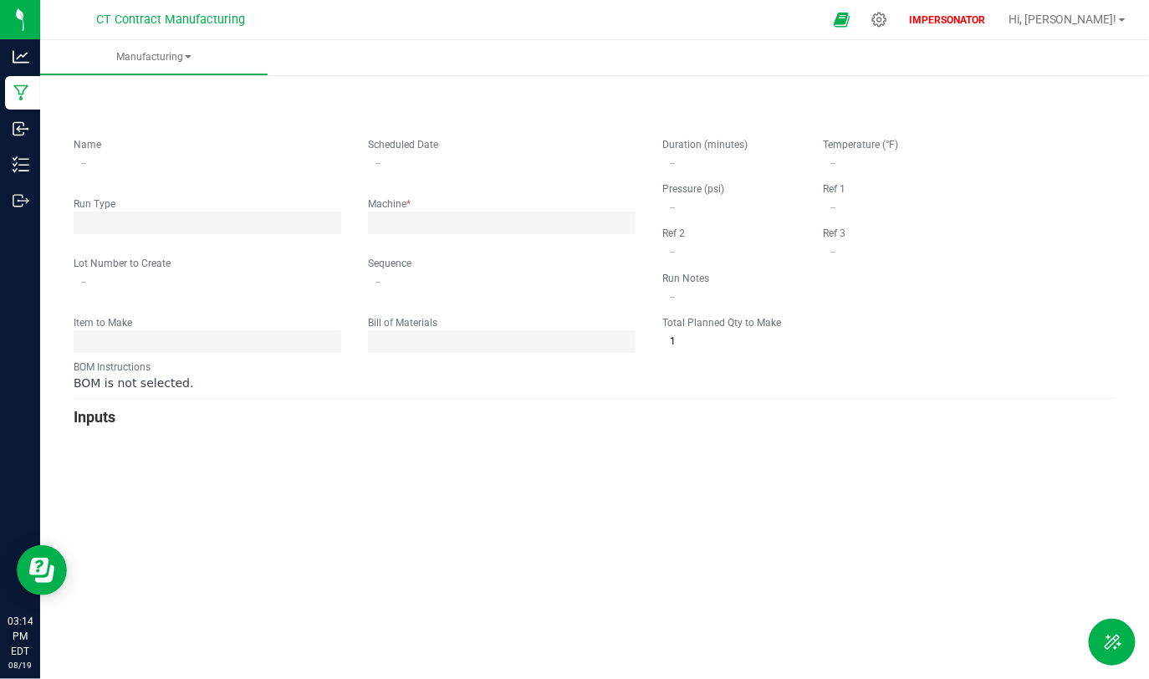
type input "0"
type input "100,000"
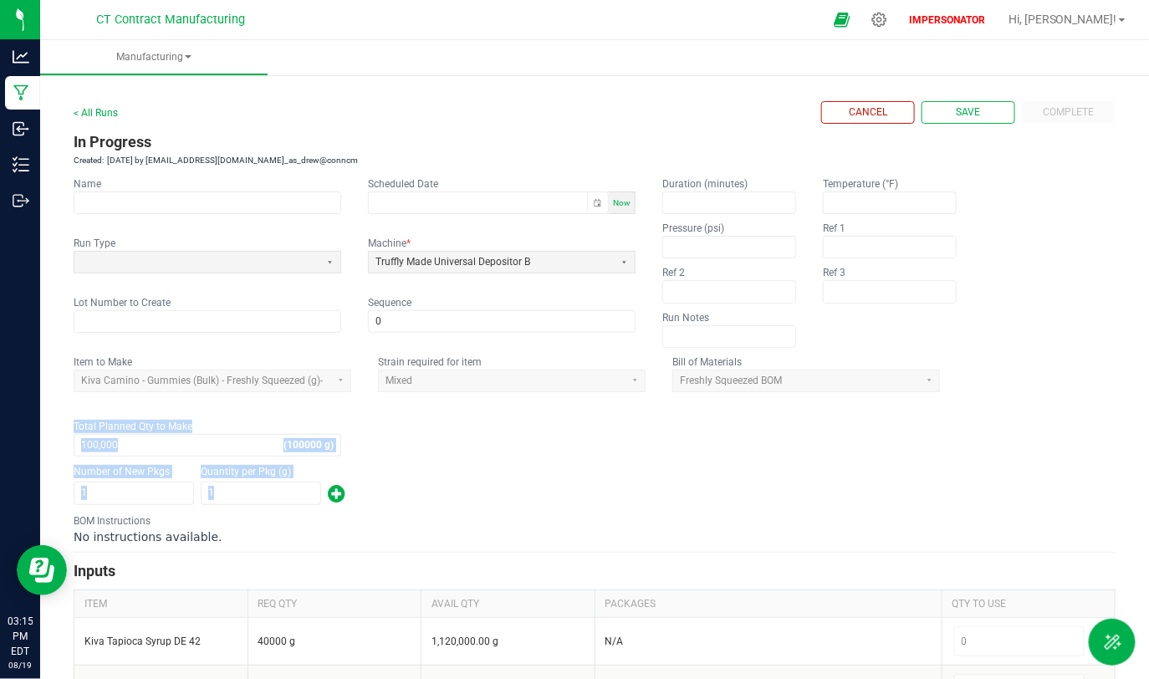
drag, startPoint x: 1137, startPoint y: 380, endPoint x: 1131, endPoint y: 520, distance: 139.8
click at [1131, 520] on div "< All Runs Cancel Save Complete In Progress Created: [DATE] by [EMAIL_ADDRESS][…" at bounding box center [594, 581] width 1109 height 1020
click at [1044, 390] on fieldset "Item to Make Kiva Camino - Gummies (Bulk) - Freshly Squeezed (g)- Strain requir…" at bounding box center [595, 406] width 1042 height 102
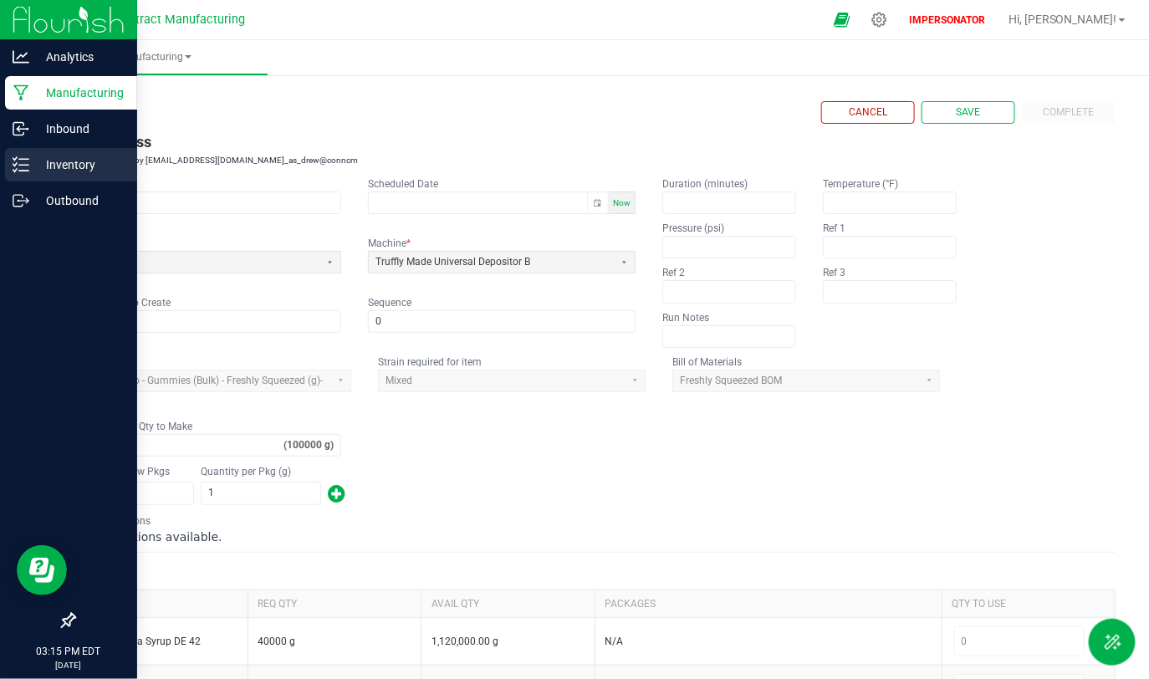
click at [61, 167] on p "Inventory" at bounding box center [79, 165] width 100 height 20
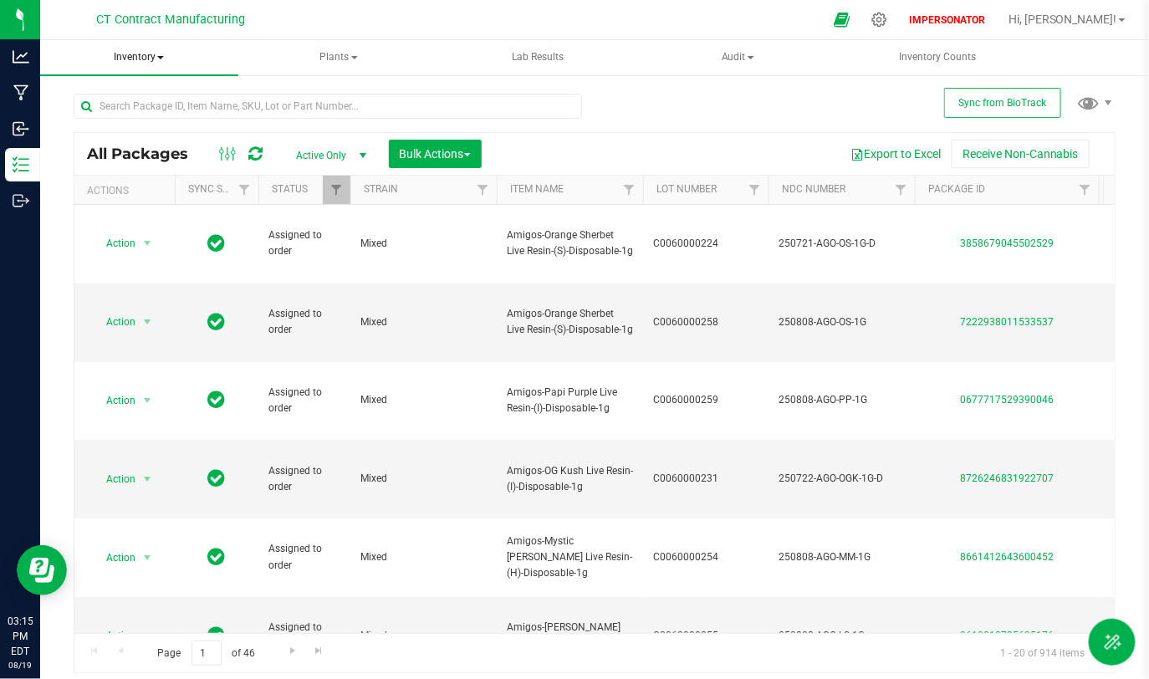
click at [146, 54] on span "Inventory" at bounding box center [139, 57] width 198 height 35
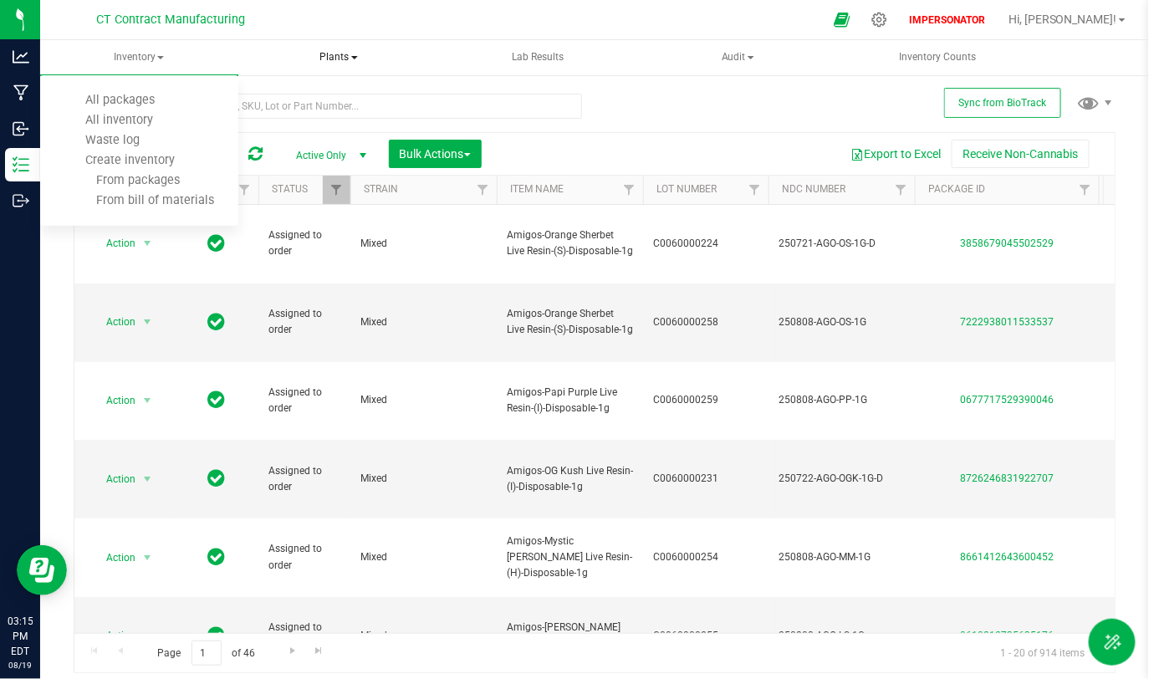
click at [405, 72] on span "Plants" at bounding box center [339, 57] width 196 height 33
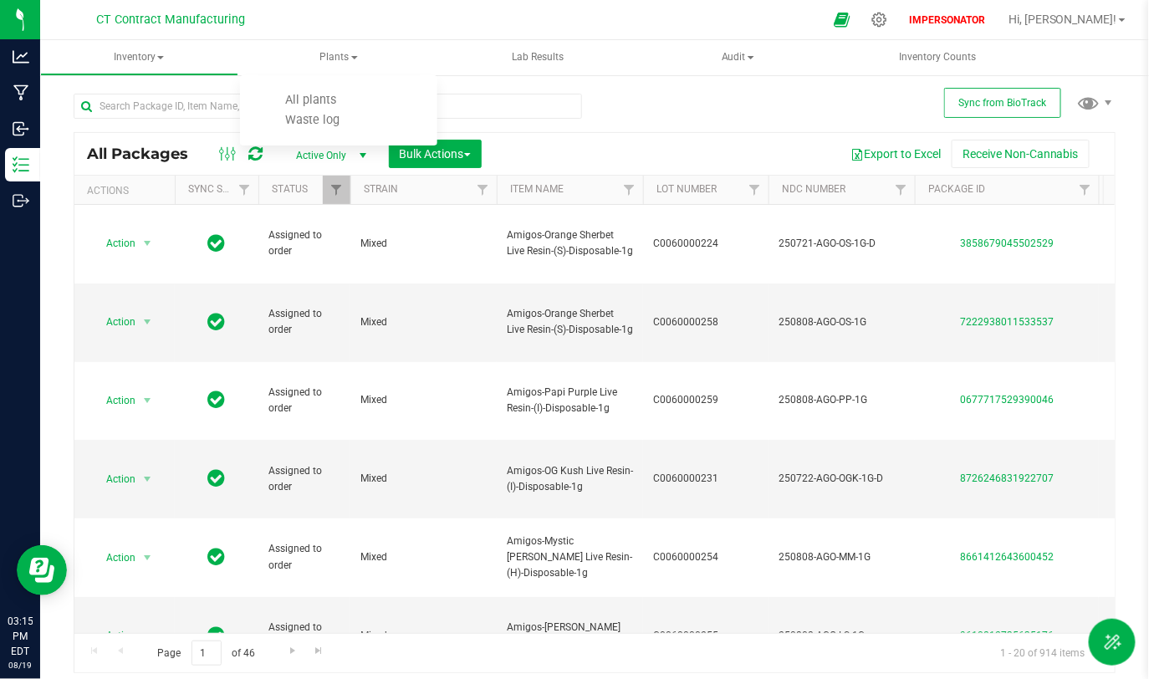
click at [544, 84] on div at bounding box center [334, 106] width 521 height 54
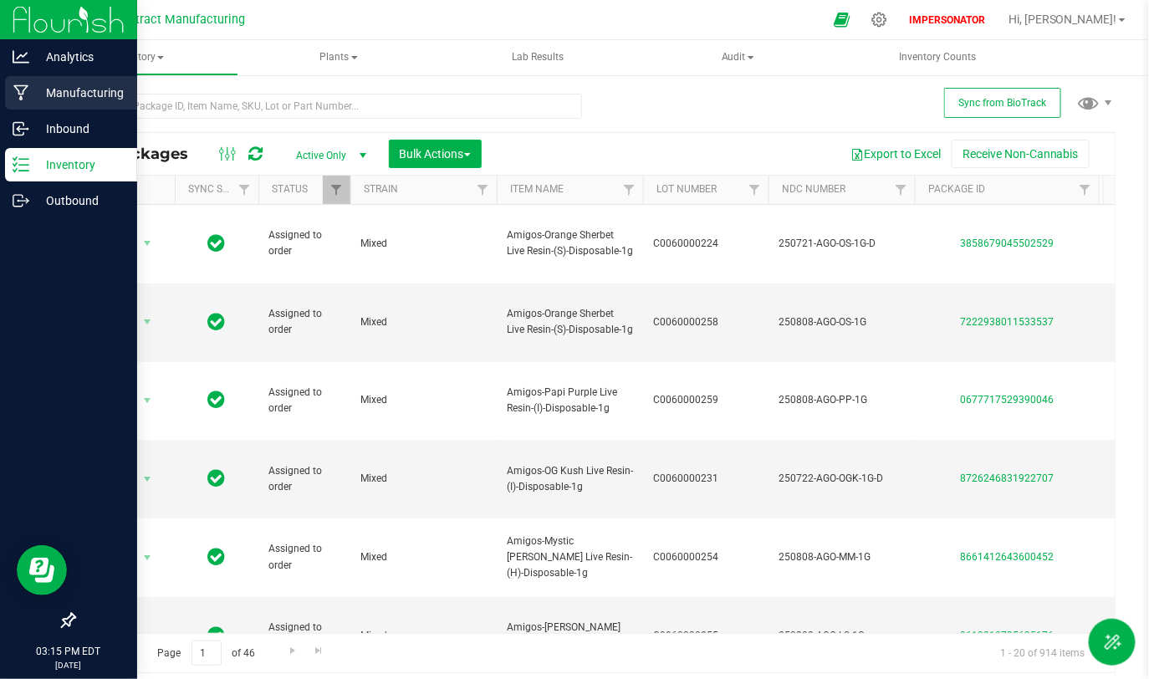
click at [70, 91] on p "Manufacturing" at bounding box center [79, 93] width 100 height 20
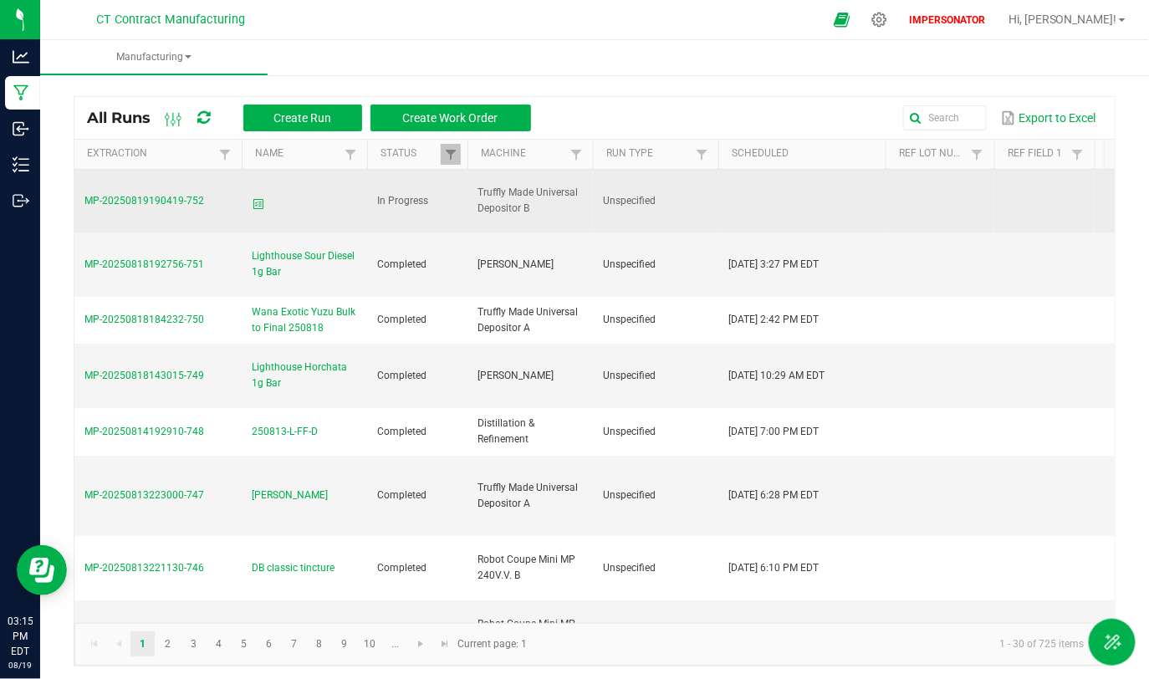
click at [138, 195] on span "MP-20250819190419-752" at bounding box center [144, 201] width 120 height 12
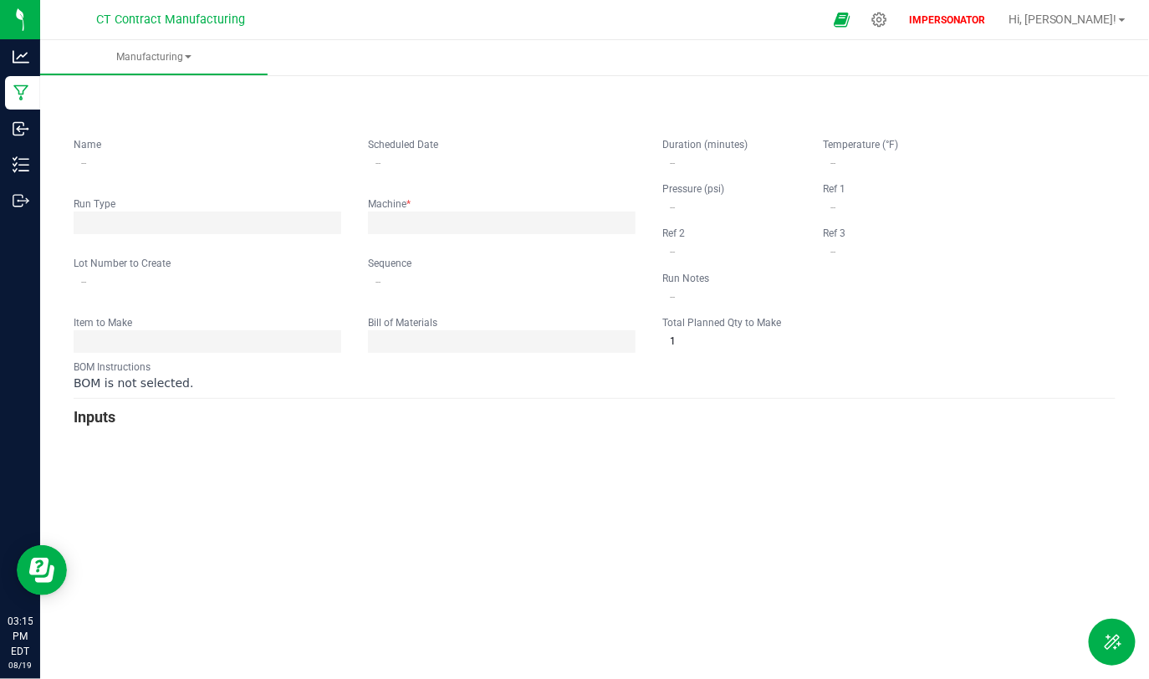
type input "0"
type input "100,000"
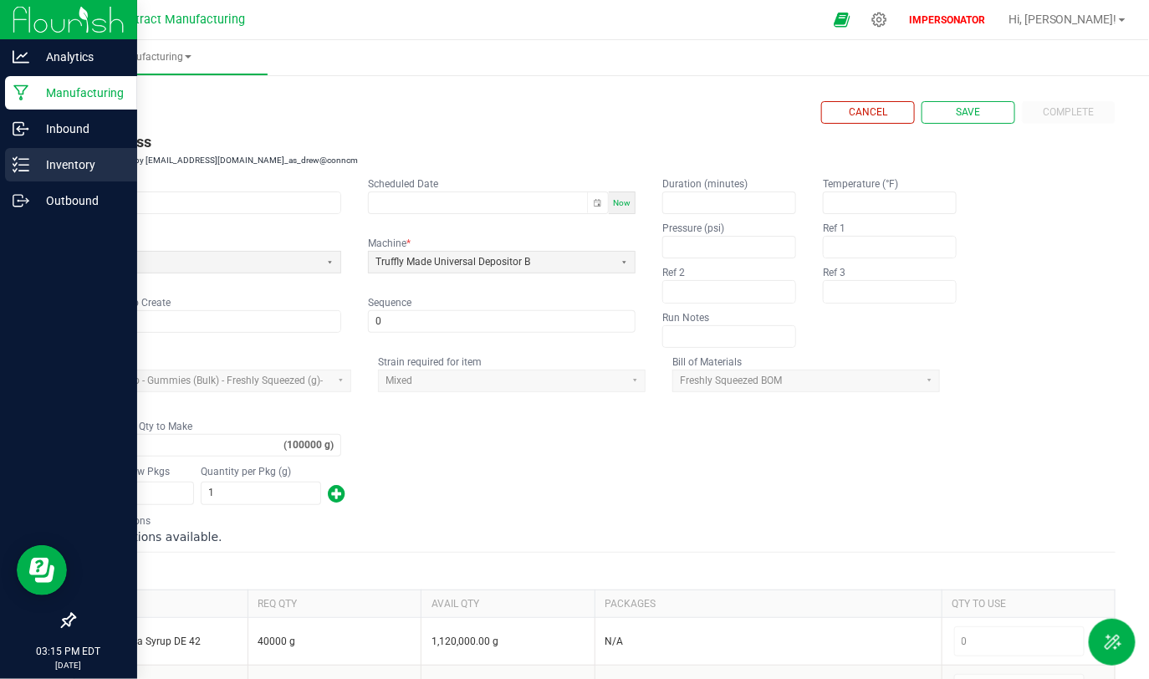
click at [79, 166] on p "Inventory" at bounding box center [79, 165] width 100 height 20
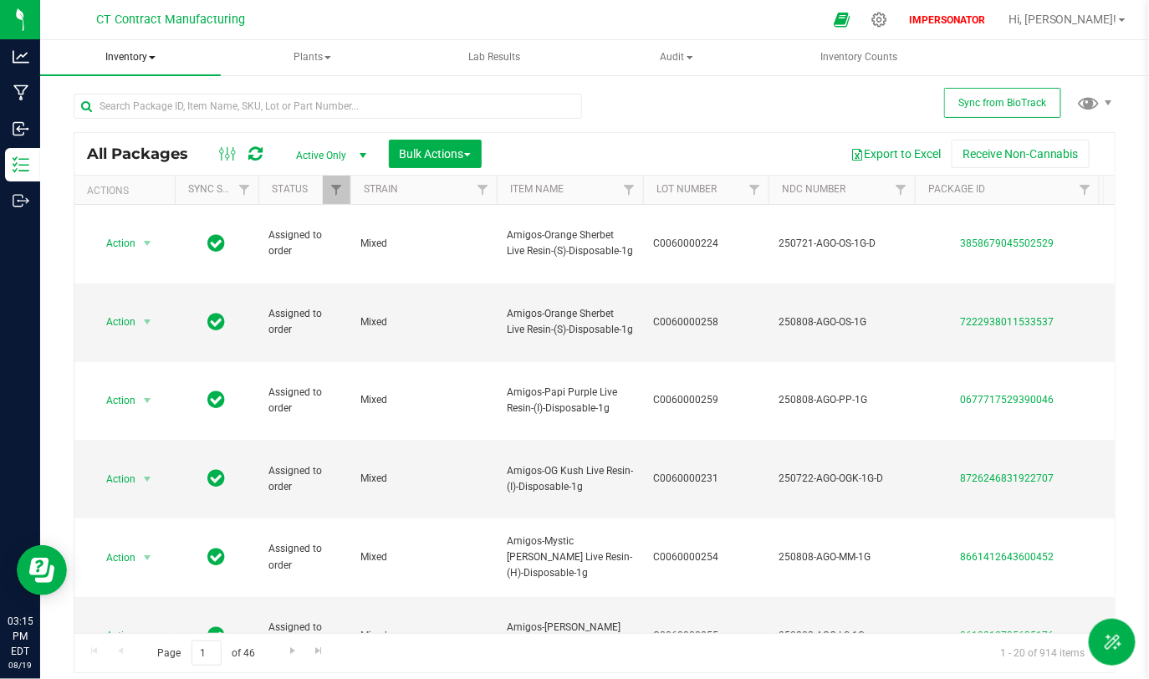
click at [135, 58] on span "Inventory" at bounding box center [130, 57] width 181 height 35
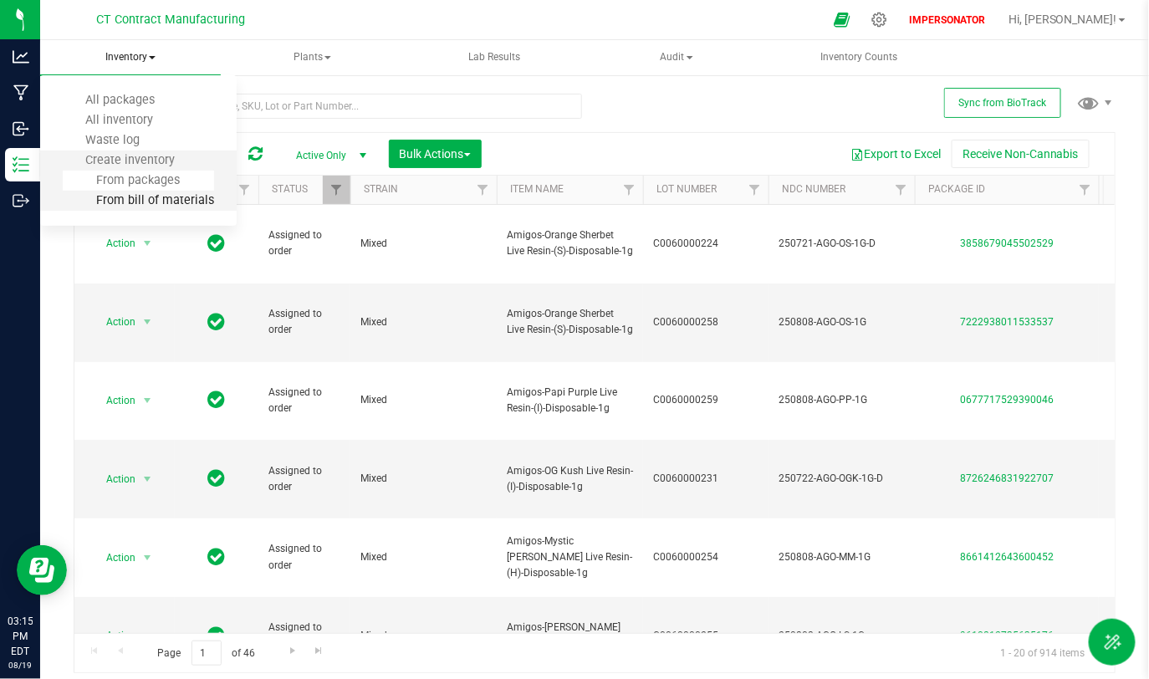
click at [151, 198] on span "From bill of materials" at bounding box center [138, 200] width 151 height 14
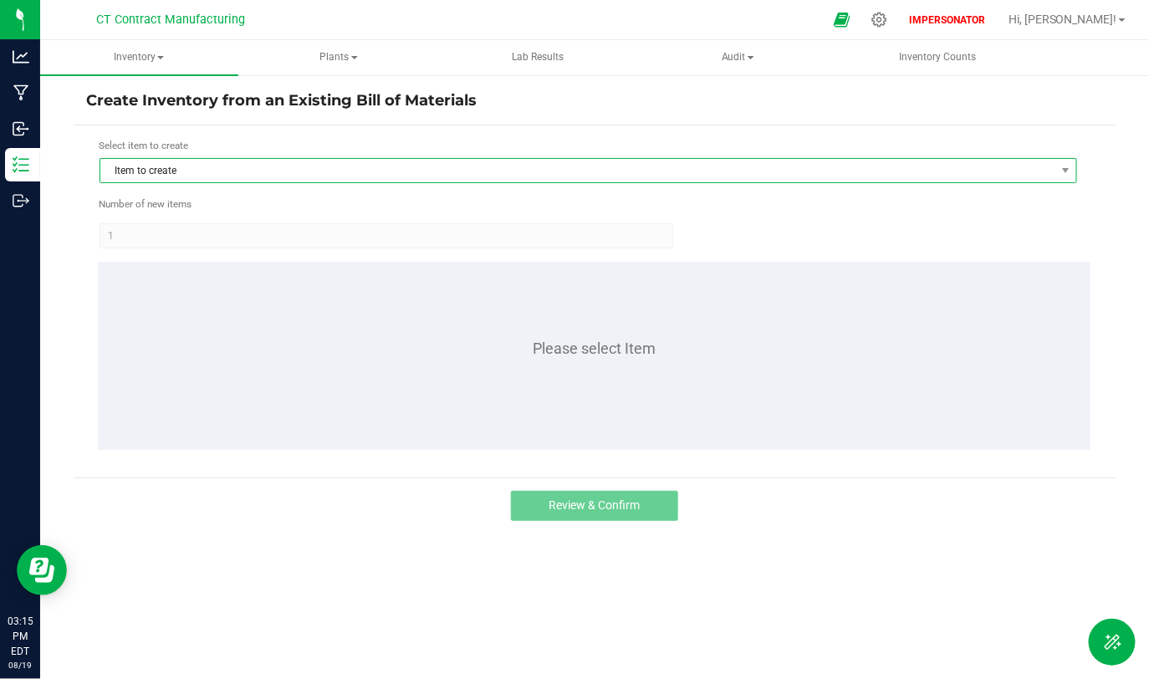
click at [274, 175] on span "Item to create" at bounding box center [577, 170] width 955 height 23
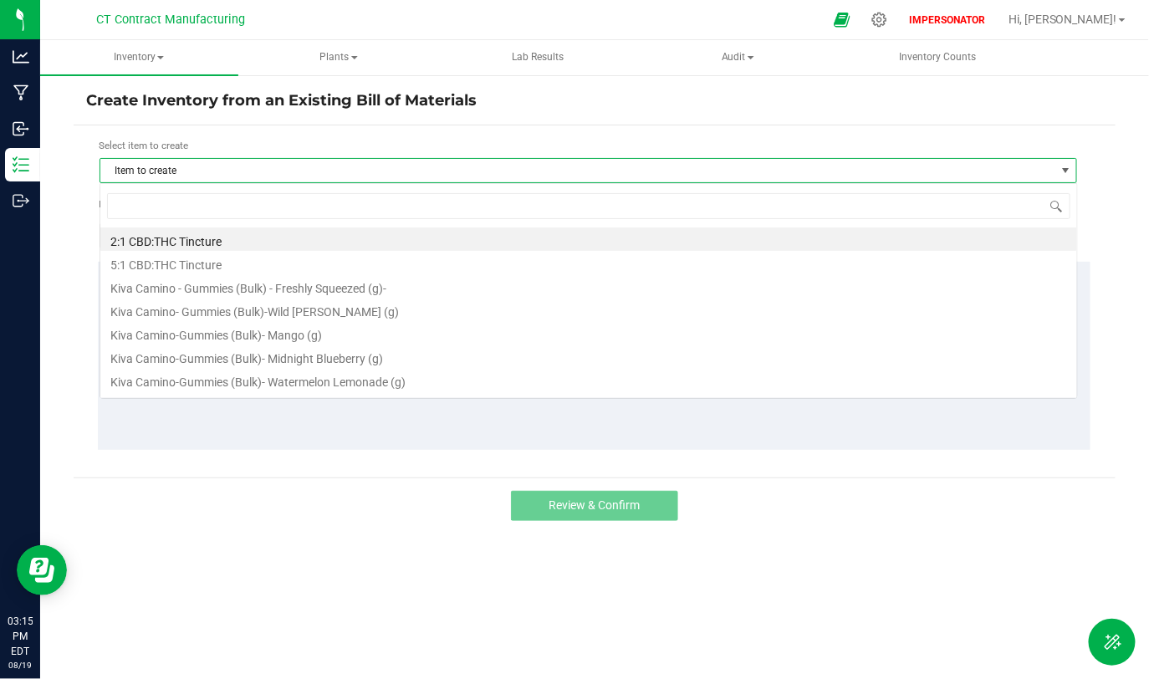
scroll to position [24, 978]
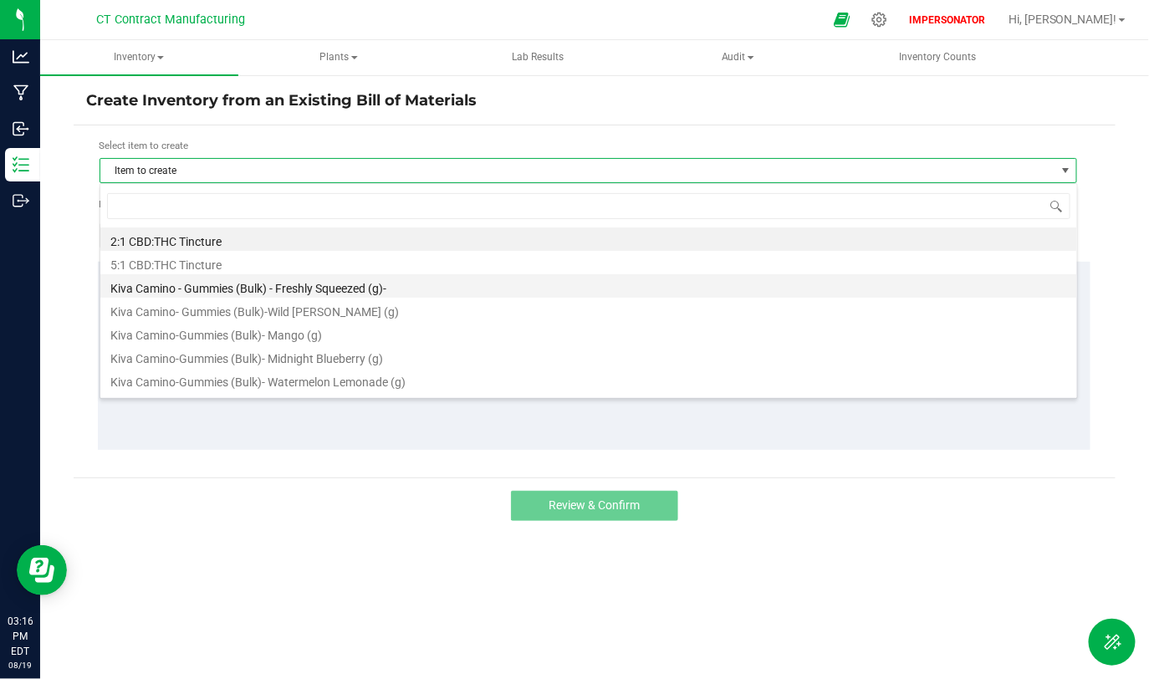
click at [293, 290] on li "Kiva Camino - Gummies (Bulk) - Freshly Squeezed (g)-" at bounding box center [588, 285] width 977 height 23
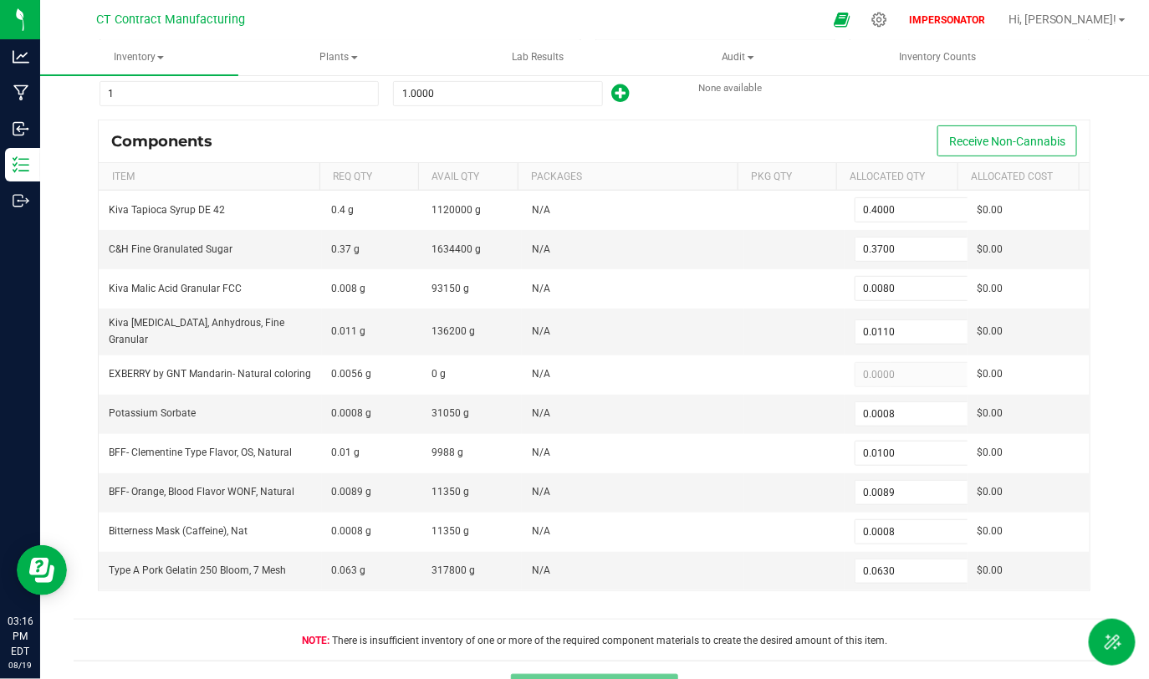
scroll to position [151, 0]
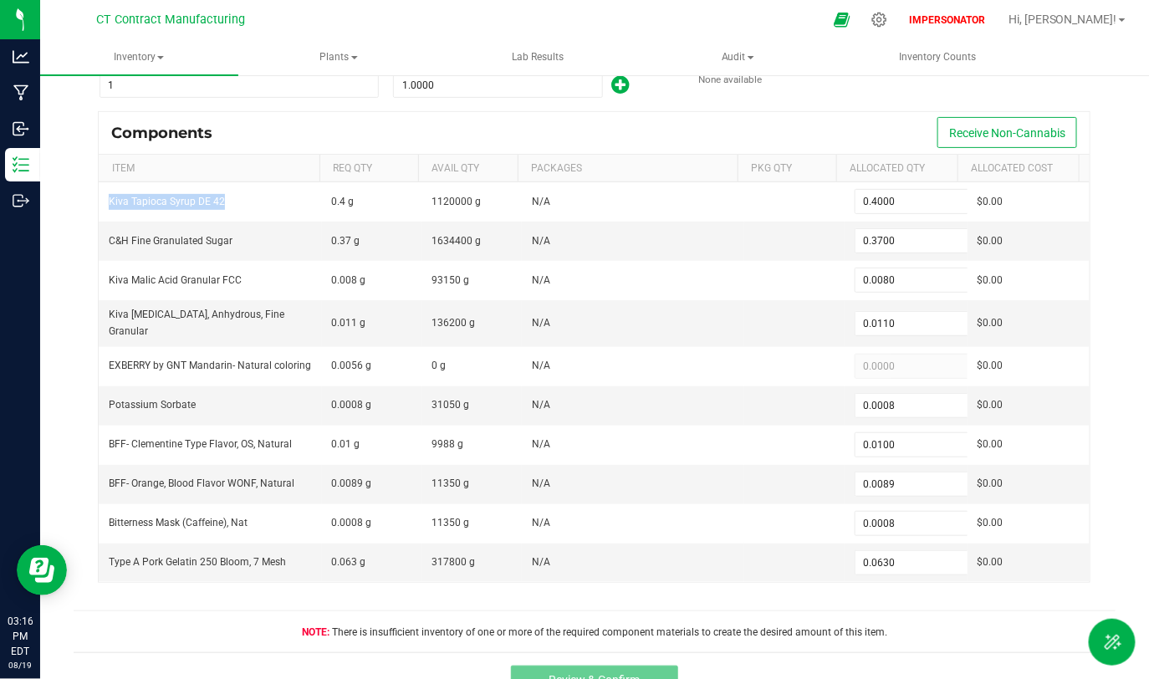
drag, startPoint x: 240, startPoint y: 207, endPoint x: 91, endPoint y: 192, distance: 149.6
click at [90, 192] on div "Components Receive Non-Cannabis Item Req Qty Avail Qty Packages Pkg Qty Allocat…" at bounding box center [594, 354] width 1017 height 487
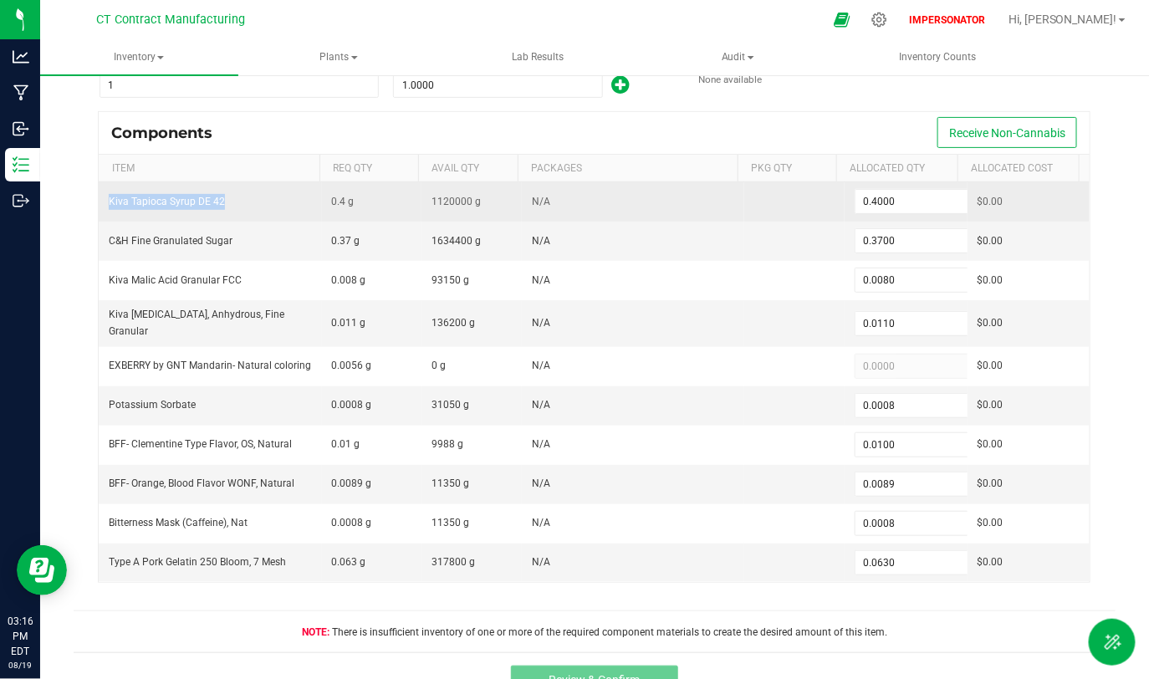
click at [263, 217] on td "Kiva Tapioca Syrup DE 42" at bounding box center [210, 201] width 222 height 39
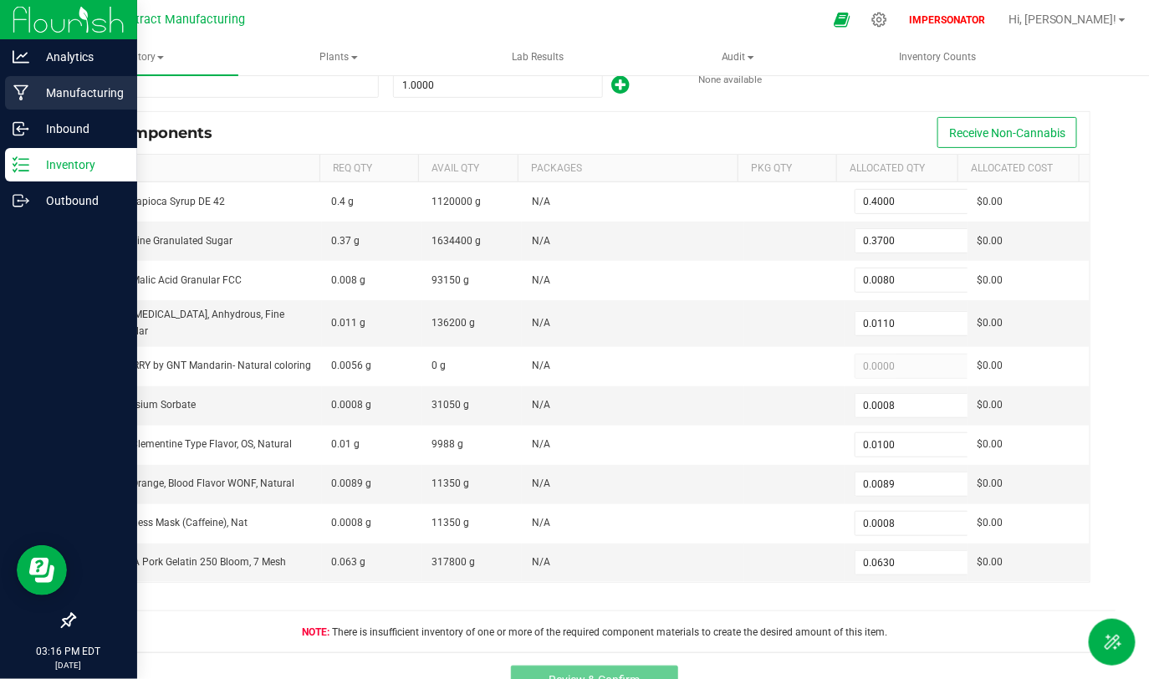
click at [53, 91] on p "Manufacturing" at bounding box center [79, 93] width 100 height 20
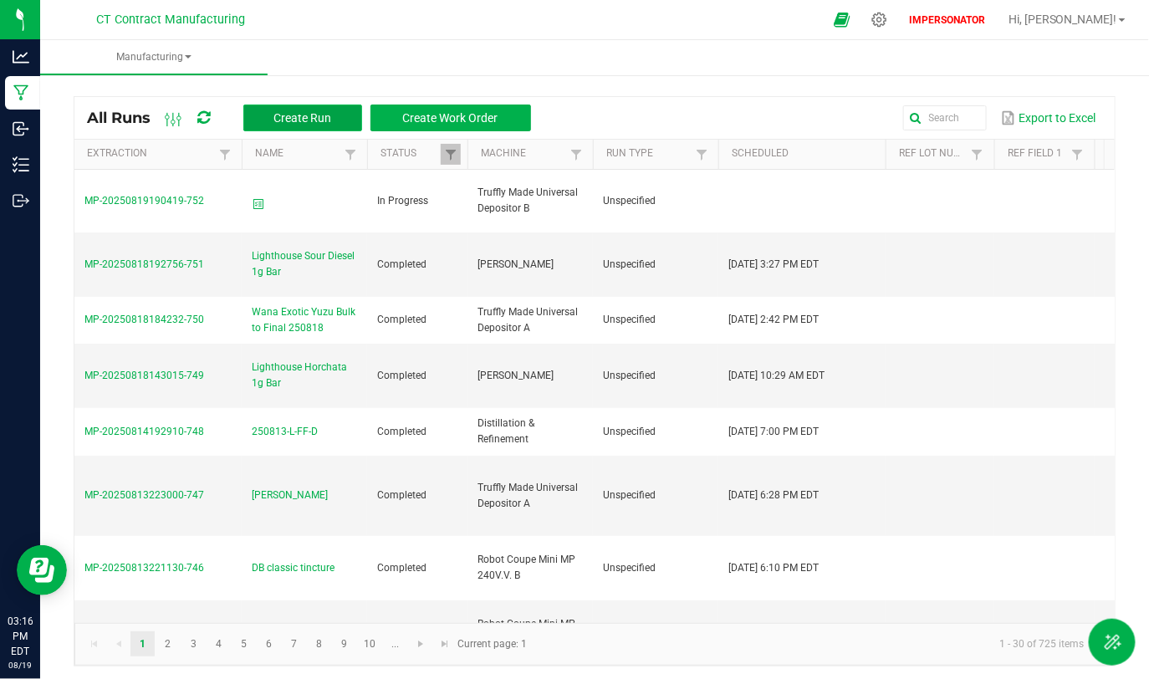
click at [302, 114] on span "Create Run" at bounding box center [302, 117] width 58 height 13
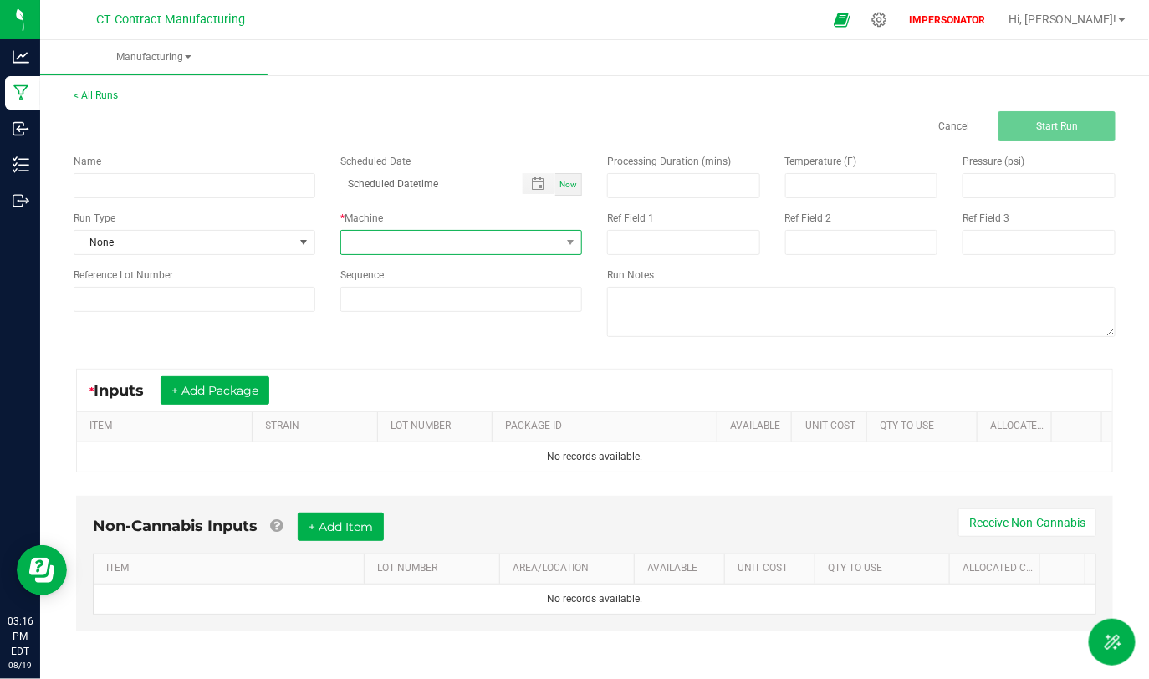
click at [542, 250] on span at bounding box center [450, 242] width 219 height 23
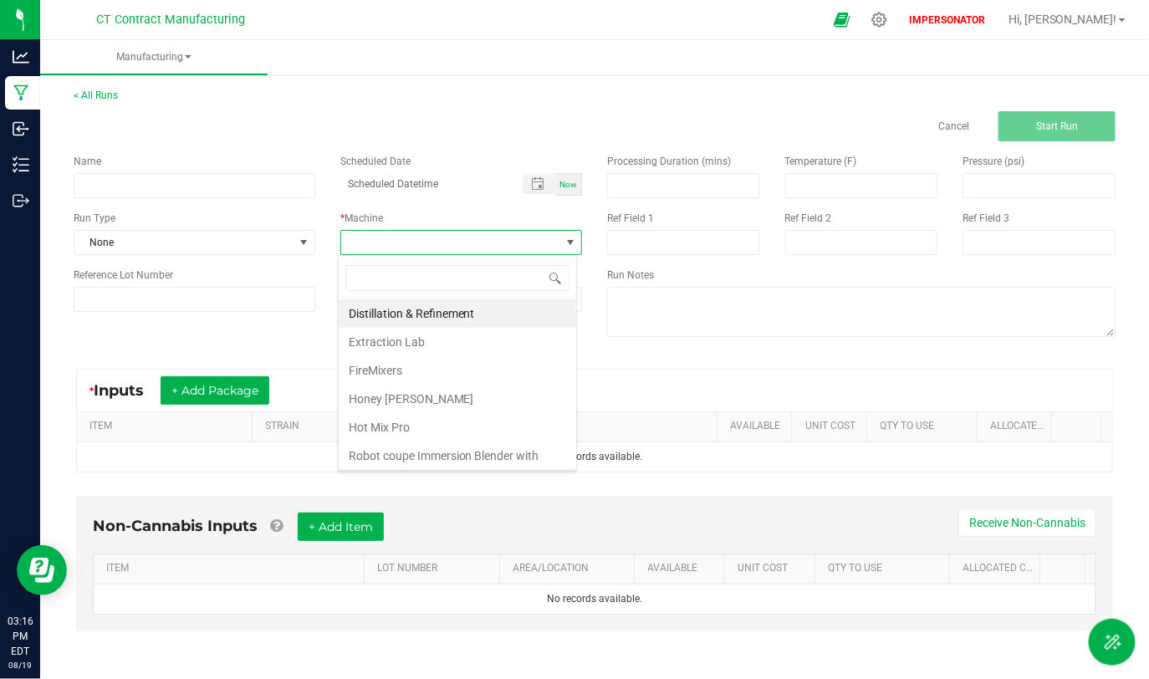
scroll to position [168, 0]
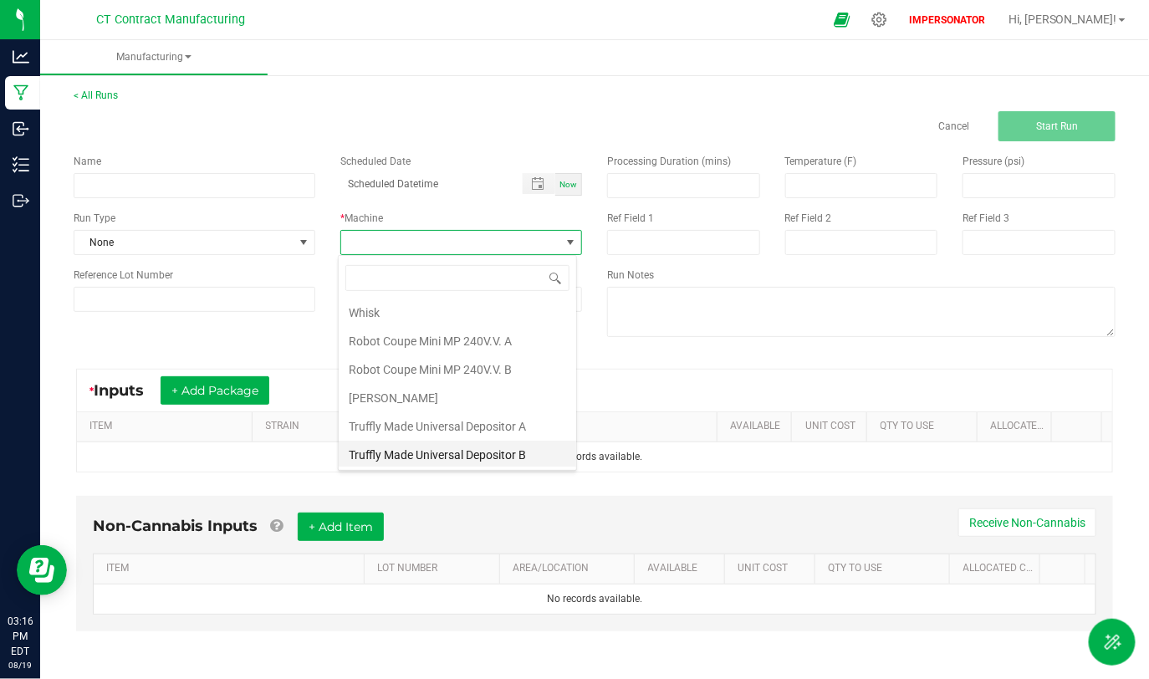
click at [475, 453] on li "Truffly Made Universal Depositor B" at bounding box center [457, 455] width 237 height 28
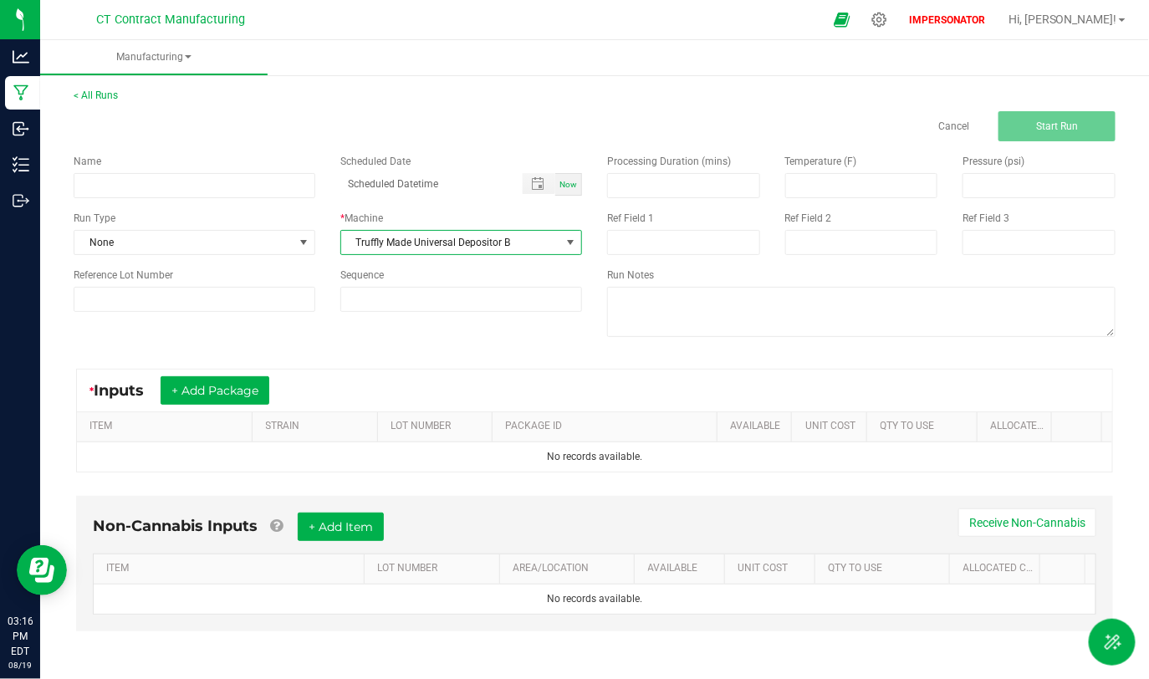
click at [655, 365] on div "* Inputs + Add Package ITEM STRAIN LOT NUMBER PACKAGE ID AVAILABLE Unit Cost QT…" at bounding box center [594, 421] width 1067 height 134
click at [380, 526] on button "+ Add Item" at bounding box center [341, 527] width 86 height 28
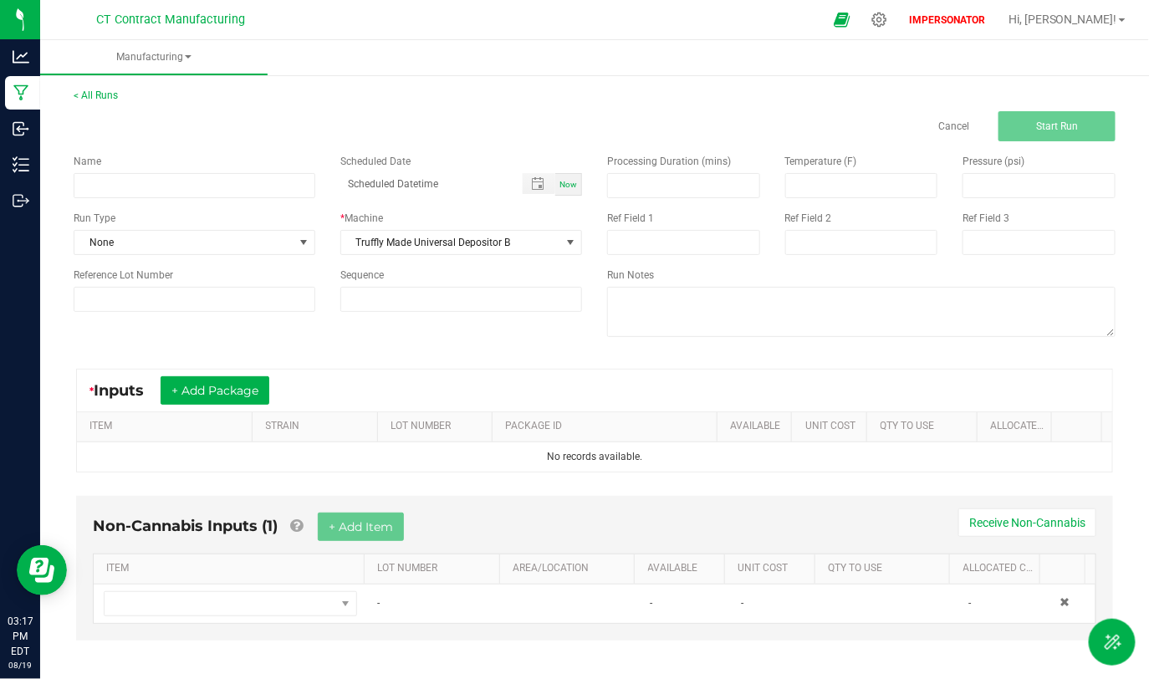
scroll to position [8, 0]
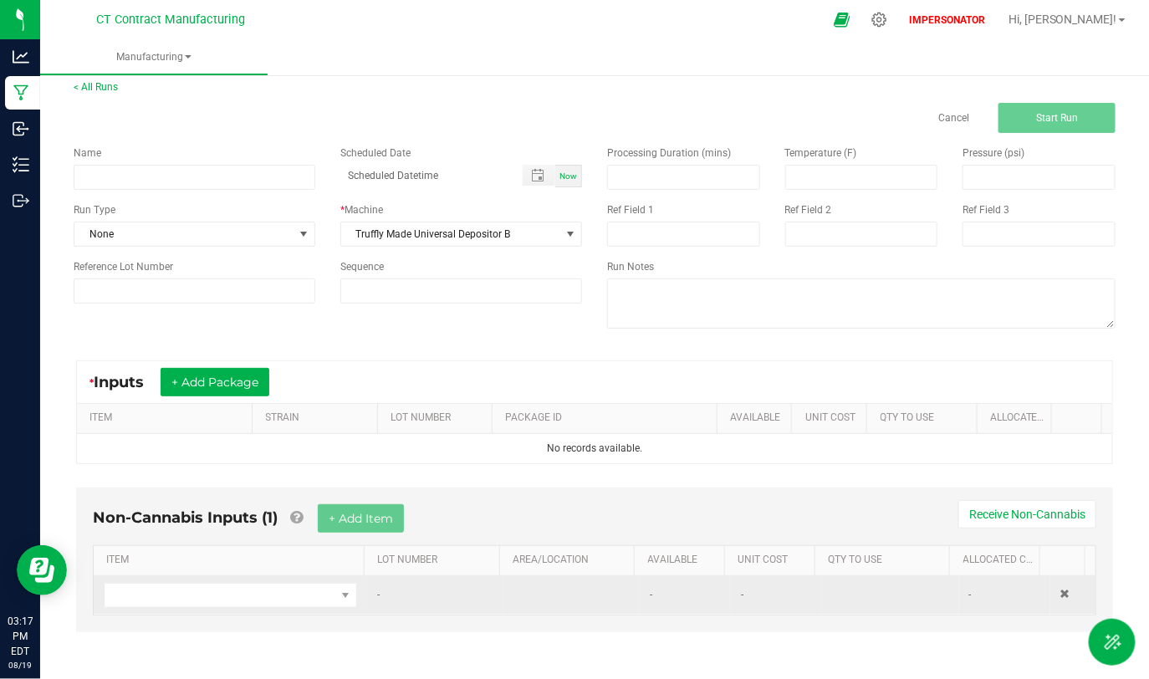
click at [420, 605] on td "-" at bounding box center [435, 595] width 136 height 38
click at [319, 589] on span "NO DATA FOUND" at bounding box center [220, 595] width 231 height 23
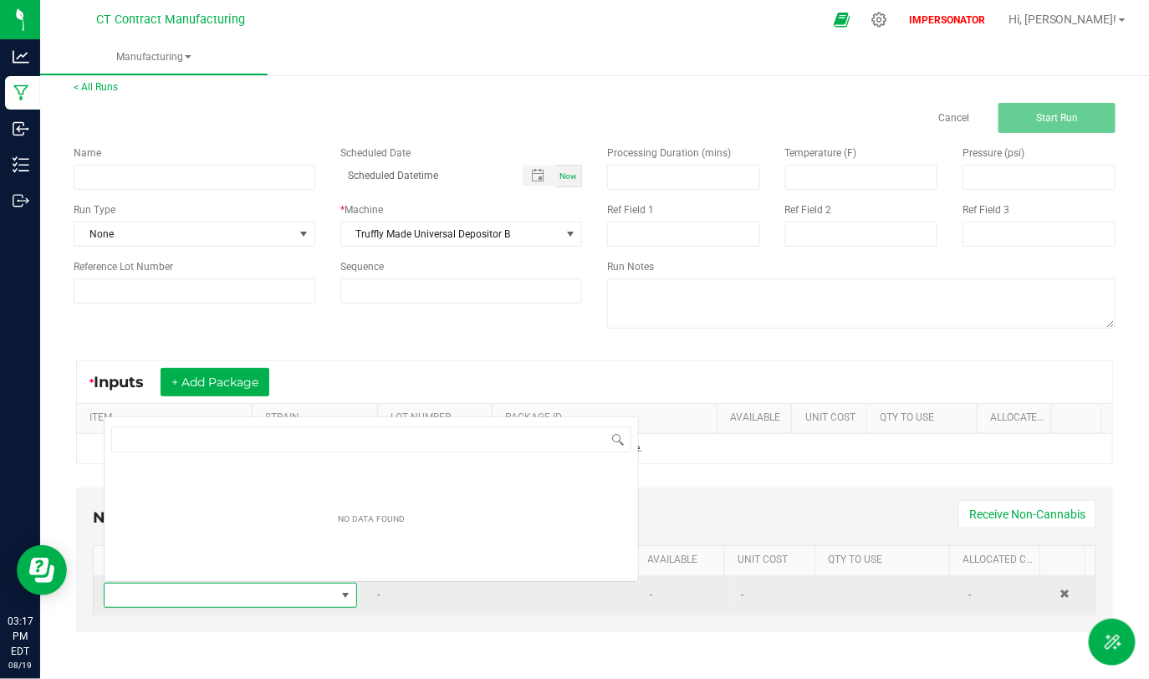
scroll to position [24, 243]
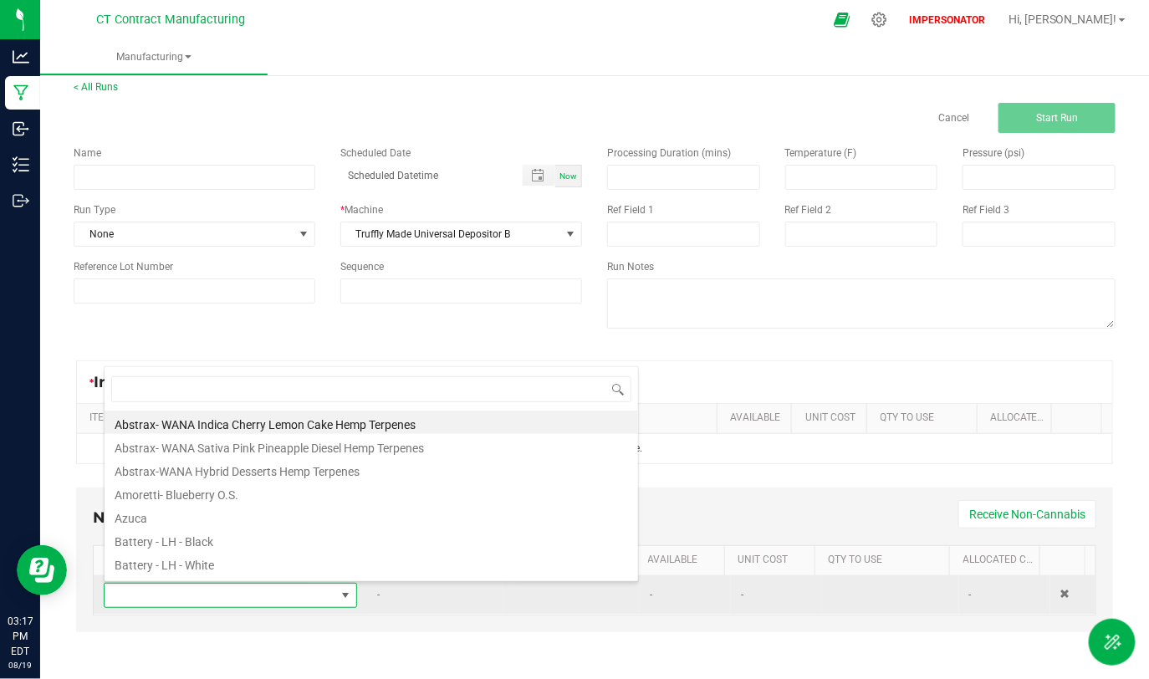
click at [404, 607] on td "-" at bounding box center [435, 595] width 136 height 38
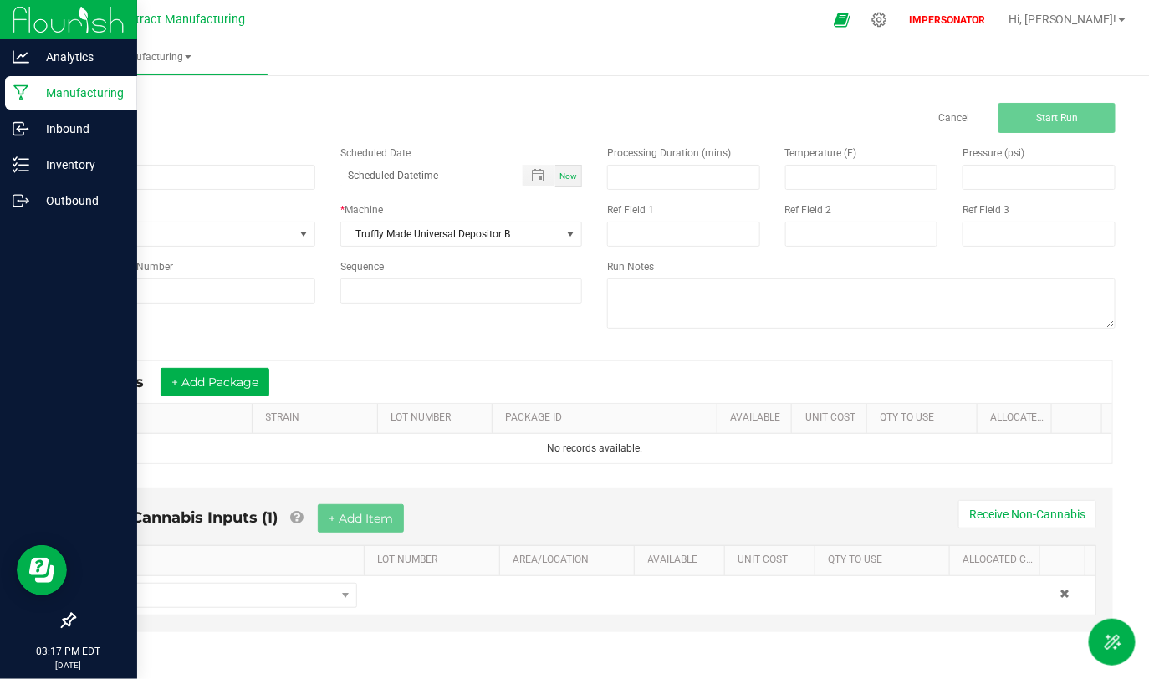
click at [33, 95] on p "Manufacturing" at bounding box center [79, 93] width 100 height 20
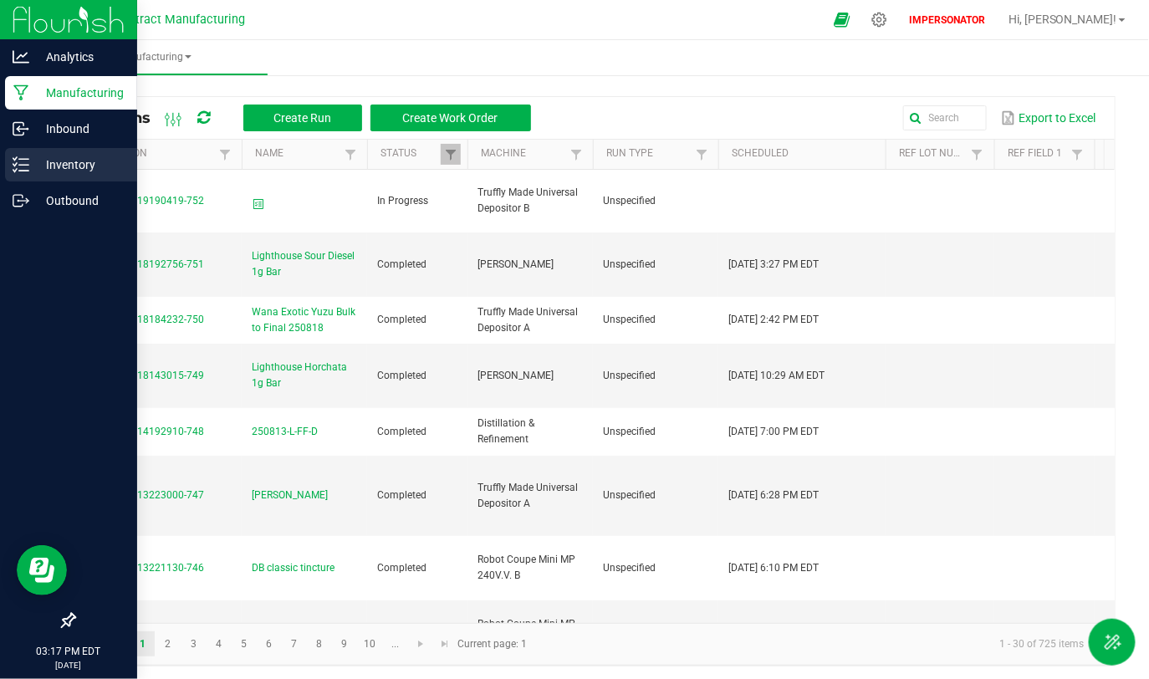
click at [54, 176] on div "Inventory" at bounding box center [71, 164] width 132 height 33
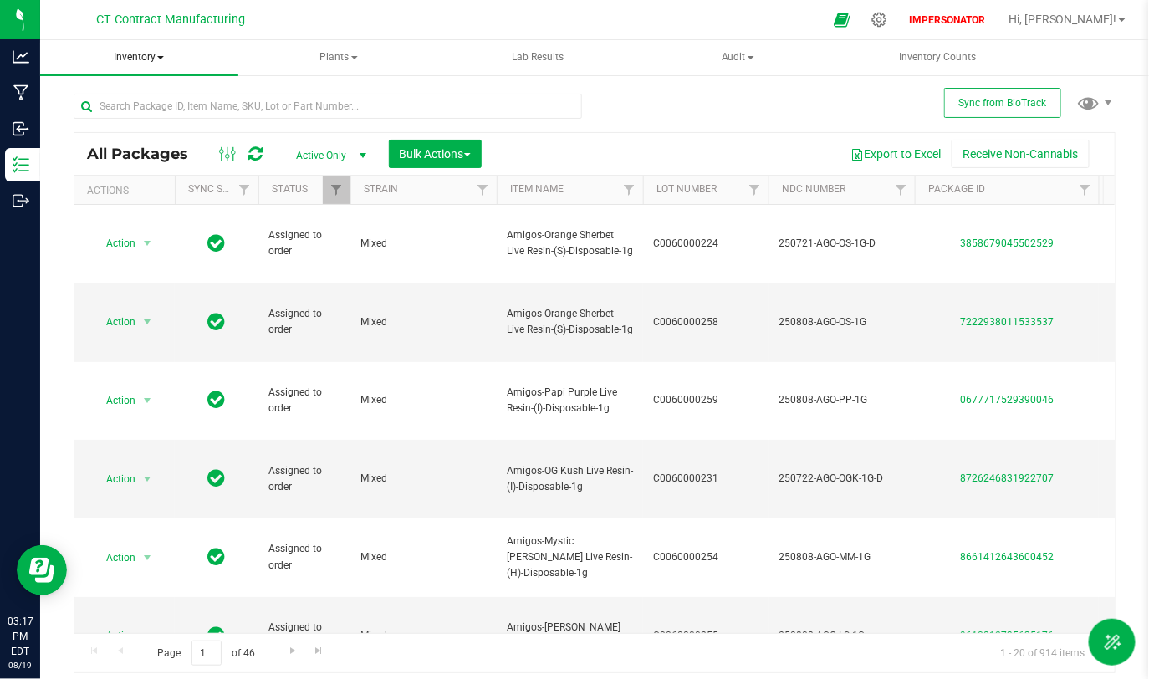
click at [166, 56] on span "Inventory" at bounding box center [139, 57] width 198 height 35
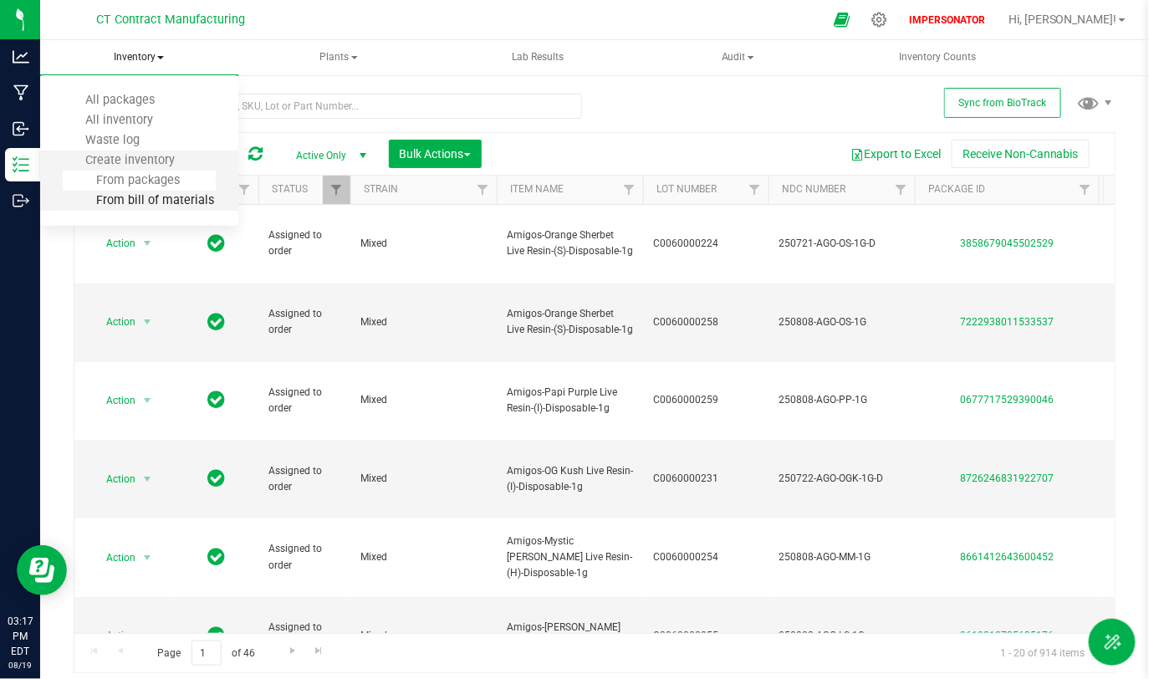
click at [151, 206] on span "From bill of materials" at bounding box center [138, 200] width 151 height 14
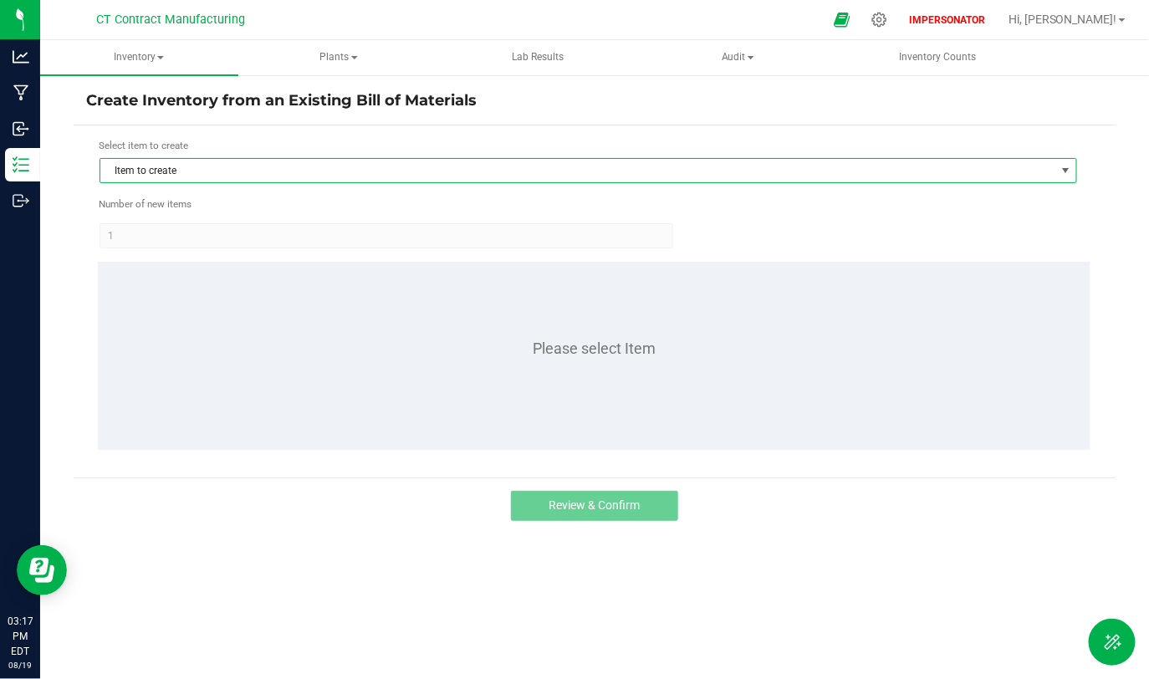
click at [375, 164] on span "Item to create" at bounding box center [577, 170] width 955 height 23
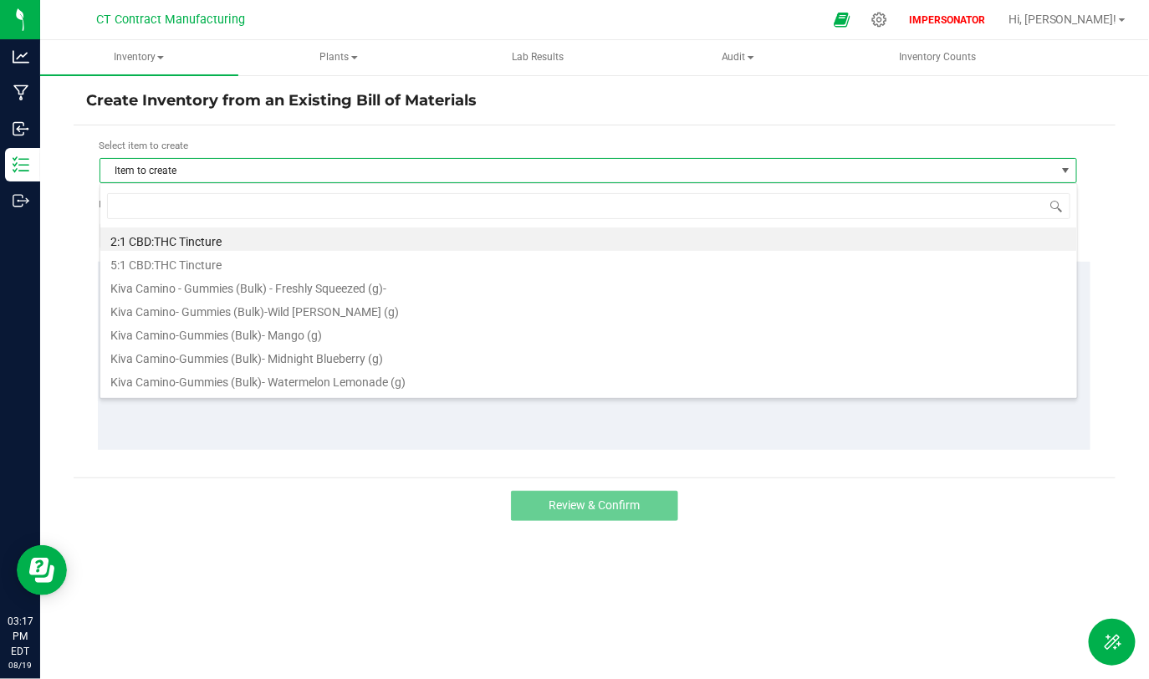
scroll to position [24, 978]
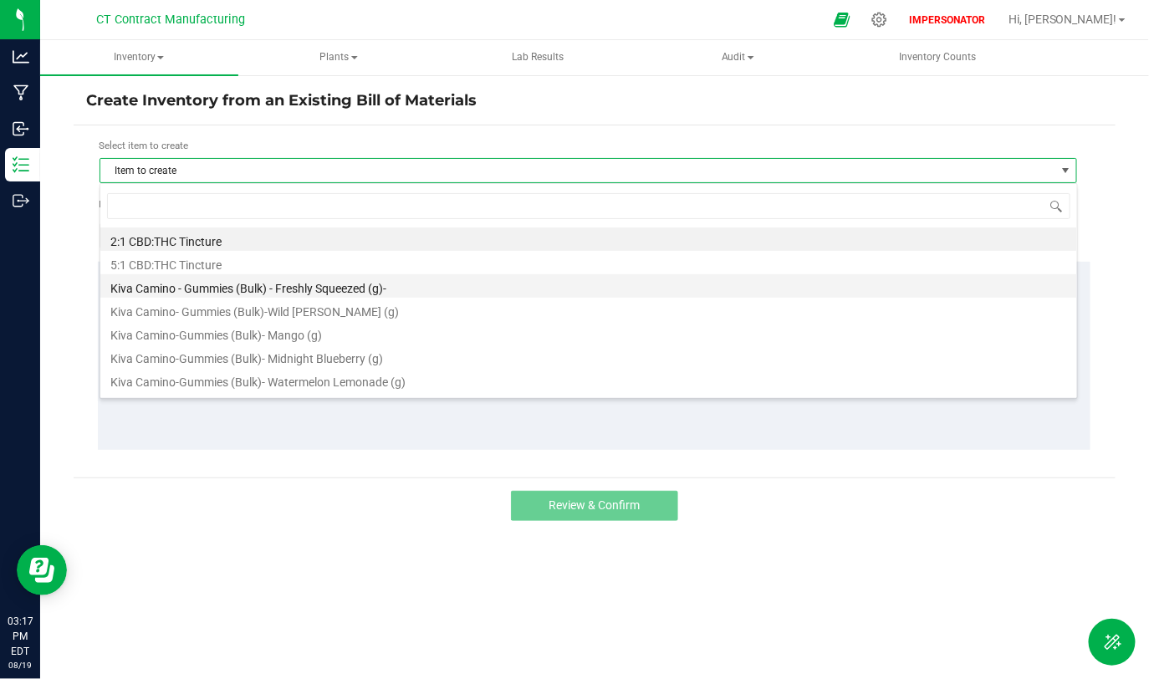
click at [311, 289] on li "Kiva Camino - Gummies (Bulk) - Freshly Squeezed (g)-" at bounding box center [588, 285] width 977 height 23
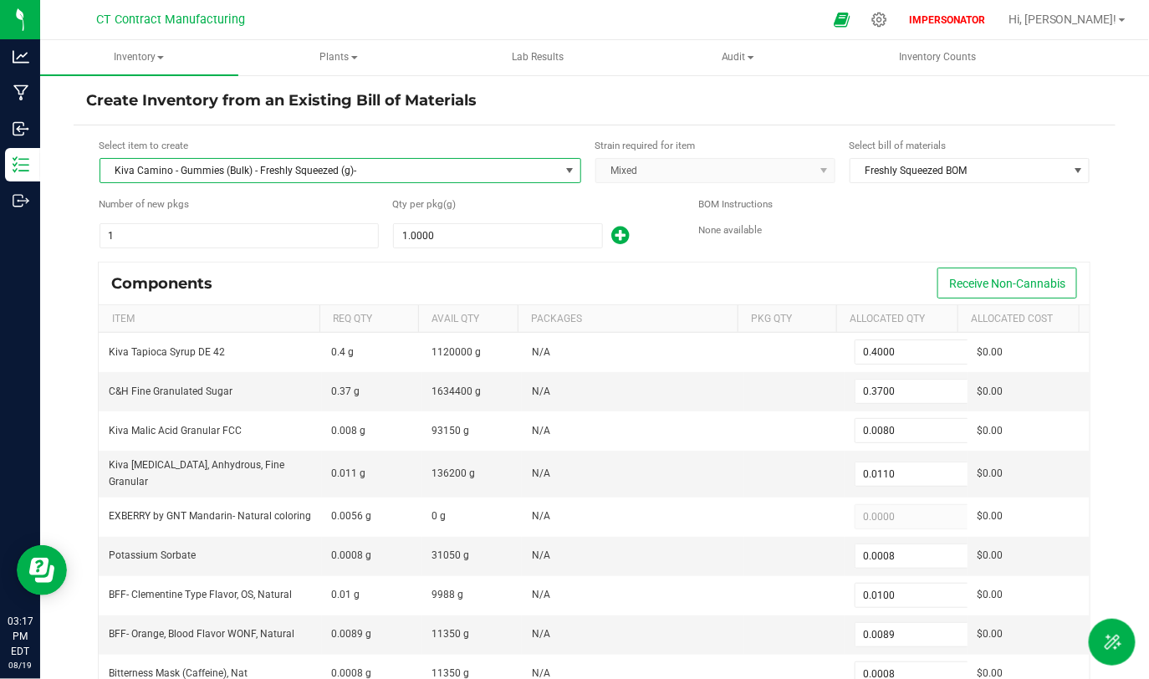
drag, startPoint x: 168, startPoint y: 176, endPoint x: 375, endPoint y: 179, distance: 207.4
click at [375, 179] on span "Kiva Camino - Gummies (Bulk) - Freshly Squeezed (g)-" at bounding box center [329, 170] width 459 height 23
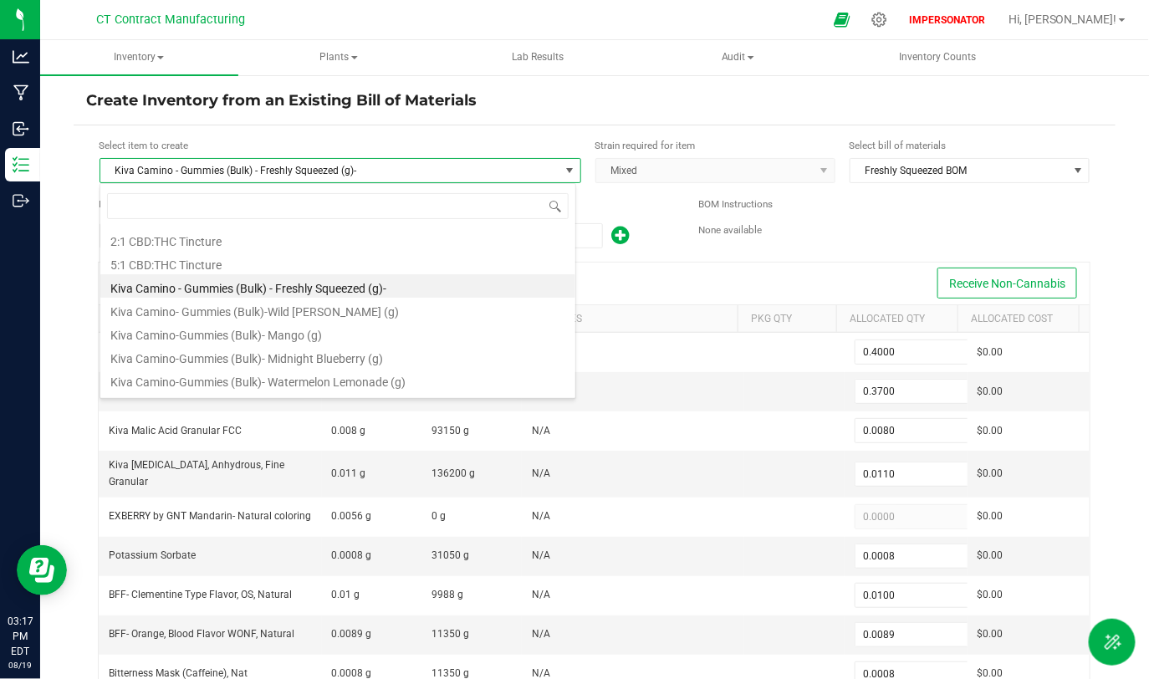
scroll to position [24, 477]
click at [351, 165] on span "Kiva Camino - Gummies (Bulk) - Freshly Squeezed (g)-" at bounding box center [329, 170] width 459 height 23
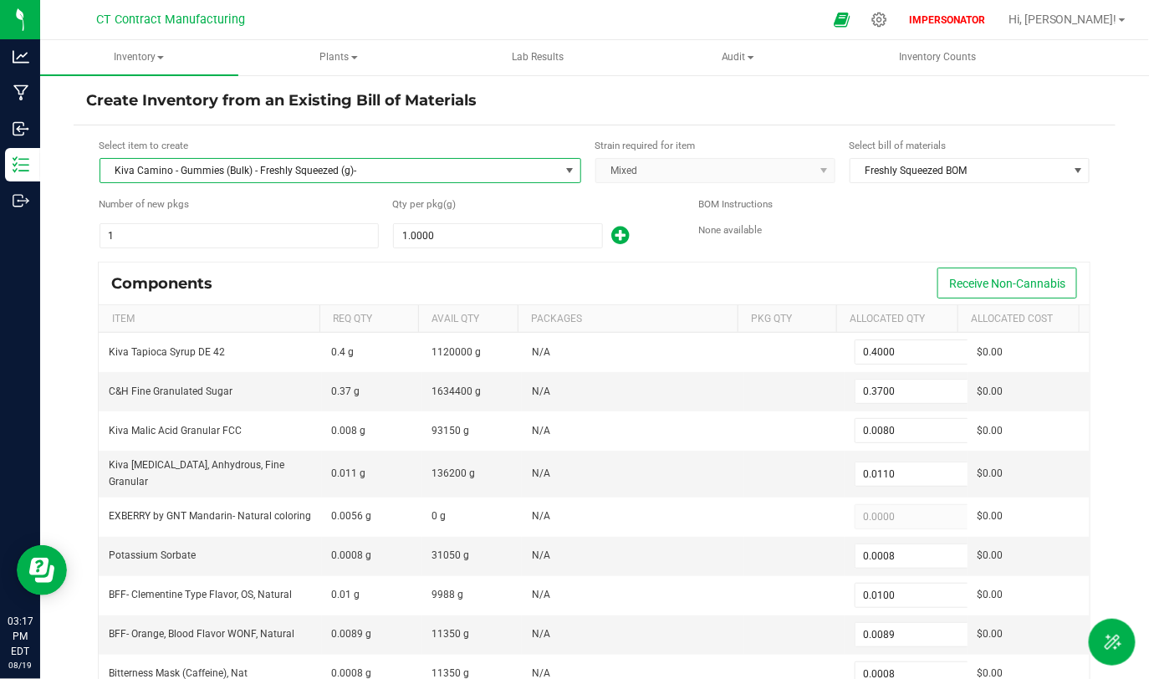
scroll to position [176, 0]
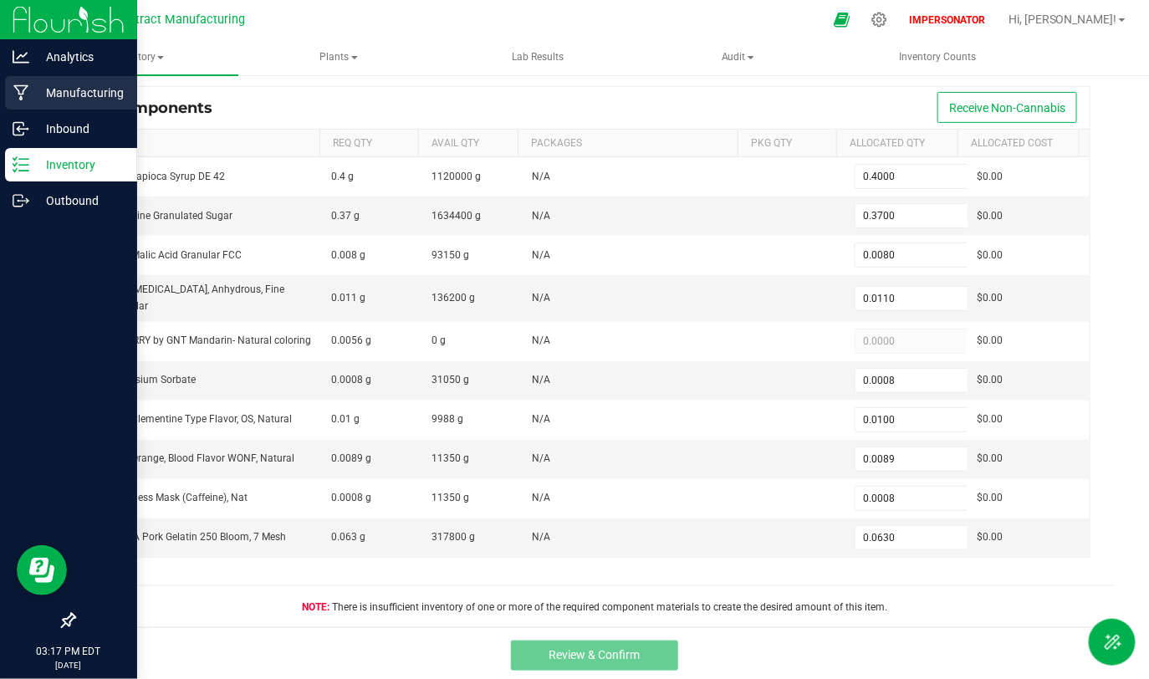
click at [20, 95] on icon at bounding box center [21, 92] width 16 height 17
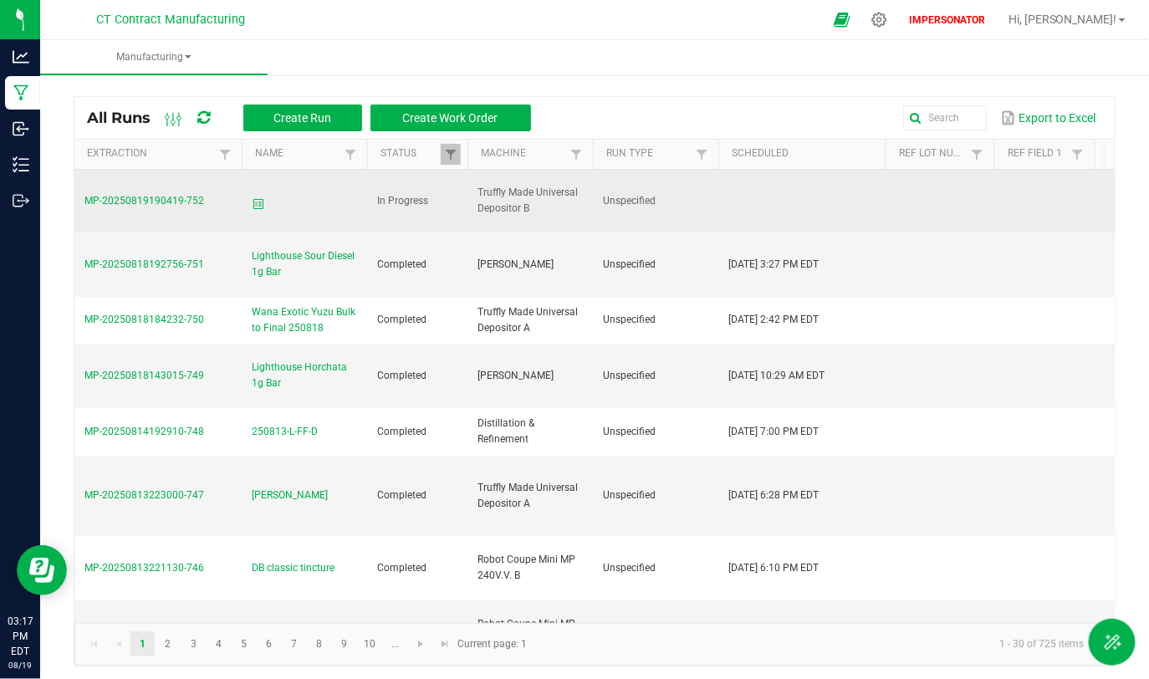
click at [162, 197] on span "MP-20250819190419-752" at bounding box center [144, 201] width 120 height 12
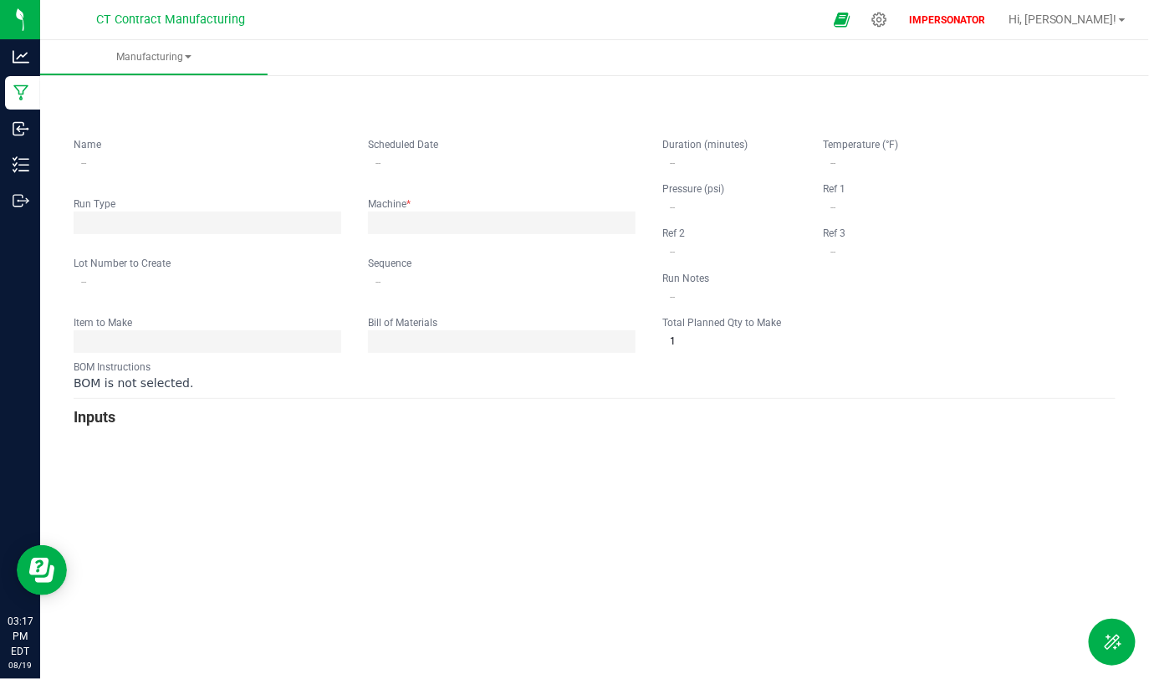
type input "0"
type input "100,000"
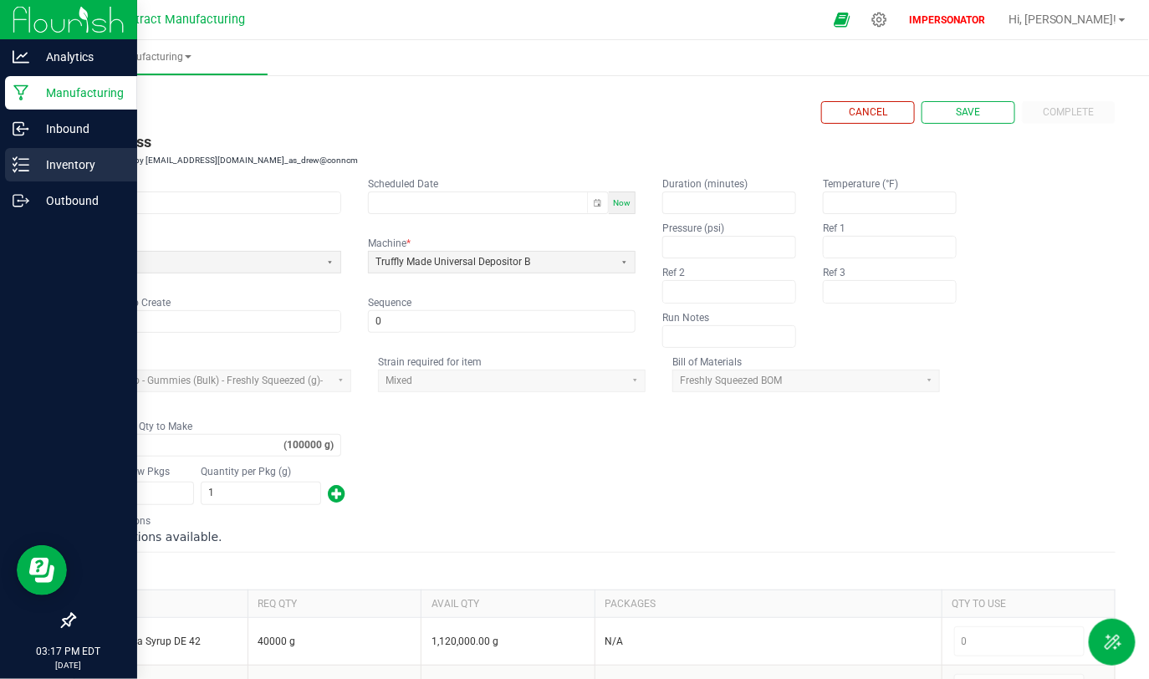
click at [49, 175] on div "Inventory" at bounding box center [71, 164] width 132 height 33
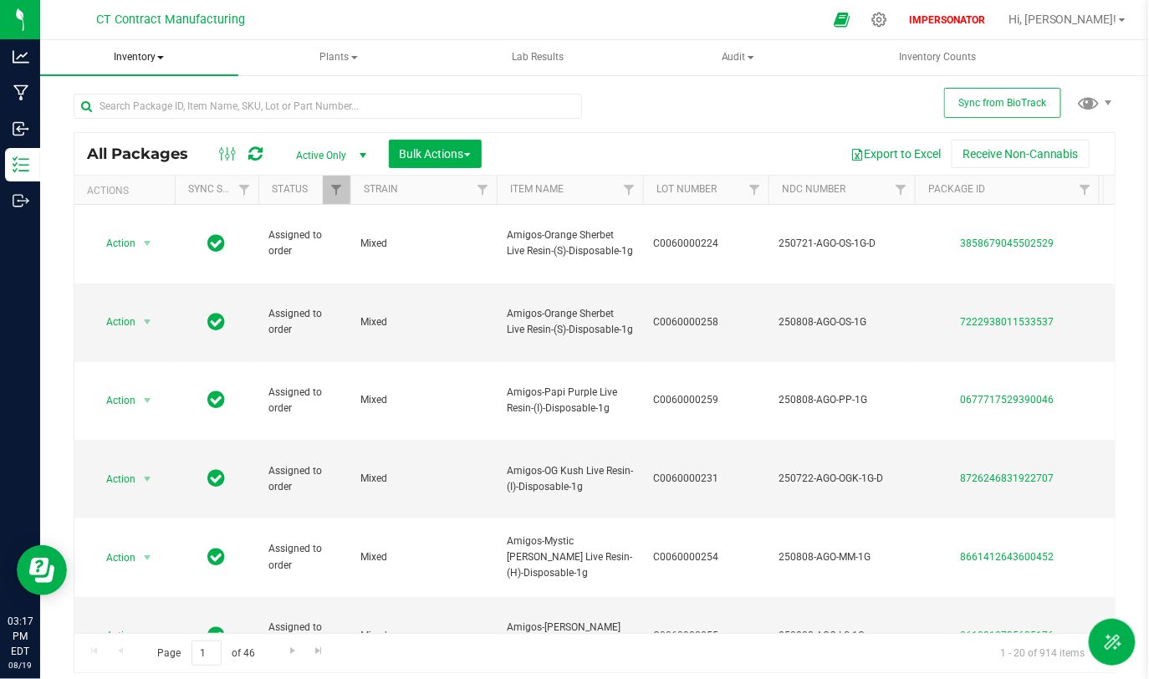
click at [147, 64] on span "Inventory" at bounding box center [139, 57] width 198 height 35
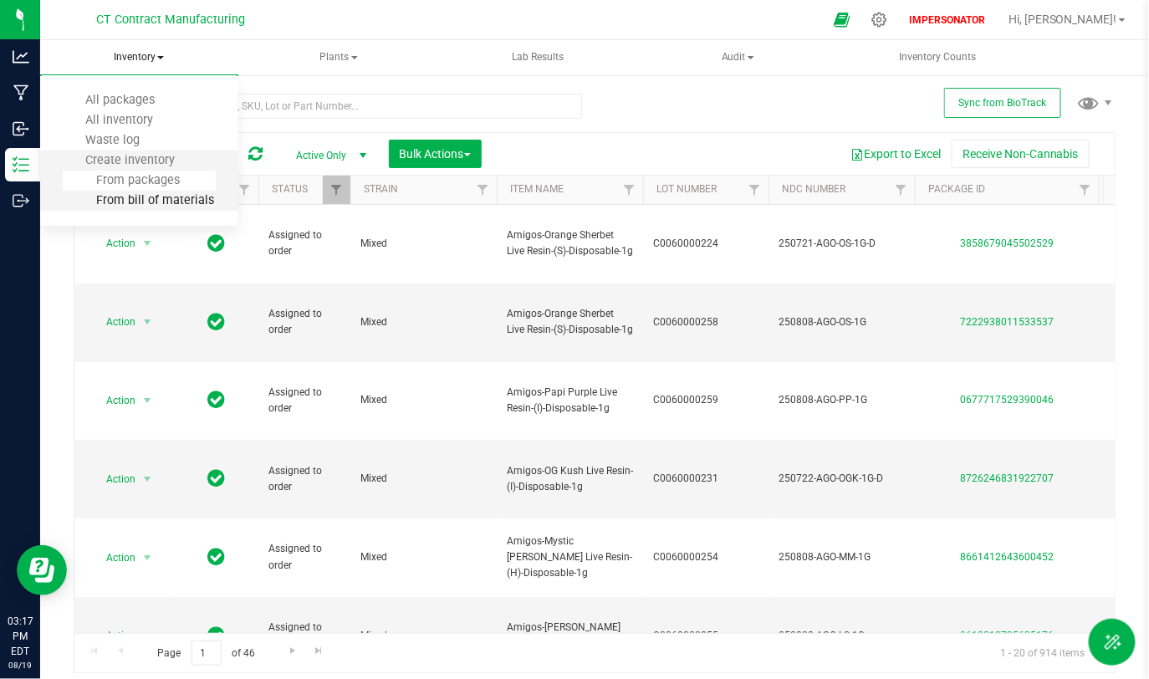
click at [176, 202] on span "From bill of materials" at bounding box center [138, 200] width 151 height 14
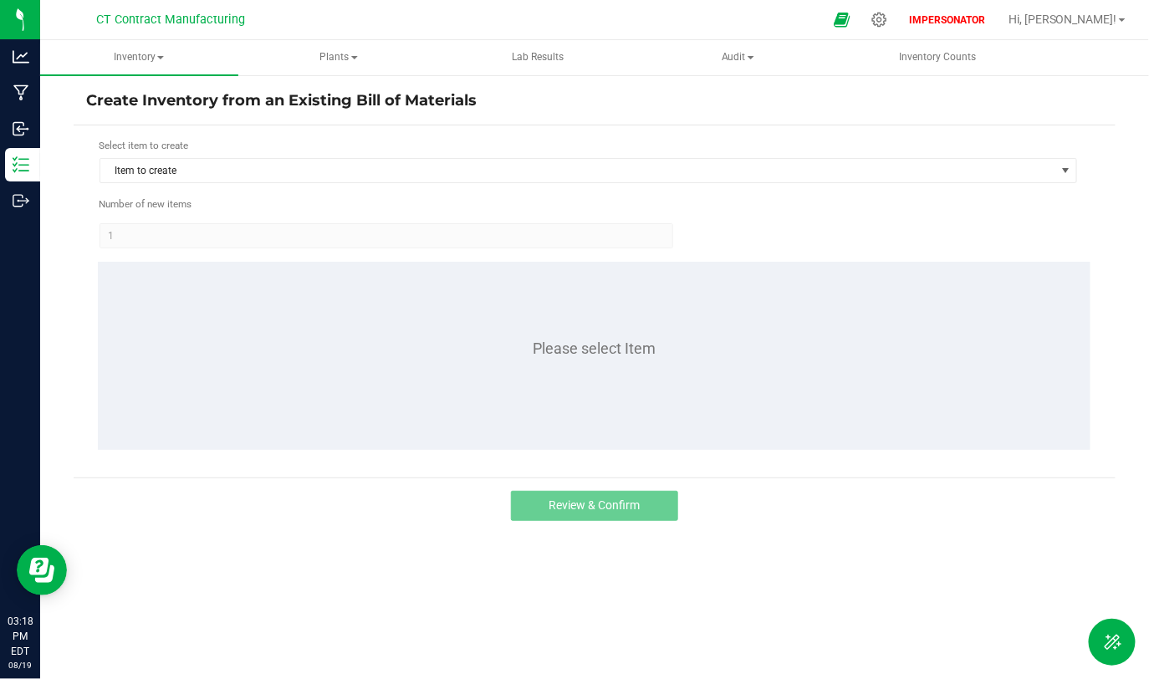
click at [416, 186] on form "Select item to create Item to create Number of new items 1 Please select Item" at bounding box center [594, 301] width 1017 height 327
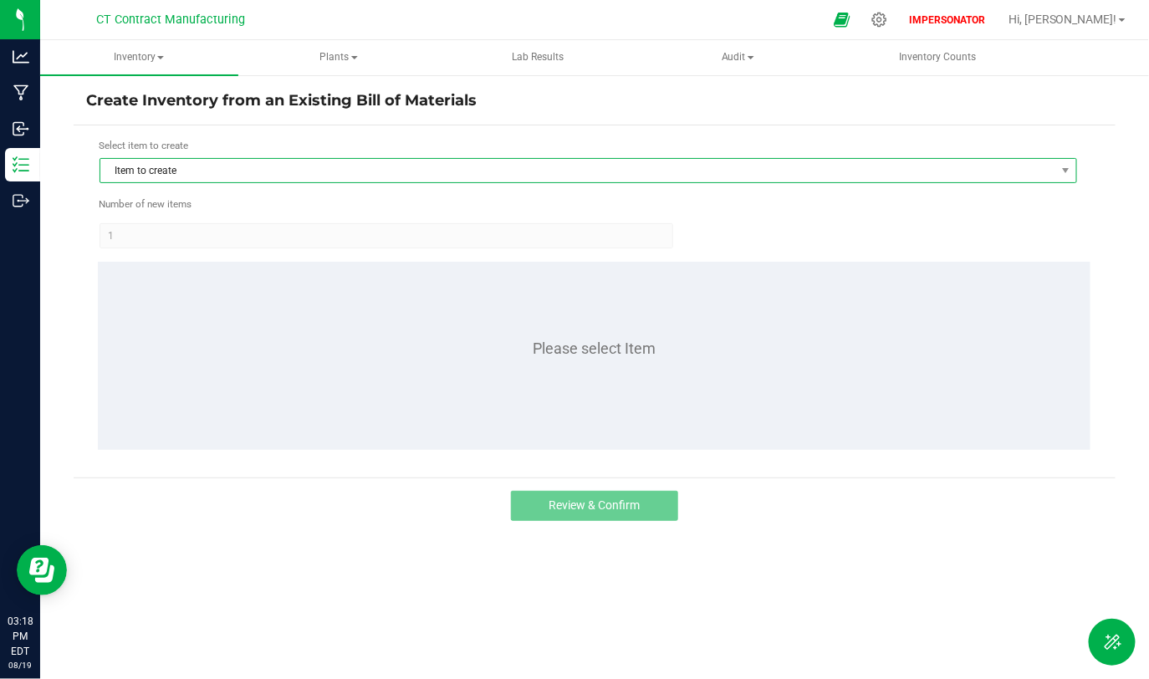
click at [422, 171] on span "Item to create" at bounding box center [577, 170] width 955 height 23
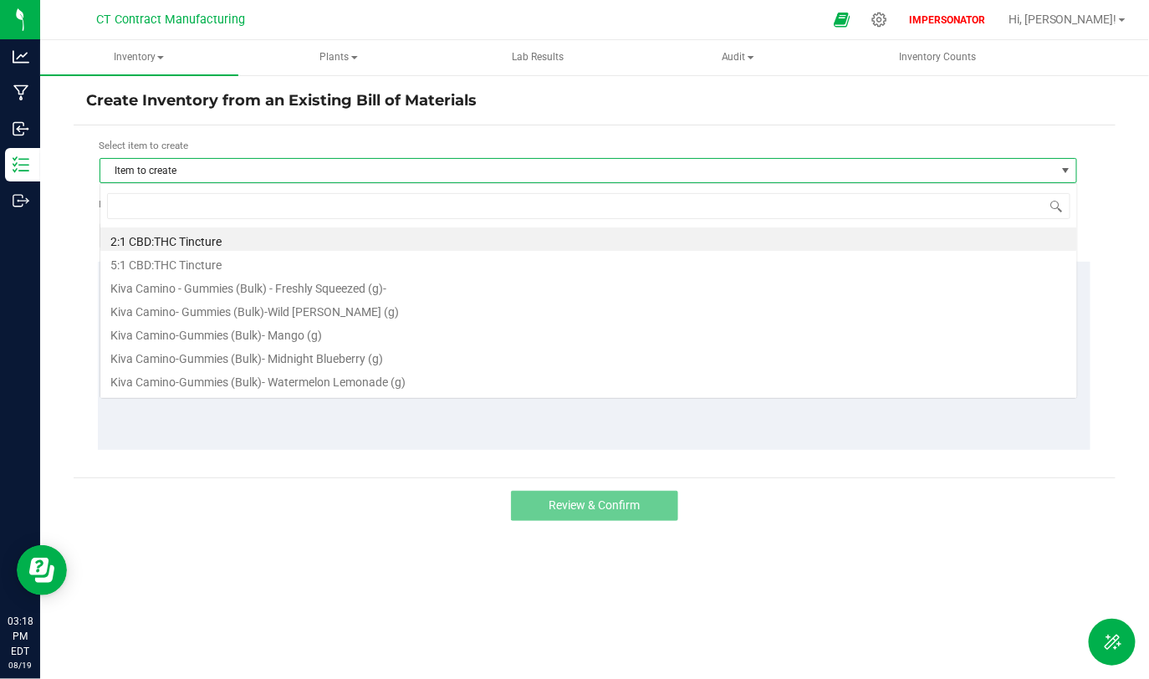
scroll to position [24, 978]
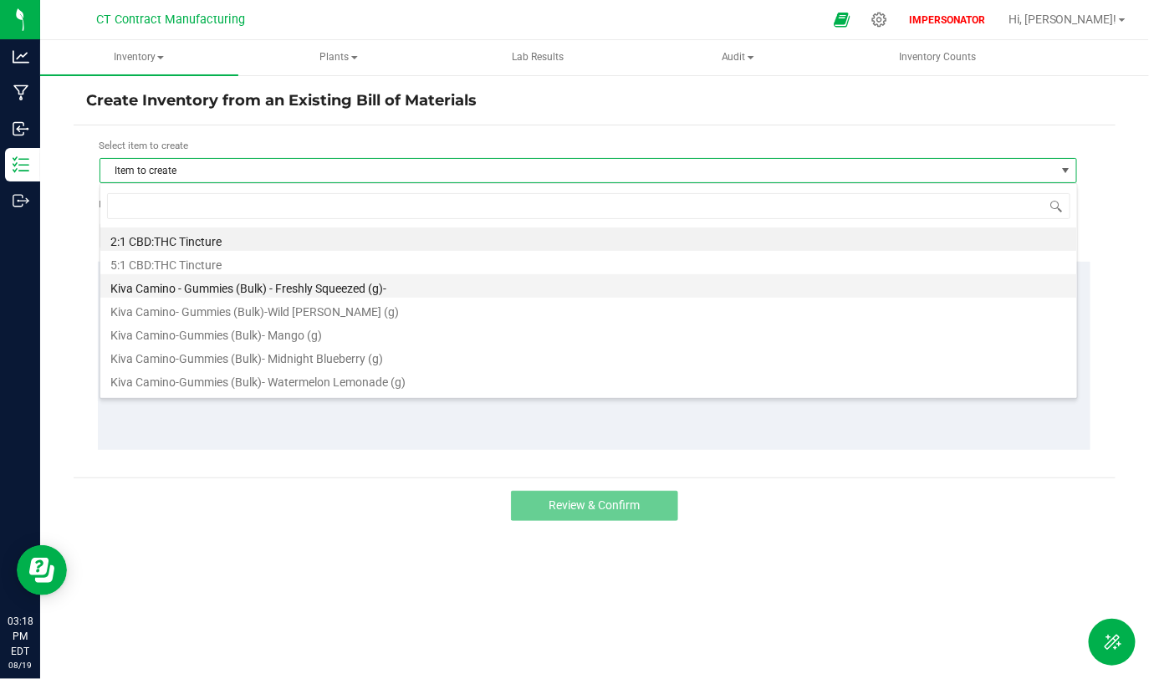
click at [338, 284] on li "Kiva Camino - Gummies (Bulk) - Freshly Squeezed (g)-" at bounding box center [588, 285] width 977 height 23
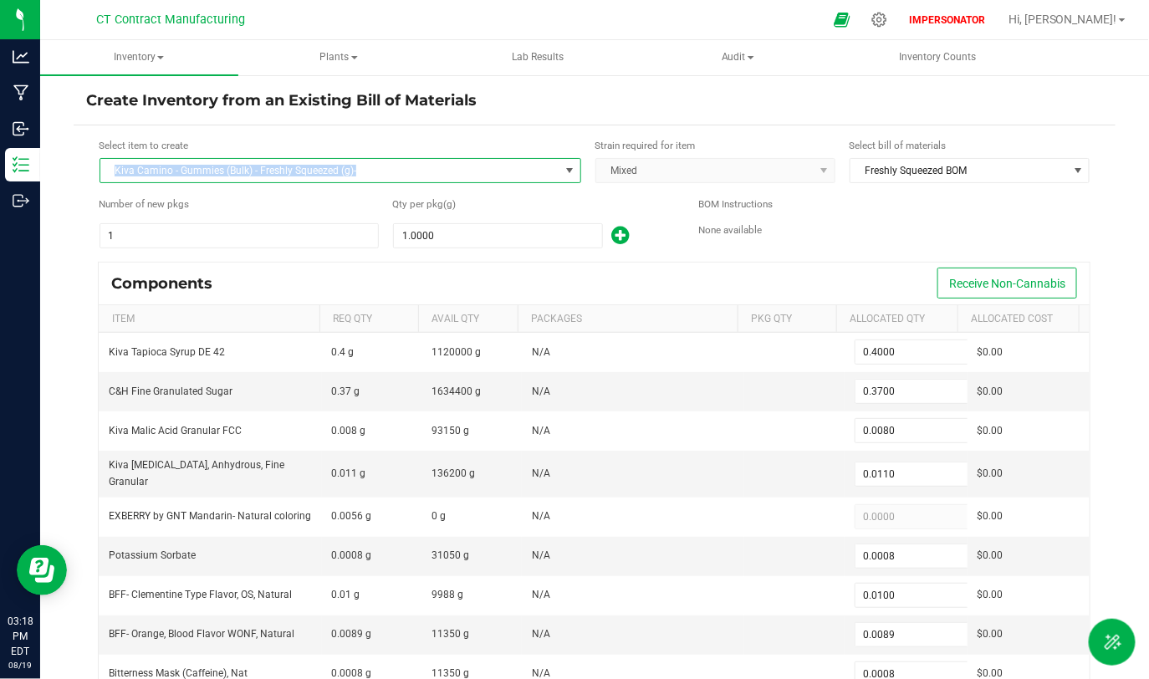
drag, startPoint x: 114, startPoint y: 165, endPoint x: 406, endPoint y: 174, distance: 292.0
click at [406, 174] on span "Kiva Camino - Gummies (Bulk) - Freshly Squeezed (g)-" at bounding box center [329, 170] width 459 height 23
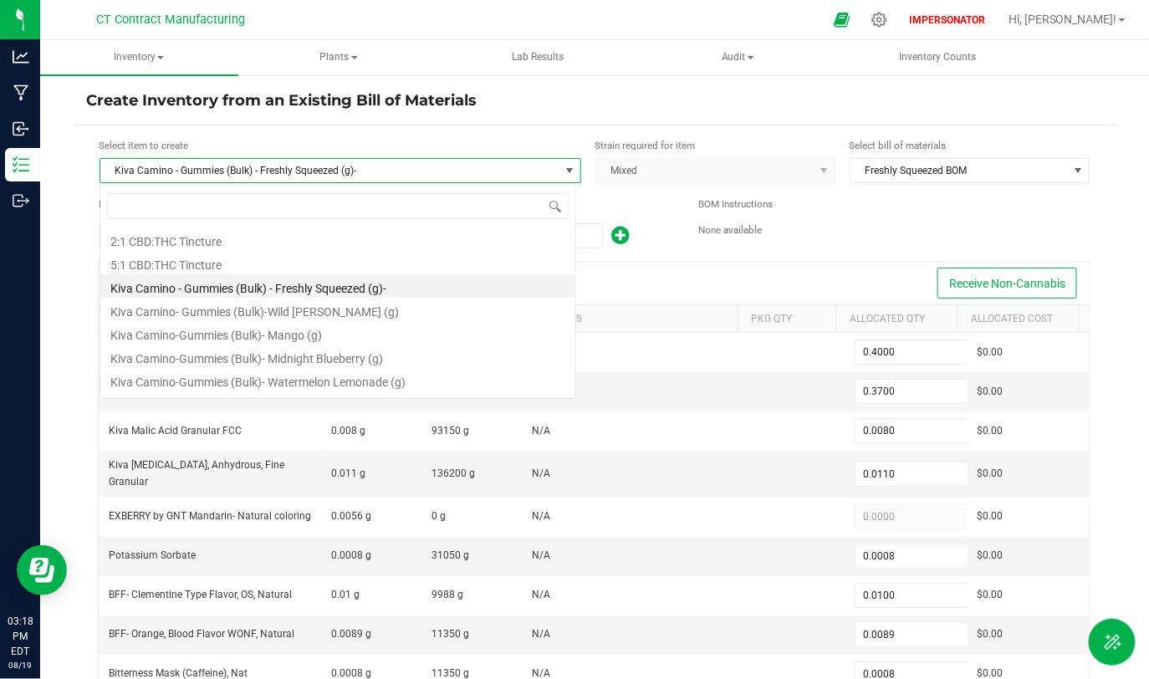
scroll to position [24, 477]
click at [381, 175] on span "Kiva Camino - Gummies (Bulk) - Freshly Squeezed (g)-" at bounding box center [329, 170] width 459 height 23
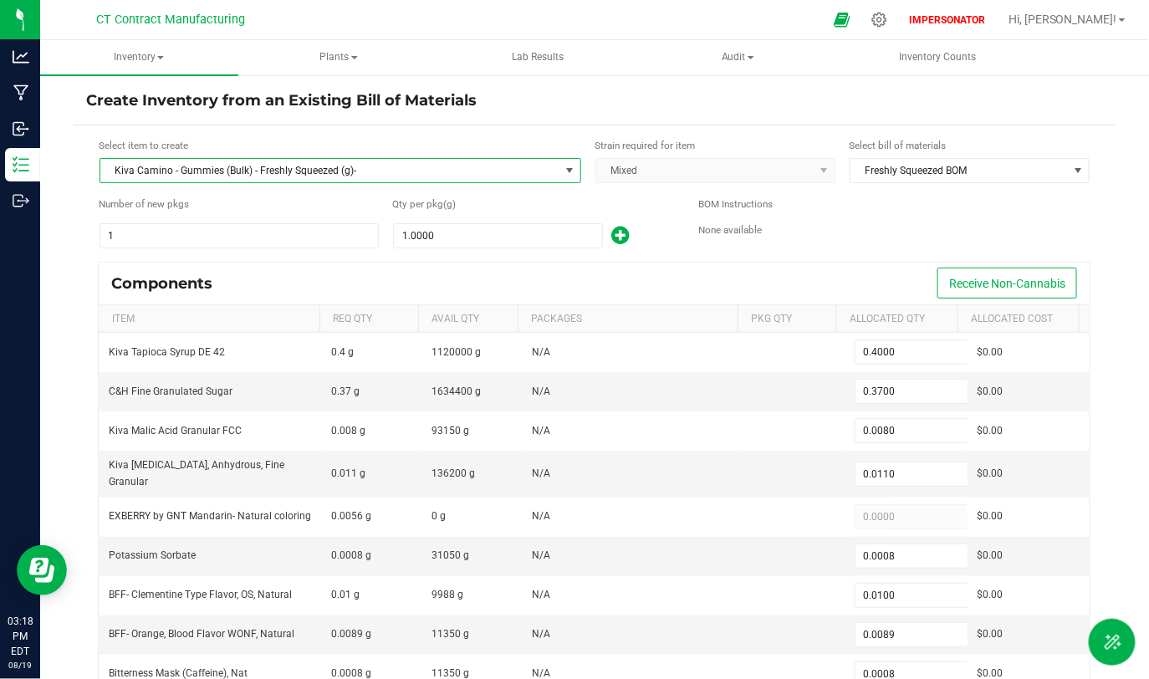
click at [314, 174] on span "Kiva Camino - Gummies (Bulk) - Freshly Squeezed (g)-" at bounding box center [329, 170] width 459 height 23
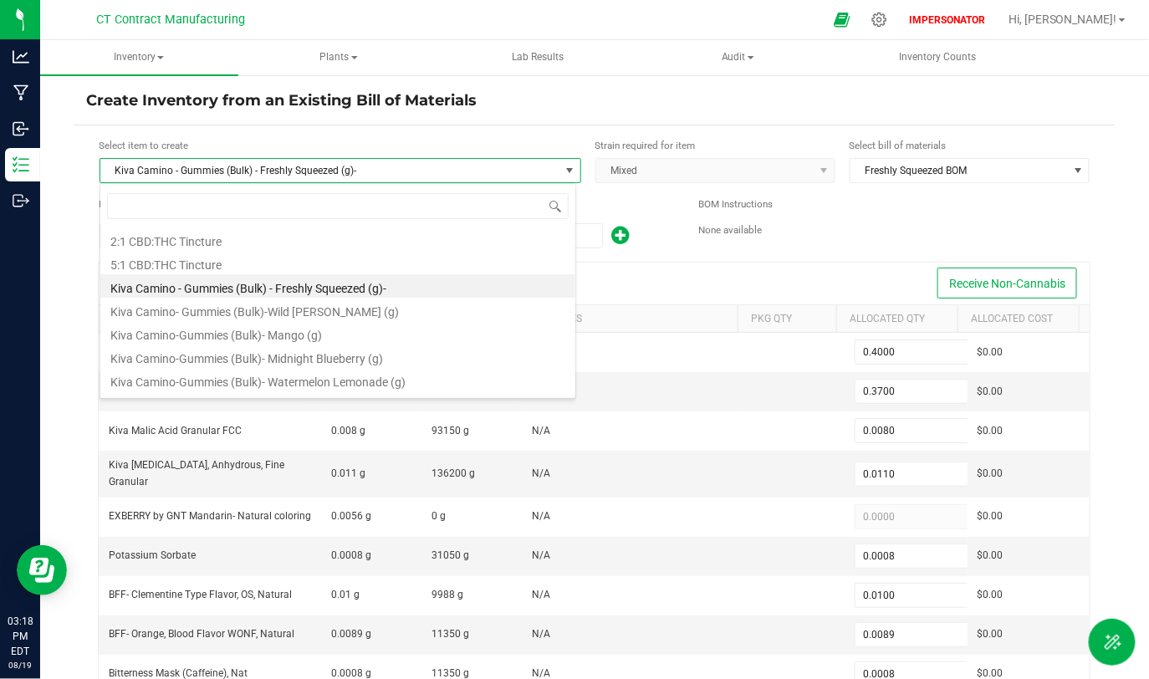
click at [334, 170] on span "Kiva Camino - Gummies (Bulk) - Freshly Squeezed (g)-" at bounding box center [329, 170] width 459 height 23
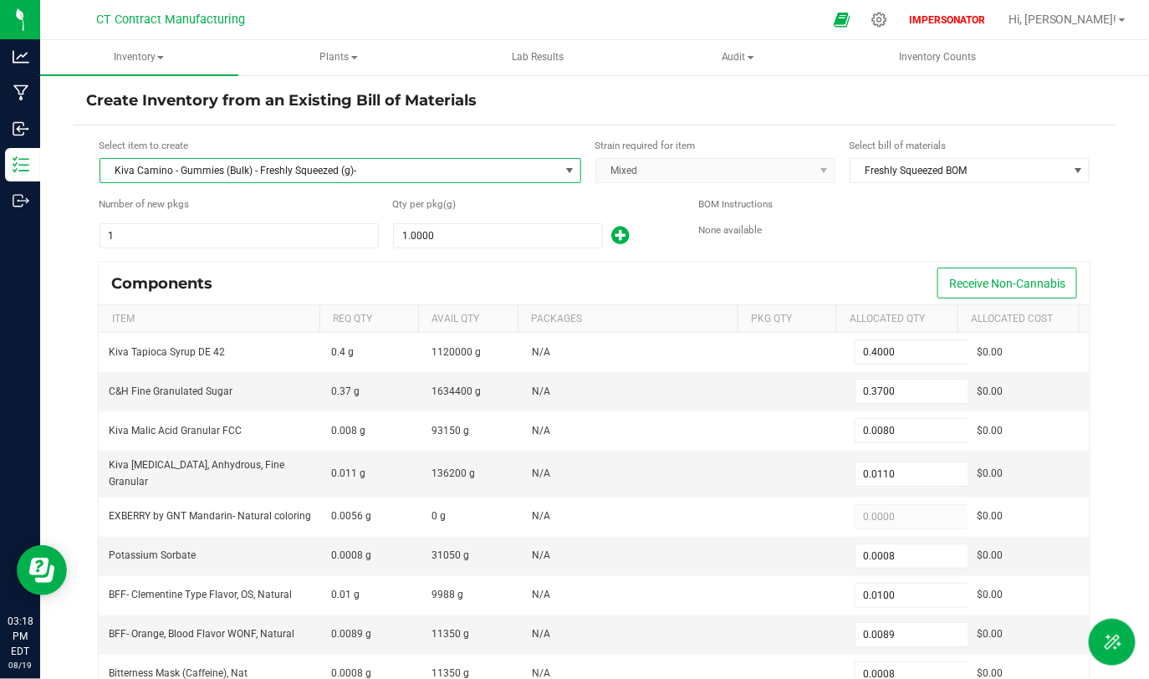
click at [45, 94] on div "Create Inventory from an Existing Bill of Materials Select item to create Kiva …" at bounding box center [594, 335] width 1109 height 523
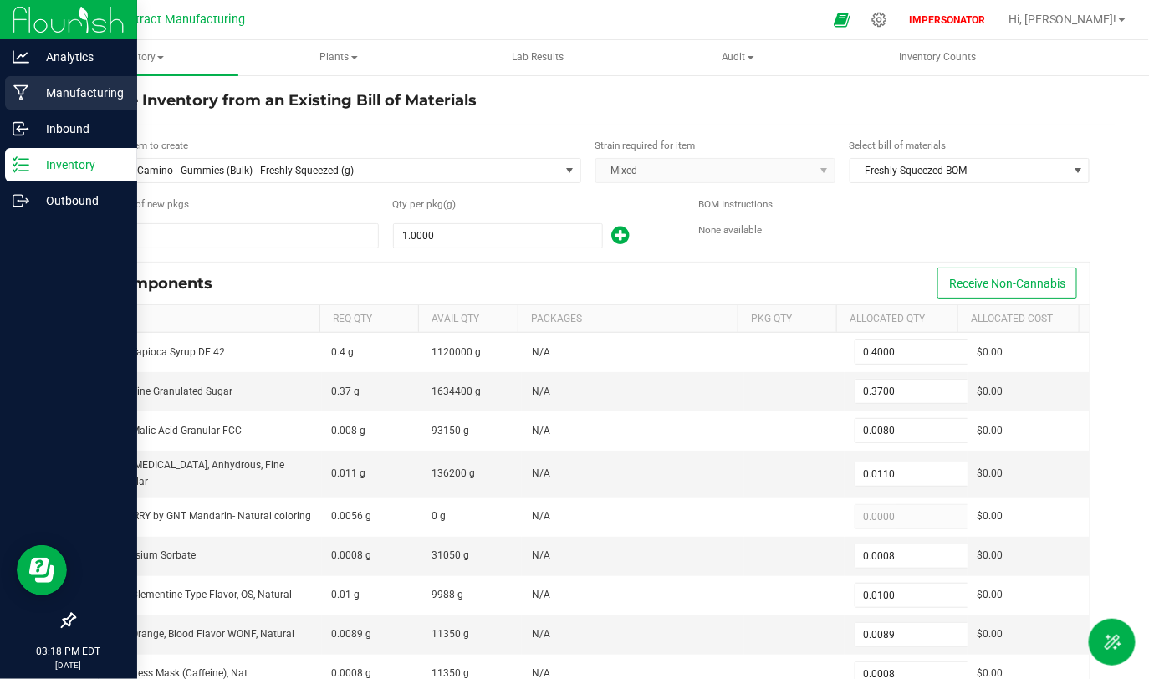
click at [27, 97] on icon at bounding box center [21, 92] width 16 height 17
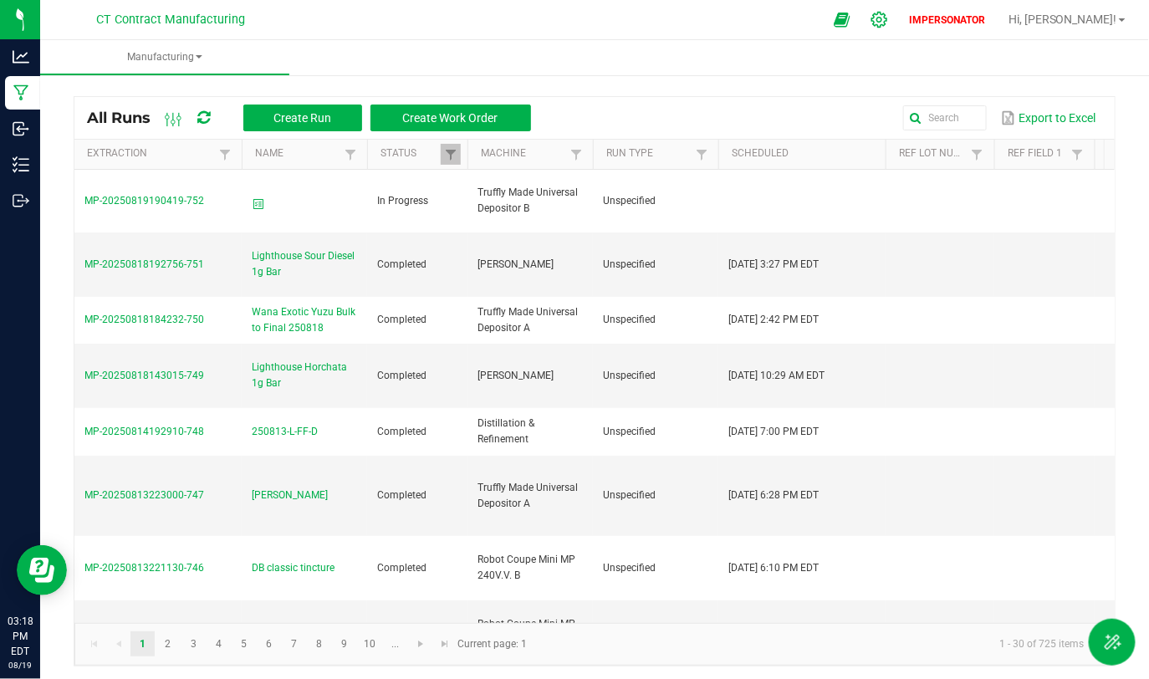
click at [887, 17] on icon at bounding box center [879, 20] width 16 height 16
